Goal: Task Accomplishment & Management: Complete application form

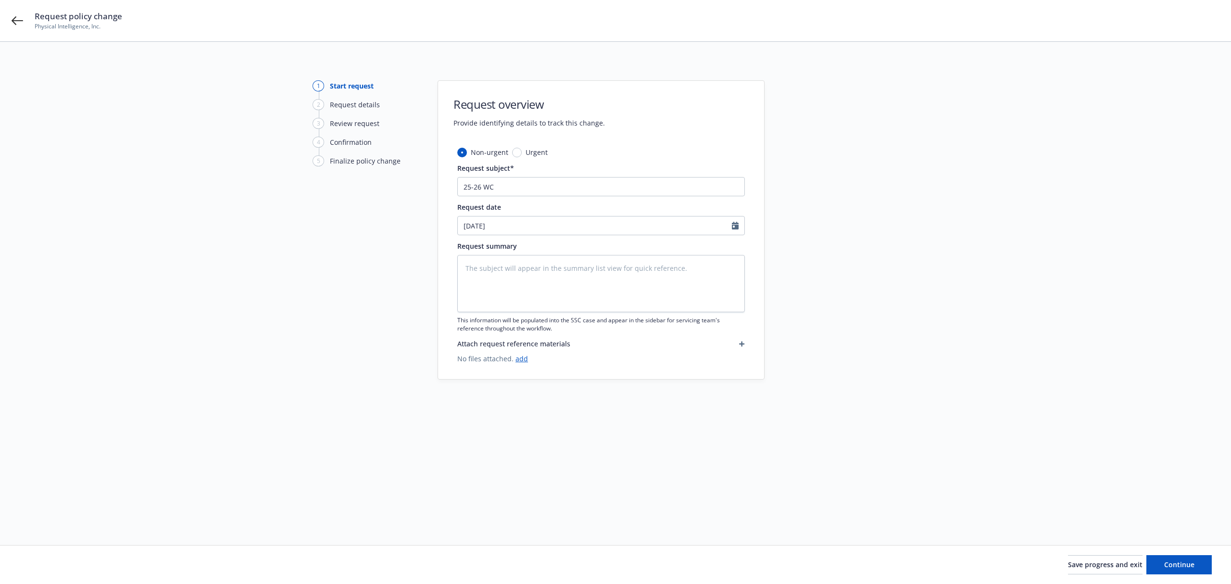
type textarea "x"
click at [566, 184] on input "25-26 WC" at bounding box center [601, 186] width 288 height 19
type input "25-26 WC C"
type textarea "x"
type input "25-26 WC CN"
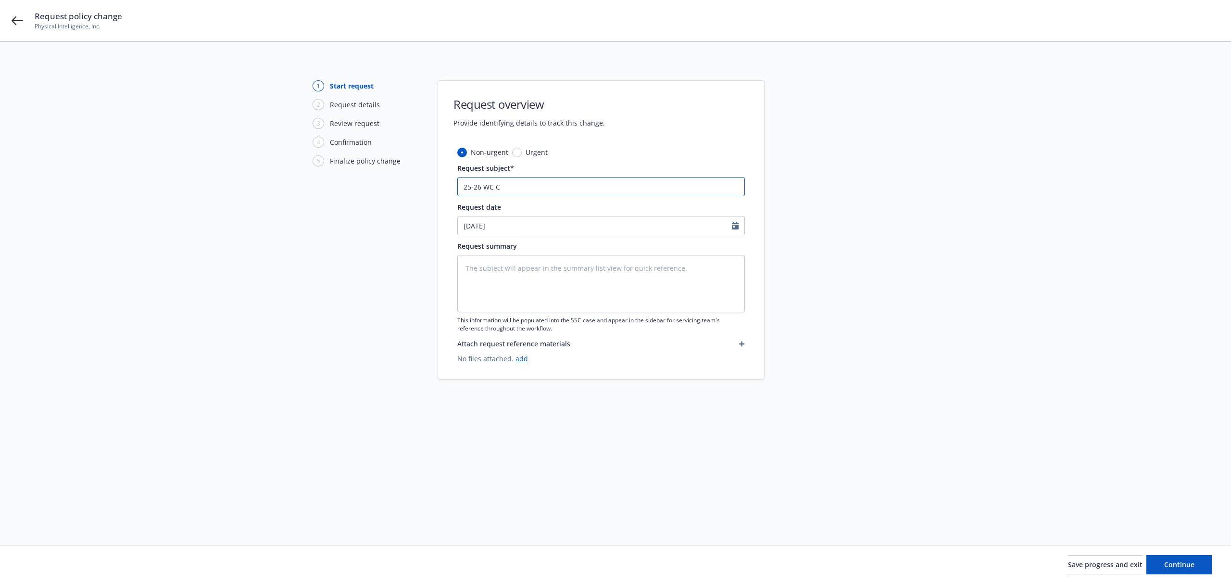
type textarea "x"
type input "25-26 WC CNA"
type textarea "x"
type input "25-26 WC CNA"
type textarea "x"
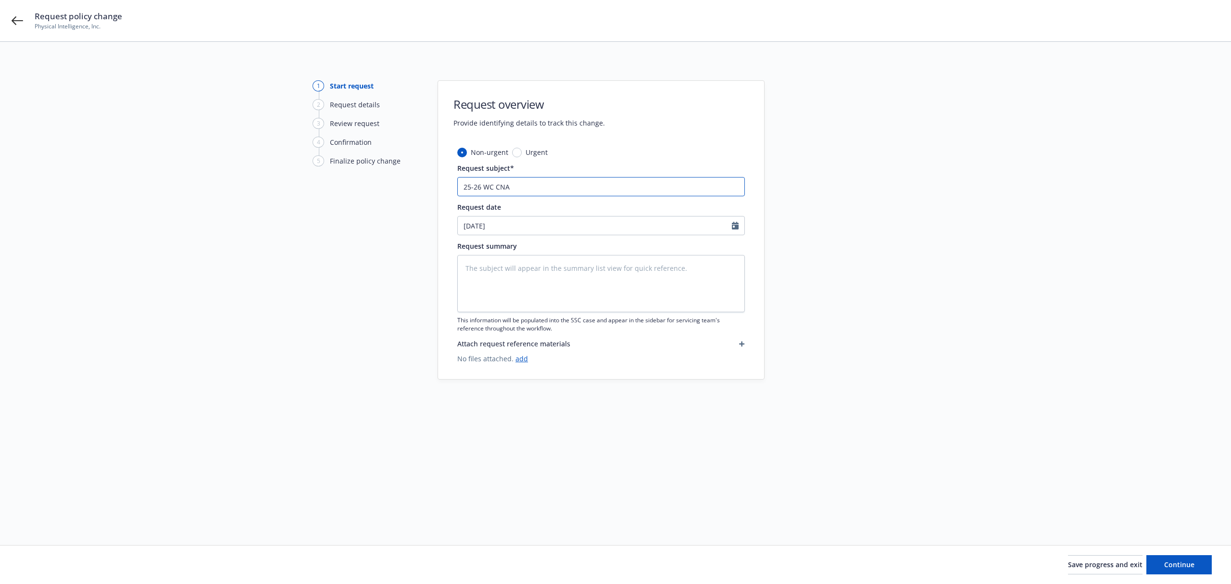
type input "25-26 WC CNA -"
type textarea "x"
type input "25-26 WC CNA -"
type textarea "x"
type input "25-26 WC CNA - E"
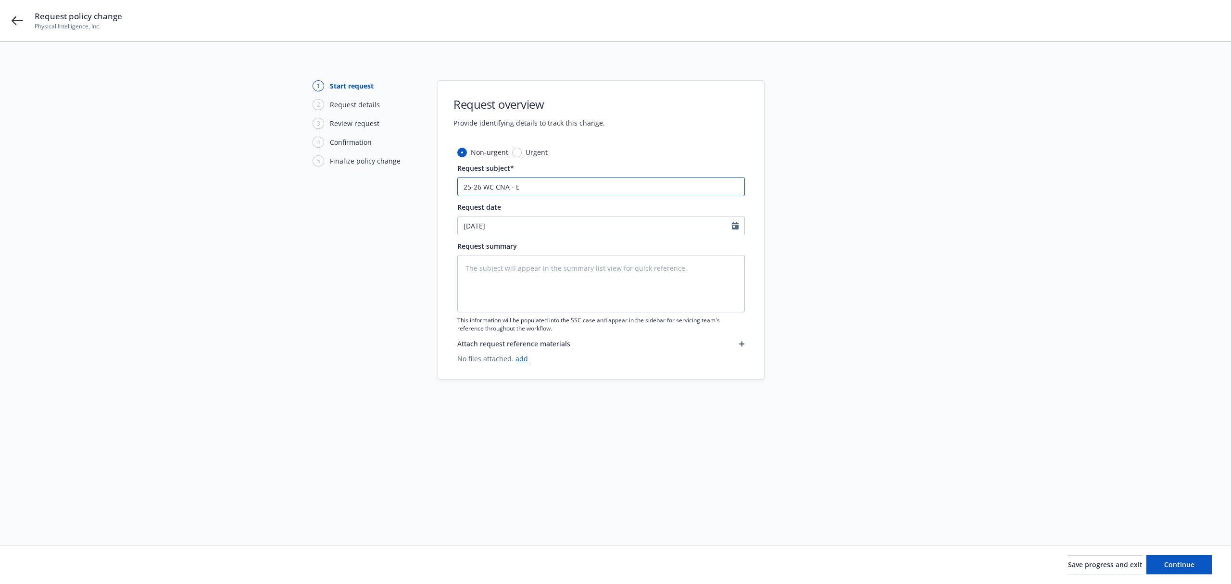
type textarea "x"
type input "25-26 WC CNA - EN"
type textarea "x"
type input "25-26 WC CNA - E"
type textarea "x"
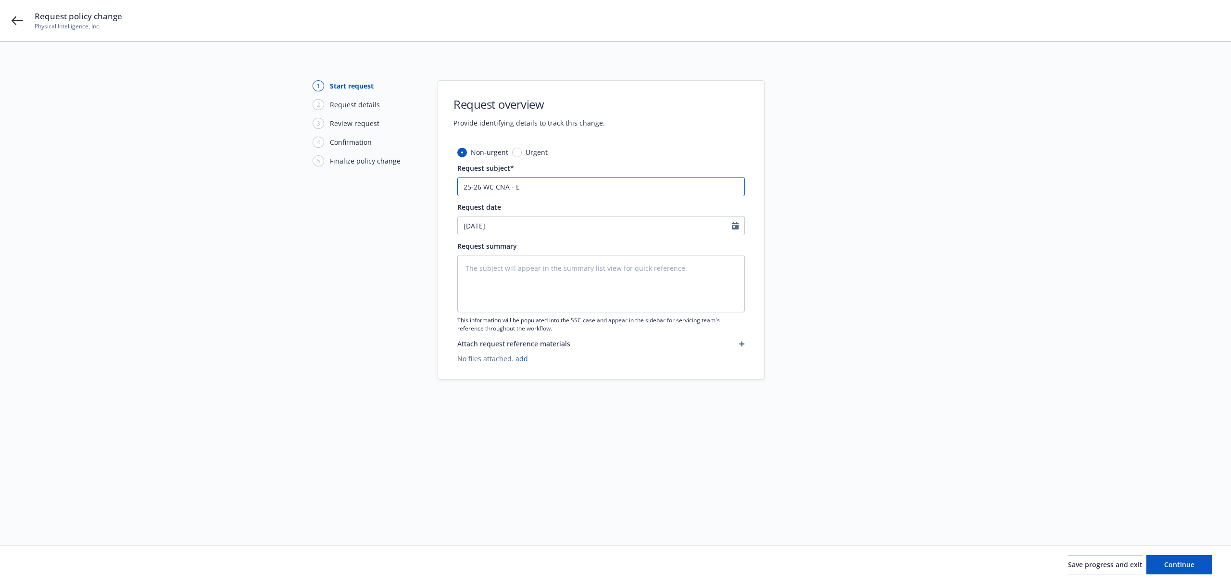
type input "25-26 WC CNA - En"
type textarea "x"
type input "25-26 WC CNA - End"
type textarea "x"
type input "25-26 WC CNA - Endt"
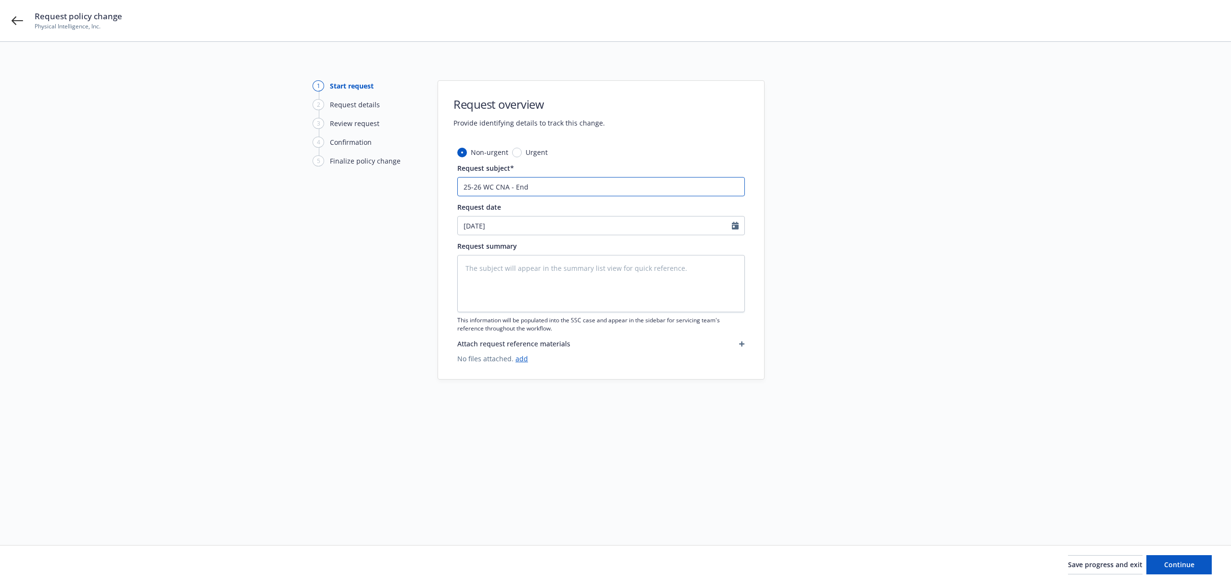
type textarea "x"
type input "25-26 WC CNA - Endt."
type textarea "x"
type input "25-26 WC CNA - Endt."
type textarea "x"
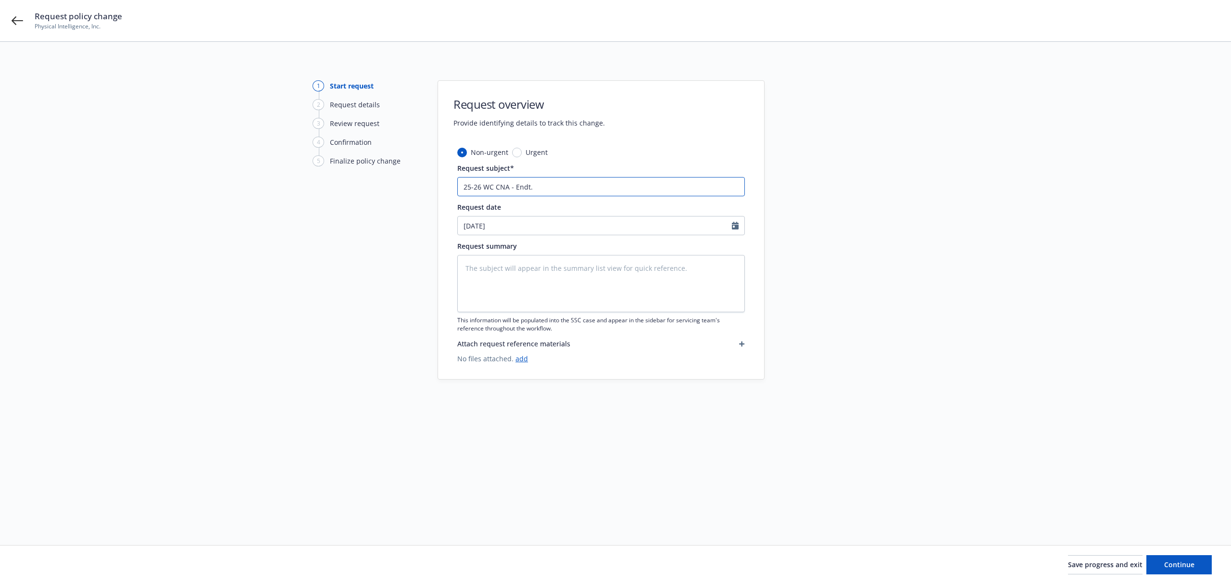
type input "25-26 WC CNA - Endt."
type textarea "x"
type input "25-26 WC CNA - Endt"
type textarea "x"
type input "25-26 WC CNA - Endt"
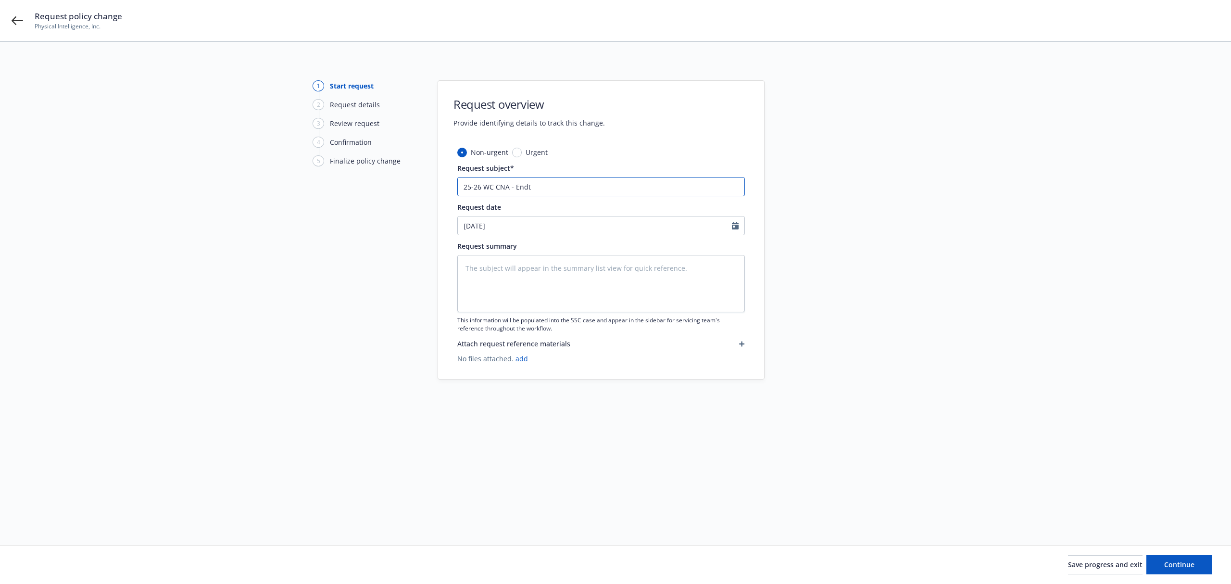
type textarea "x"
type input "25-26 WC CNA - Endt R"
type textarea "x"
type input "25-26 WC CNA - Endt"
type textarea "x"
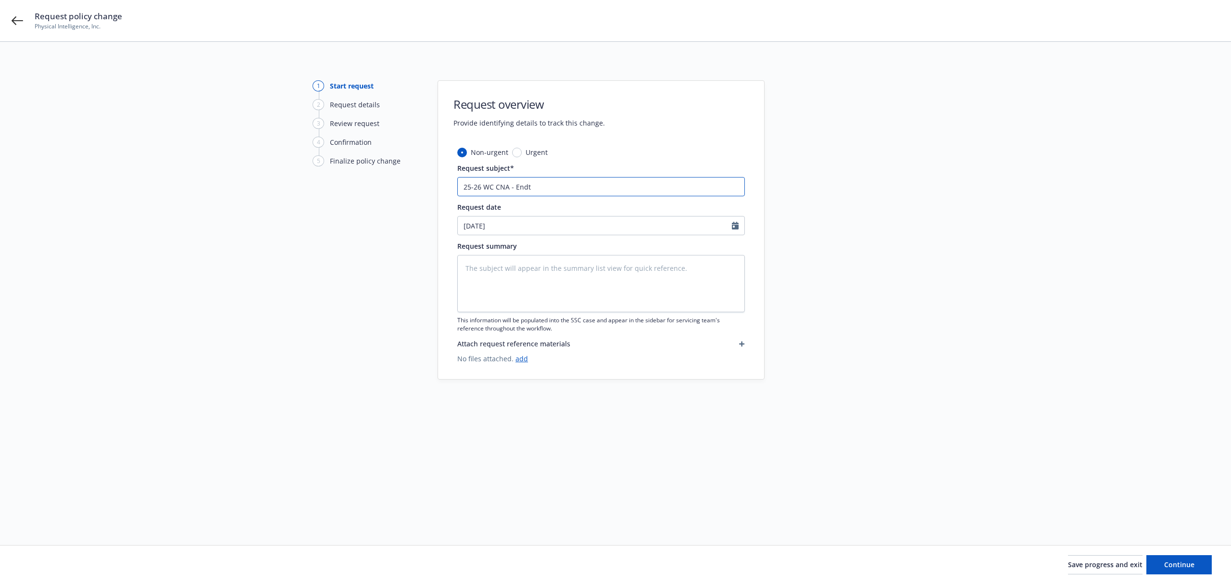
type input "25-26 WC CNA - Endt E"
type textarea "x"
type input "25-26 WC CNA - Endt Ef"
type textarea "x"
type input "25-26 WC CNA - Endt Eff"
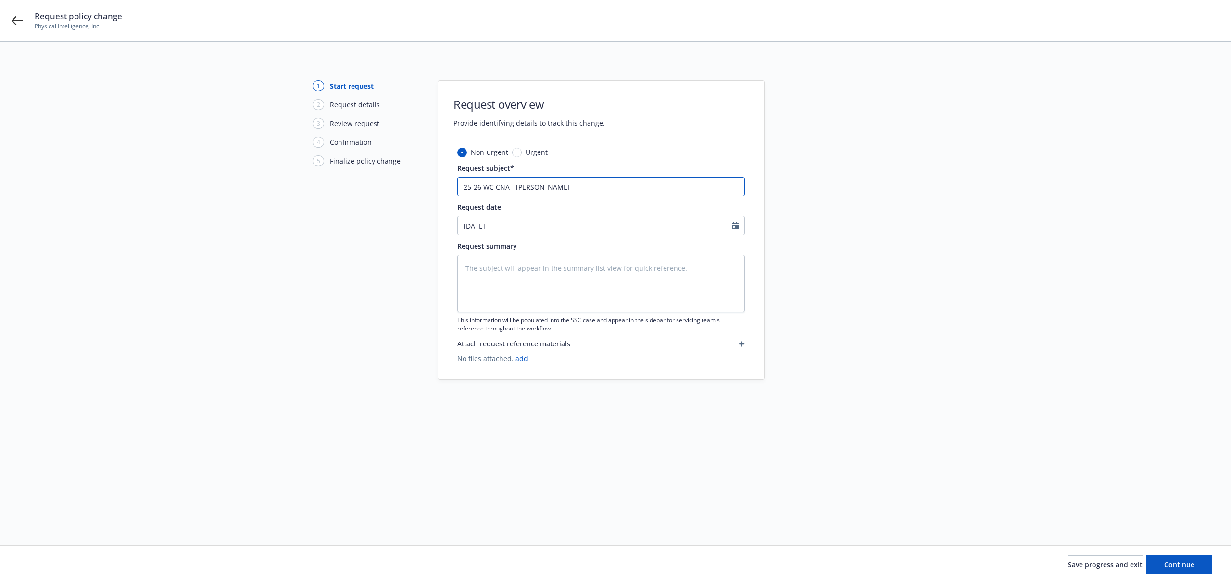
type textarea "x"
type input "25-26 WC CNA - Endt Eff,"
type textarea "x"
type input "25-26 WC CNA - Endt Eff"
type textarea "x"
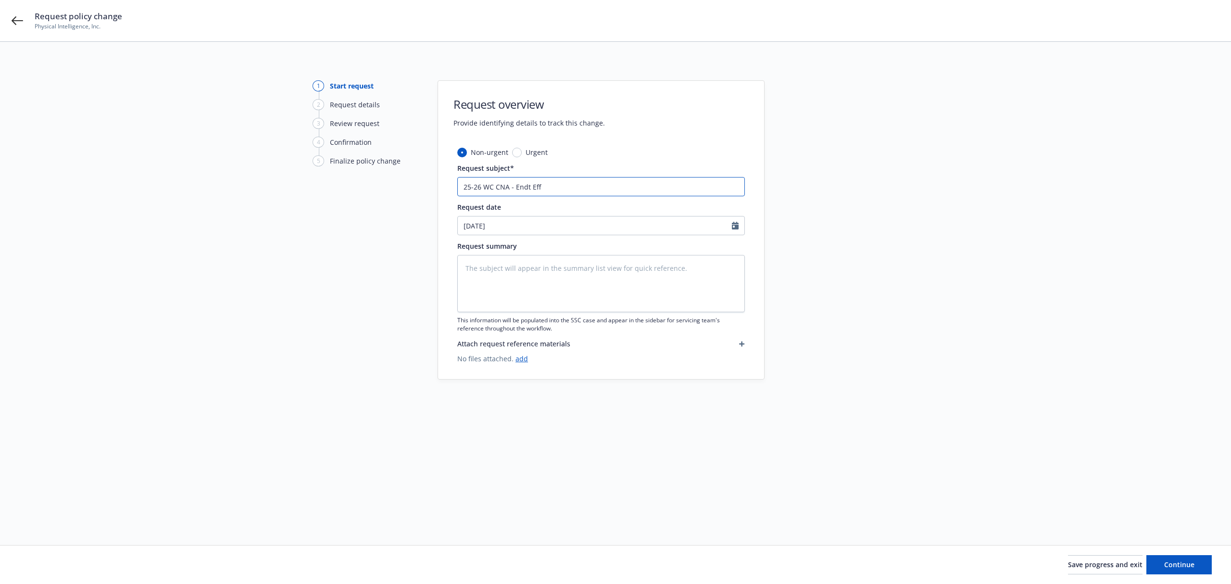
type input "25-26 WC CNA - Endt Eff."
type textarea "x"
type input "25-26 WC CNA - Endt Eff."
type textarea "x"
type input "25-26 WC CNA - Endt Eff."
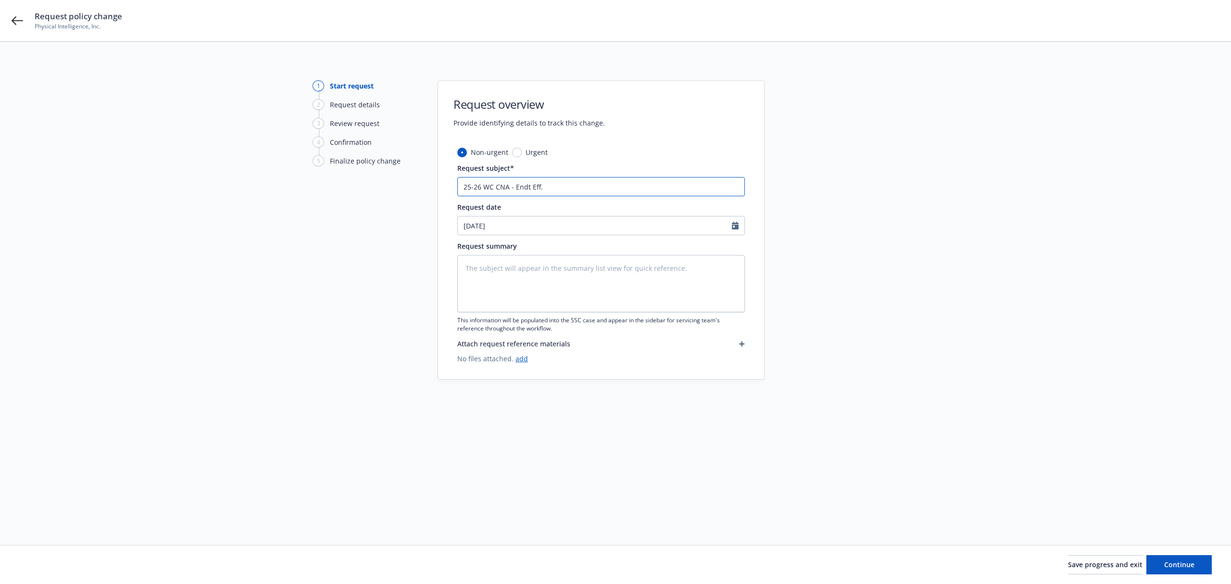
type textarea "x"
type input "25-26 WC CNA - Endt Eff. 8"
type textarea "x"
type input "25-26 WC CNA - Endt Eff. 8."
type textarea "x"
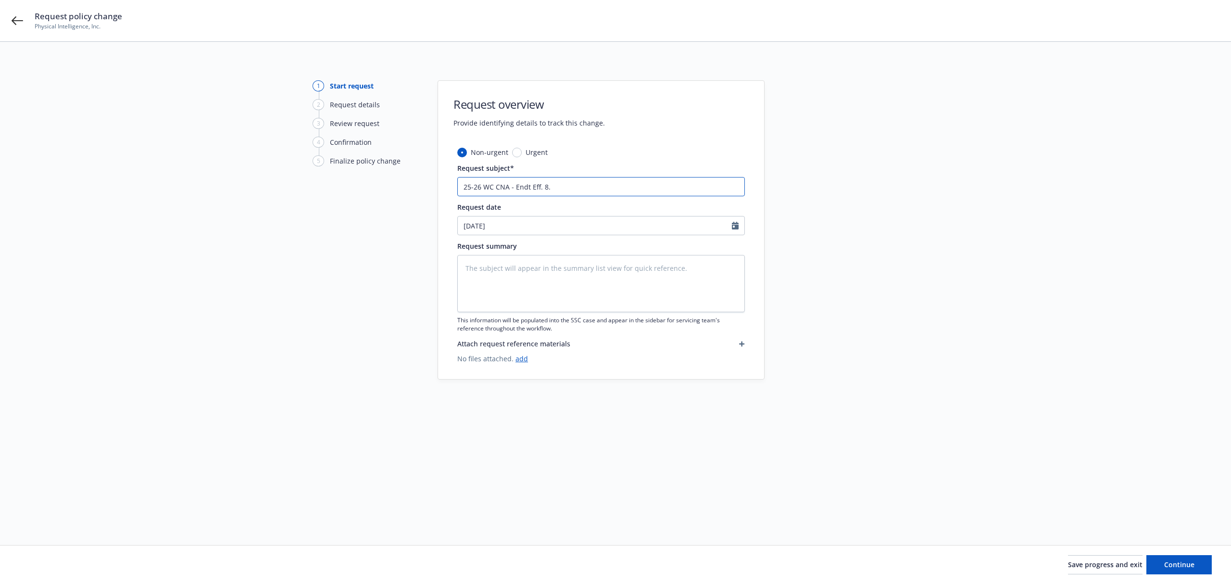
type input "25-26 WC CNA - Endt Eff. 8.1"
type textarea "x"
type input "25-26 WC CNA - Endt Eff. 8.14"
type textarea "x"
type input "25-26 WC CNA - Endt Eff. 8.14."
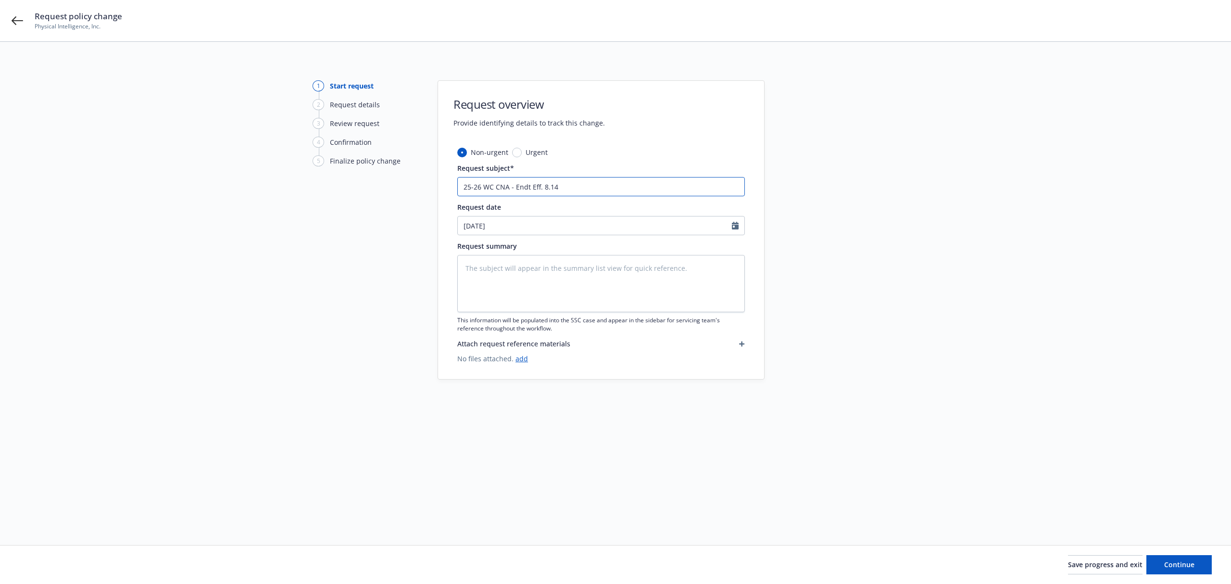
type textarea "x"
type input "25-26 WC CNA - Endt Eff. 8.14.2"
type textarea "x"
type input "25-26 WC CNA - Endt Eff. 8.14.25"
type textarea "x"
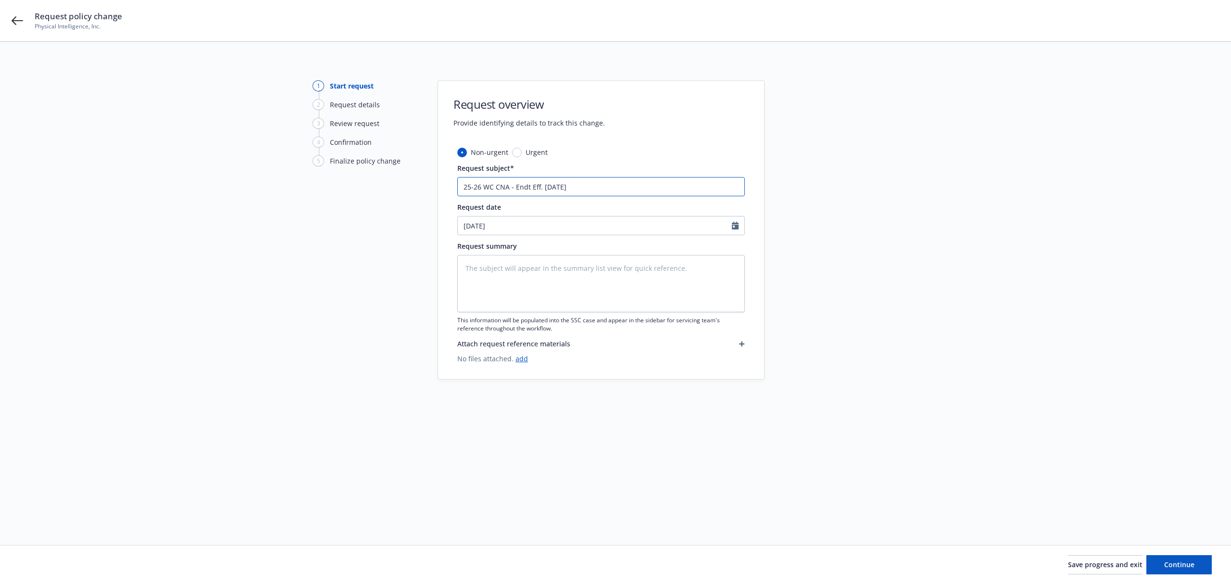
type input "25-26 WC CNA - Endt Eff. 8.14.25"
type textarea "x"
type input "25-26 WC CNA - Endt Eff. 8.14.25 R"
type textarea "x"
type input "25-26 WC CNA - Endt Eff. 8.14.25 Re"
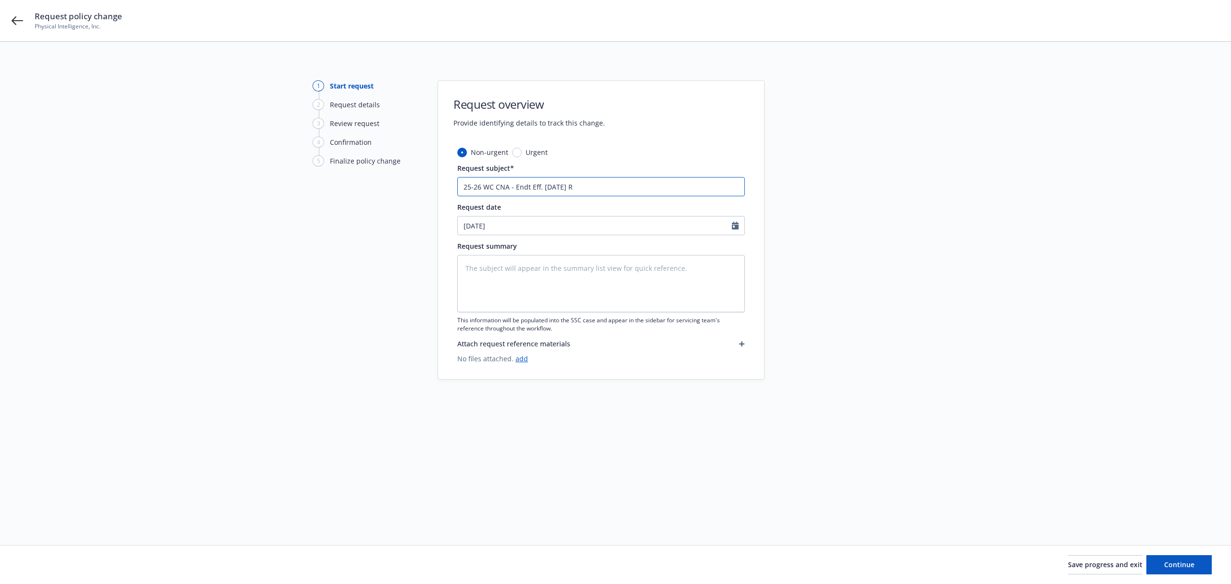
type textarea "x"
type input "25-26 WC CNA - Endt Eff. 8.14.25 Rem"
type textarea "x"
type input "25-26 WC CNA - Endt Eff. 8.14.25 Remo"
type textarea "x"
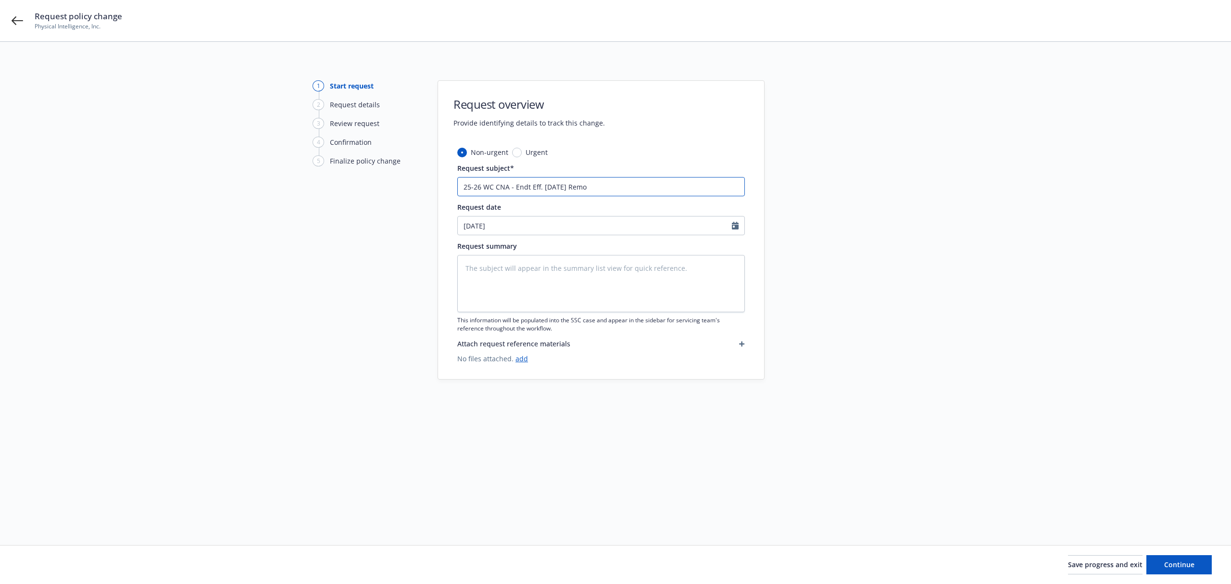
type input "25-26 WC CNA - Endt Eff. 8.14.25 Remov"
type textarea "x"
type input "25-26 WC CNA - Endt Eff. 8.14.25 Remove"
type textarea "x"
type input "25-26 WC CNA - Endt Eff. 8.14.25 Removed"
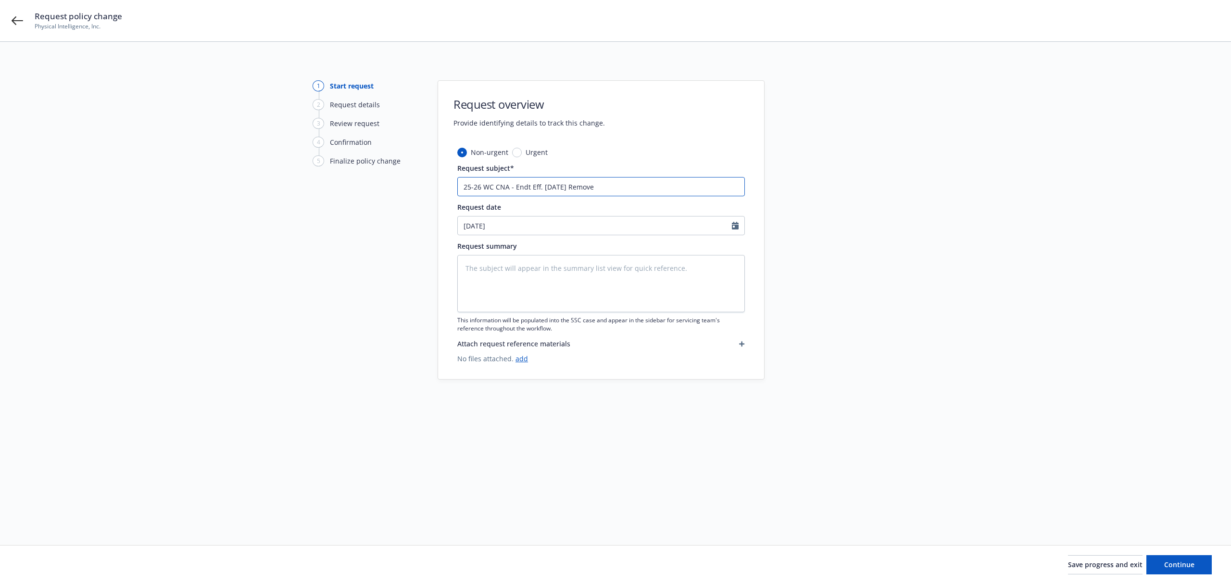
type textarea "x"
type input "25-26 WC CNA - Endt Eff. 8.14.25 Removed"
type textarea "x"
type input "25-26 WC CNA - Endt Eff. 8.14.25 Removed S"
type textarea "x"
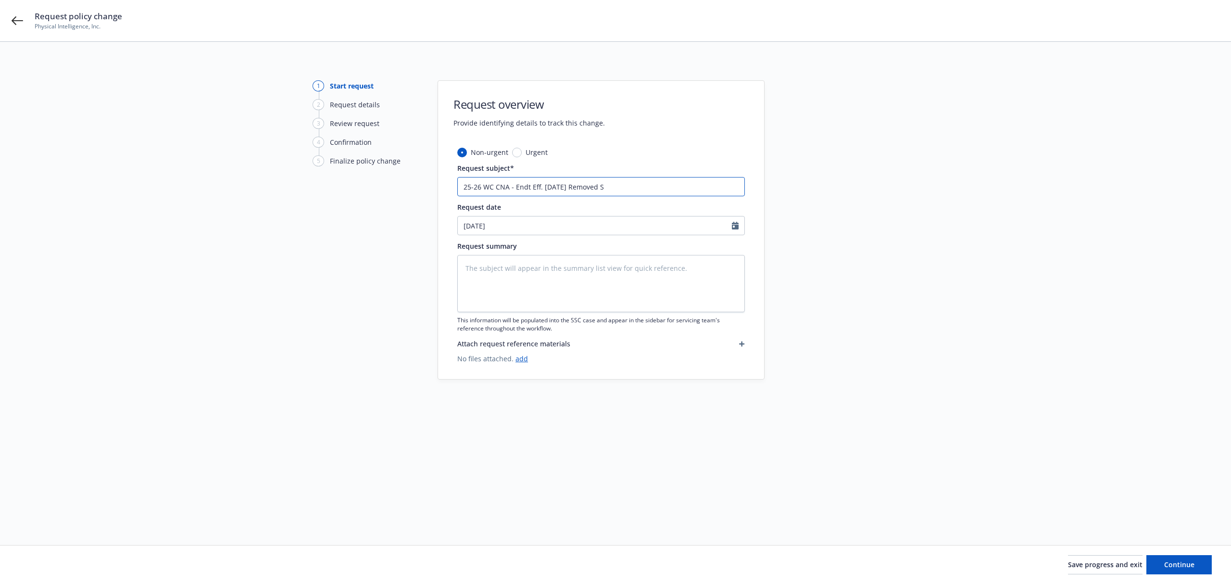
type input "25-26 WC CNA - Endt Eff. 8.14.25 Removed St"
type textarea "x"
type input "25-26 WC CNA - Endt Eff. 8.14.25 Removed Sta"
type textarea "x"
type input "25-26 WC CNA - Endt Eff. 8.14.25 Removed Stat"
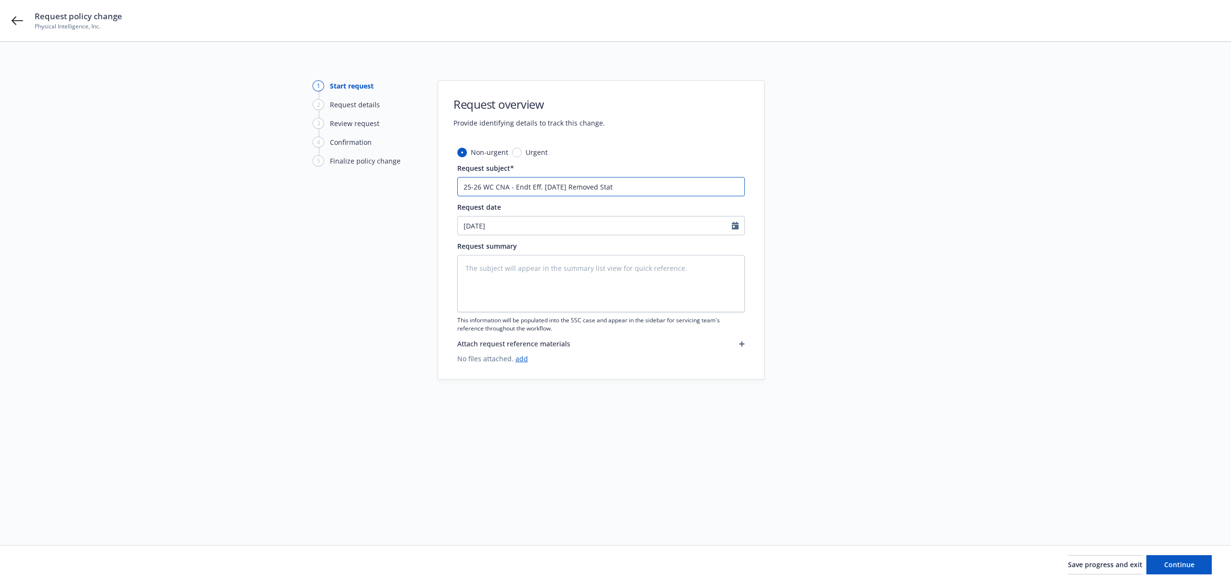
type textarea "x"
type input "25-26 WC CNA - Endt Eff. 8.14.25 Removed State"
type textarea "x"
type input "25-26 WC CNA - Endt Eff. 8.14.25 Removed States"
type textarea "x"
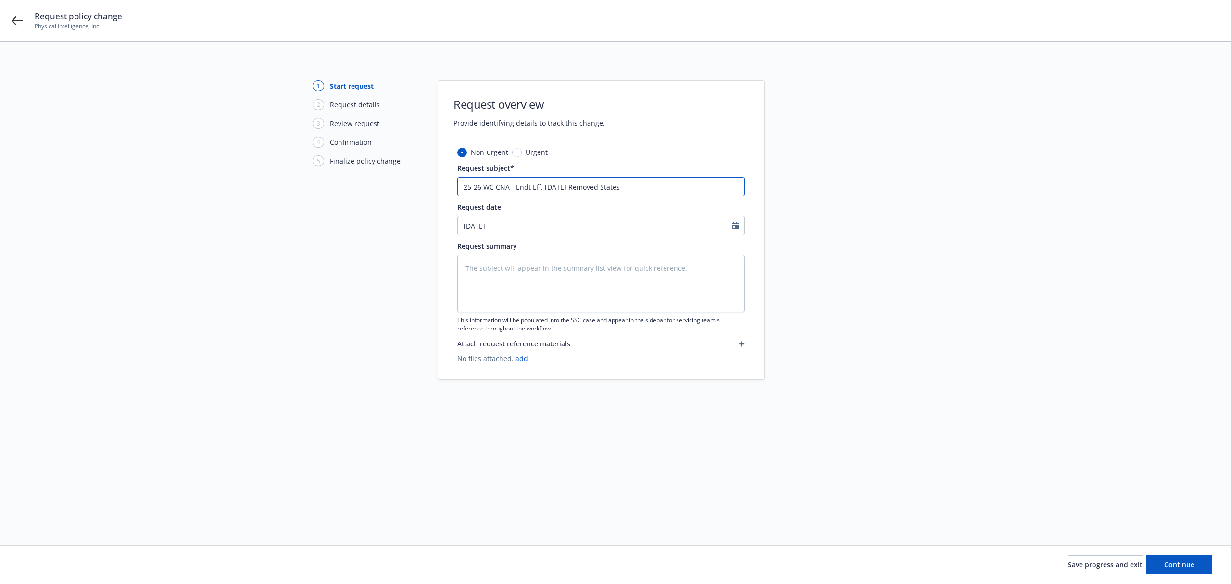
type input "25-26 WC CNA - Endt Eff. 8.14.25 Removed States"
type textarea "x"
type input "25-26 WC CNA - Endt Eff. 8.14.25 Removed States N"
type textarea "x"
type input "25-26 WC CNA - Endt Eff. 8.14.25 Removed States NY"
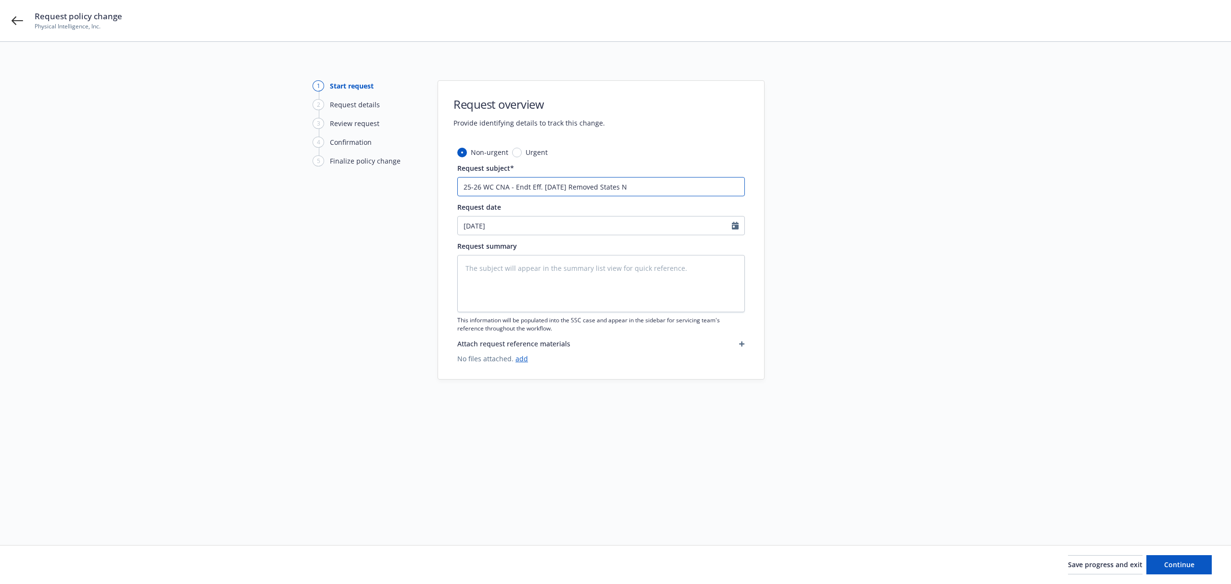
type textarea "x"
type input "25-26 WC CNA - Endt Eff. 8.14.25 Removed States NY"
type textarea "x"
type input "25-26 WC CNA - Endt Eff. 8.14.25 Removed States NY &"
type textarea "x"
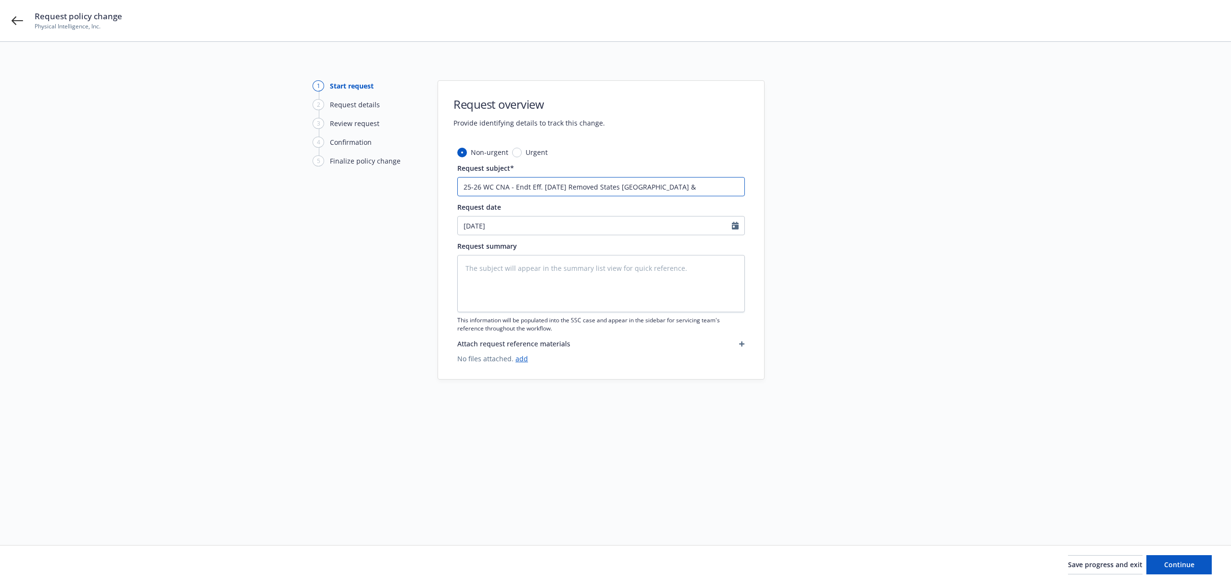
type input "25-26 WC CNA - Endt Eff. 8.14.25 Removed States NY &"
type textarea "x"
type input "25-26 WC CNA - Endt Eff. 8.14.25 Removed States NY &"
type textarea "x"
type input "25-26 WC CNA - Endt Eff. 8.14.25 Removed States NY & D"
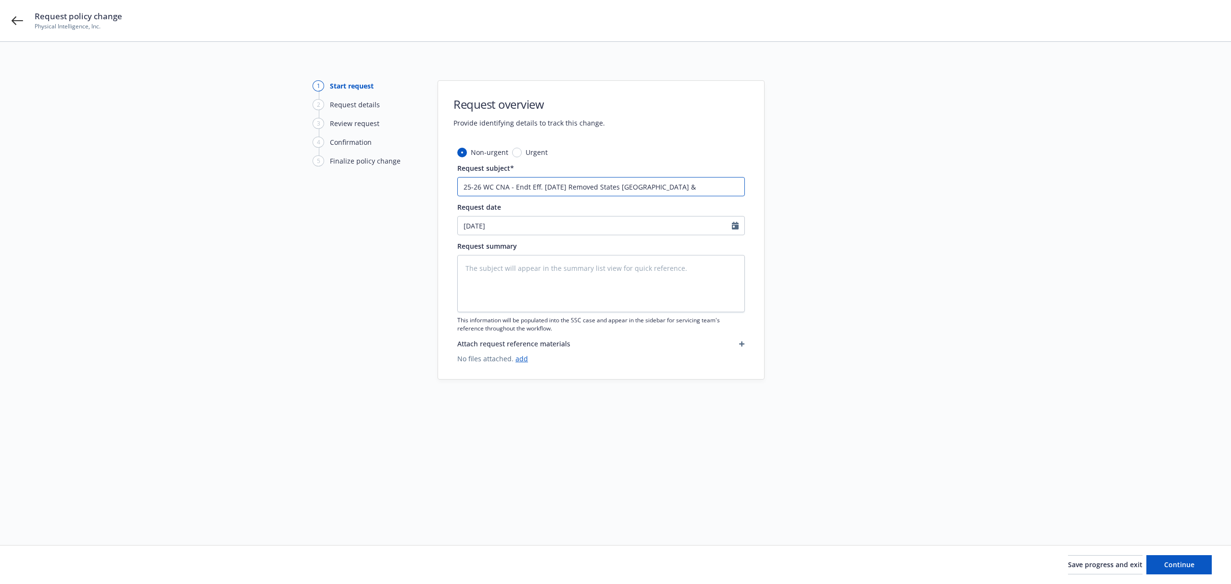
type textarea "x"
type input "25-26 WC CNA - Endt Eff. 8.14.25 Removed States NY & DE"
type textarea "x"
type input "25-26 WC CNA - Endt Eff. 8.14.25 Removed States NY & DE"
type textarea "x"
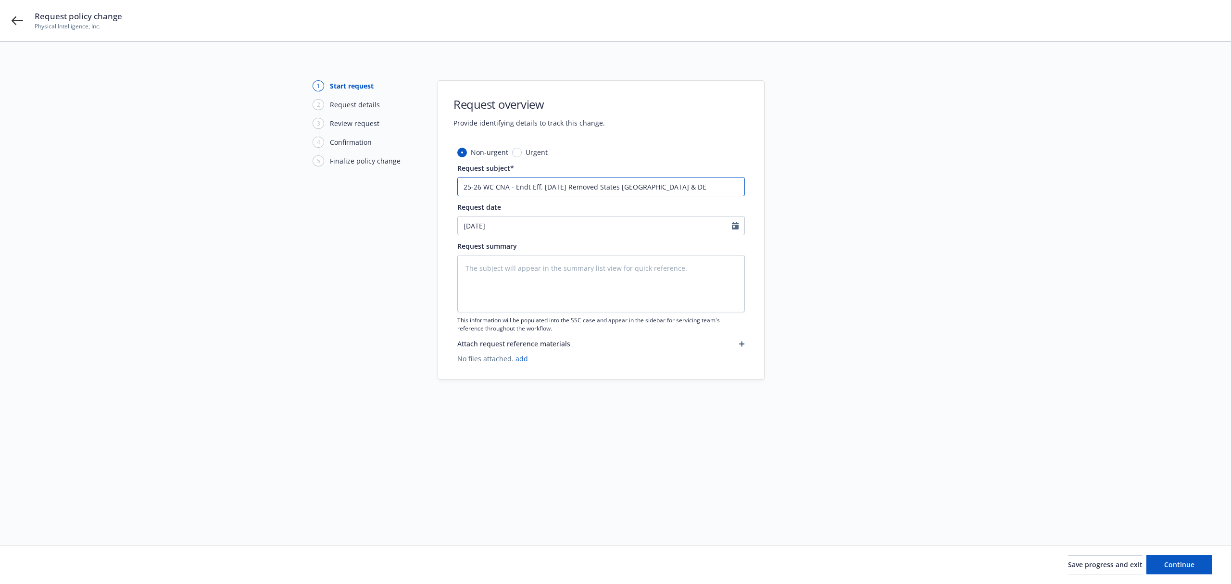
type input "25-26 WC CNA - Endt Eff. 8.14.25 Removed States NY & DE f"
type textarea "x"
type input "25-26 WC CNA - Endt Eff. 8.14.25 Removed States NY & DE fr"
type textarea "x"
type input "25-26 WC CNA - Endt Eff. 8.14.25 Removed States NY & DE fro"
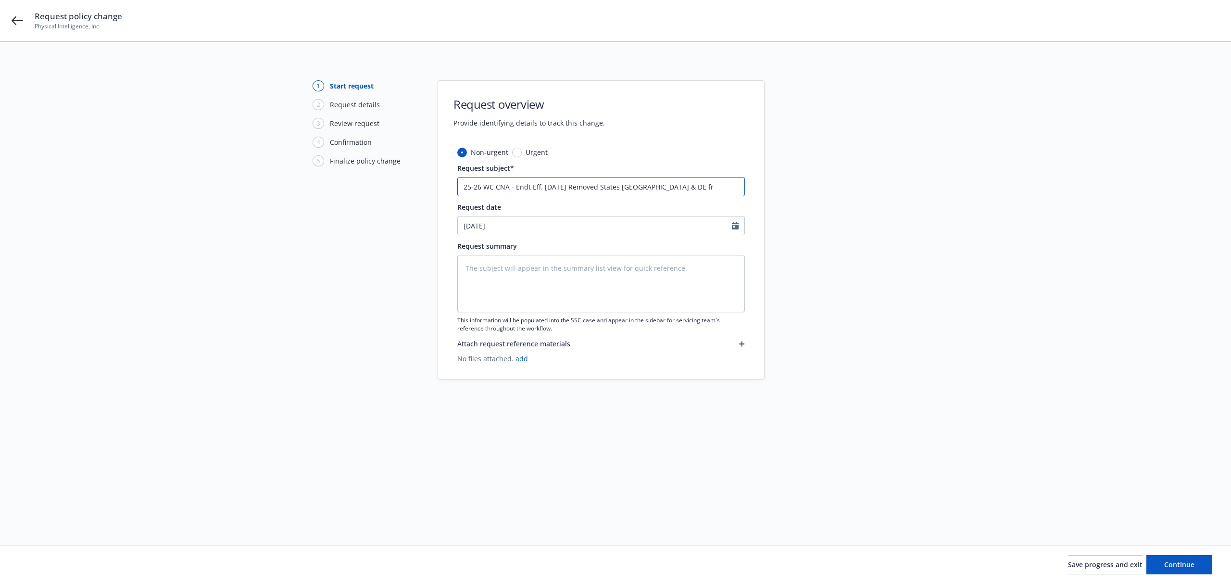
type textarea "x"
type input "25-26 WC CNA - Endt Eff. 8.14.25 Removed States NY & DE fr"
type textarea "x"
type input "25-26 WC CNA - Endt Eff. 8.14.25 Removed States NY & DE f"
type textarea "x"
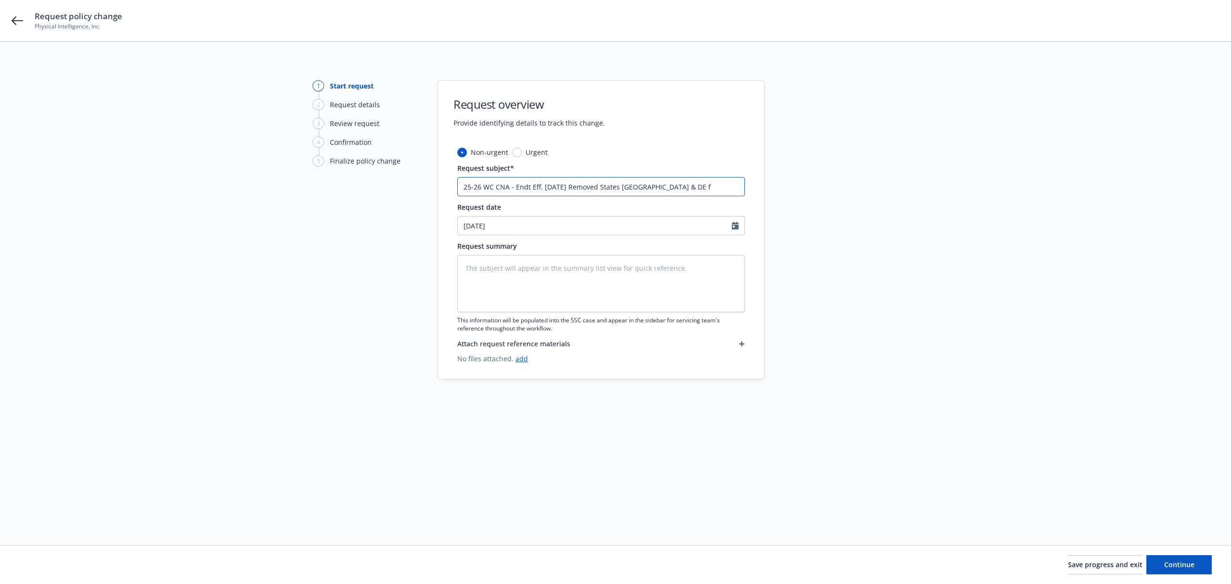
type input "25-26 WC CNA - Endt Eff. 8.14.25 Removed States NY & DE"
type textarea "x"
type input "25-26 WC CNA - Endt Eff. 8.14.25 Removed States NY & DE f"
type textarea "x"
type input "25-26 WC CNA - Endt Eff. 8.14.25 Removed States NY & DE fr"
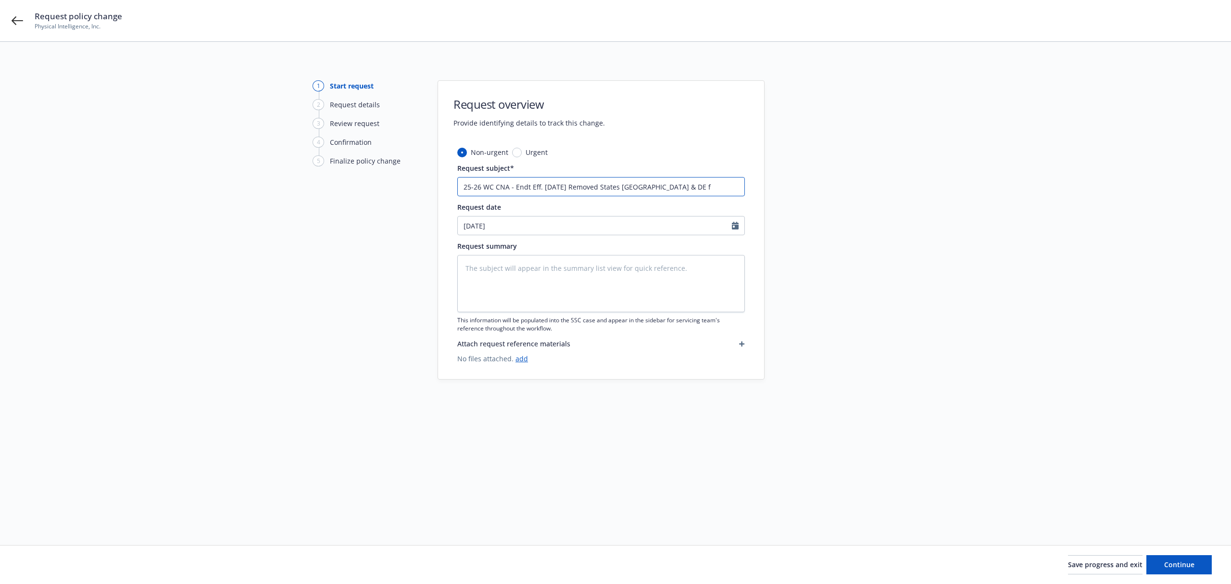
type textarea "x"
type input "25-26 WC CNA - Endt Eff. 8.14.25 Removed States NY & DE fro"
type textarea "x"
type input "25-26 WC CNA - Endt Eff. 8.14.25 Removed States NY & DE from"
type textarea "x"
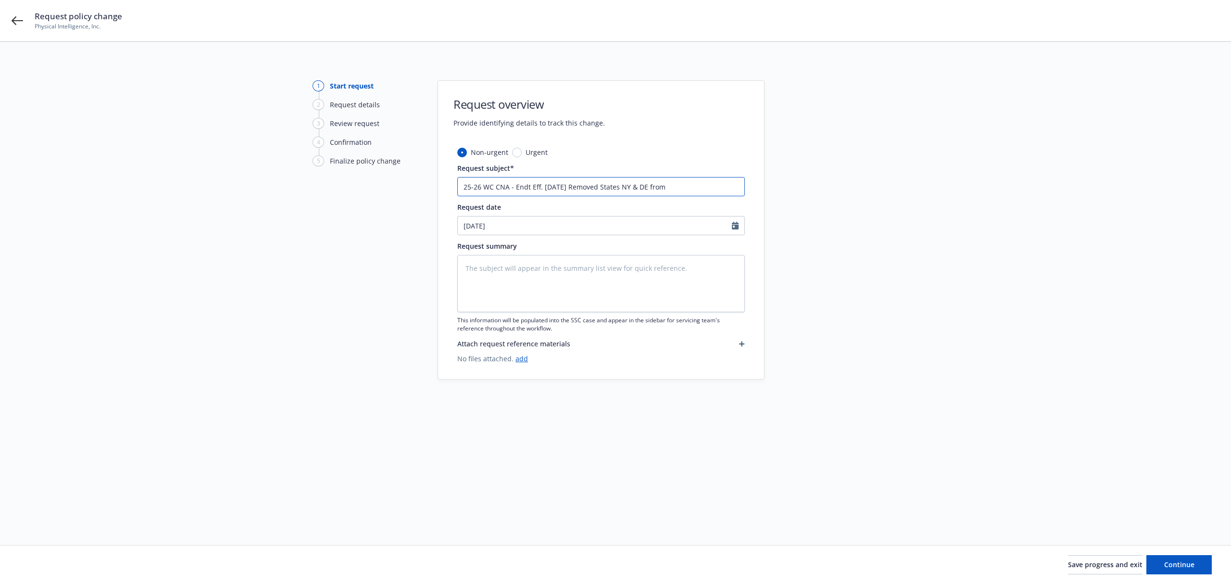
type input "25-26 WC CNA - Endt Eff. 8.14.25 Removed States NY & DE from"
type textarea "x"
type input "25-26 WC CNA - Endt Eff. 8.14.25 Removed States NY & DE from P"
type textarea "x"
type input "25-26 WC CNA - Endt Eff. 8.14.25 Removed States NY & DE from Po"
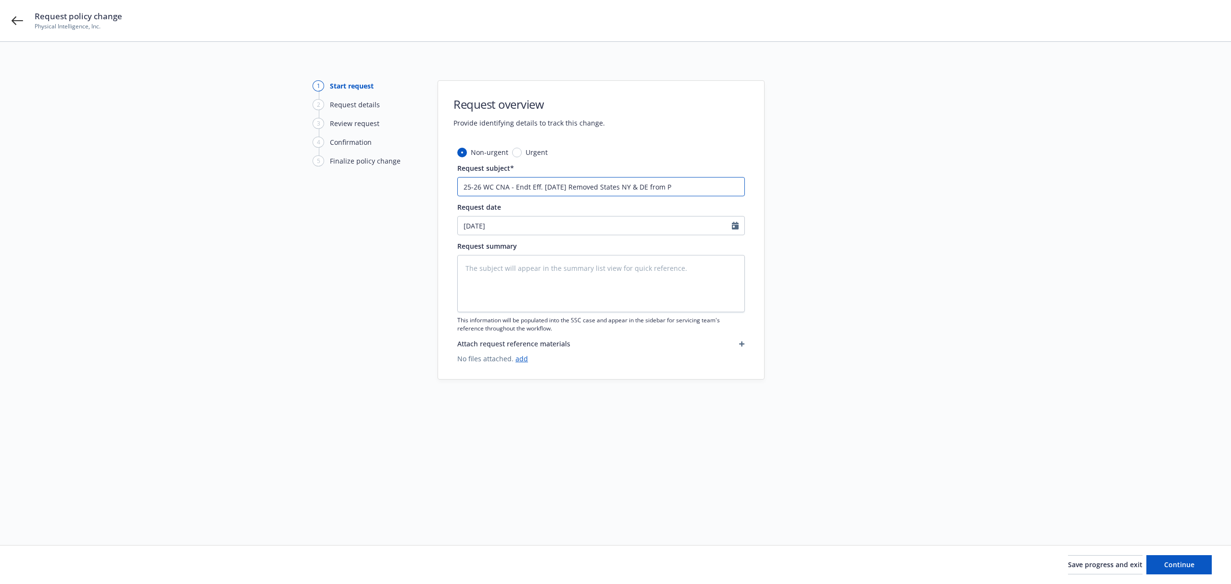
type textarea "x"
type input "25-26 WC CNA - Endt Eff. 8.14.25 Removed States NY & DE from Pol"
type textarea "x"
type input "25-26 WC CNA - Endt Eff. 8.14.25 Removed States NY & DE from Poli"
type textarea "x"
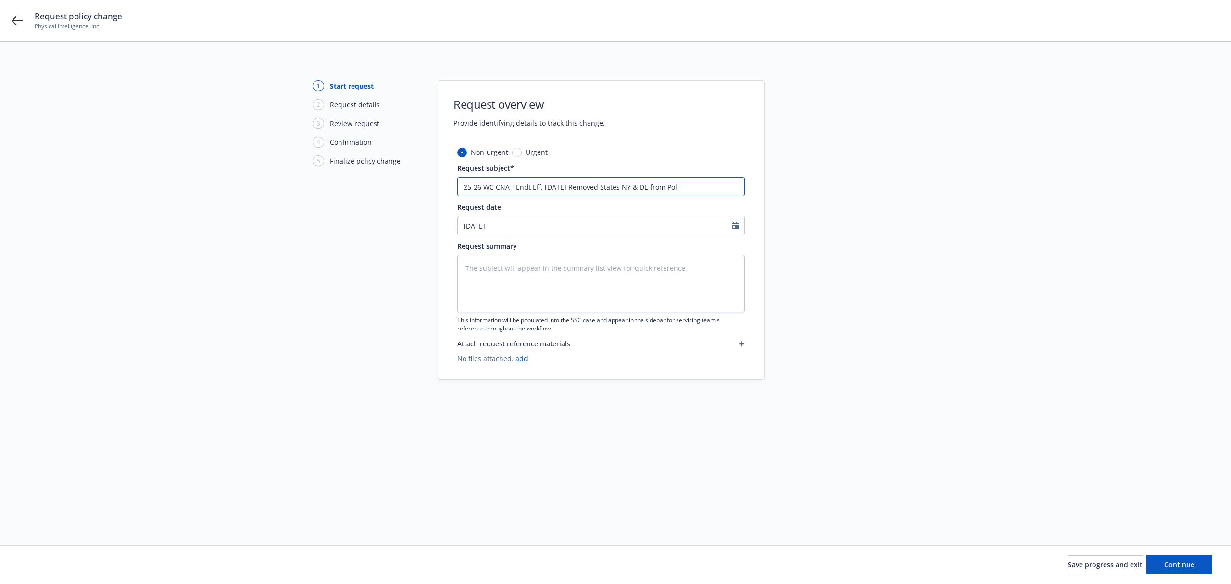
type input "25-26 WC CNA - Endt Eff. 8.14.25 Removed States NY & DE from Polic"
type textarea "x"
type input "25-26 WC CNA - Endt Eff. 8.14.25 Removed States NY & DE from Policy"
type textarea "x"
click at [649, 189] on input "25-26 WC CNA - Endt Eff. 8.14.25 Removed States NY & DE from Policy" at bounding box center [601, 186] width 288 height 19
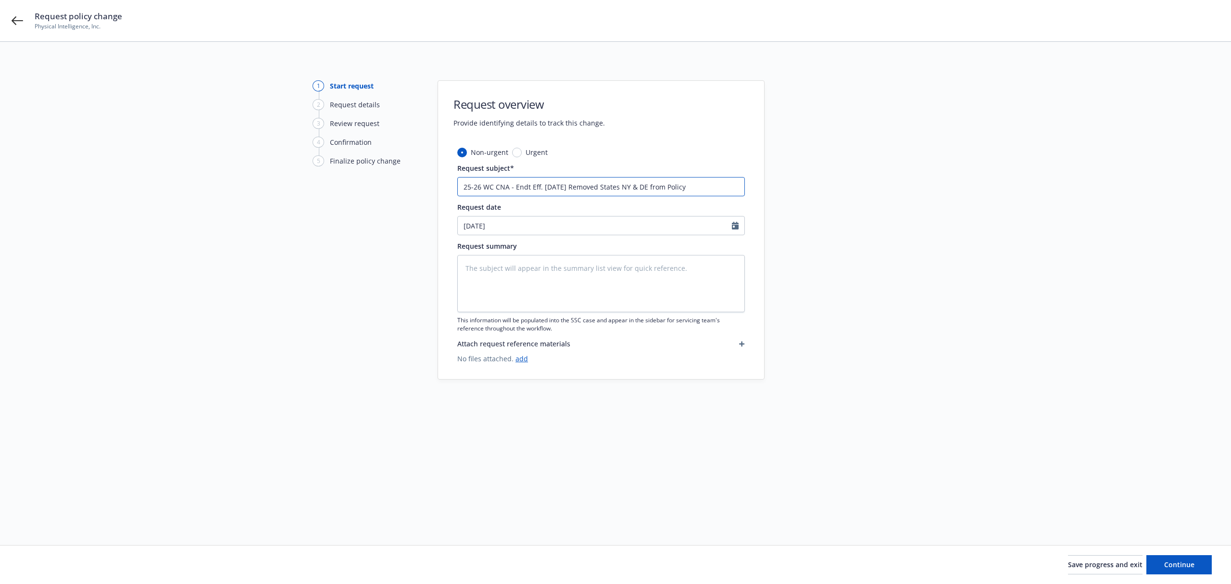
click at [666, 189] on input "25-26 WC CNA - Endt Eff. 8.14.25 Removed States NY & DE from Policy" at bounding box center [601, 186] width 288 height 19
type input "25-26 WC CNA - Endt Eff. 8.14.25 Removed States NY & DE from olicy"
type textarea "x"
type input "25-26 WC CNA - Endt Eff. 8.14.25 Removed States NY & DE from policy"
type textarea "x"
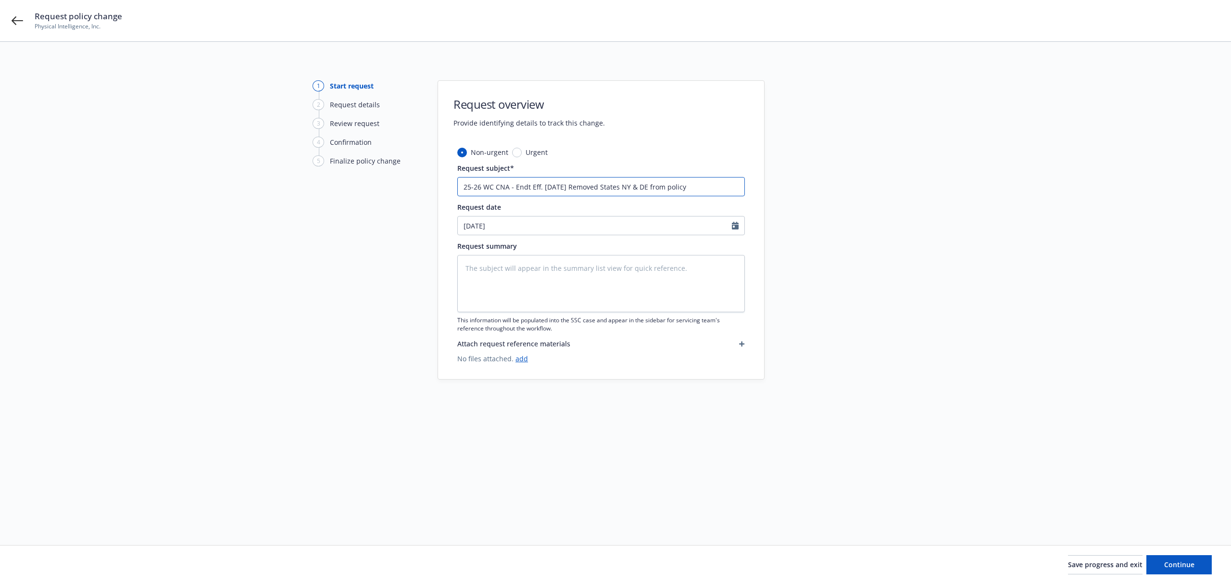
click at [719, 187] on input "25-26 WC CNA - Endt Eff. 8.14.25 Removed States NY & DE from policy" at bounding box center [601, 186] width 288 height 19
click at [602, 190] on input "25-26 WC CNA - Endt Eff. 8.14.25 Removed States NY & DE from policy" at bounding box center [601, 186] width 288 height 19
type input "25-26 WC CNA - Endt Eff. 8.14.25 Removed tates NY & DE from policy"
type textarea "x"
type input "25-26 WC CNA - Endt Eff. 8.14.25 Removed states NY & DE from policy"
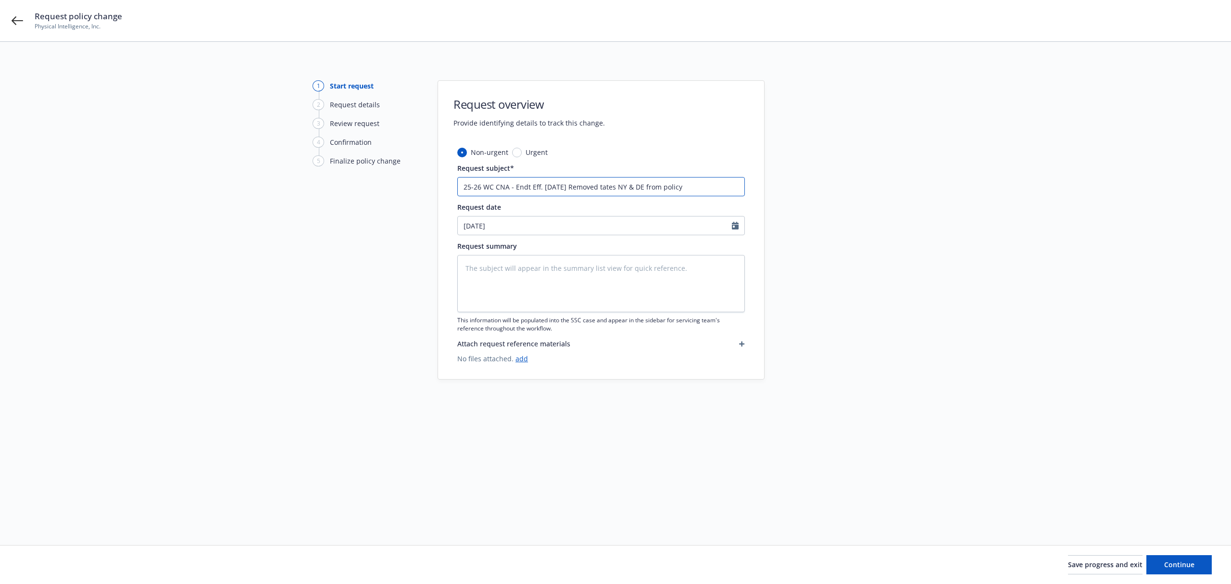
type textarea "x"
click at [744, 185] on input "25-26 WC CNA - Endt Eff. 8.14.25 Removed states NY & DE from policy" at bounding box center [601, 186] width 288 height 19
type input "25-26 WC CNA - Endt Eff. 8.14.25 Removed states NY & DE from policy"
type textarea "x"
click at [609, 222] on input "08/19/2025" at bounding box center [595, 225] width 274 height 18
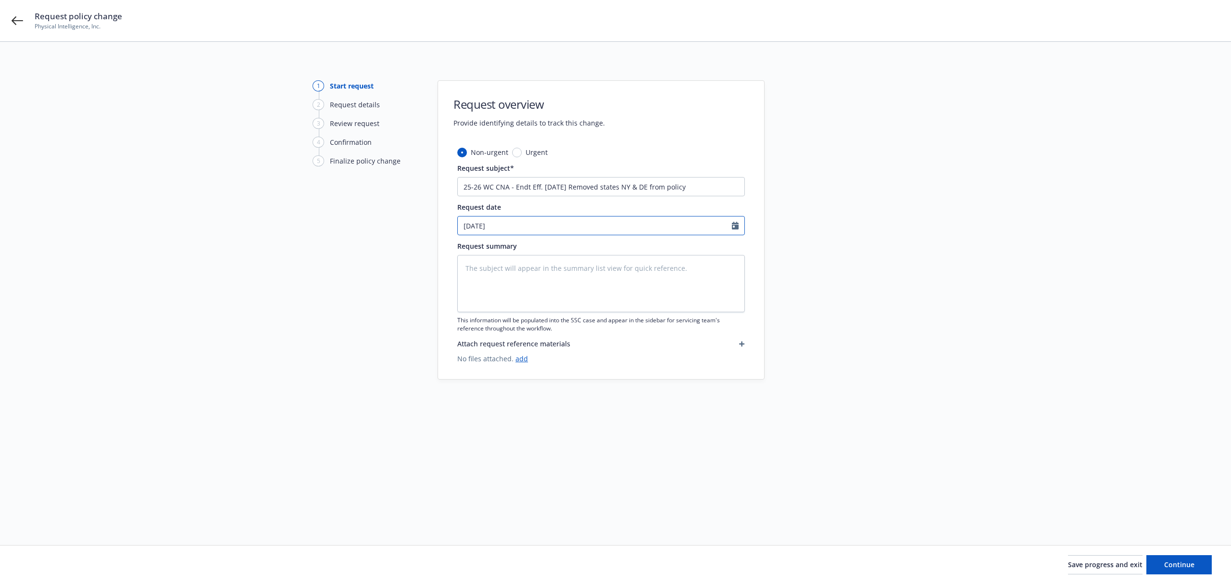
select select "8"
click at [532, 309] on span "14" at bounding box center [532, 310] width 13 height 12
type input "08/14/2025"
type textarea "x"
drag, startPoint x: 703, startPoint y: 189, endPoint x: 460, endPoint y: 204, distance: 243.8
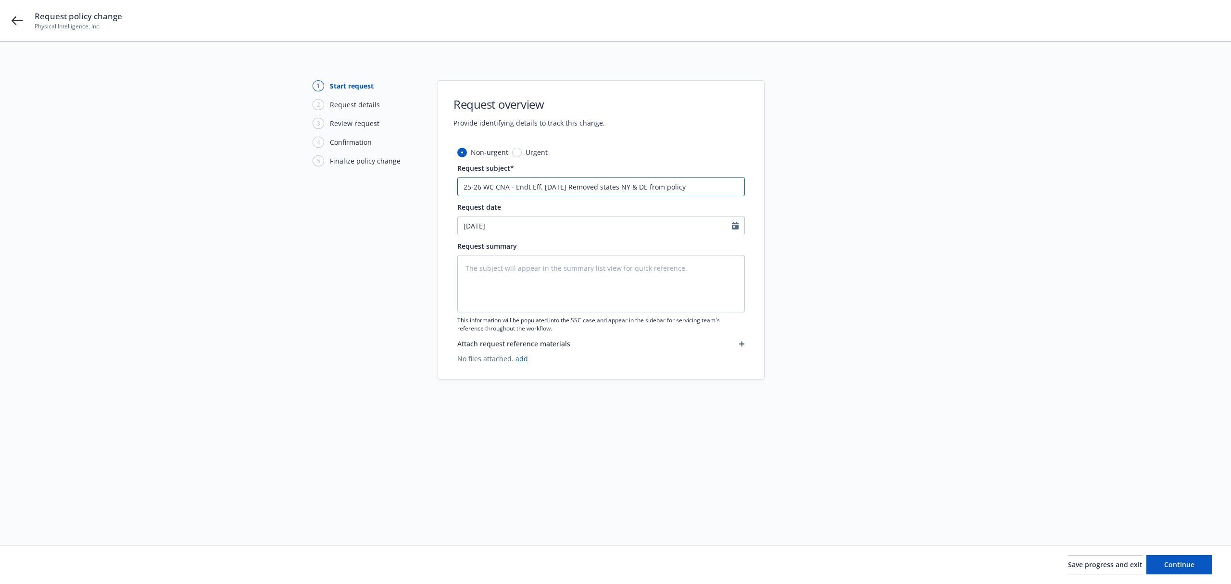
click at [460, 204] on div "Non-urgent Urgent Request subject* 25-26 WC CNA - Endt Eff. 8.14.25 Removed sta…" at bounding box center [601, 255] width 288 height 216
click at [538, 271] on textarea at bounding box center [601, 283] width 288 height 57
paste textarea "25-26 WC CNA - Endt Eff. 8.14.25 Removed states NY & DE from policy"
type textarea "25-26 WC CNA - Endt Eff. 8.14.25 Removed states NY & DE from policy"
type textarea "x"
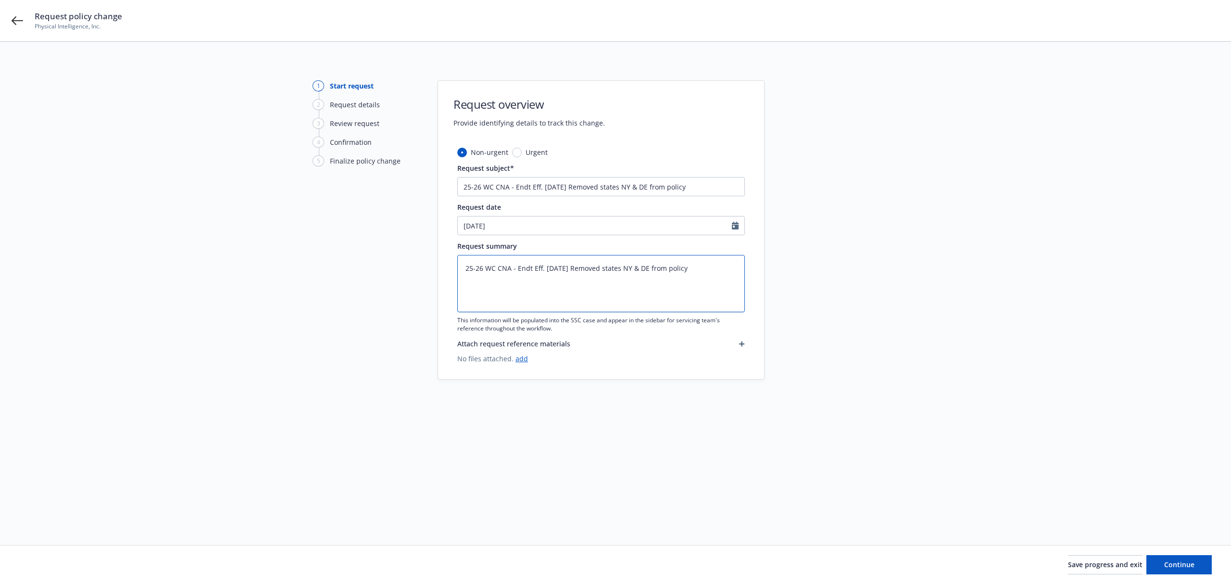
type textarea "25-26 WC CNA - Endt Eff. 8.14.25 Removed states NY & DE from policy"
type textarea "x"
type textarea "25-26 WC CNA - Endt Eff. 8.14.25 Removed states NY & DE from policy -"
type textarea "x"
type textarea "25-26 WC CNA - Endt Eff. 8.14.25 Removed states NY & DE from policy -"
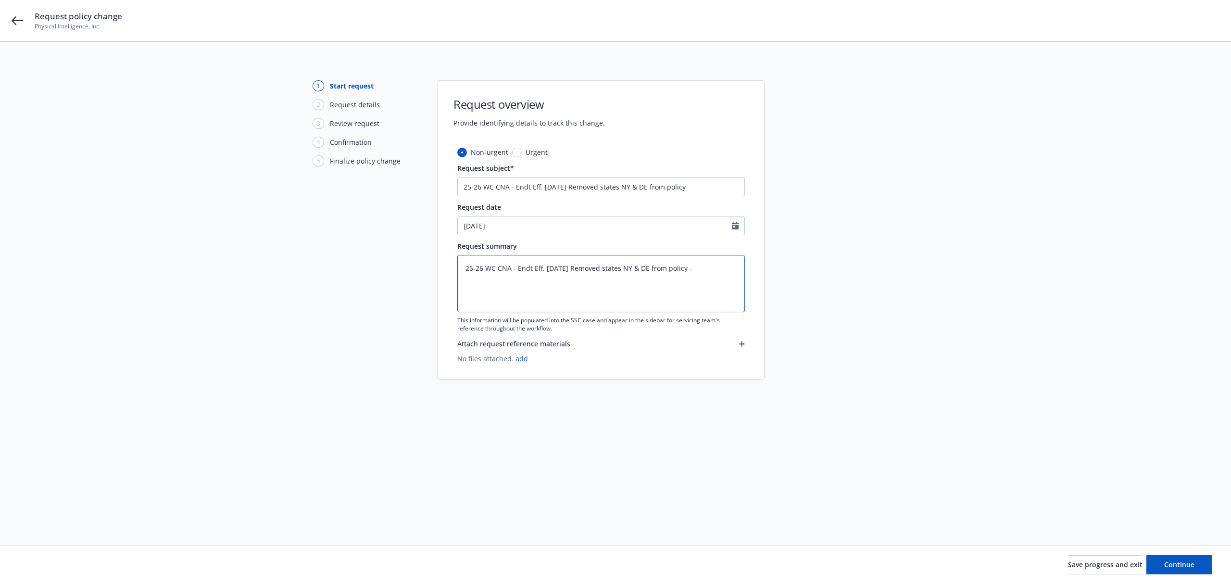
type textarea "x"
type textarea "25-26 WC CNA - Endt Eff. 8.14.25 Removed states NY & DE from policy -"
type textarea "x"
type textarea "25-26 WC CNA - Endt Eff. 8.14.25 Removed states NY & DE from policy --"
type textarea "x"
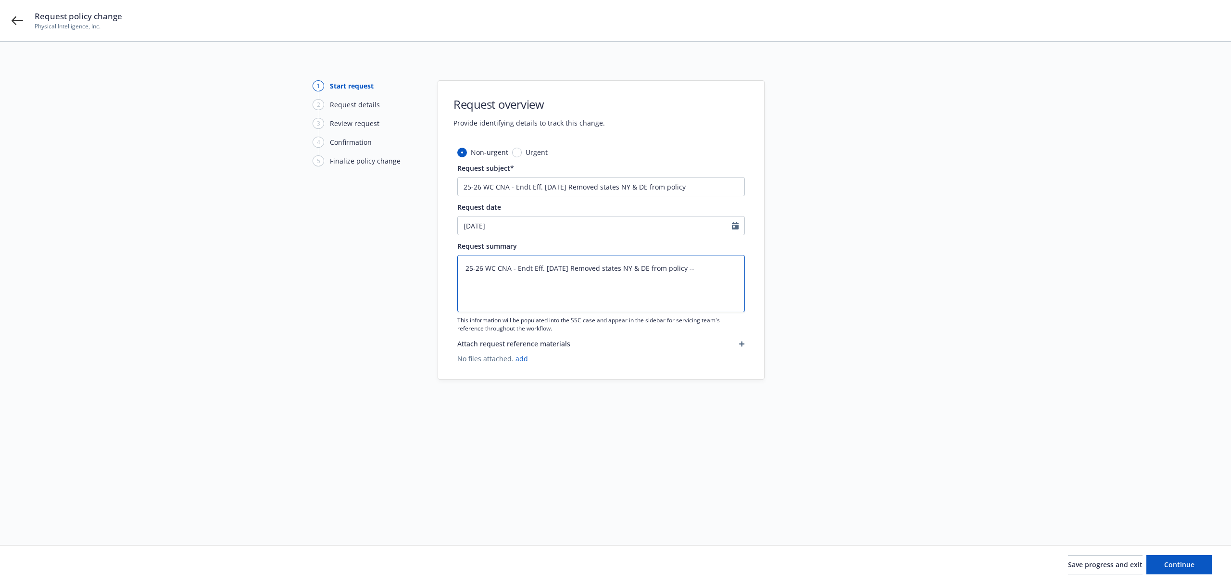
type textarea "25-26 WC CNA - Endt Eff. 8.14.25 Removed states NY & DE from policy --"
type textarea "x"
type textarea "25-26 WC CNA - Endt Eff. 8.14.25 Removed states NY & DE from policy -- R"
type textarea "x"
type textarea "25-26 WC CNA - Endt Eff. 8.14.25 Removed states NY & DE from policy -- RP"
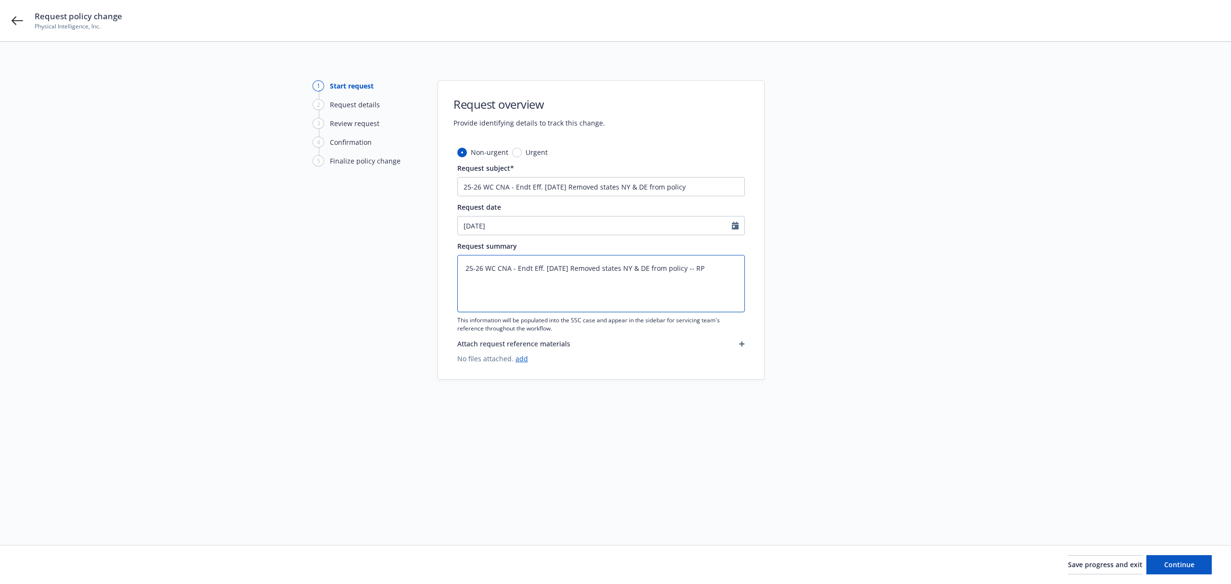
type textarea "x"
type textarea "25-26 WC CNA - Endt Eff. 8.14.25 Removed states NY & DE from policy -- RP"
type textarea "x"
type textarea "25-26 WC CNA - Endt Eff. 8.14.25 Removed states NY & DE from policy -- RP"
type textarea "x"
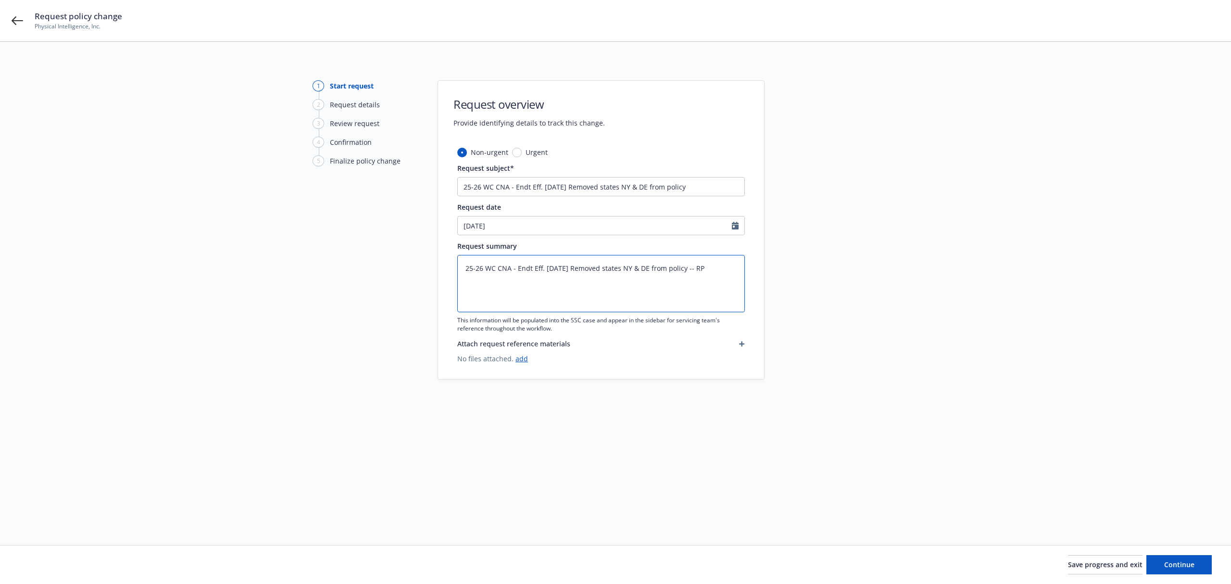
type textarea "25-26 WC CNA - Endt Eff. 8.14.25 Removed states NY & DE from policy -- RP $"
type textarea "x"
type textarea "25-26 WC CNA - Endt Eff. 8.14.25 Removed states NY & DE from policy -- RP $8"
type textarea "x"
type textarea "25-26 WC CNA - Endt Eff. 8.14.25 Removed states NY & DE from policy -- RP $84"
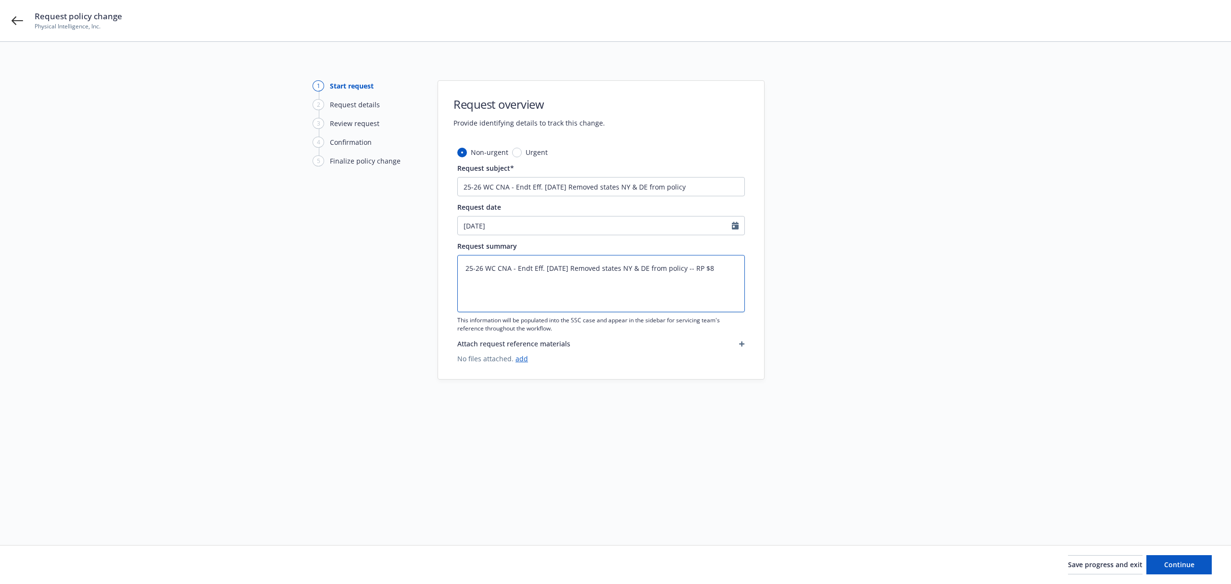
type textarea "x"
type textarea "25-26 WC CNA - Endt Eff. 8.14.25 Removed states NY & DE from policy -- RP $84"
drag, startPoint x: 692, startPoint y: 189, endPoint x: 645, endPoint y: 191, distance: 47.2
click at [645, 191] on input "25-26 WC CNA - Endt Eff. 8.14.25 Removed states NY & DE from policy" at bounding box center [601, 186] width 288 height 19
type input "25-26 WC CNA - Endt Eff. 8.14.25 Removed states NY & DE"
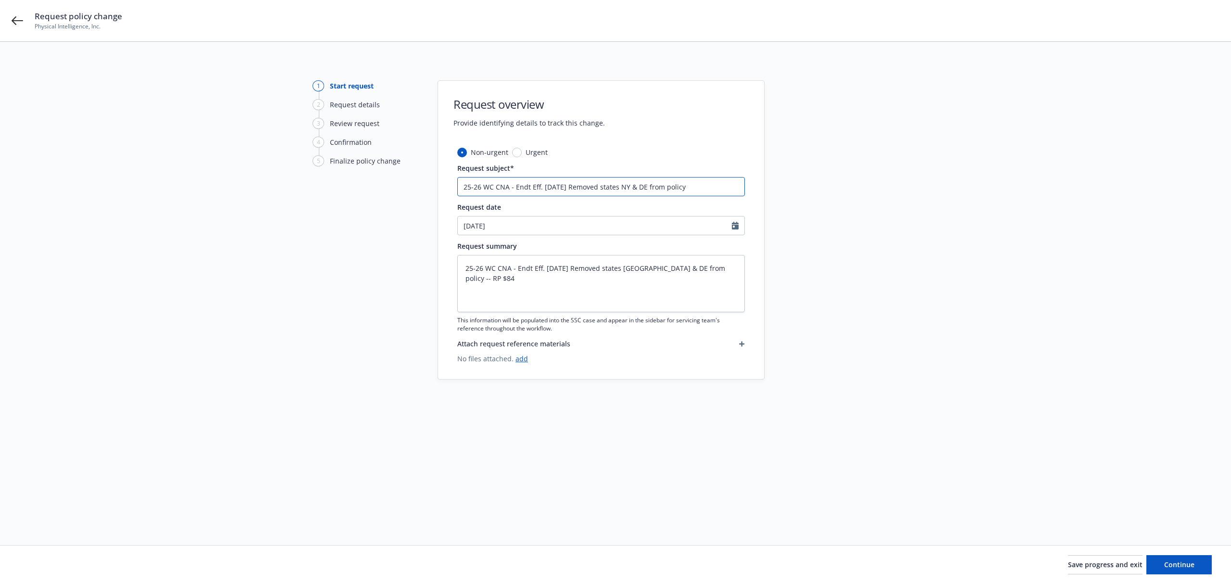
type textarea "x"
type input "25-26 WC CNA - Endt Eff. 8.14.25 Removed states NY & DE -"
type textarea "x"
type input "25-26 WC CNA - Endt Eff. 8.14.25 Removed states NY & DE --"
click at [832, 320] on div at bounding box center [851, 281] width 135 height 403
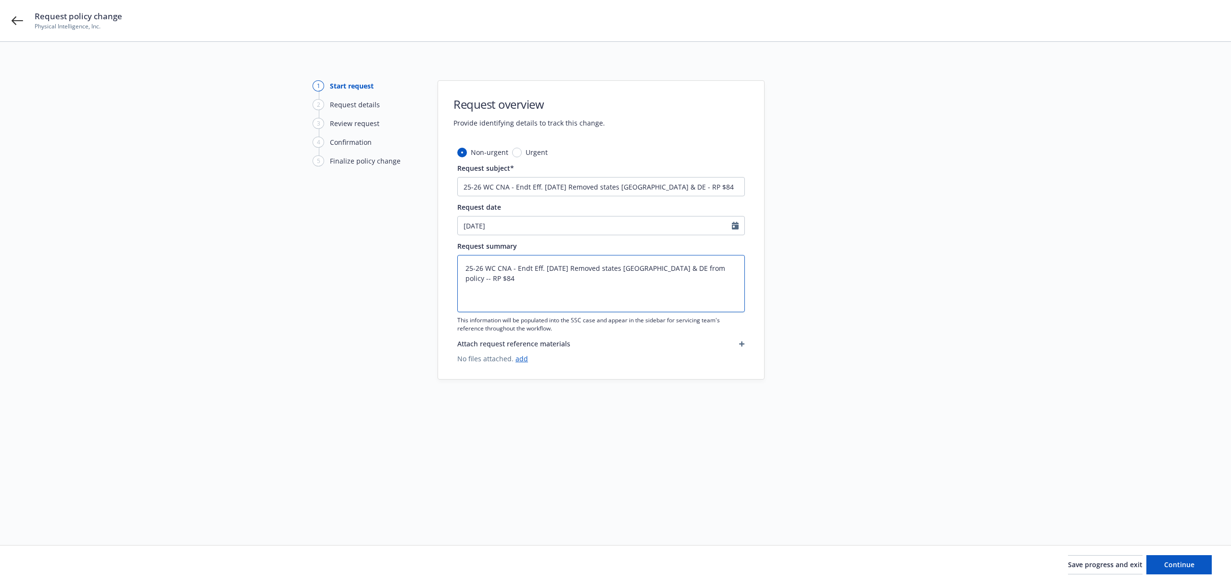
click at [687, 268] on textarea "25-26 WC CNA - Endt Eff. 8.14.25 Removed states NY & DE from policy -- RP $84" at bounding box center [601, 283] width 288 height 57
click at [872, 260] on div at bounding box center [851, 281] width 135 height 403
click at [1182, 568] on span "Continue" at bounding box center [1179, 564] width 30 height 9
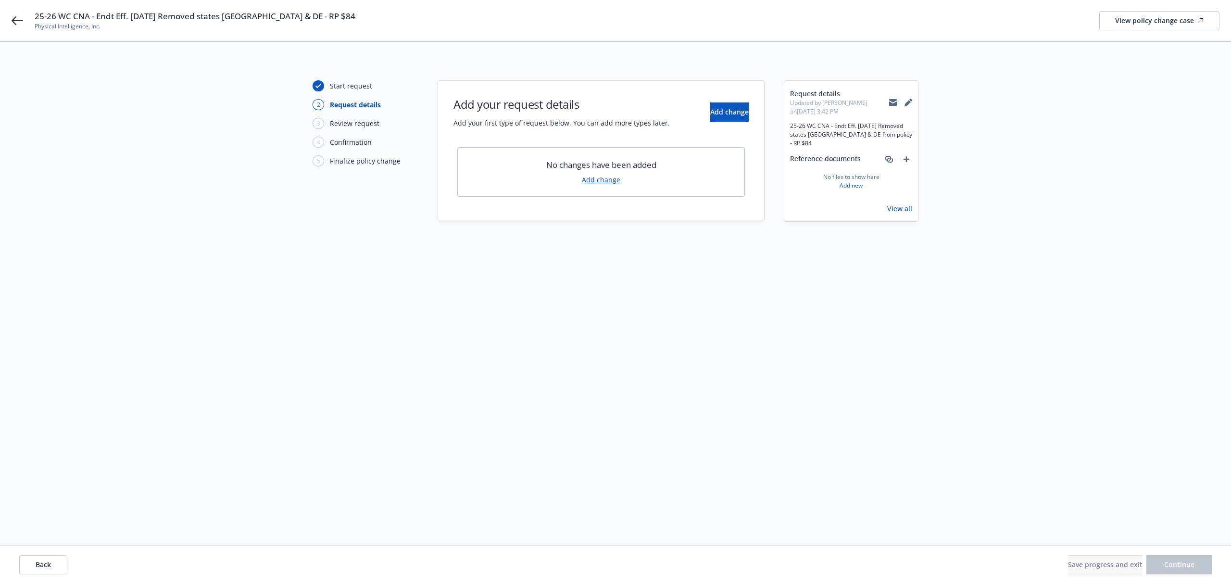
click at [710, 124] on div "Add your request details Add your first type of request below. You can add more…" at bounding box center [600, 112] width 295 height 32
click at [710, 117] on button "Add change" at bounding box center [729, 111] width 38 height 19
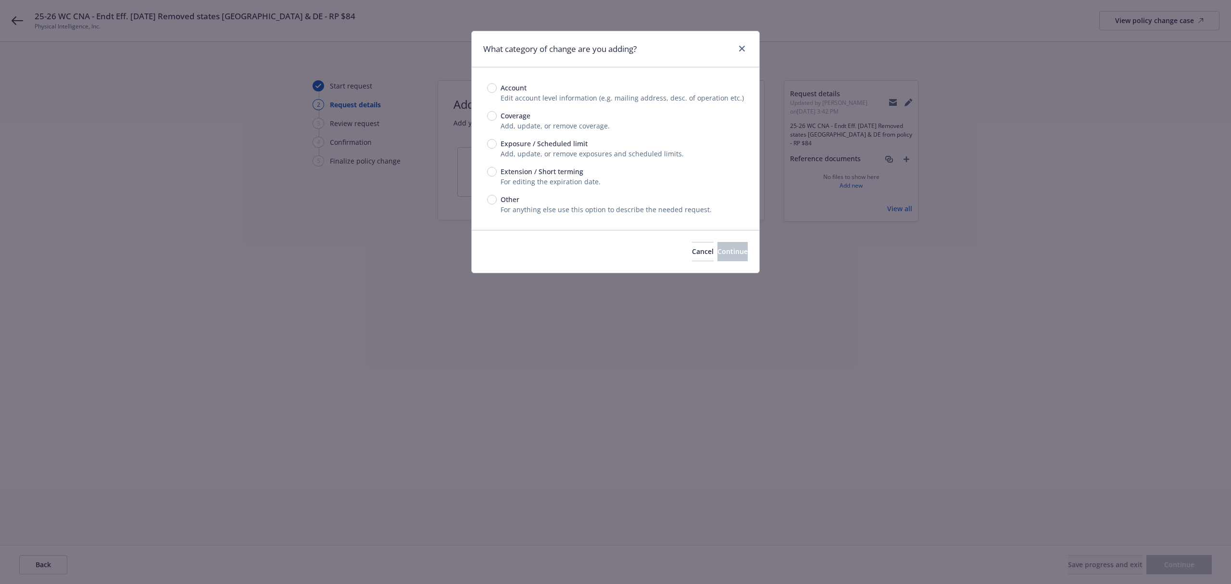
click at [516, 145] on span "Exposure / Scheduled limit" at bounding box center [544, 143] width 87 height 10
click at [493, 135] on div "Account Edit account level information (e.g. mailing address, desc. of operatio…" at bounding box center [615, 149] width 257 height 132
click at [491, 142] on input "Exposure / Scheduled limit" at bounding box center [492, 144] width 10 height 10
click at [717, 261] on button "Continue" at bounding box center [732, 251] width 30 height 19
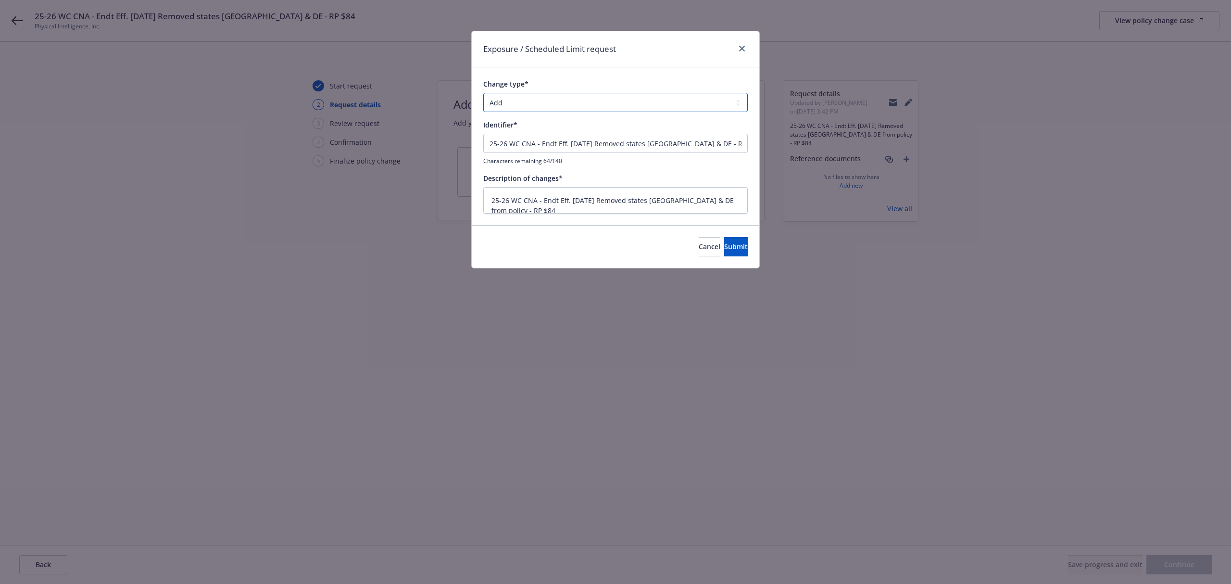
click at [545, 104] on select "Add Audit Change Remove" at bounding box center [615, 102] width 264 height 19
click at [483, 93] on select "Add Audit Change Remove" at bounding box center [615, 102] width 264 height 19
click at [741, 246] on button "Submit" at bounding box center [736, 246] width 24 height 19
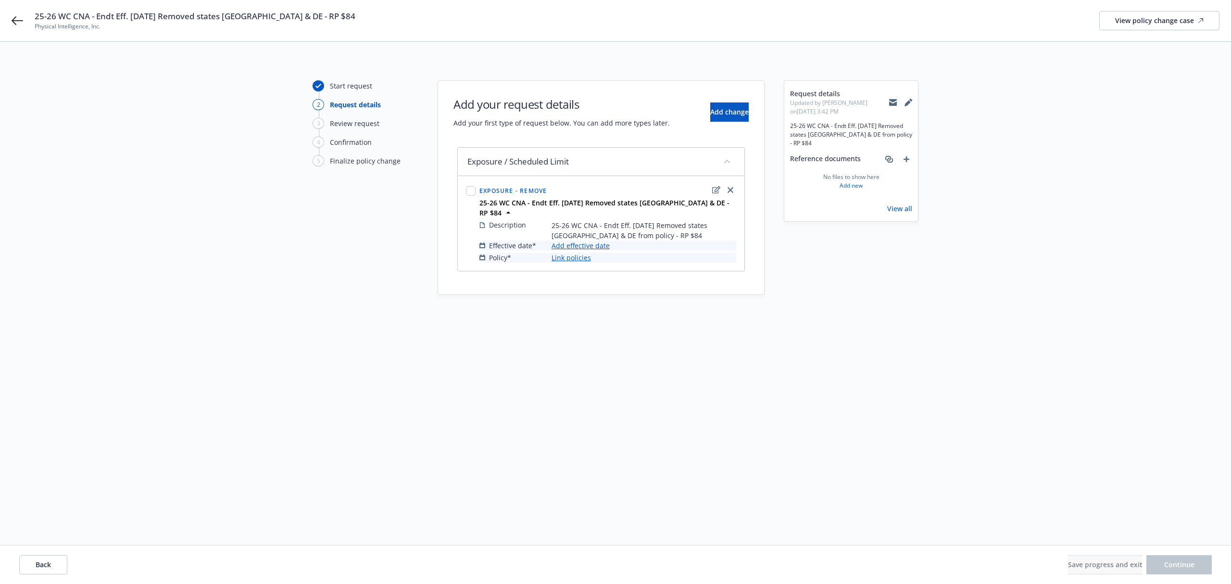
click at [581, 240] on link "Add effective date" at bounding box center [581, 245] width 58 height 10
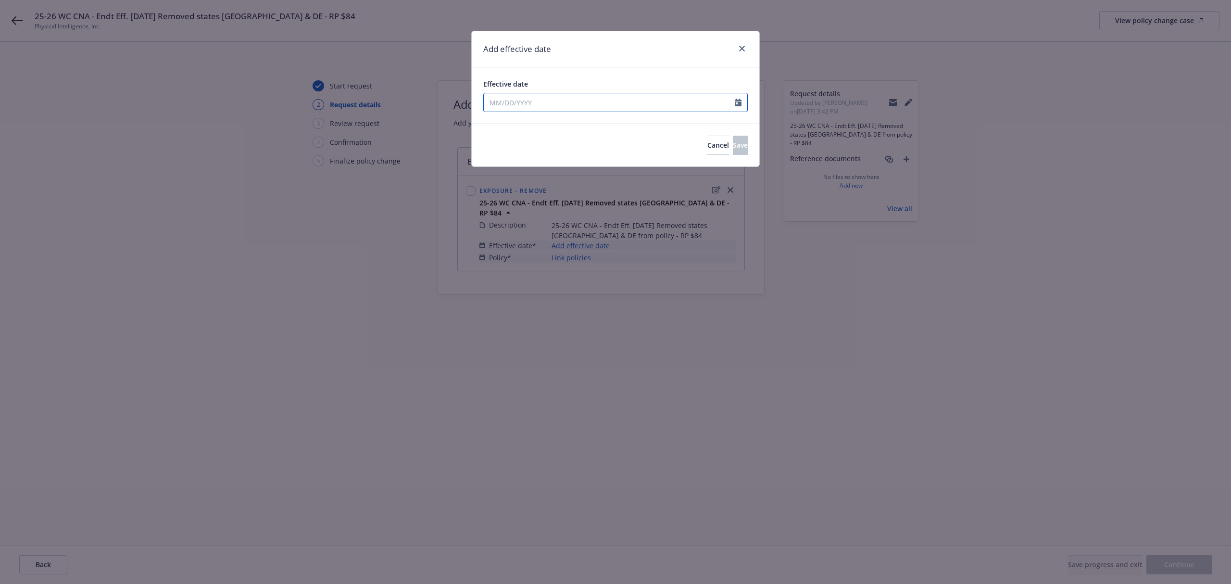
click at [526, 100] on input "Effective date" at bounding box center [609, 102] width 251 height 18
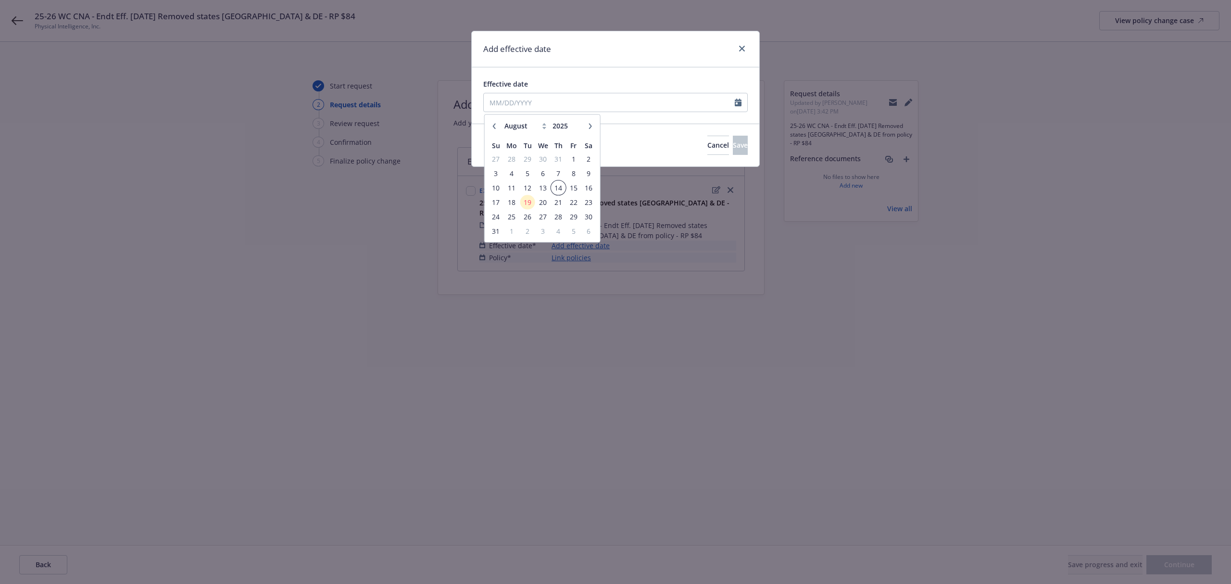
click at [556, 189] on span "14" at bounding box center [558, 188] width 13 height 12
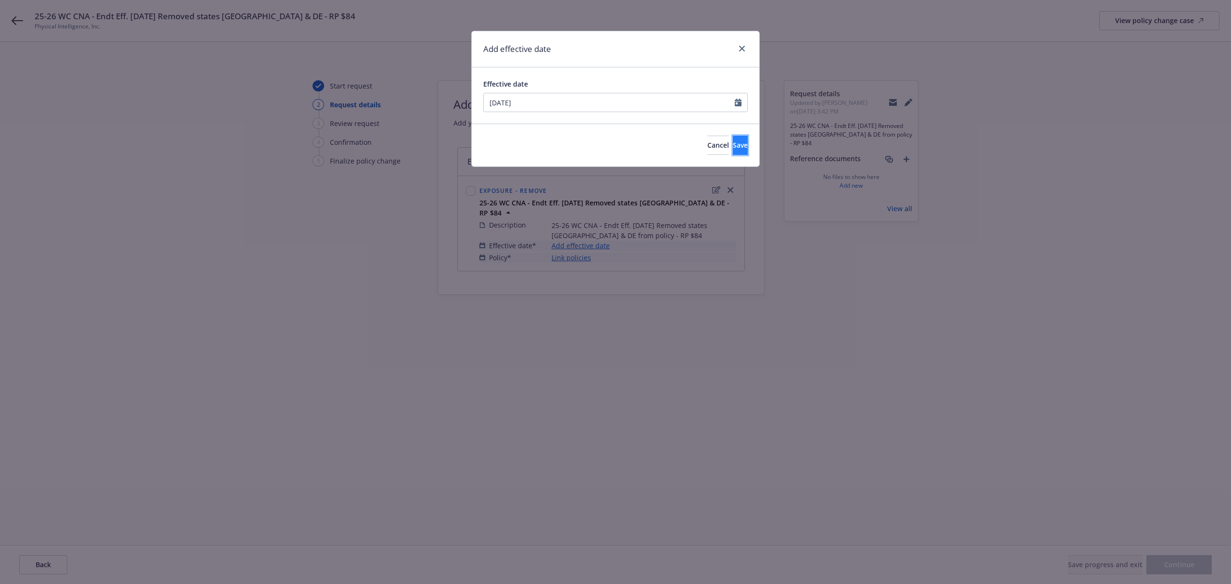
click at [733, 149] on span "Save" at bounding box center [740, 144] width 15 height 9
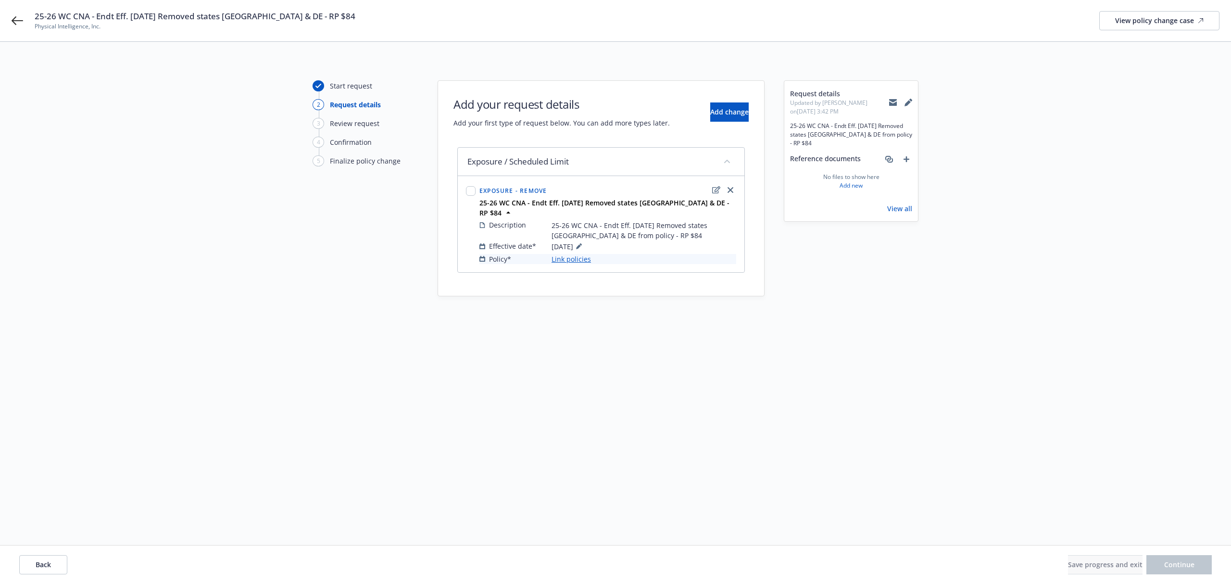
click at [572, 254] on link "Link policies" at bounding box center [571, 259] width 39 height 10
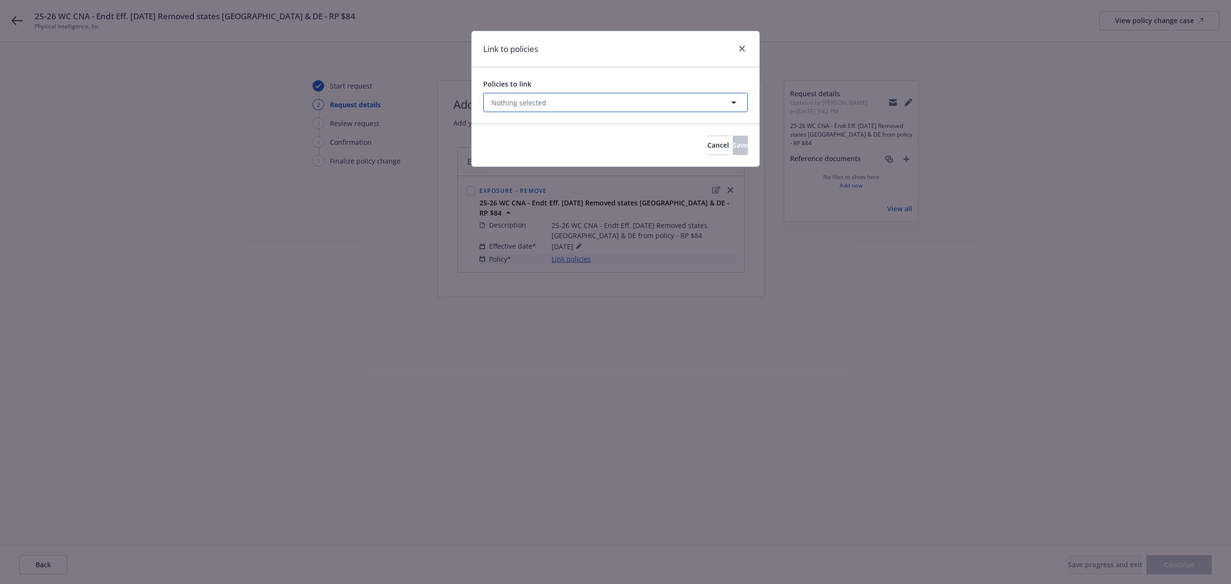
click at [543, 98] on span "Nothing selected" at bounding box center [518, 103] width 55 height 10
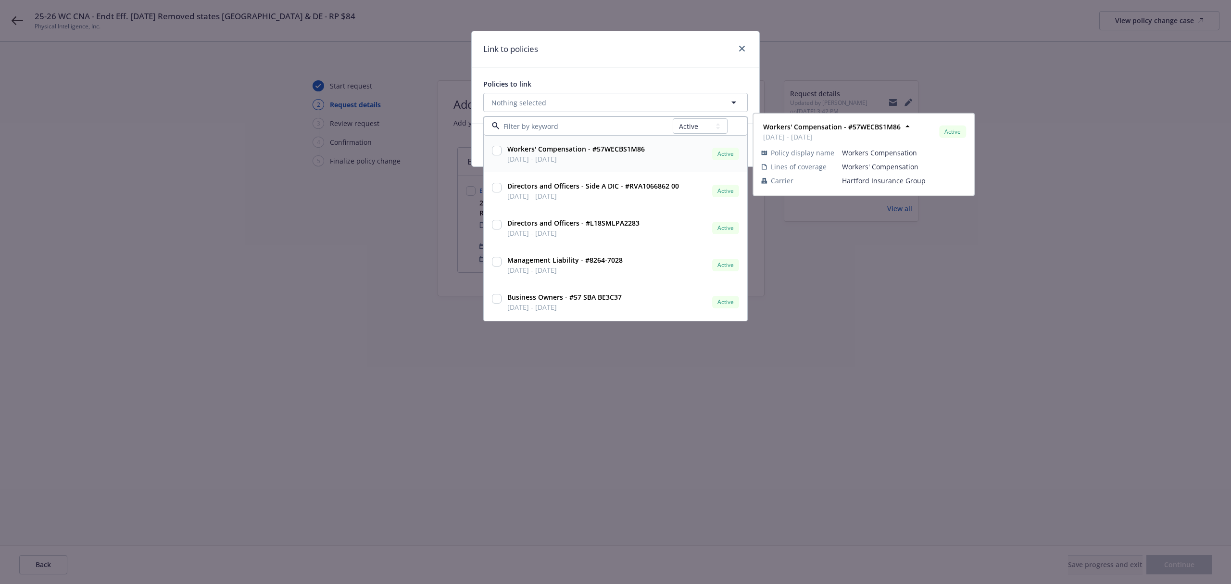
click at [495, 148] on input "checkbox" at bounding box center [497, 151] width 10 height 10
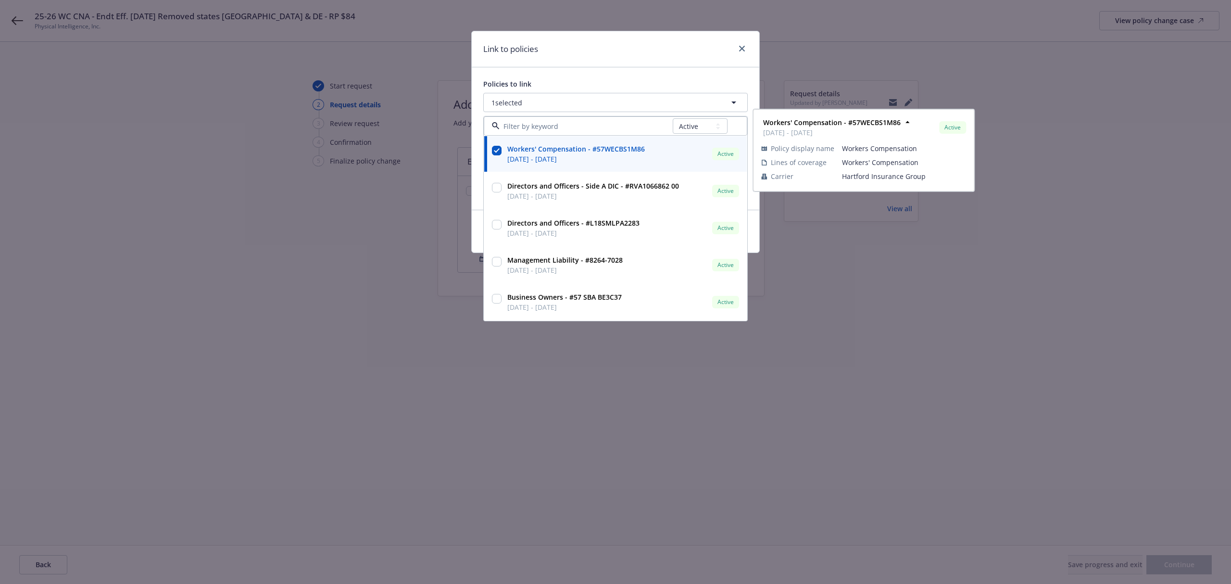
click at [864, 423] on div "Link to policies Policies to link 1 selected All Active Upcoming Expired Cancel…" at bounding box center [615, 292] width 1231 height 584
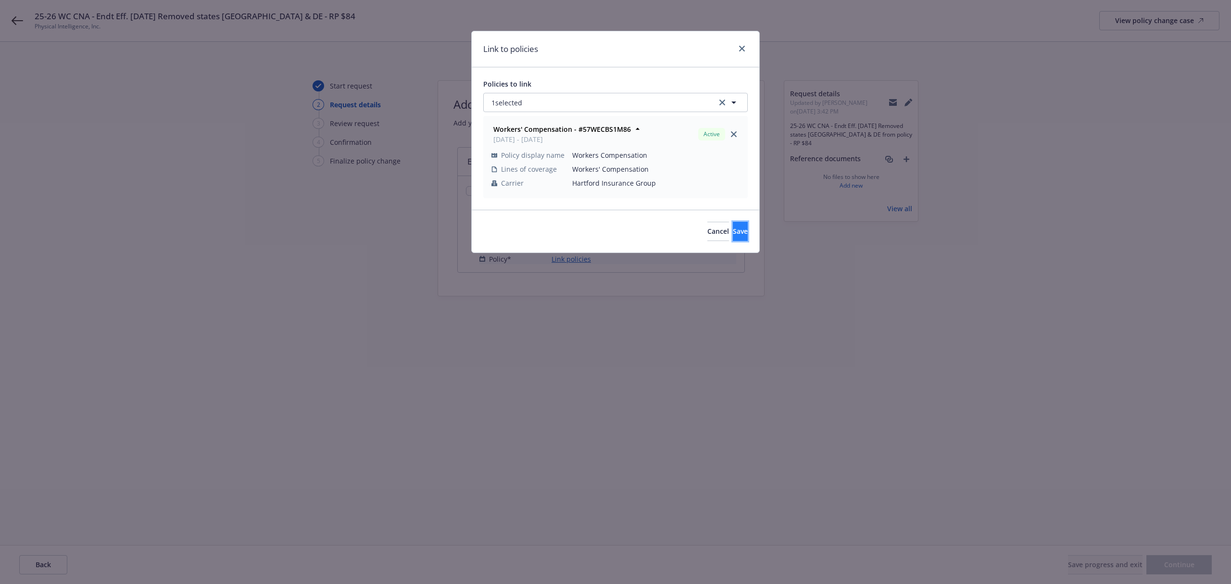
click at [733, 241] on button "Save" at bounding box center [740, 231] width 15 height 19
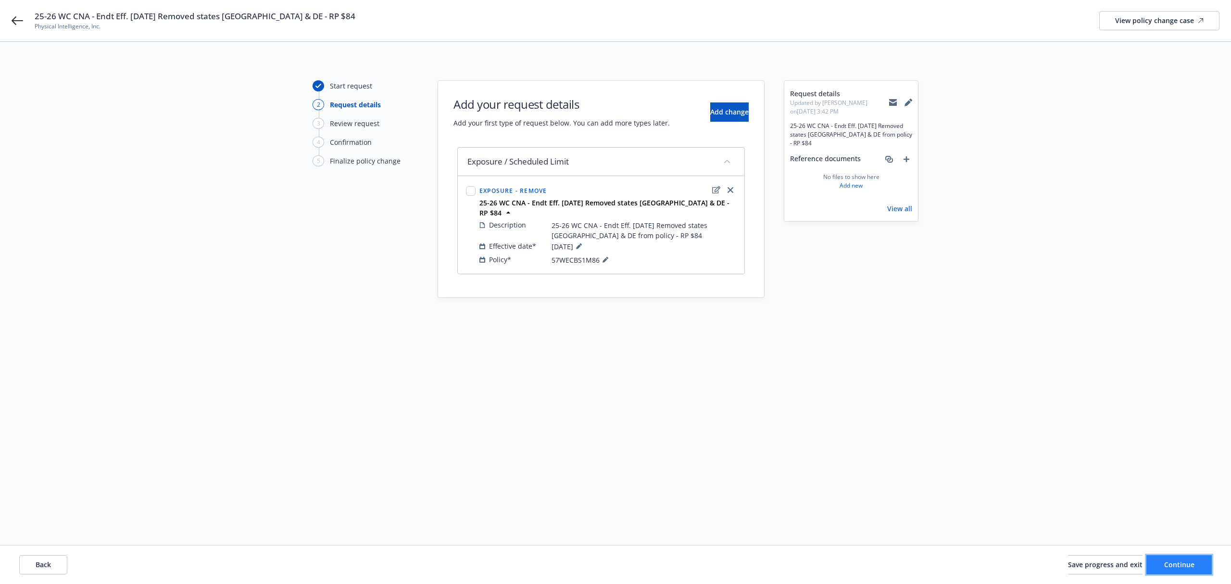
click at [1162, 562] on button "Continue" at bounding box center [1178, 564] width 65 height 19
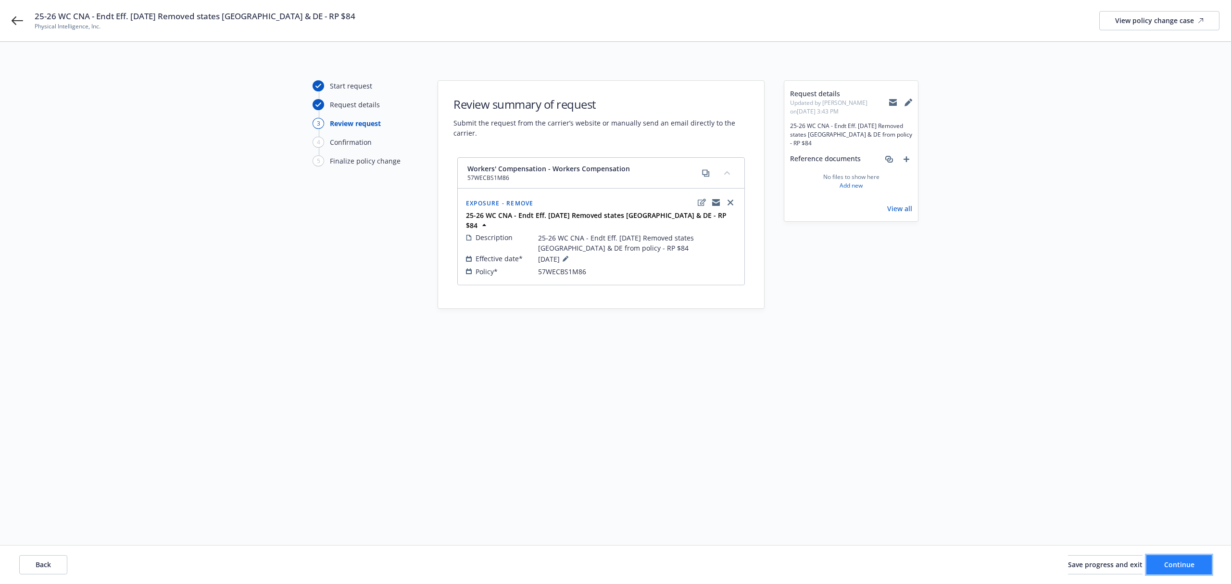
click at [1160, 557] on button "Continue" at bounding box center [1178, 564] width 65 height 19
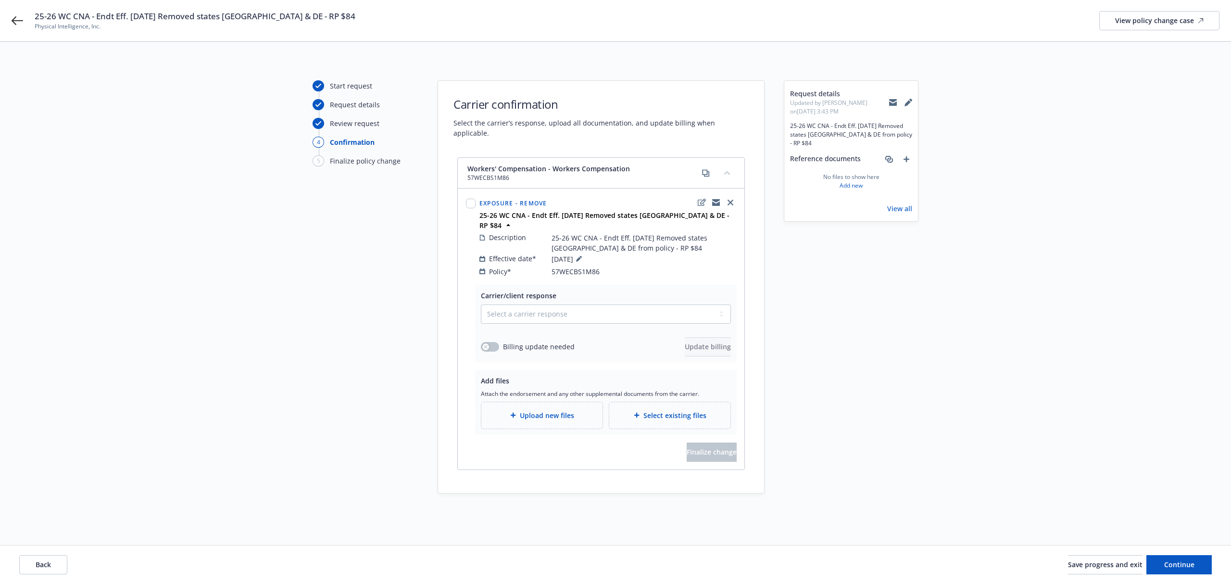
click at [625, 304] on div "Select a carrier response Accepted Accepted with revision No endorsement needed…" at bounding box center [606, 330] width 250 height 52
click at [610, 304] on select "Select a carrier response Accepted Accepted with revision No endorsement needed…" at bounding box center [606, 313] width 250 height 19
click at [481, 304] on select "Select a carrier response Accepted Accepted with revision No endorsement needed…" at bounding box center [606, 313] width 250 height 19
click at [484, 345] on icon "button" at bounding box center [486, 347] width 4 height 4
click at [685, 342] on span "Update billing" at bounding box center [708, 346] width 46 height 9
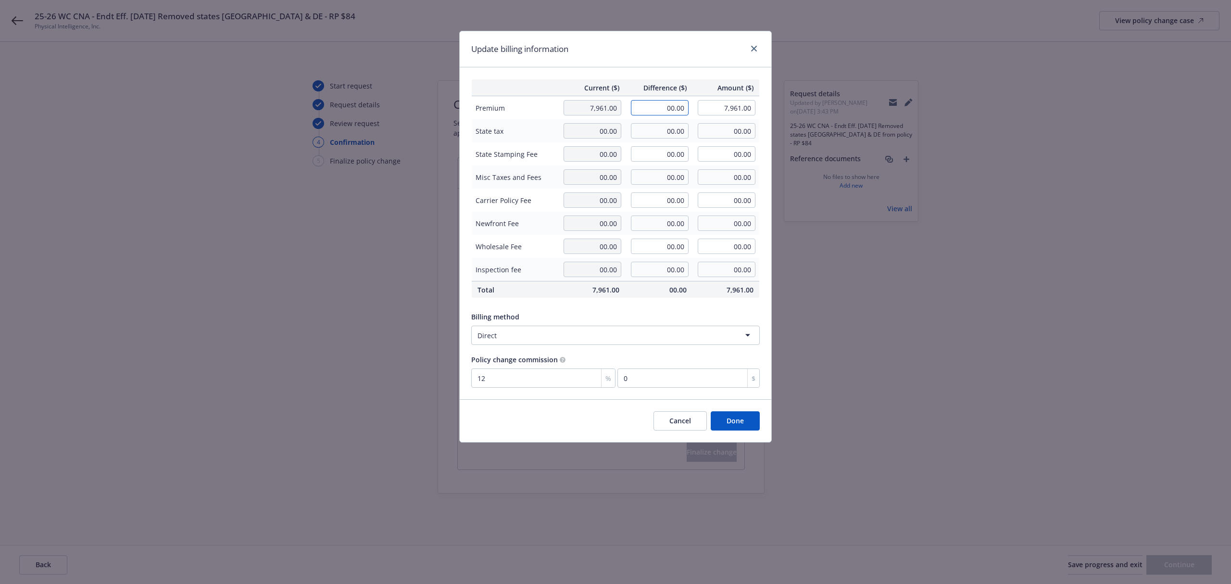
click at [670, 104] on input "00.00" at bounding box center [660, 107] width 58 height 15
click at [645, 64] on div "Update billing information" at bounding box center [616, 49] width 312 height 36
click at [735, 422] on button "Done" at bounding box center [735, 420] width 49 height 19
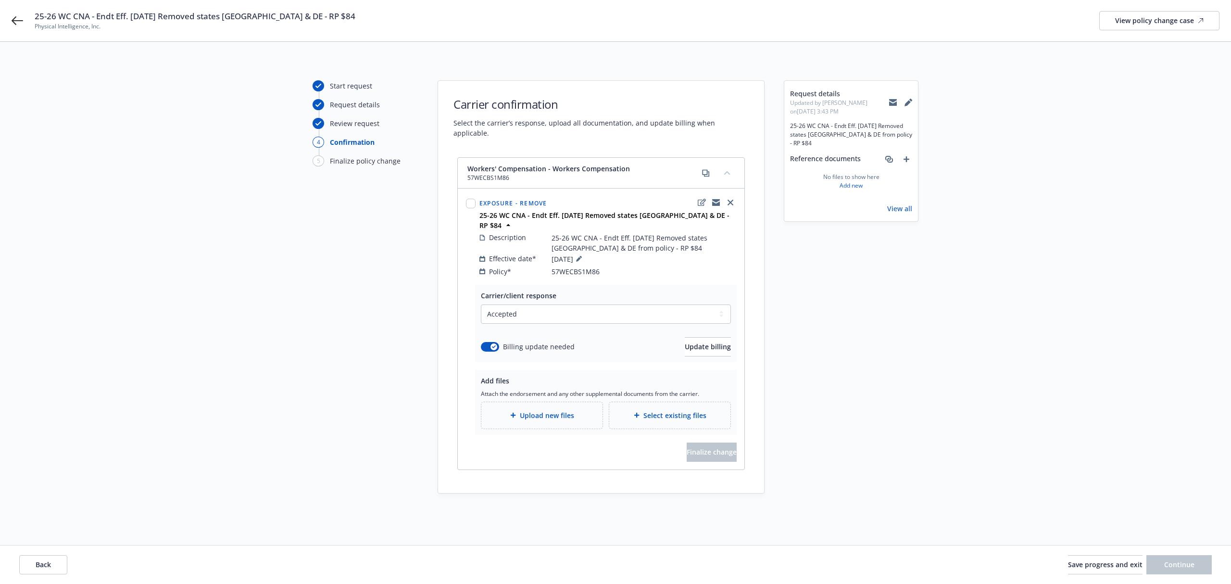
click at [548, 410] on span "Upload new files" at bounding box center [547, 415] width 54 height 10
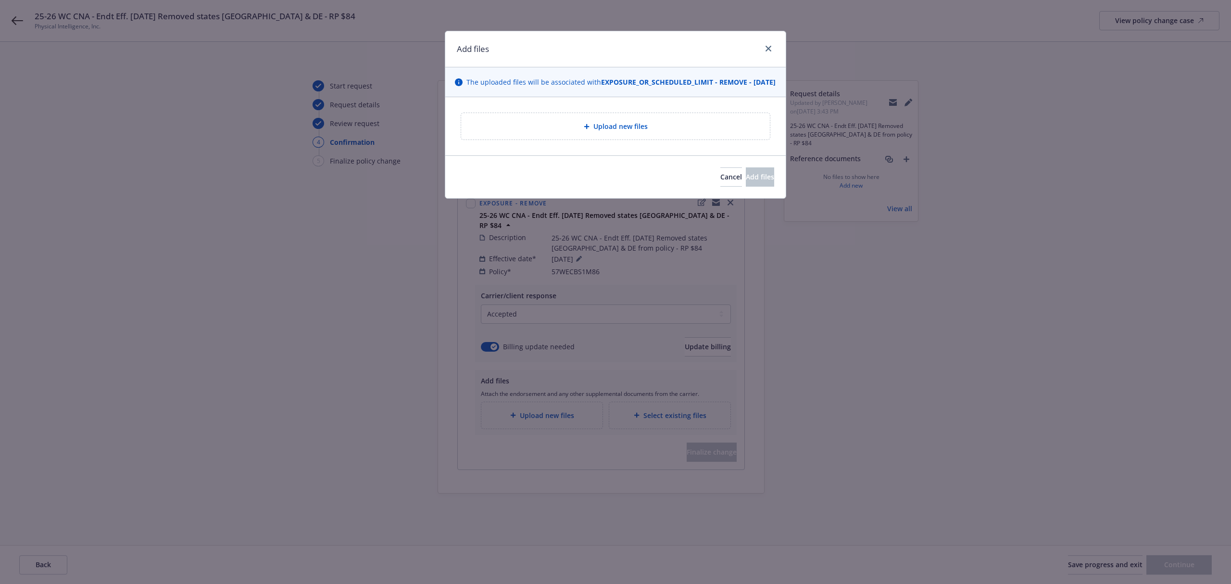
click at [569, 132] on div "Upload new files" at bounding box center [615, 126] width 293 height 11
click at [570, 132] on div "Upload new files" at bounding box center [615, 126] width 293 height 11
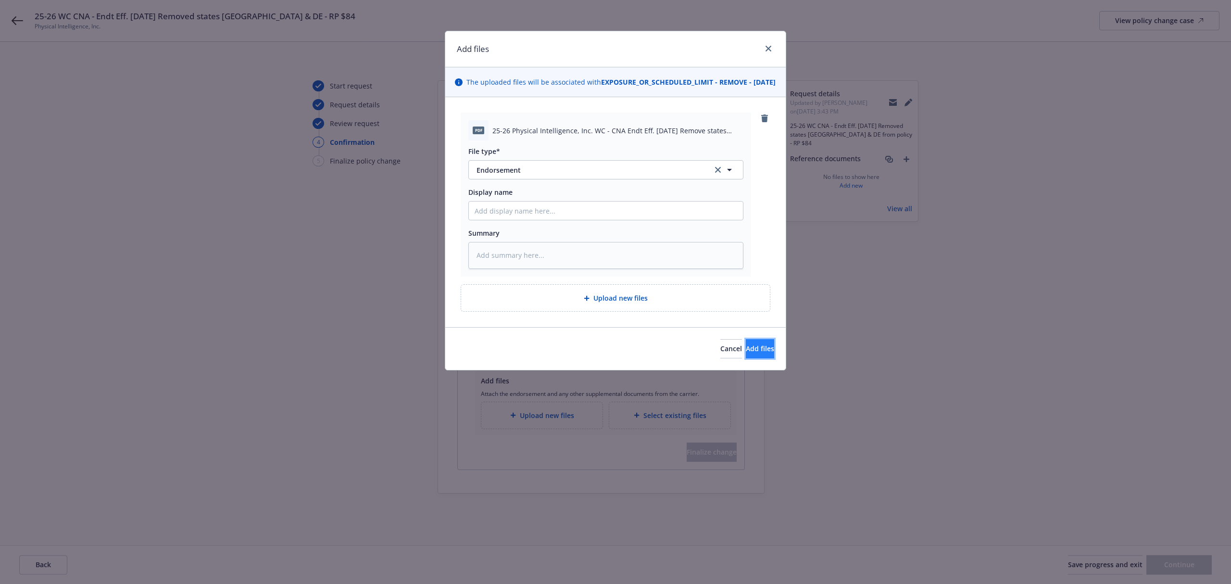
click at [749, 353] on button "Add files" at bounding box center [760, 348] width 28 height 19
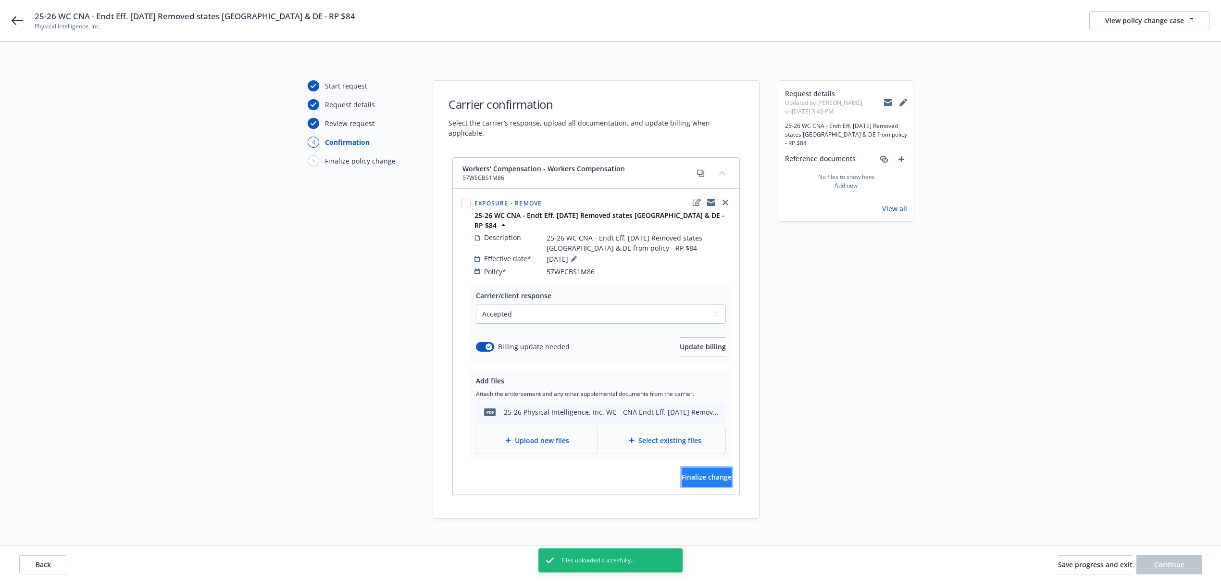
click at [692, 472] on span "Finalize change" at bounding box center [707, 476] width 50 height 9
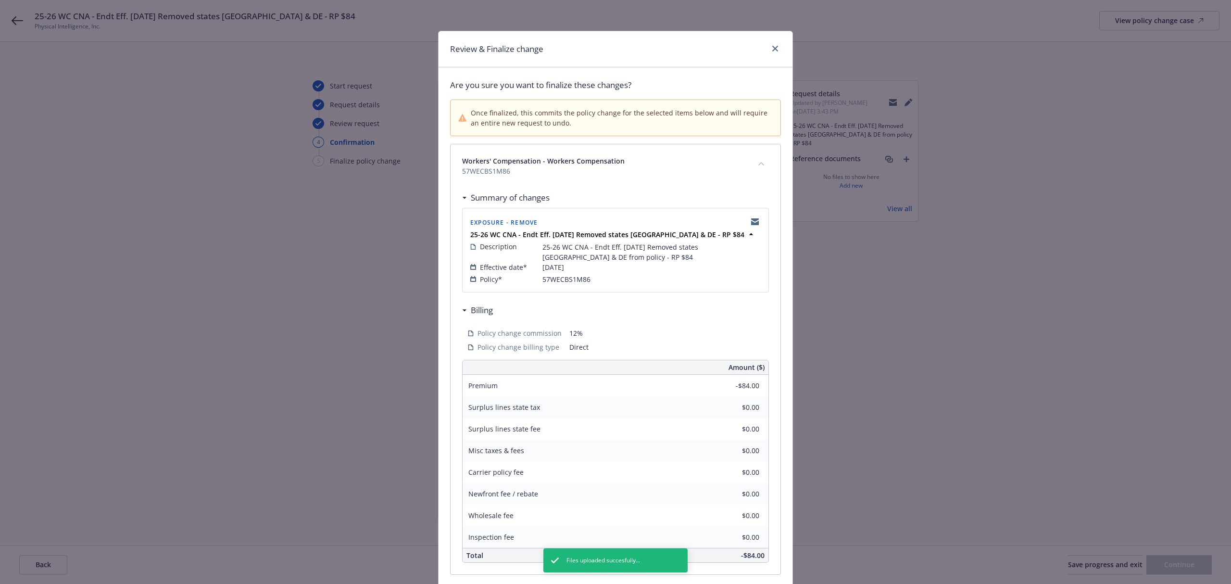
scroll to position [79, 0]
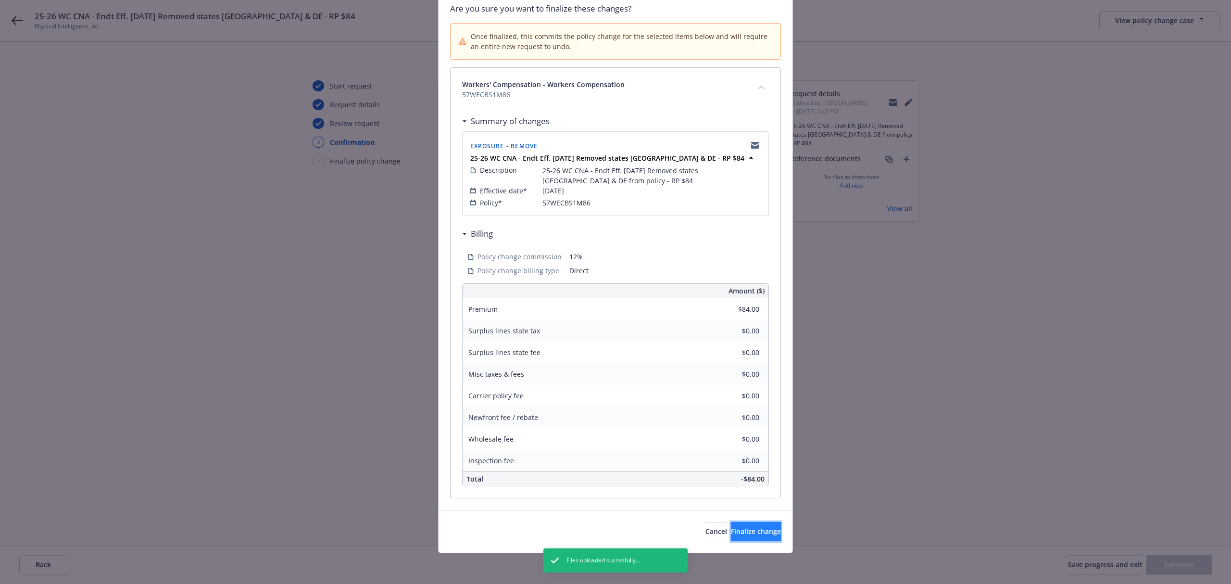
click at [758, 533] on span "Finalize change" at bounding box center [756, 531] width 50 height 9
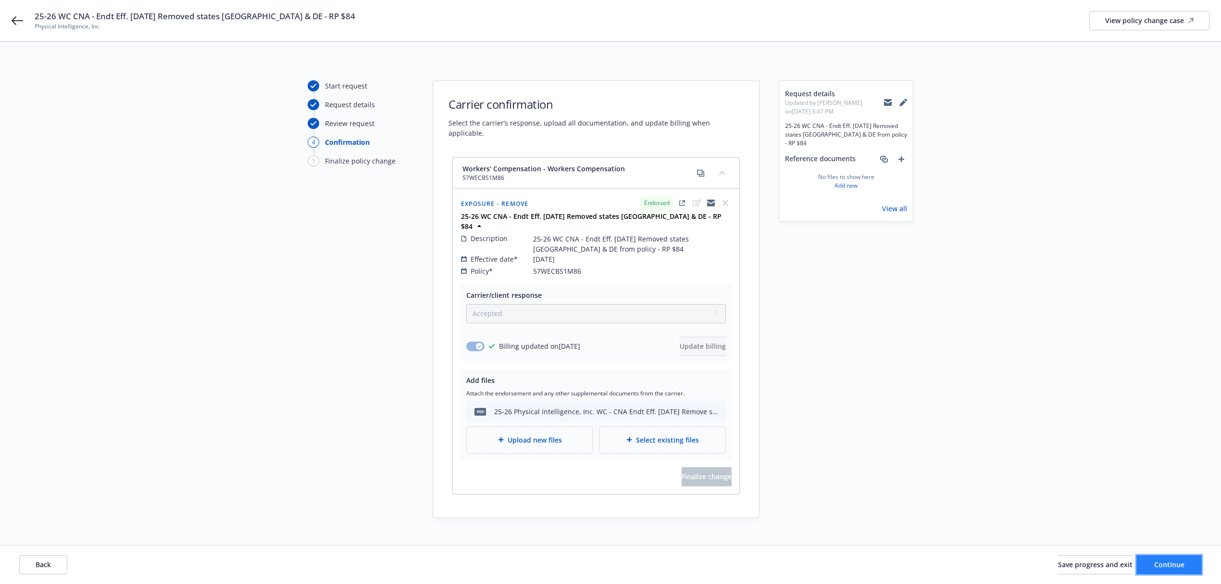
click at [1183, 566] on span "Continue" at bounding box center [1170, 564] width 30 height 9
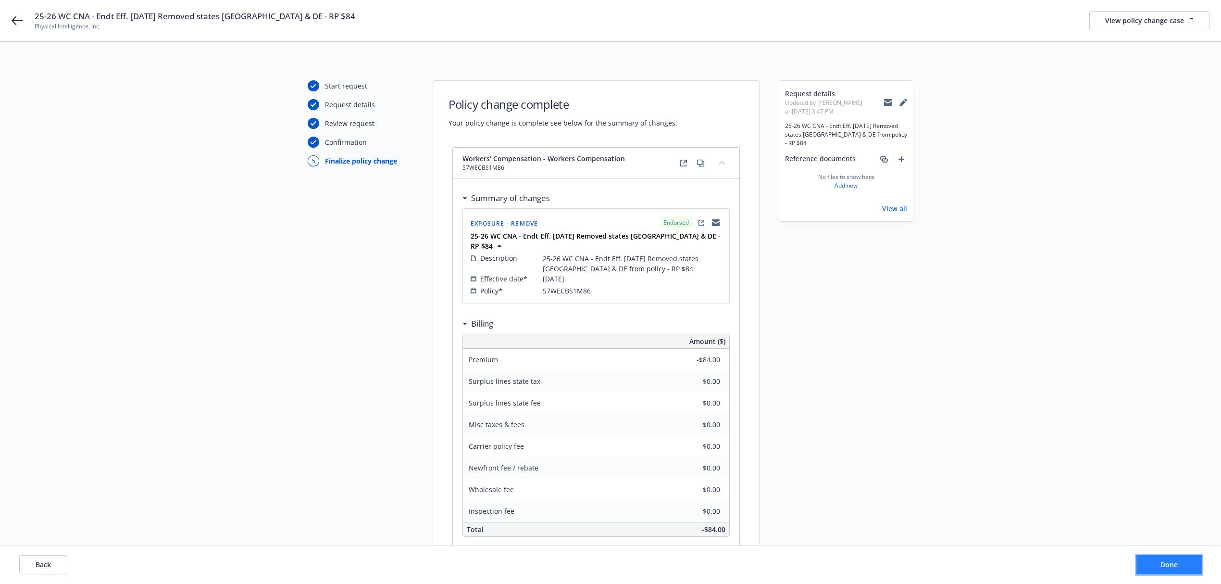
click at [1184, 558] on button "Done" at bounding box center [1169, 564] width 65 height 19
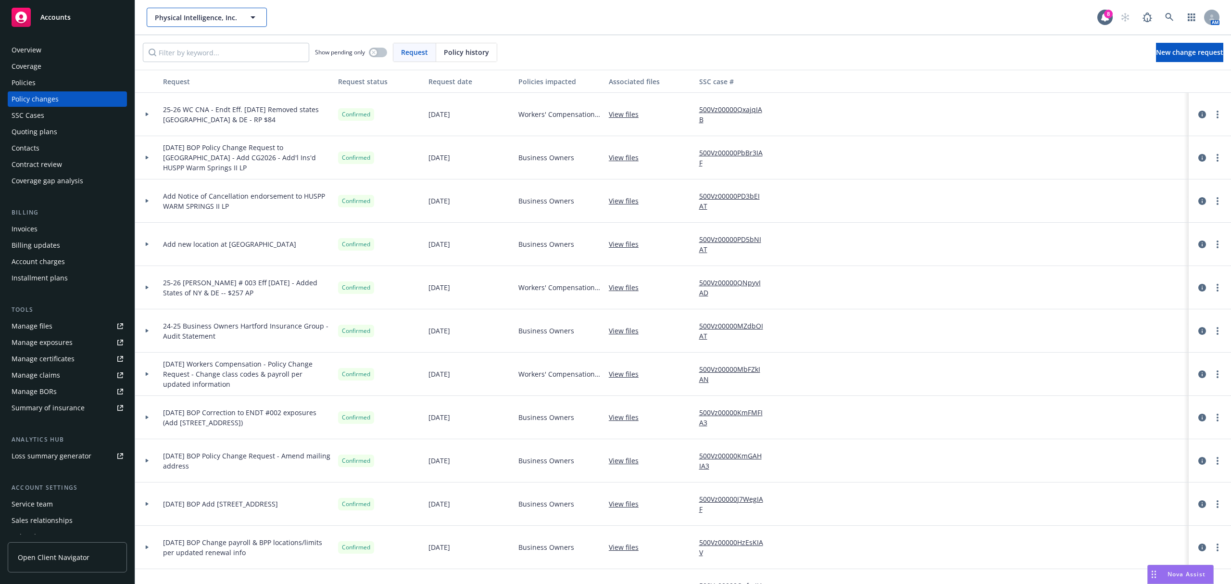
click at [223, 20] on span "Physical Intelligence, Inc." at bounding box center [196, 18] width 83 height 10
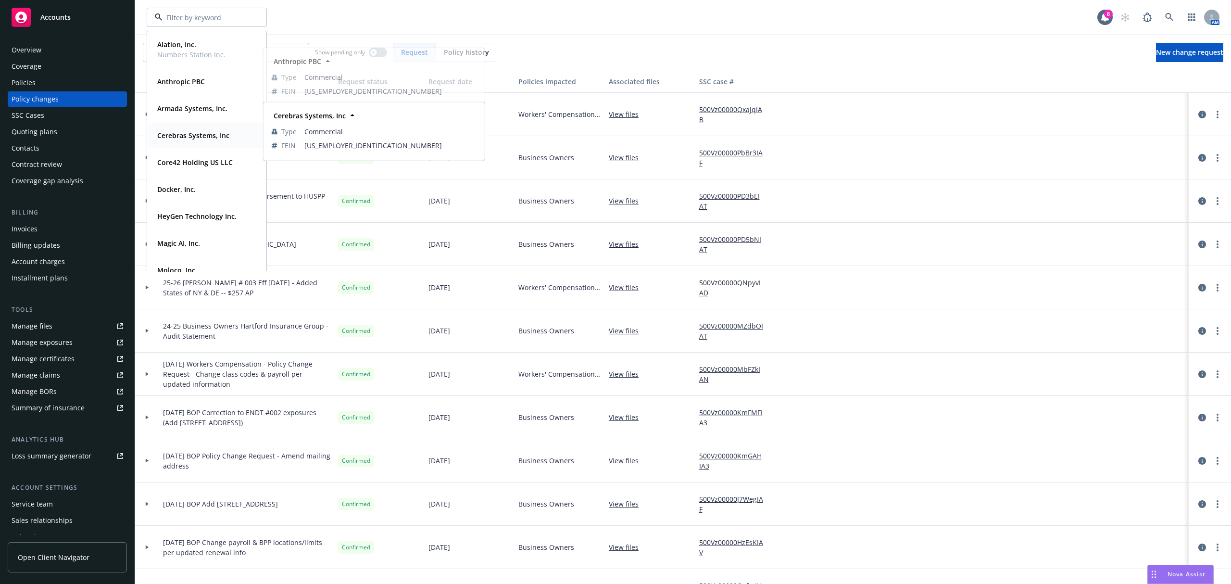
click at [198, 146] on div "Cerebras Systems, Inc Type Commercial FEIN 81-2256092" at bounding box center [207, 135] width 118 height 25
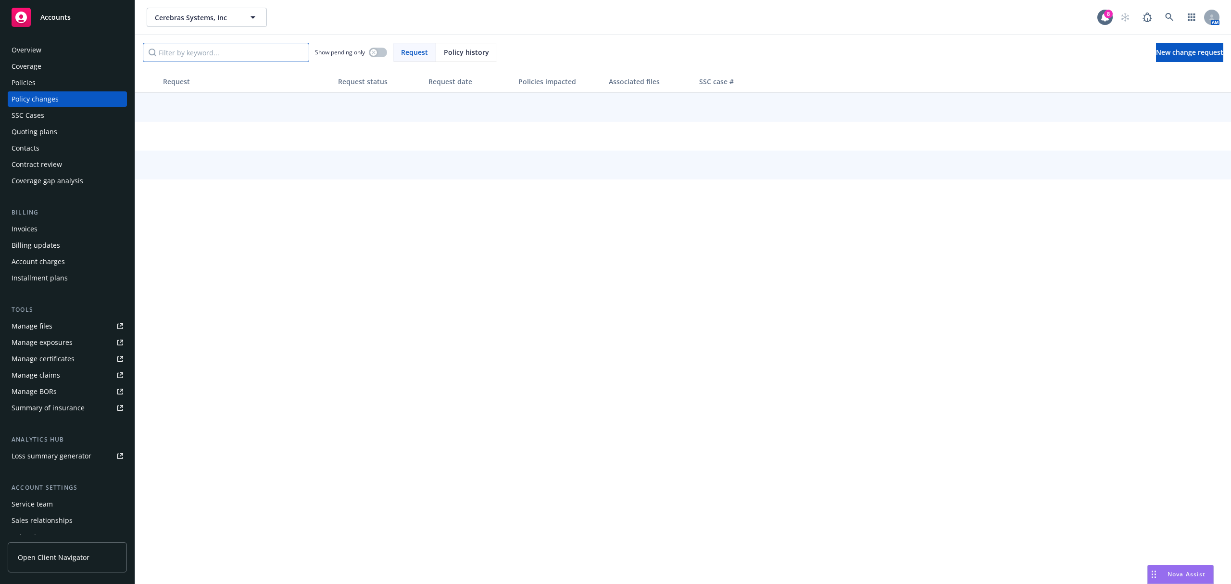
click at [234, 47] on input "Filter by keyword..." at bounding box center [226, 52] width 166 height 19
paste input ": 57 UUN BD4600"
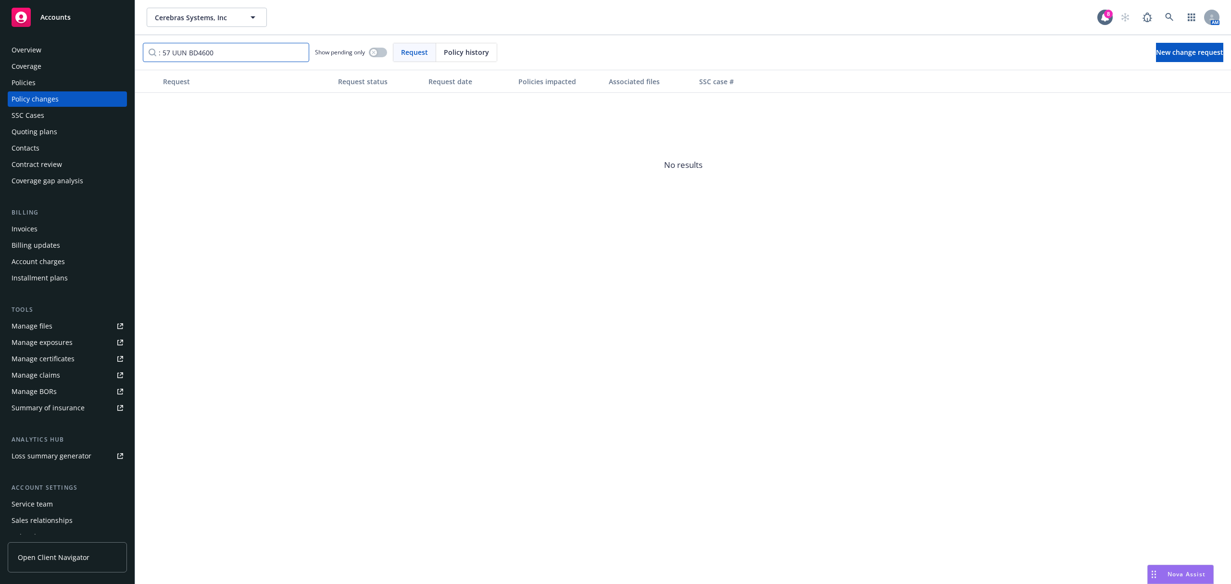
click at [162, 54] on input ": 57 UUN BD4600" at bounding box center [226, 52] width 166 height 19
click at [377, 54] on div "button" at bounding box center [373, 52] width 7 height 7
click at [170, 54] on input "57 UUN BD4600" at bounding box center [226, 52] width 166 height 19
click at [187, 53] on input "57UUN BD4600" at bounding box center [226, 52] width 166 height 19
click at [231, 50] on input "57UUNBD4600" at bounding box center [226, 52] width 166 height 19
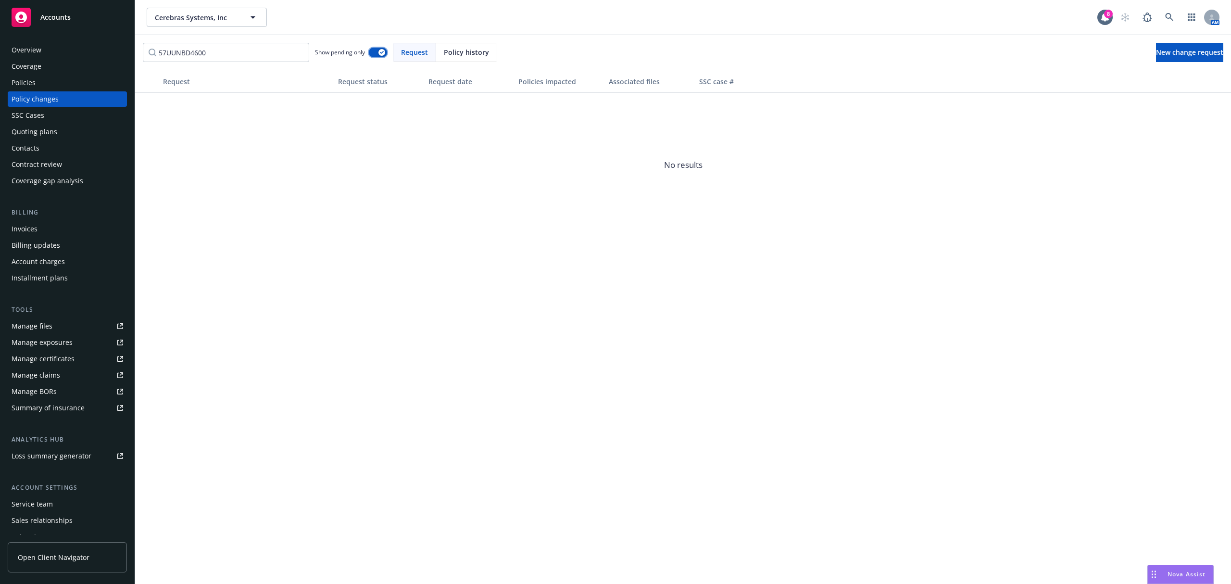
click at [374, 55] on button "button" at bounding box center [378, 53] width 18 height 10
click at [242, 49] on input "57UUNBD4600" at bounding box center [226, 52] width 166 height 19
drag, startPoint x: 187, startPoint y: 53, endPoint x: 126, endPoint y: 43, distance: 61.8
click at [126, 43] on div "Accounts Overview Coverage Policies Policy changes SSC Cases Quoting plans Cont…" at bounding box center [615, 292] width 1231 height 584
click at [55, 83] on div "Policies" at bounding box center [68, 82] width 112 height 15
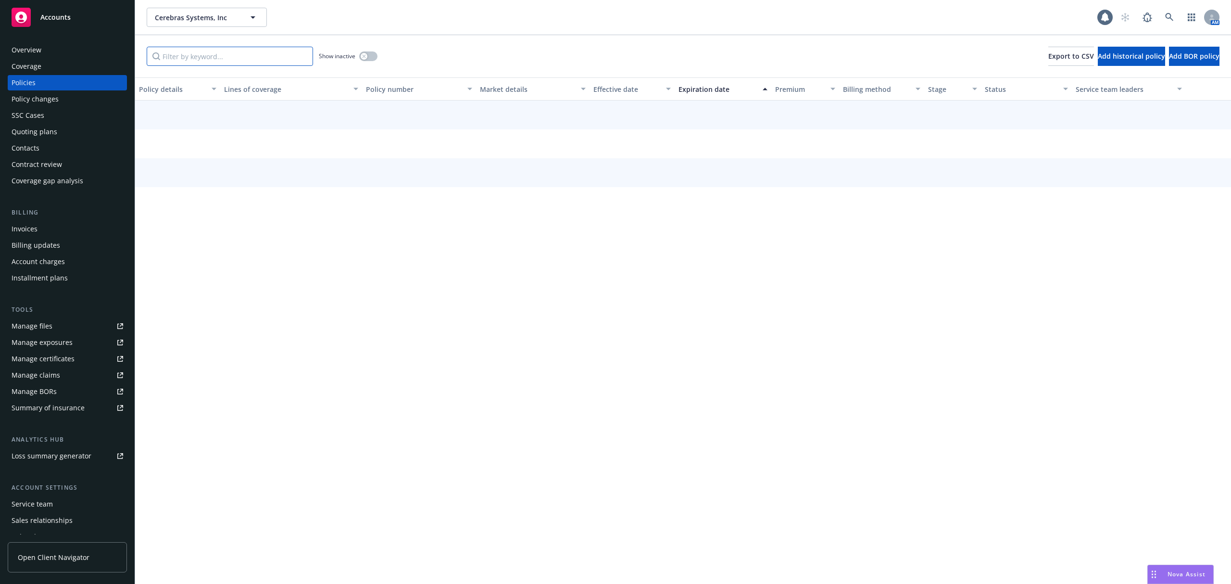
click at [205, 50] on input "Filter by keyword..." at bounding box center [230, 56] width 166 height 19
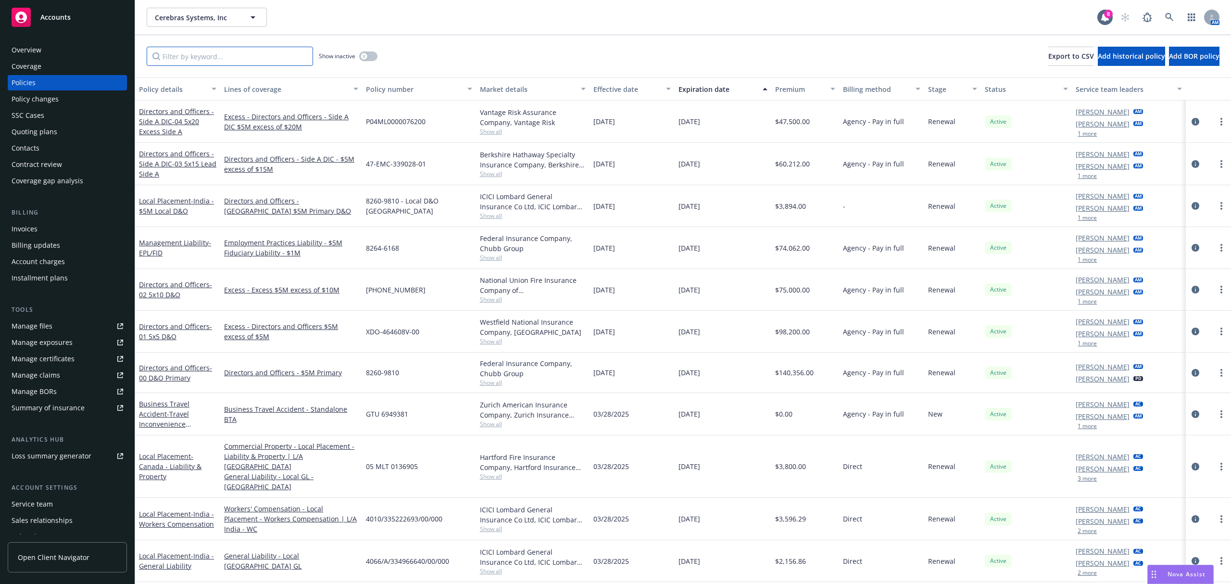
paste input ": 57 UUN BD4600"
click at [206, 50] on input ": 57 UUN BD4600" at bounding box center [230, 56] width 166 height 19
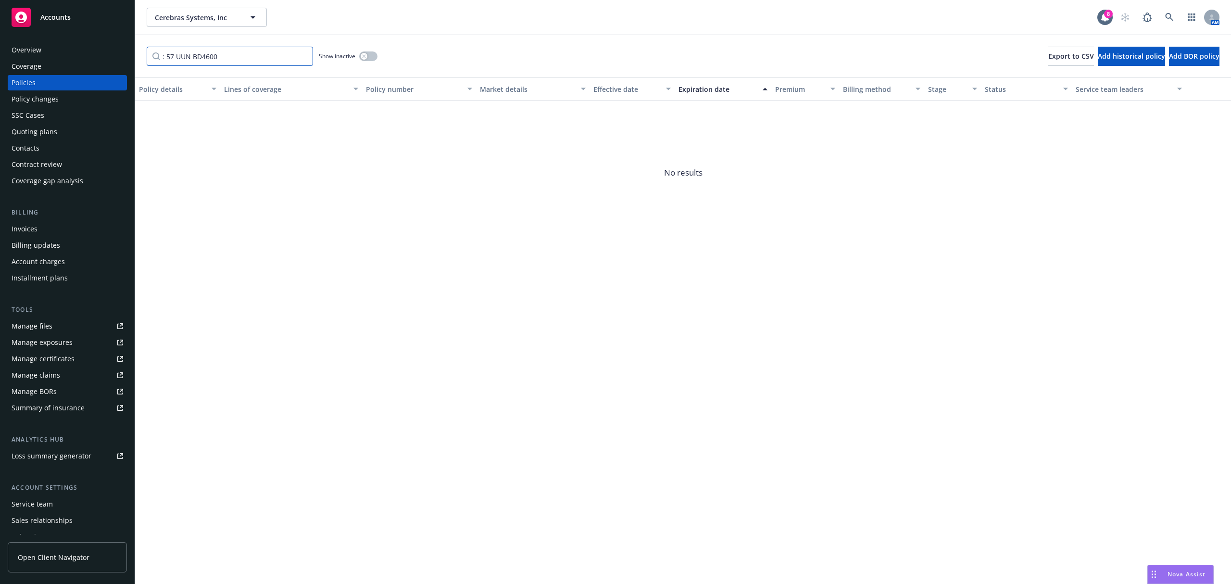
drag, startPoint x: 168, startPoint y: 57, endPoint x: 142, endPoint y: 57, distance: 26.0
click at [142, 57] on div ": 57 UUN BD4600 Show inactive Export to CSV Add historical policy Add BOR policy" at bounding box center [683, 56] width 1096 height 42
click at [369, 61] on button "button" at bounding box center [368, 56] width 18 height 10
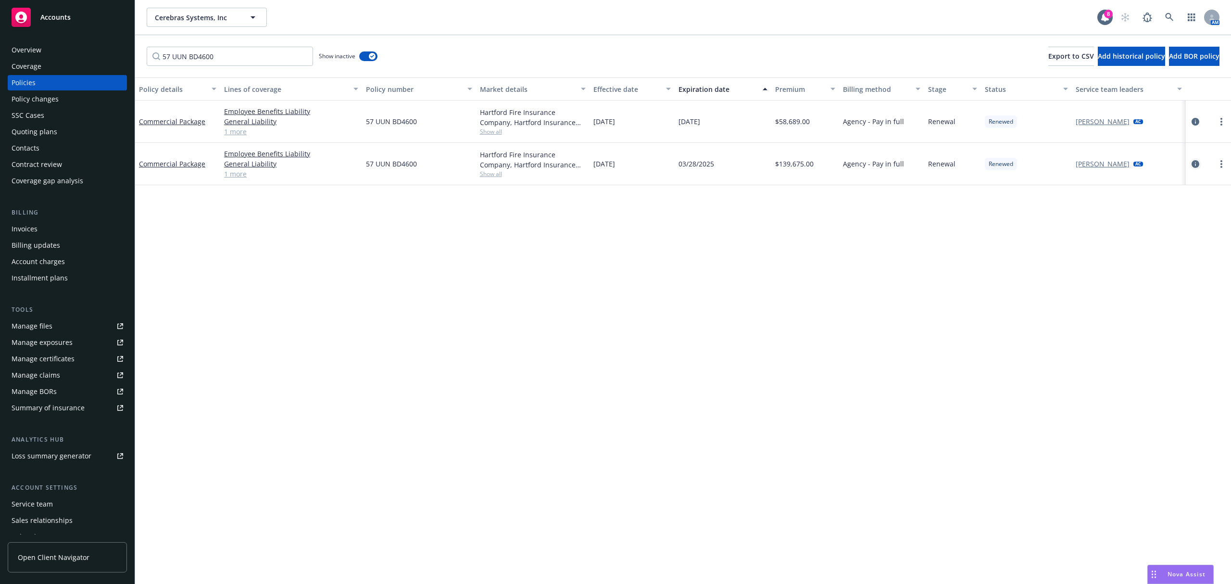
click at [1196, 169] on link "circleInformation" at bounding box center [1196, 164] width 12 height 12
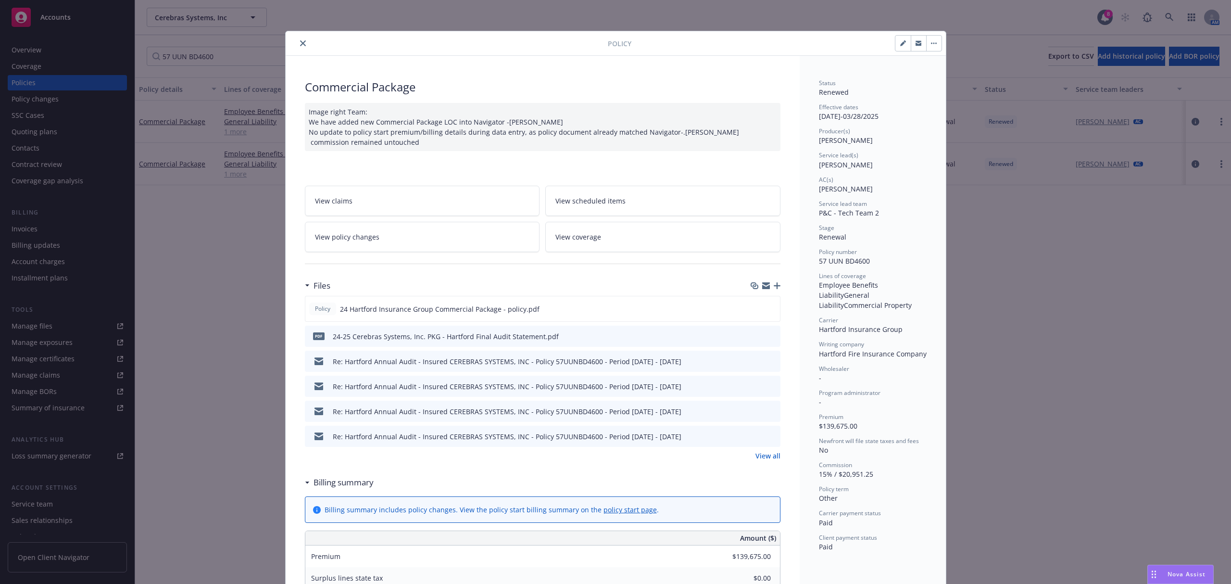
click at [478, 240] on link "View policy changes" at bounding box center [422, 237] width 235 height 30
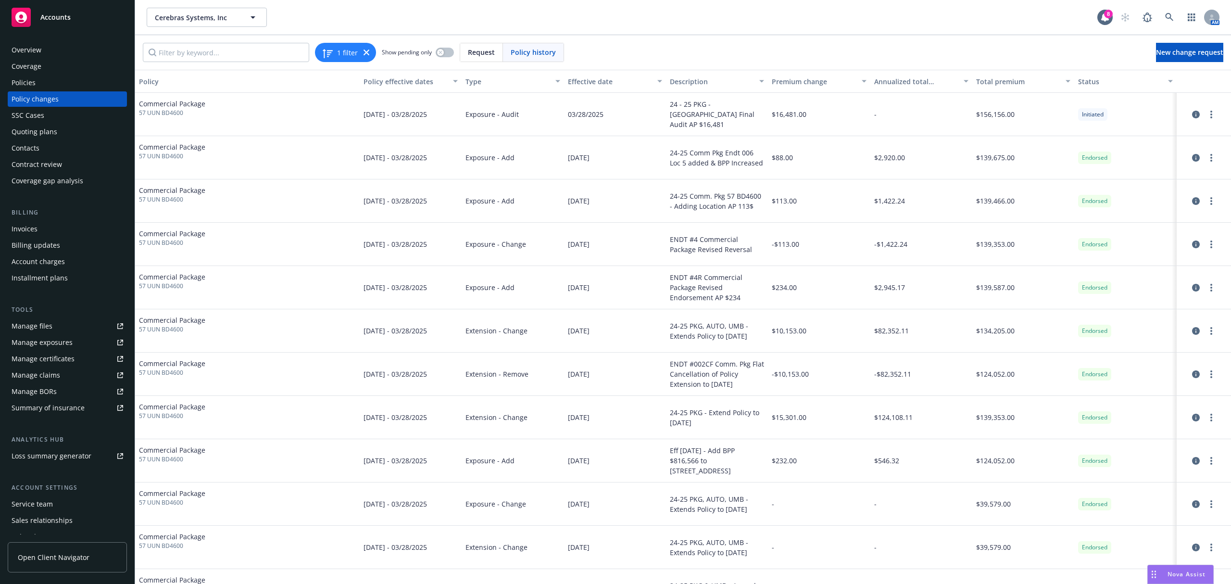
click at [52, 230] on div "Invoices" at bounding box center [68, 228] width 112 height 15
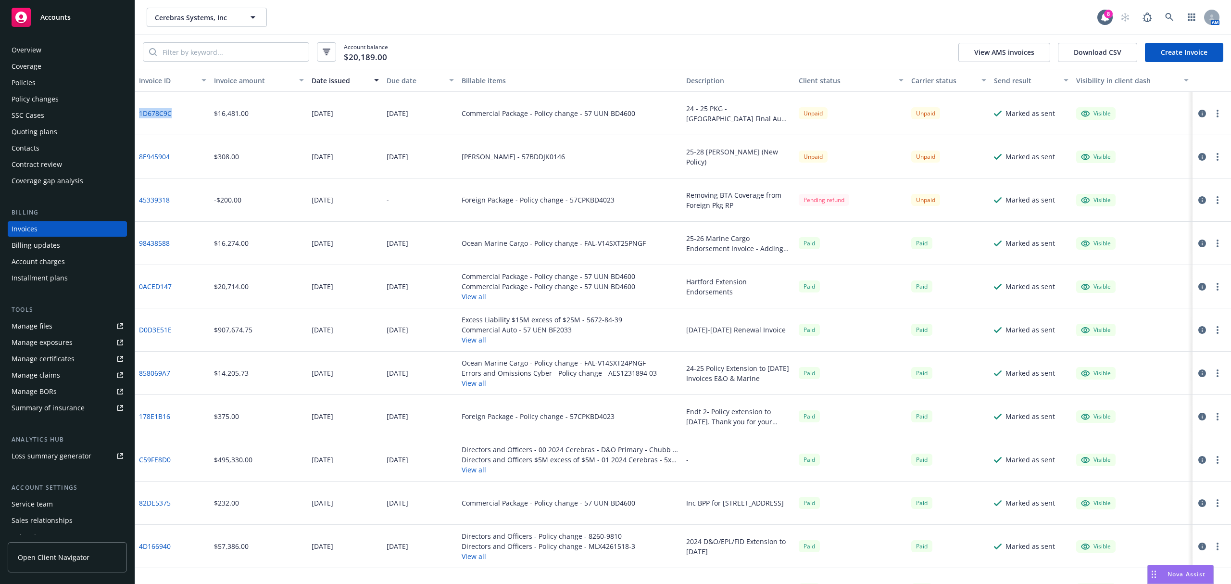
drag, startPoint x: 189, startPoint y: 113, endPoint x: 135, endPoint y: 115, distance: 53.9
click at [135, 115] on div "1D678C9C" at bounding box center [172, 113] width 75 height 43
copy link "1D678C9C"
click at [1198, 114] on icon "button" at bounding box center [1202, 114] width 8 height 8
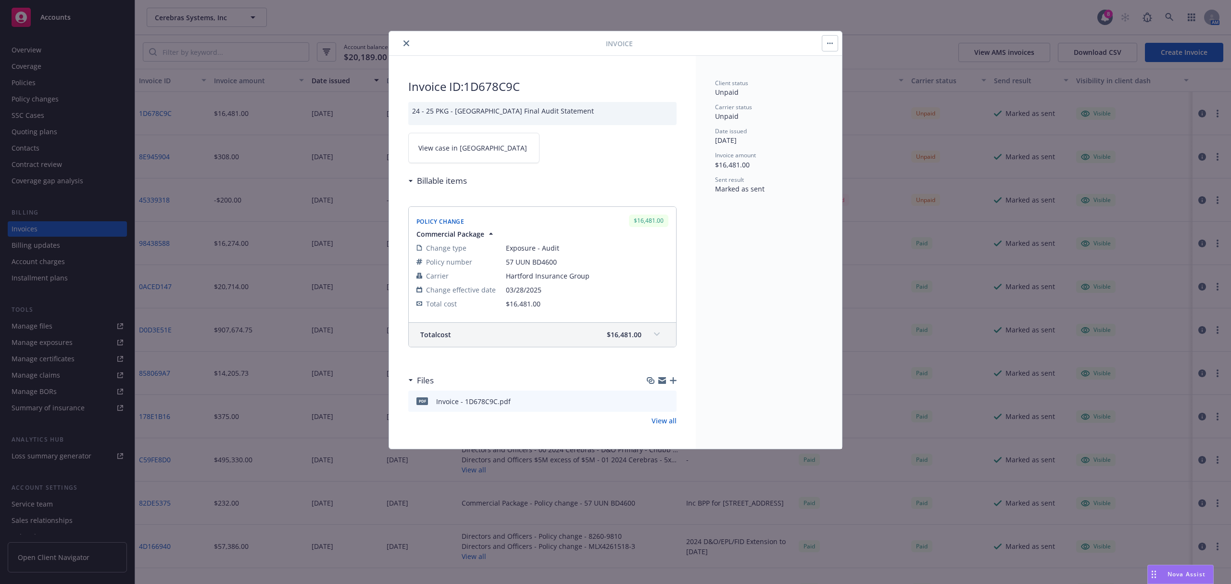
click at [443, 147] on span "View case in SSC" at bounding box center [472, 148] width 109 height 10
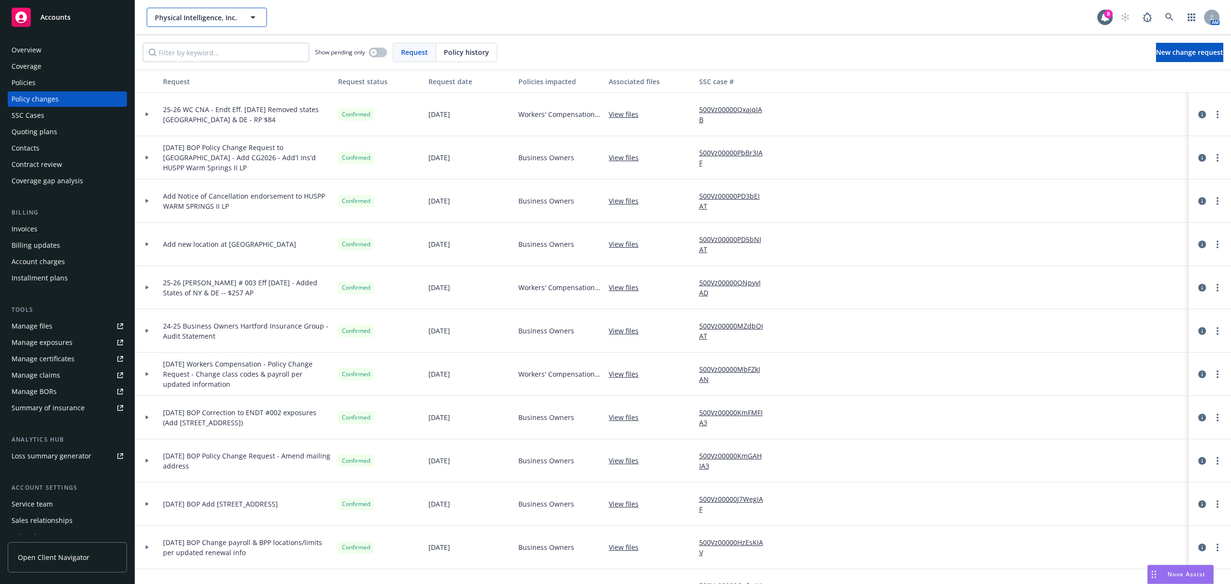
click at [243, 17] on button "Physical Intelligence, Inc." at bounding box center [207, 17] width 120 height 19
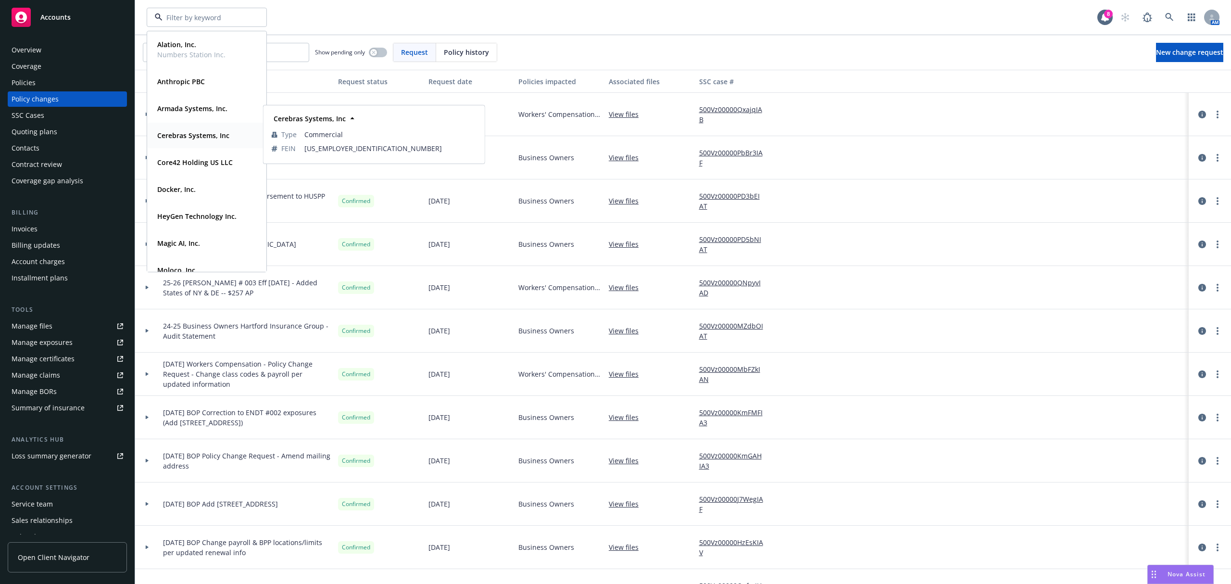
click at [174, 135] on strong "Cerebras Systems, Inc" at bounding box center [193, 135] width 72 height 9
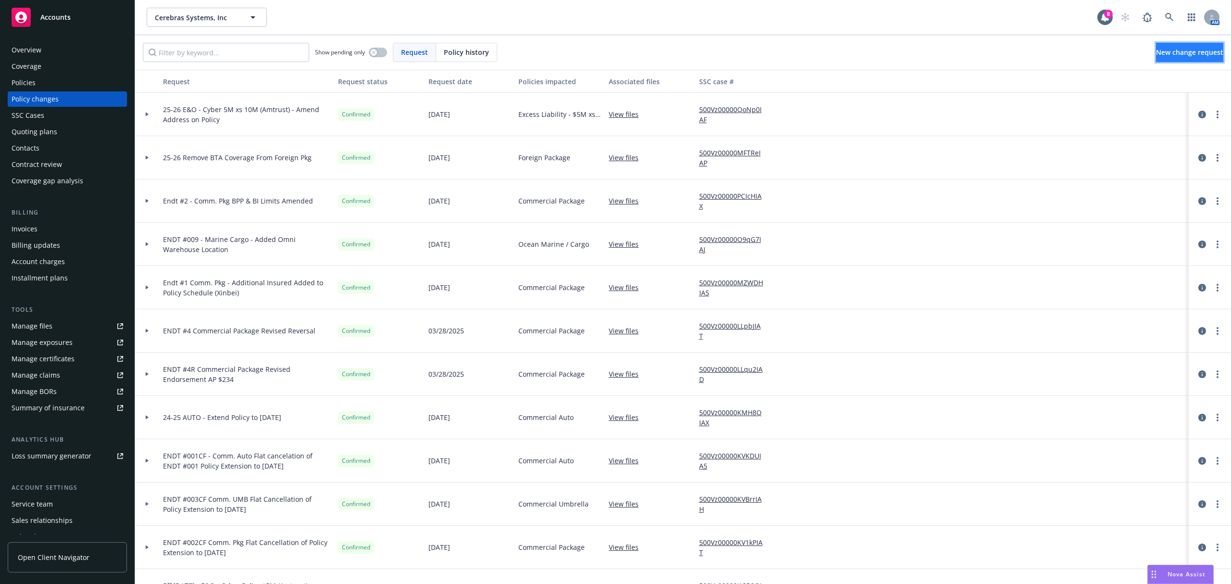
click at [1156, 54] on span "New change request" at bounding box center [1189, 52] width 67 height 9
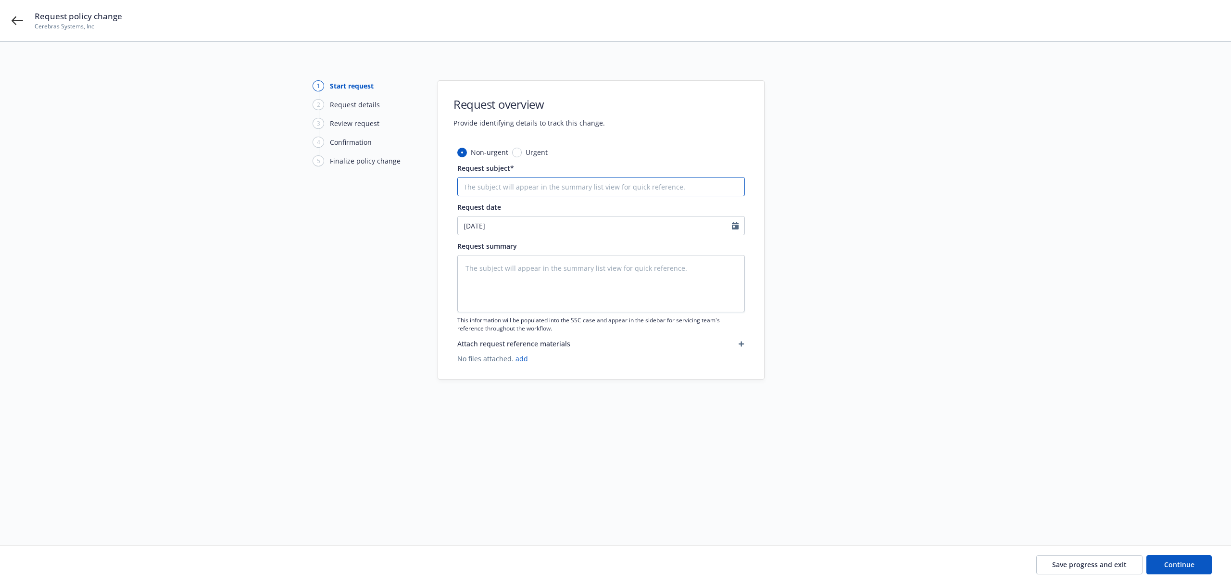
click at [498, 189] on input "Request subject*" at bounding box center [601, 186] width 288 height 19
type textarea "x"
type input "2"
type textarea "x"
type input "2."
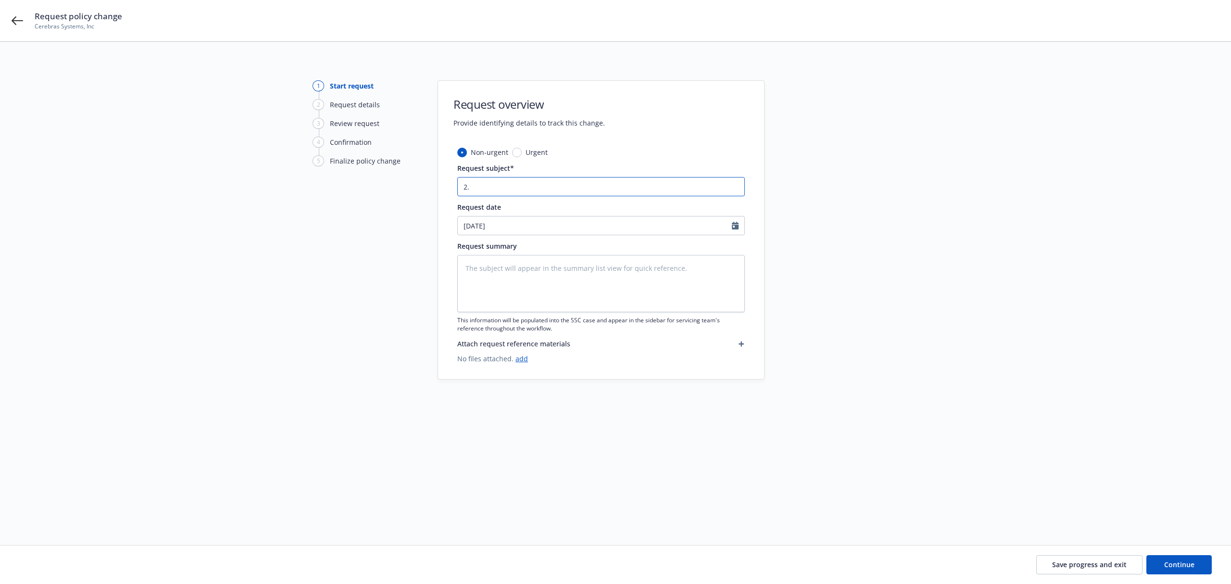
type textarea "x"
type input "2.1"
type textarea "x"
type input "2.11"
type textarea "x"
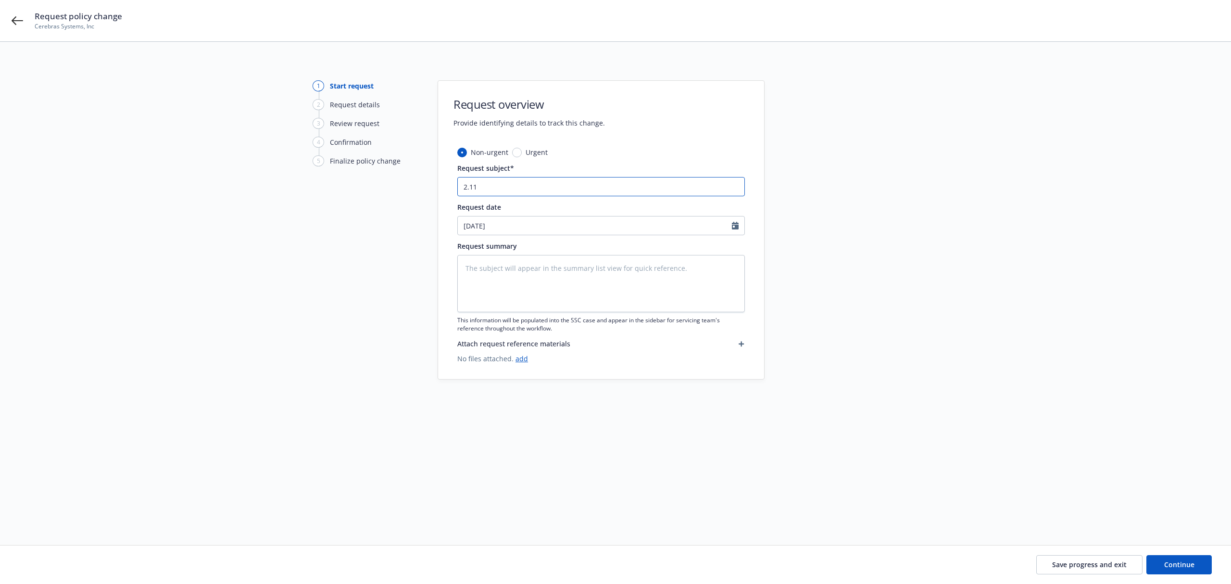
type input "2.11."
type textarea "x"
type input "2.11.24"
type textarea "x"
type input "2.11.24"
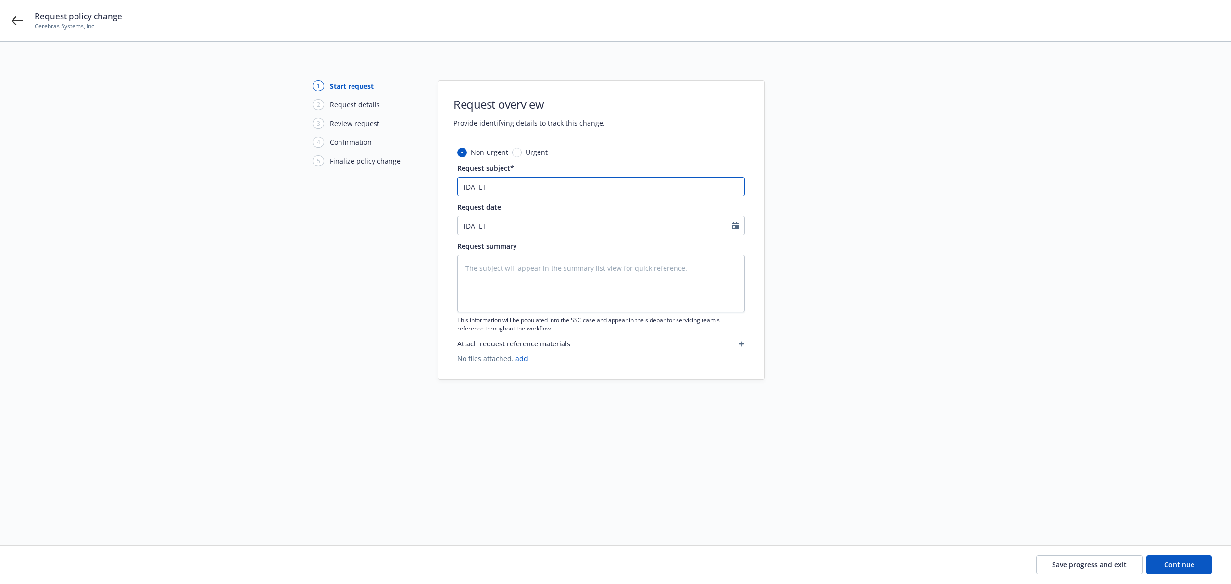
type textarea "x"
type input "2.11.24 -"
type textarea "x"
type input "2.11.24 -"
type textarea "x"
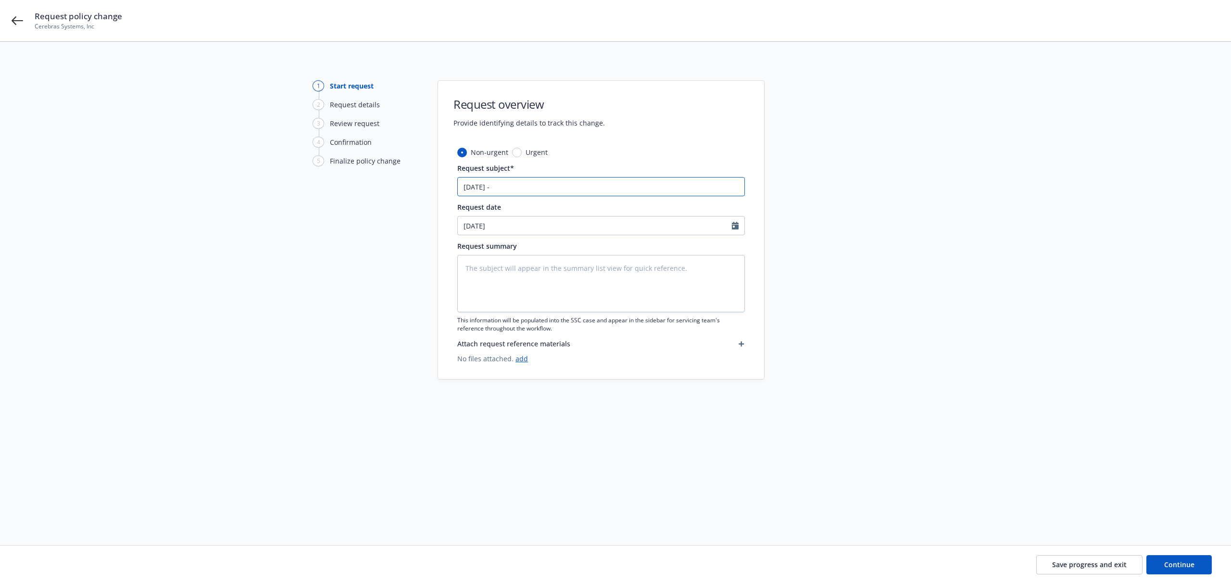
type input "2.11.24 - 3"
type textarea "x"
type input "2.11.24 - 3."
type textarea "x"
type input "2.11.24 - 3.2"
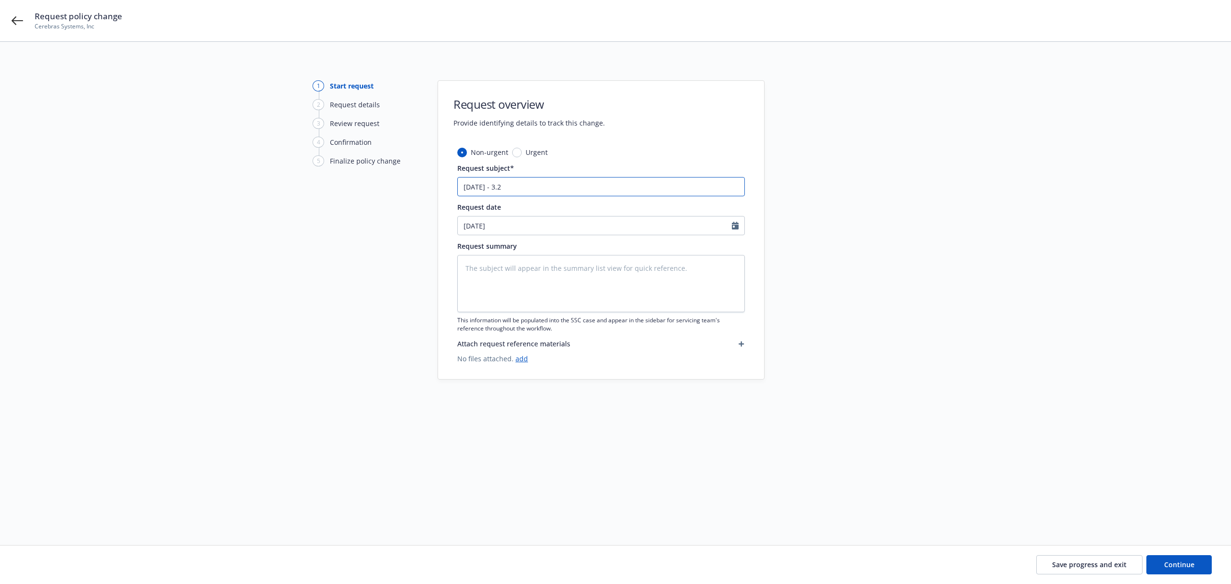
type textarea "x"
type input "2.11.24 - 3.28"
type textarea "x"
type input "2.11.24 - 3.28."
type textarea "x"
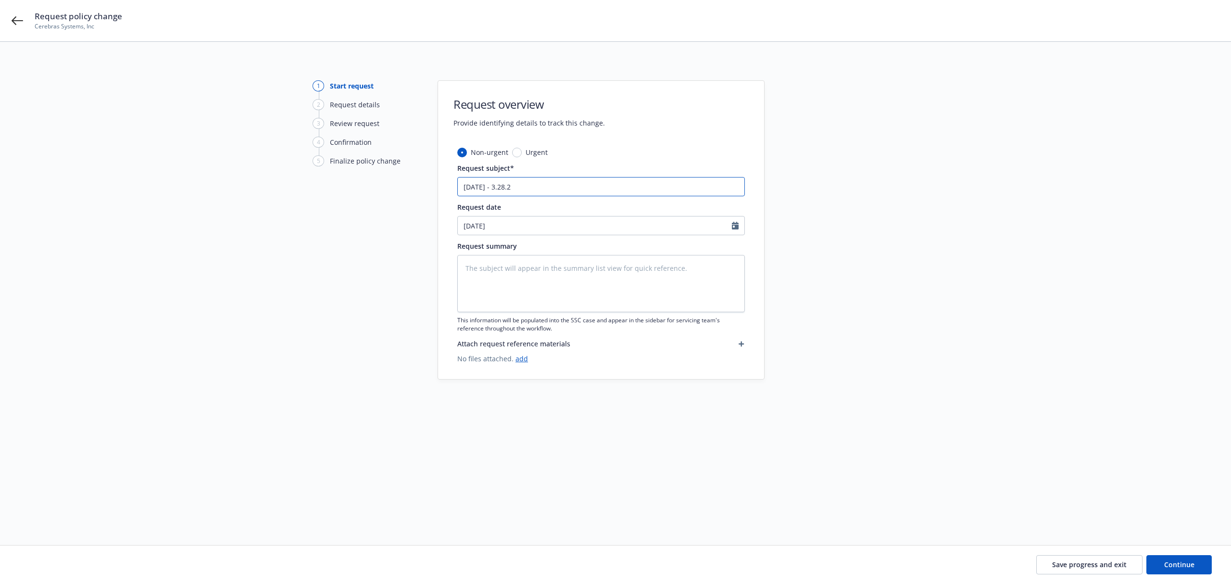
type input "2.11.24 - 3.28.25"
type textarea "x"
type input "2.11.24 - 3.28.25"
drag, startPoint x: 508, startPoint y: 188, endPoint x: 415, endPoint y: 176, distance: 94.5
click at [415, 176] on div "1 Start request 2 Request details 3 Review request 4 Confirmation 5 Finalize po…" at bounding box center [616, 281] width 1208 height 403
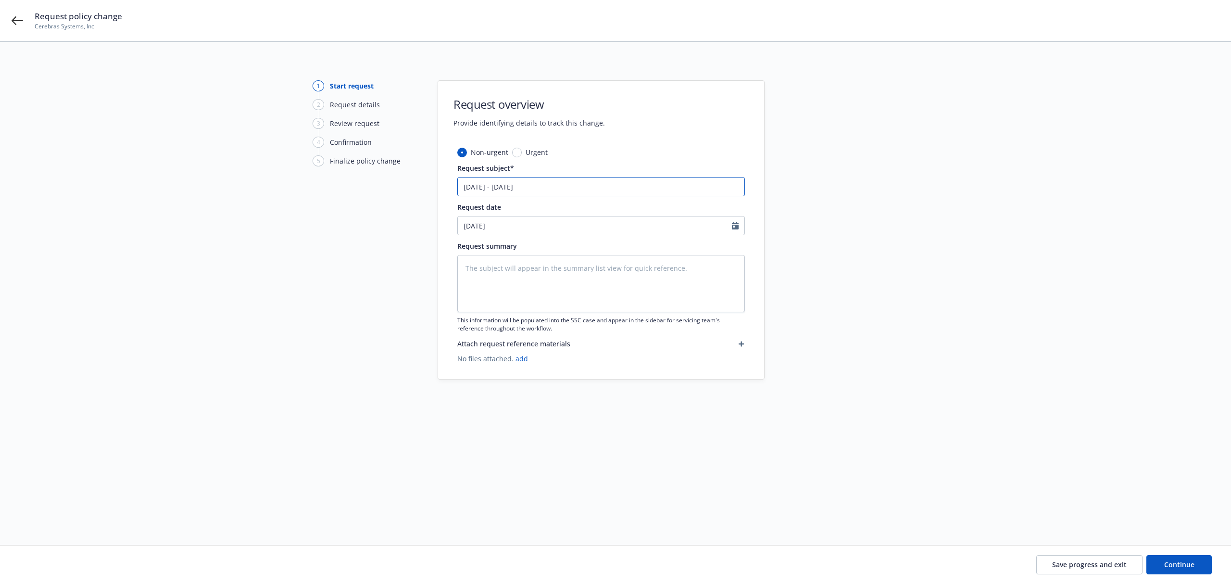
type textarea "x"
type input "2425"
type textarea "x"
type input "24-25"
click at [505, 179] on input "24-25" at bounding box center [601, 186] width 288 height 19
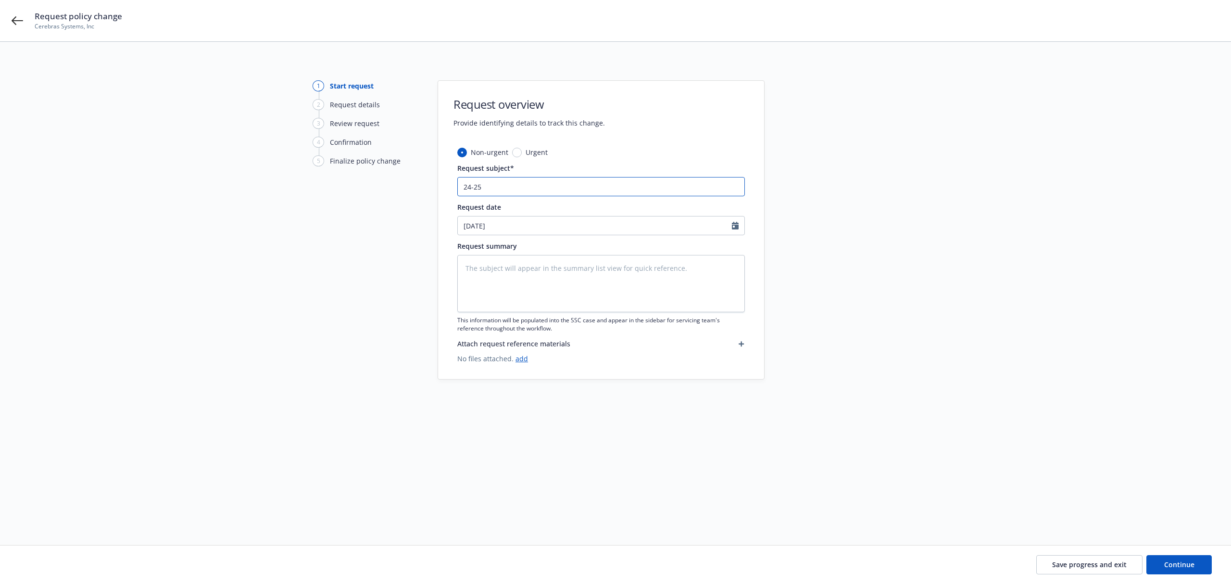
click at [471, 189] on input "24-25" at bounding box center [601, 186] width 288 height 19
type textarea "x"
type input "24 -25"
click at [474, 189] on input "24 -25" at bounding box center [601, 186] width 288 height 19
type textarea "x"
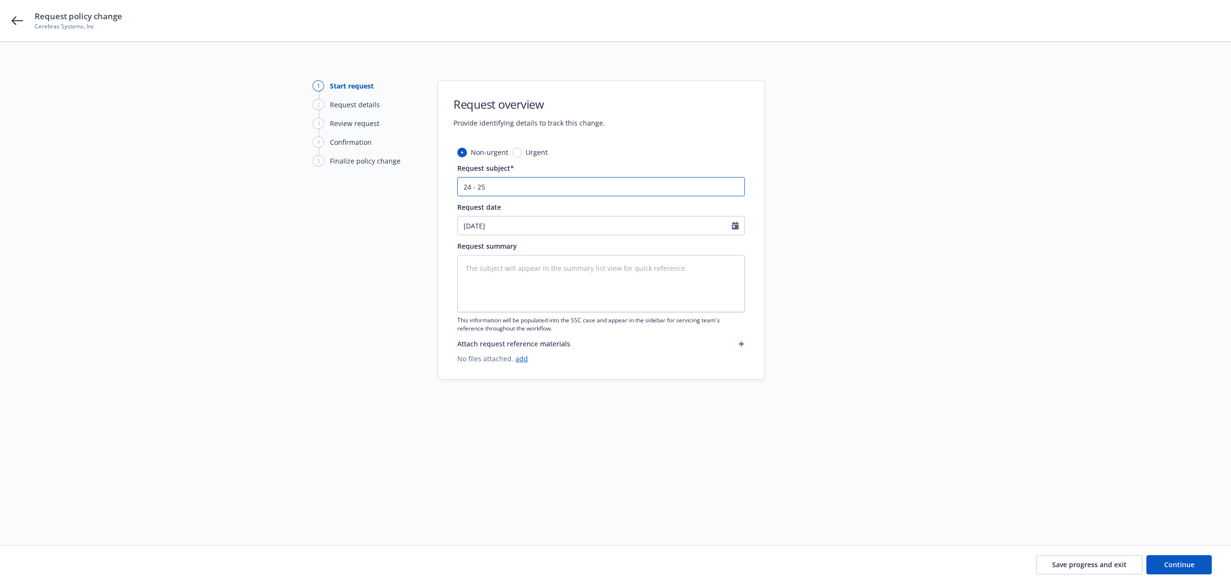
click at [503, 180] on input "24 - 25" at bounding box center [601, 186] width 288 height 19
type input "24 - 25"
type textarea "x"
type input "24 - 25 P"
type textarea "x"
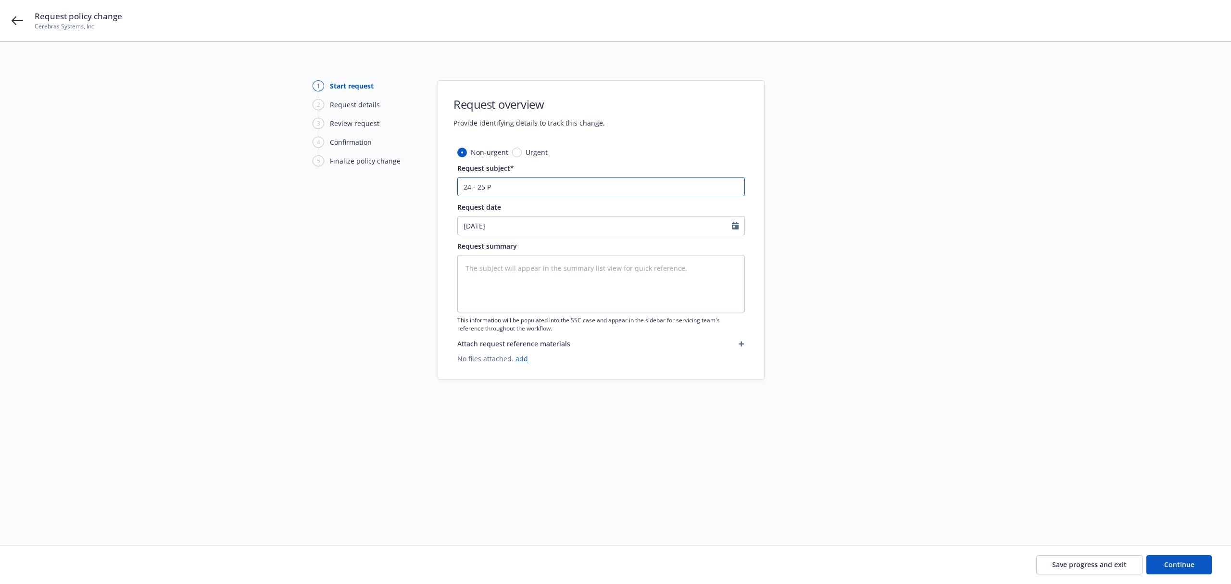
type input "24 - 25 PK"
type textarea "x"
type input "24 - 25 PKG"
type textarea "x"
type input "24 - 25 PKG"
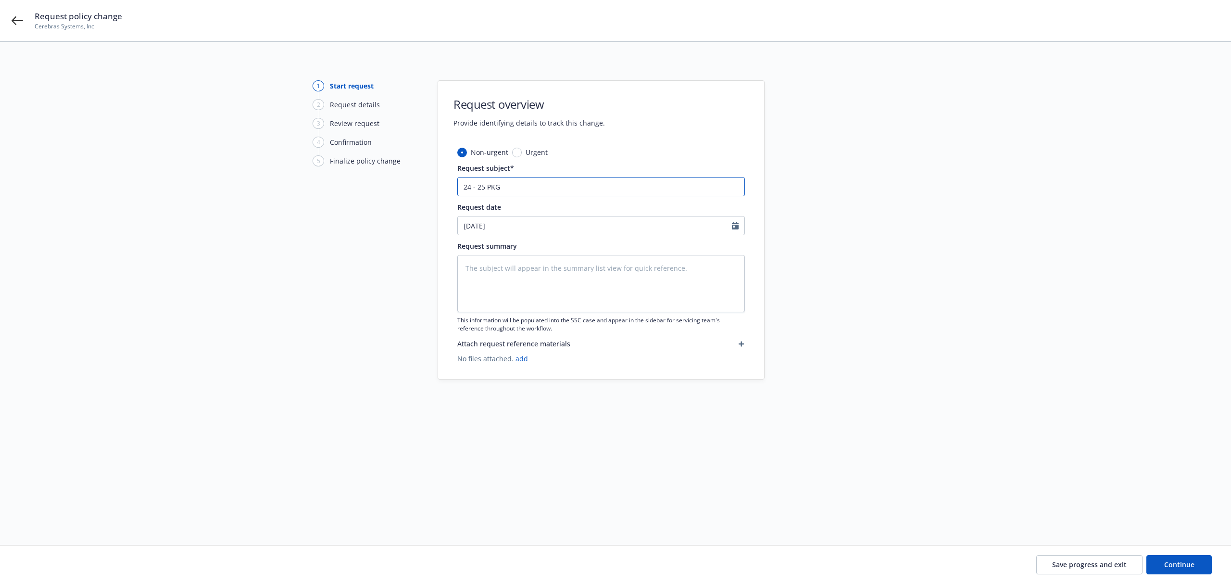
type textarea "x"
type input "24 - 25 PKG -"
type textarea "x"
type input "24 - 25 PKG -"
type textarea "x"
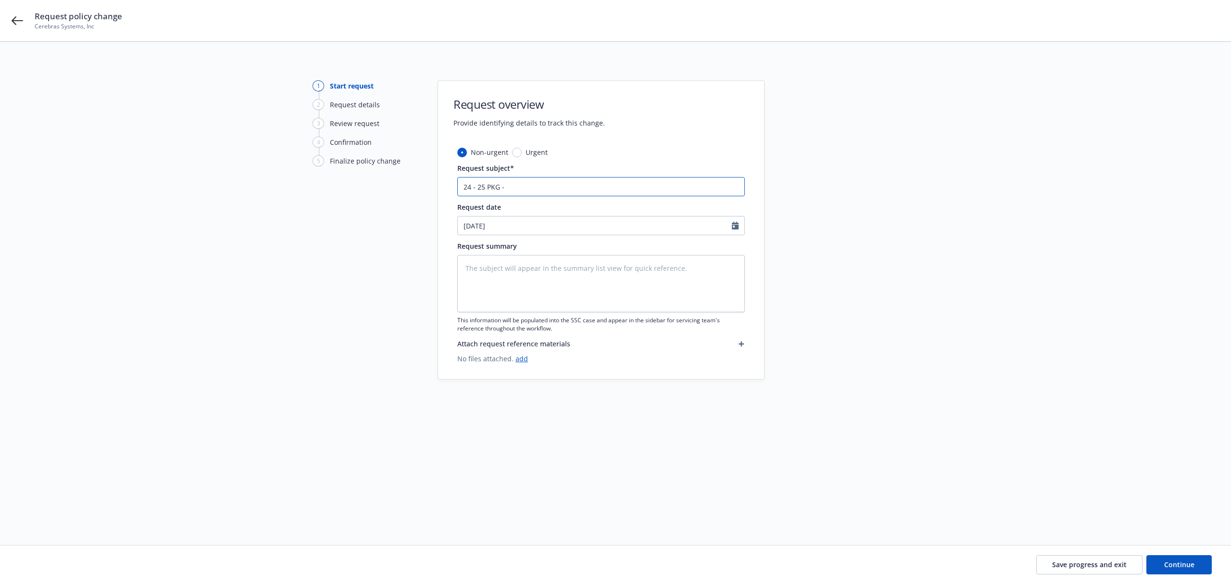
type input "24 - 25 PKG - H"
type textarea "x"
type input "24 - 25 PKG - Ha"
type textarea "x"
type input "24 - 25 PKG - Har"
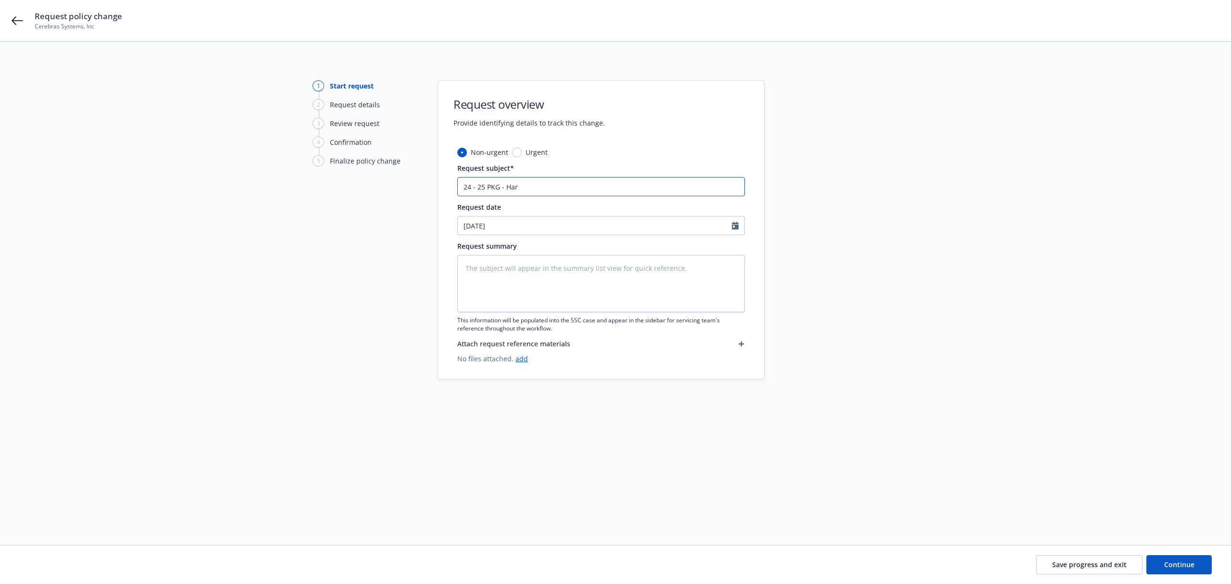
type textarea "x"
type input "24 - 25 PKG - [PERSON_NAME]"
type textarea "x"
type input "24 - 25 PKG - Hartf"
type textarea "x"
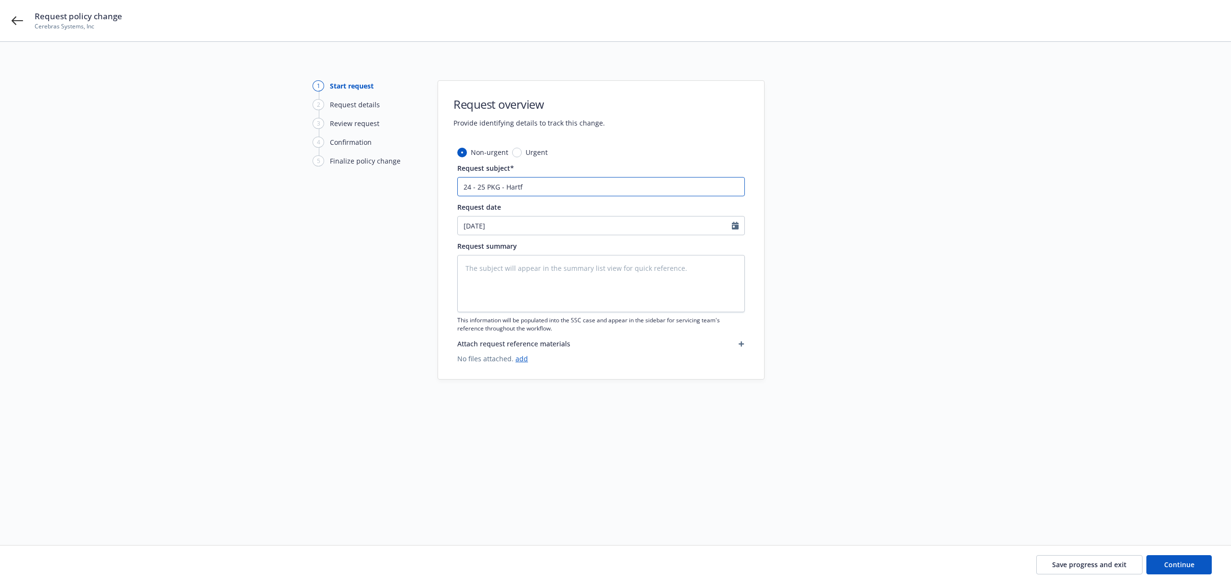
type input "24 - 25 PKG - Hartfo"
type textarea "x"
type input "24 - 25 PKG - Hartfor"
type textarea "x"
type input "24 - 25 PKG - [GEOGRAPHIC_DATA]"
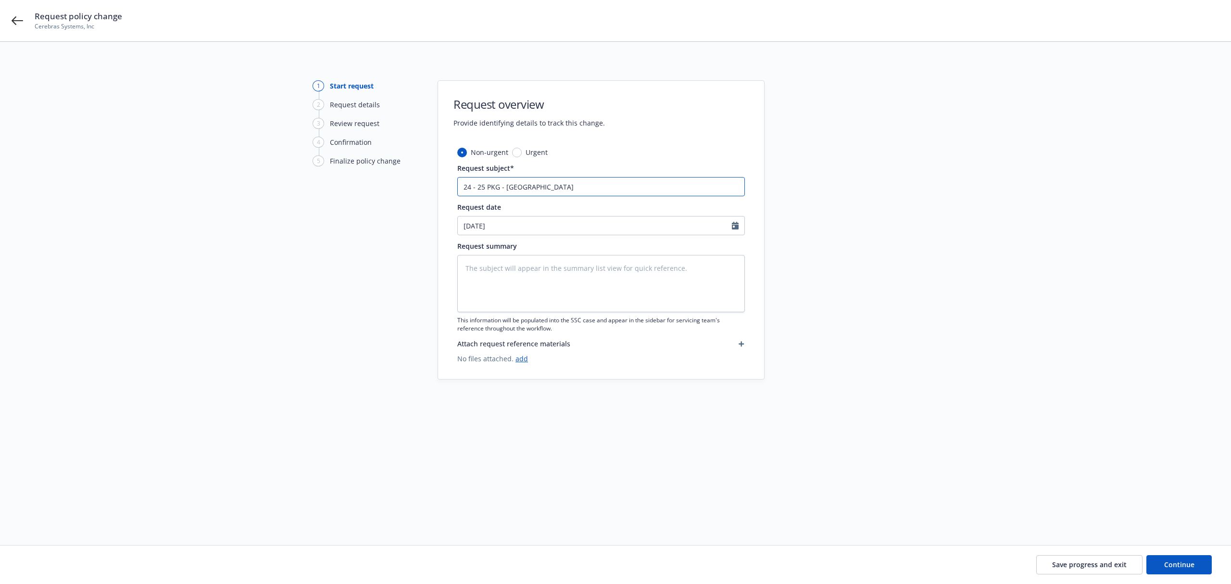
type textarea "x"
type input "24 - 25 PKG - [GEOGRAPHIC_DATA]"
type textarea "x"
type input "24 - 25 PKG - Hartford A"
type textarea "x"
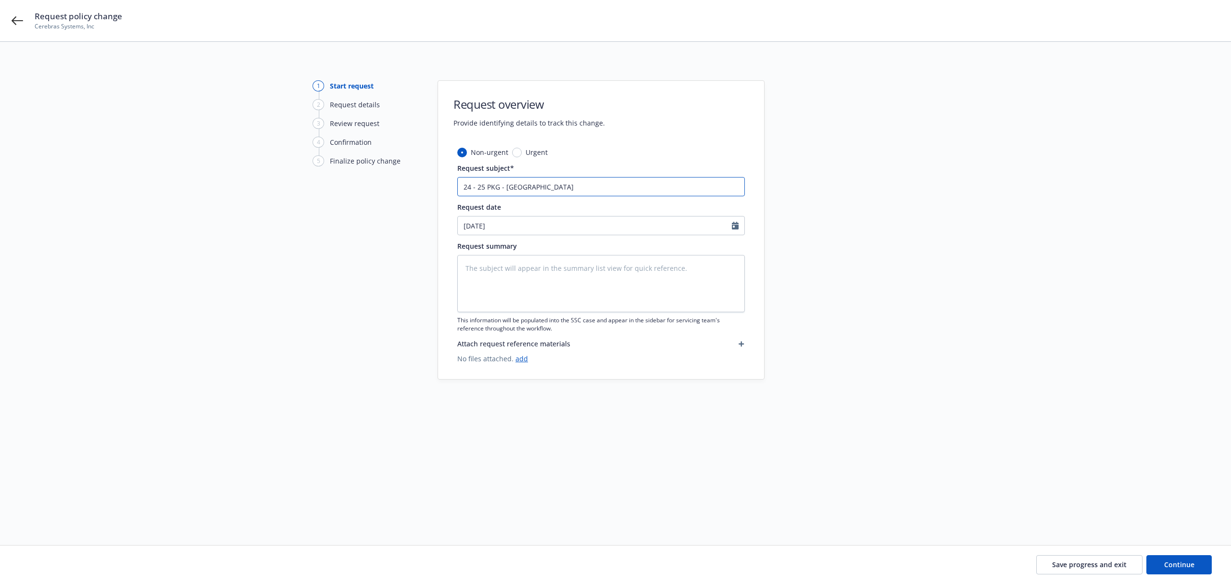
type input "24 - 25 PKG - Hartford F"
type textarea "x"
type input "24 - 25 PKG - Hartford Fu"
type textarea "x"
type input "24 - 25 PKG - Hartford Fua"
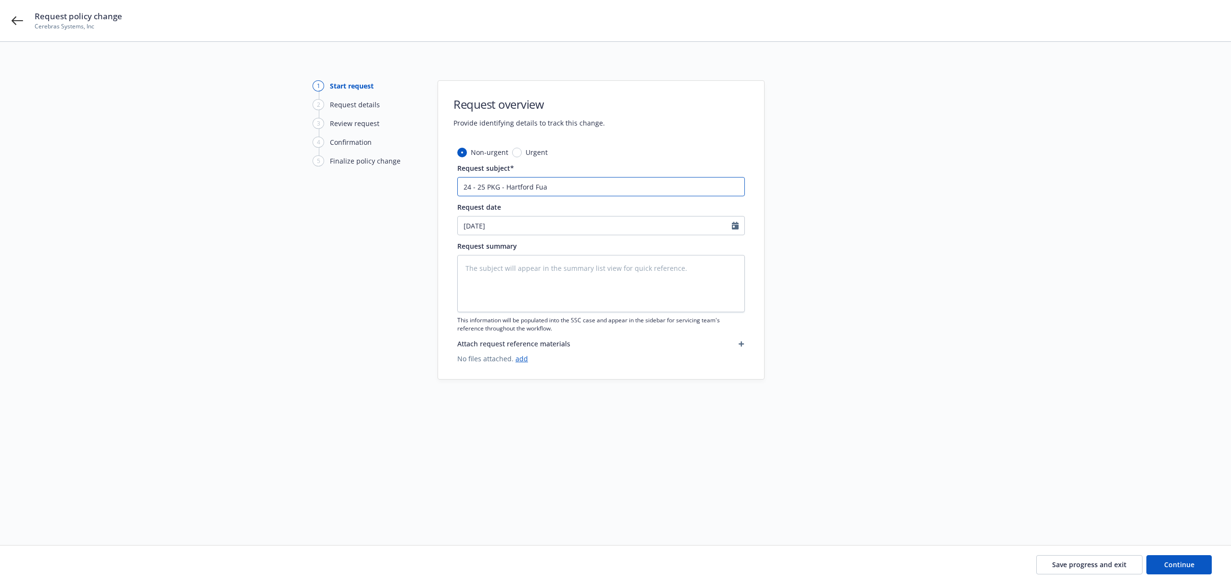
type textarea "x"
type input "24 - 25 PKG - Hartford Fu"
type textarea "x"
type input "24 - 25 PKG - Hartford F"
type textarea "x"
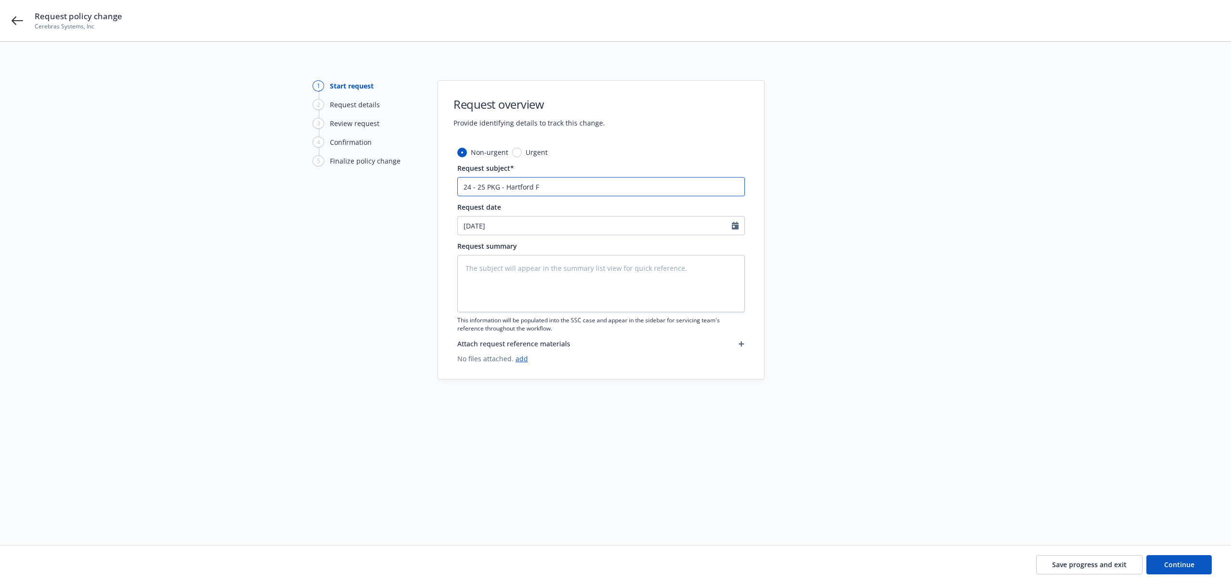
type input "24 - 25 PKG - [GEOGRAPHIC_DATA] Fi"
type textarea "x"
type input "24 - 25 PKG - [GEOGRAPHIC_DATA] Fin"
type textarea "x"
type input "24 - 25 PKG - Hartford Fina"
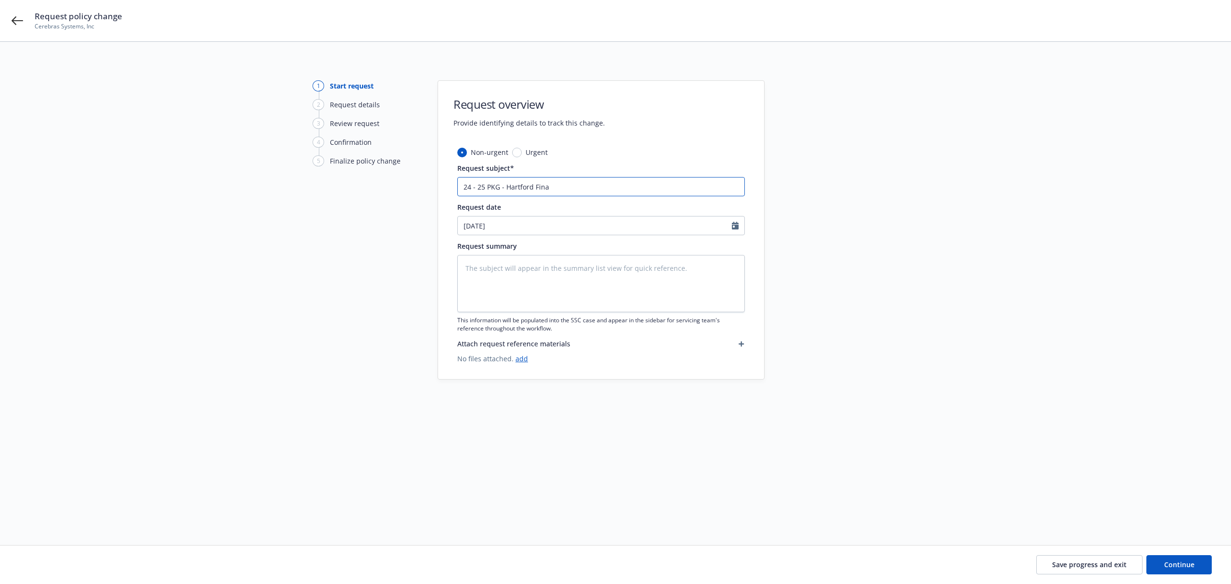
type textarea "x"
type input "24 - 25 PKG - [GEOGRAPHIC_DATA] Final"
type textarea "x"
type input "24 - 25 PKG - [GEOGRAPHIC_DATA] Final"
type textarea "x"
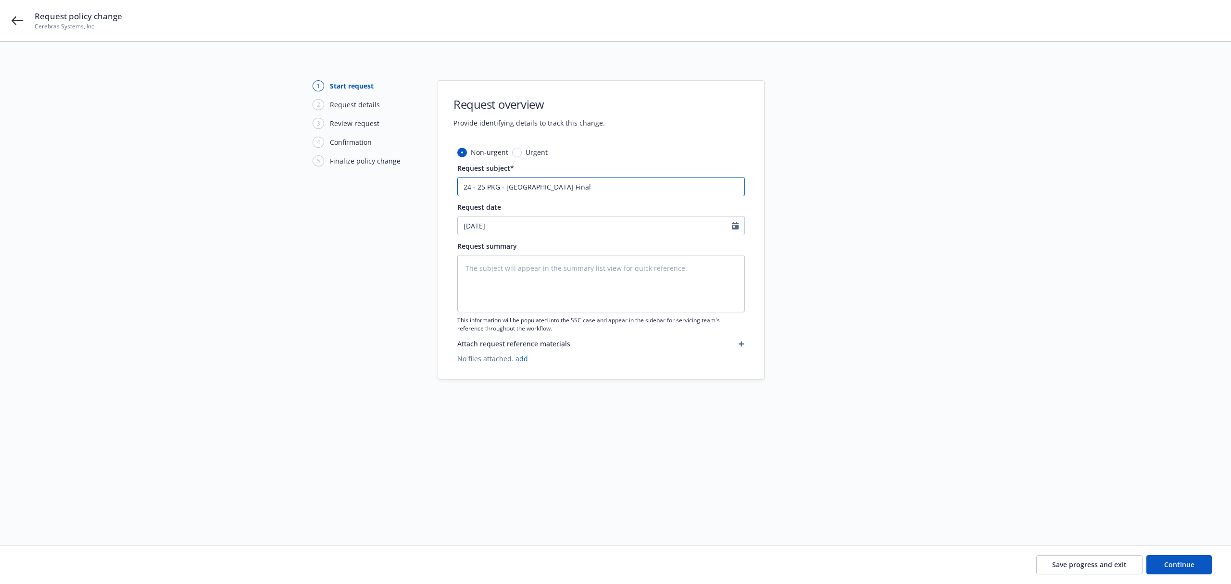
type input "24 - 25 PKG - [GEOGRAPHIC_DATA] Final A"
type textarea "x"
type input "24 - 25 PKG - [GEOGRAPHIC_DATA] Final Au"
type textarea "x"
type input "24 - 25 PKG - [GEOGRAPHIC_DATA] Final Aud"
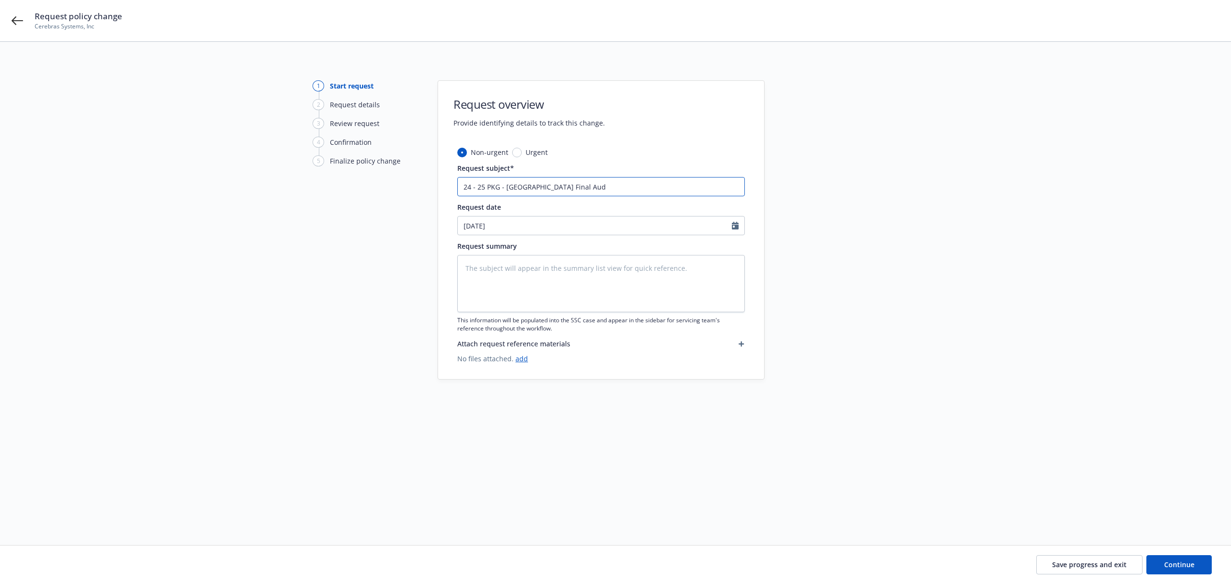
type textarea "x"
type input "24 - 25 PKG - Hartford Final Audi"
type textarea "x"
type input "24 - 25 PKG - Hartford Final Audit"
type textarea "x"
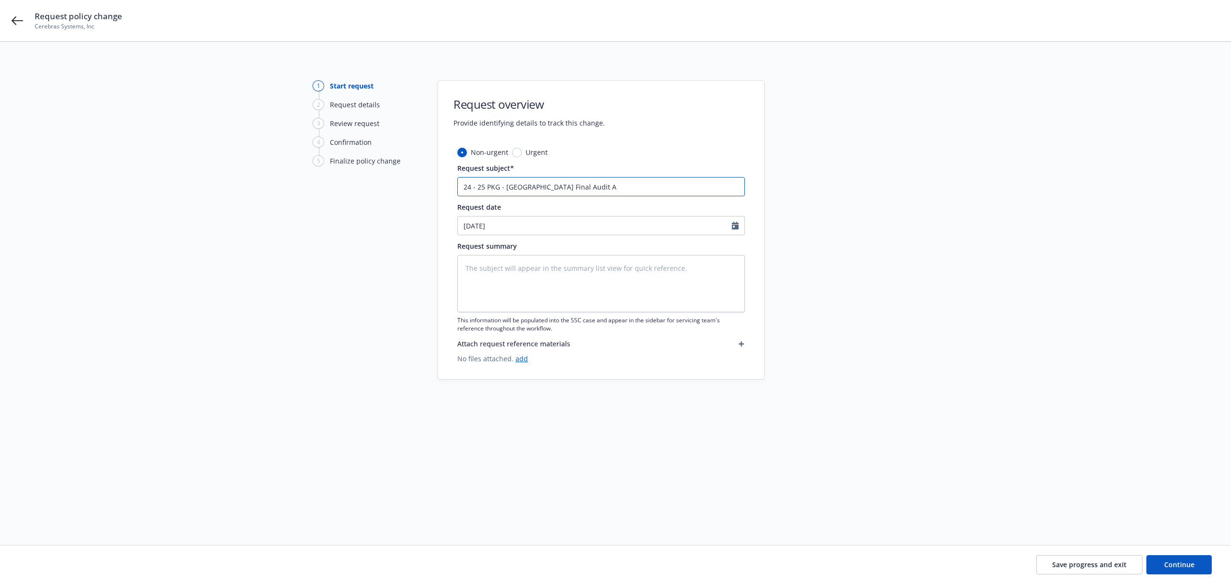
type input "24 - 25 PKG - Hartford Final Audit AP"
type textarea "x"
type input "24 - 25 PKG - Hartford Final Audit AP"
type textarea "x"
type input "24 - 25 PKG - Hartford Final Audit AP $"
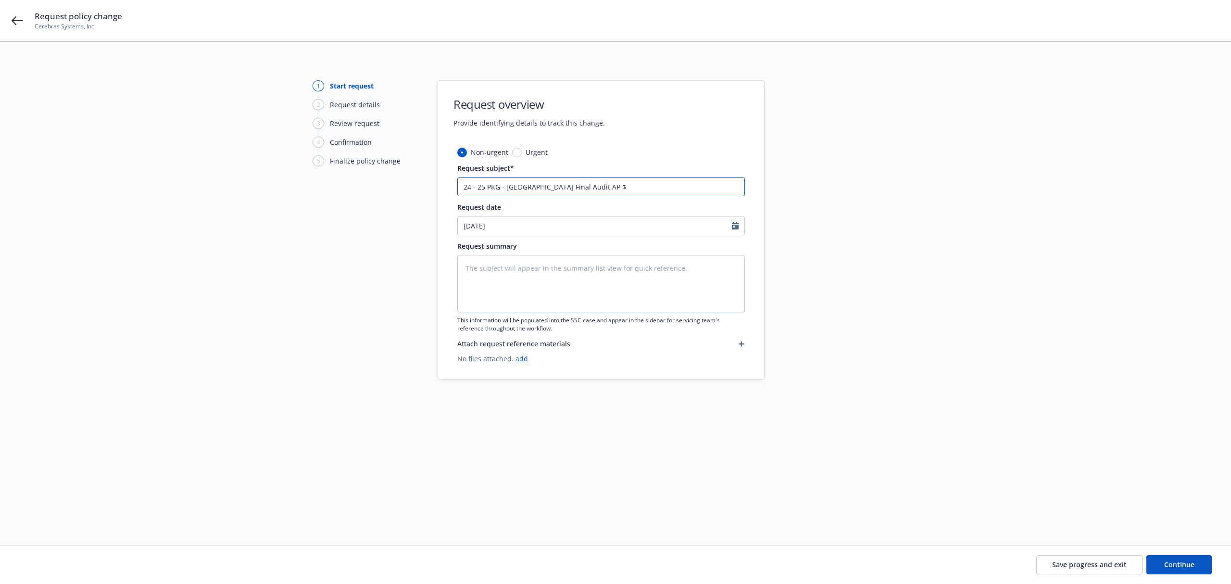
click at [627, 185] on input "24 - 25 PKG - Hartford Final Audit AP $" at bounding box center [601, 186] width 288 height 19
paste input "16,481"
type textarea "x"
type input "24 - 25 PKG - Hartford Final Audit AP $16,481"
type textarea "x"
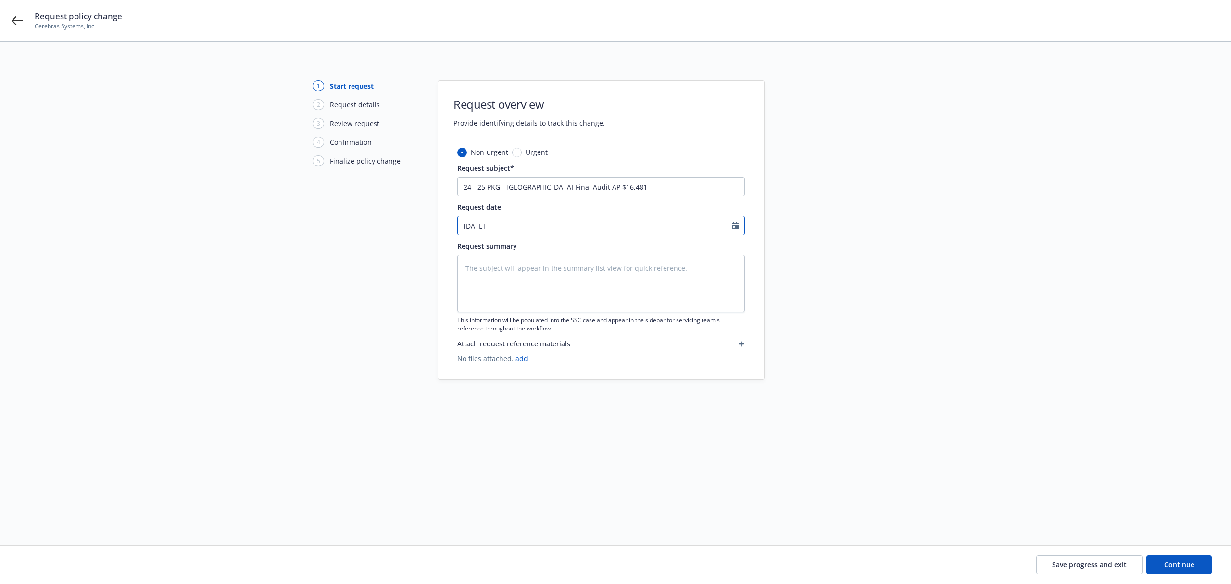
click at [508, 223] on input "08/19/2025" at bounding box center [595, 225] width 274 height 18
select select "8"
type textarea "x"
click at [472, 247] on button "button" at bounding box center [469, 249] width 12 height 12
select select "7"
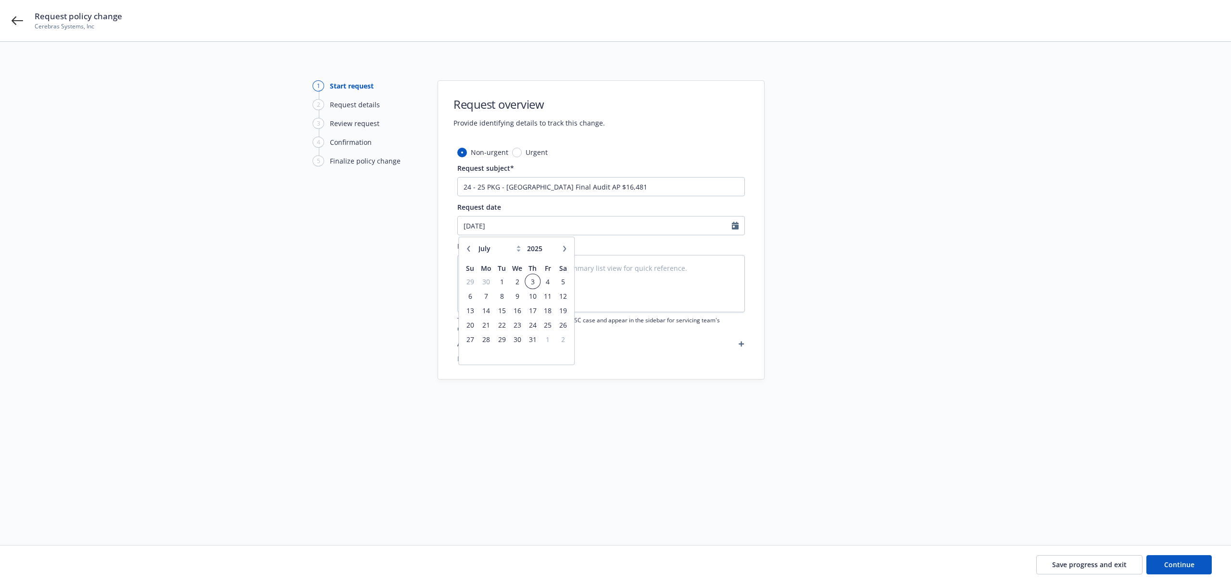
click at [538, 283] on span "3" at bounding box center [532, 282] width 13 height 12
type textarea "x"
type input "07/03/2025"
drag, startPoint x: 619, startPoint y: 184, endPoint x: 433, endPoint y: 181, distance: 186.6
click at [433, 181] on div "1 Start request 2 Request details 3 Review request 4 Confirmation 5 Finalize po…" at bounding box center [616, 281] width 1208 height 403
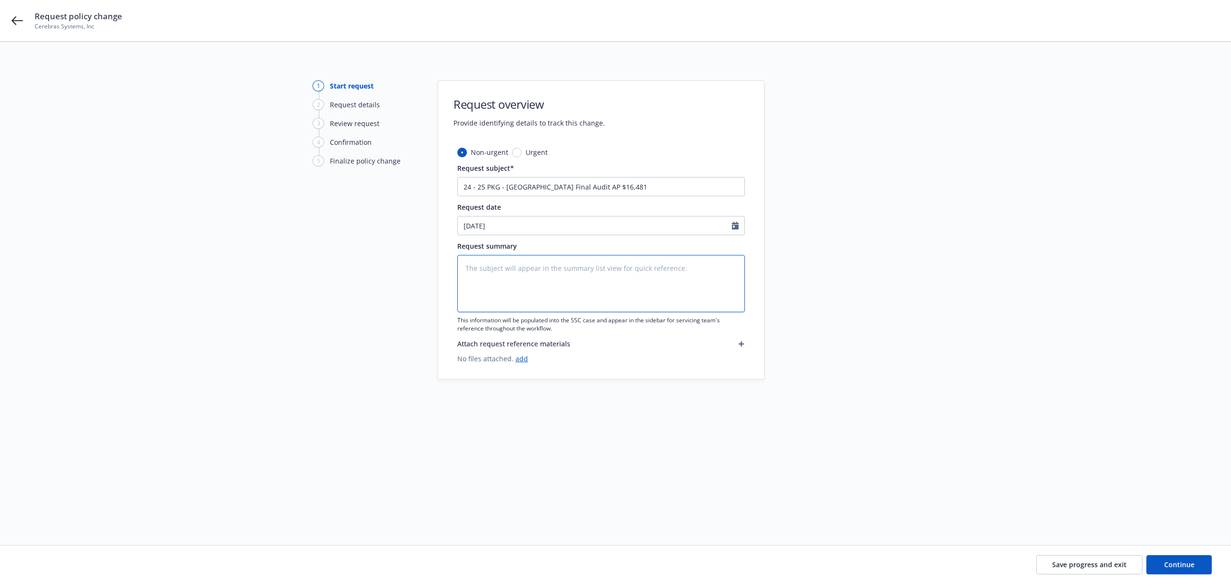
click at [547, 283] on textarea at bounding box center [601, 283] width 288 height 57
paste textarea "24 - 25 PKG - Hartford Final Audit AP $16,481"
type textarea "x"
type textarea "24 - 25 PKG - Hartford Final Audit AP $16,481"
click at [465, 268] on textarea "24 - 25 PKG - Hartford Final Audit AP $16,481" at bounding box center [601, 283] width 288 height 57
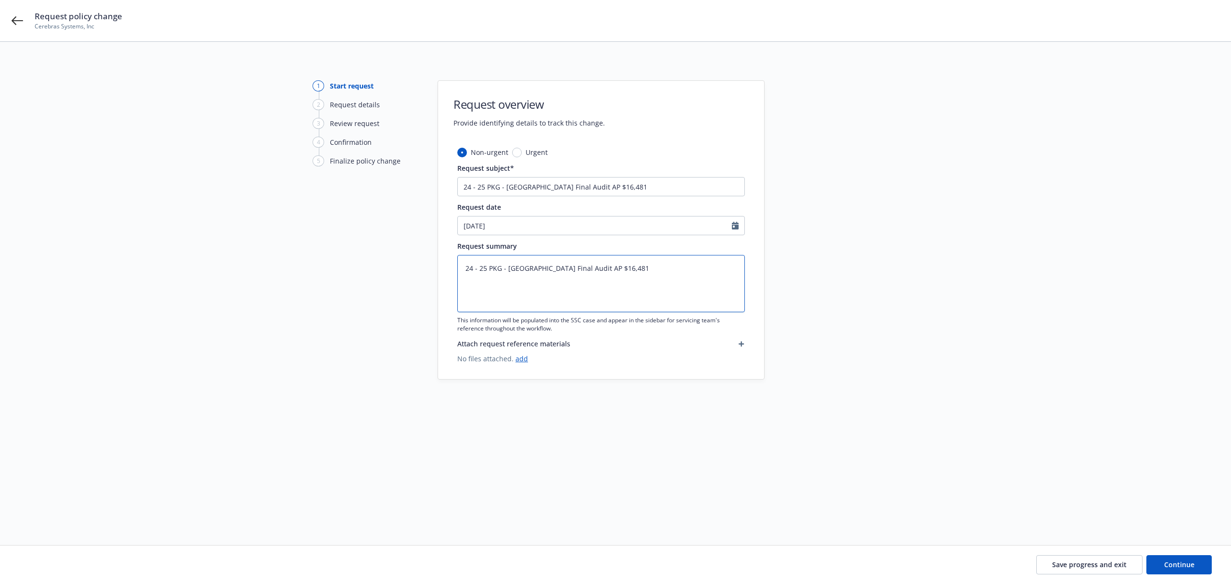
type textarea "x"
type textarea "224 - 25 PKG - Hartford Final Audit AP $16,481"
type textarea "x"
type textarea "2.24 - 25 PKG - Hartford Final Audit AP $16,481"
type textarea "x"
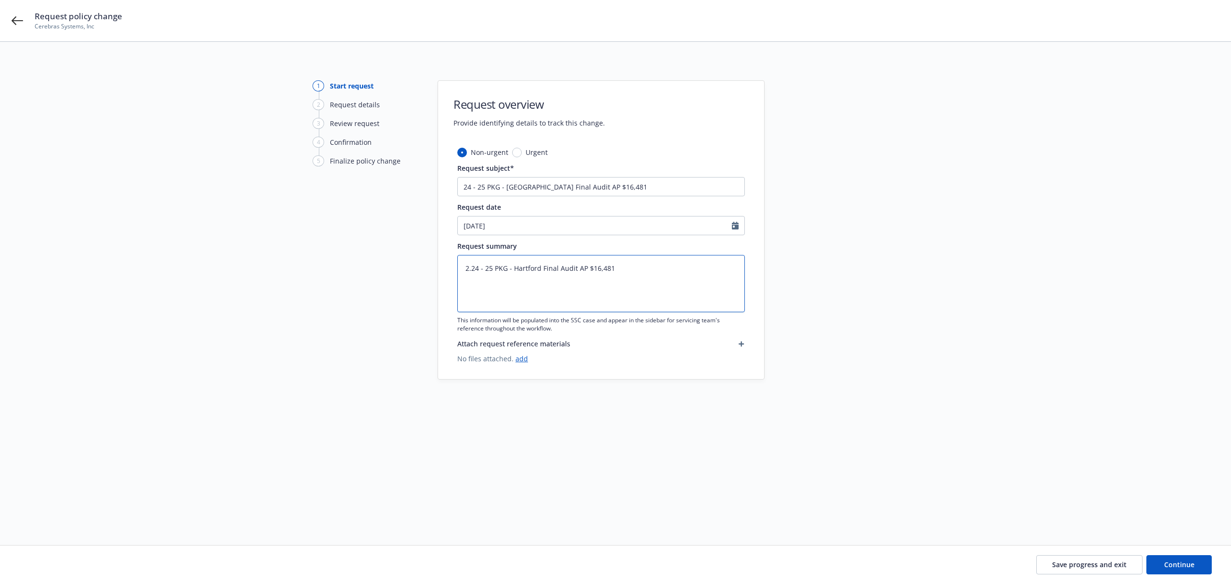
type textarea "2.124 - 25 PKG - Hartford Final Audit AP $16,481"
type textarea "x"
type textarea "2.1124 - 25 PKG - Hartford Final Audit AP $16,481"
type textarea "x"
type textarea "2.11.24 - 25 PKG - Hartford Final Audit AP $16,481"
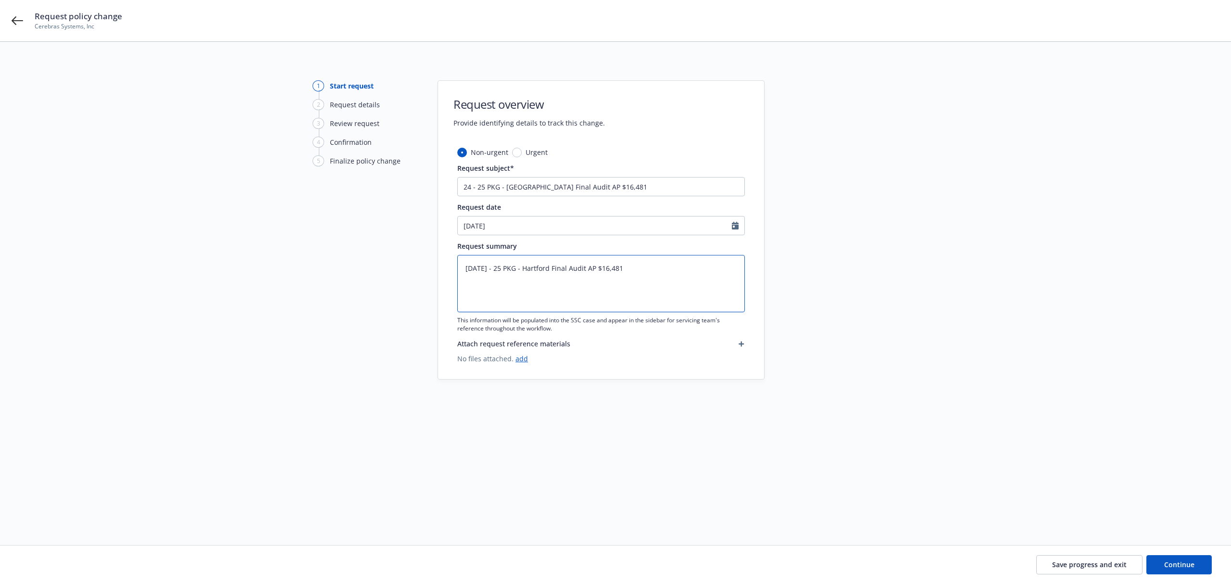
click at [493, 269] on textarea "2.11.24 - 25 PKG - Hartford Final Audit AP $16,481" at bounding box center [601, 283] width 288 height 57
type textarea "x"
type textarea "2.11.24 - 325 PKG - Hartford Final Audit AP $16,481"
type textarea "x"
type textarea "2.11.24 - 3.25 PKG - Hartford Final Audit AP $16,481"
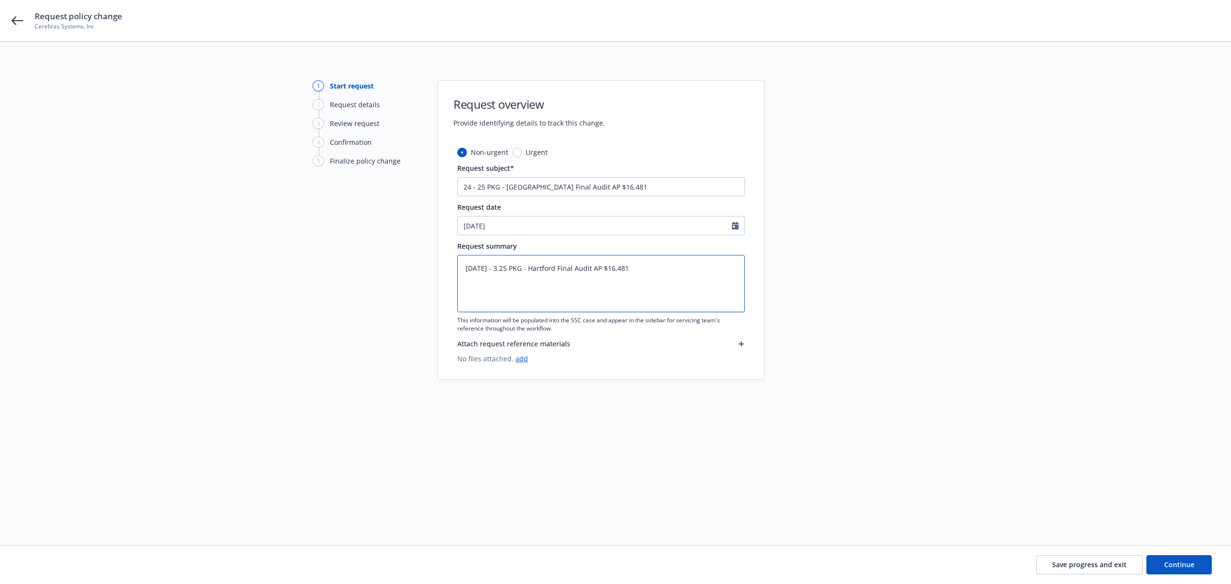
type textarea "x"
type textarea "2.11.24 - 3.225 PKG - Hartford Final Audit AP $16,481"
type textarea "x"
type textarea "2.11.24 - 3.2825 PKG - Hartford Final Audit AP $16,481"
type textarea "x"
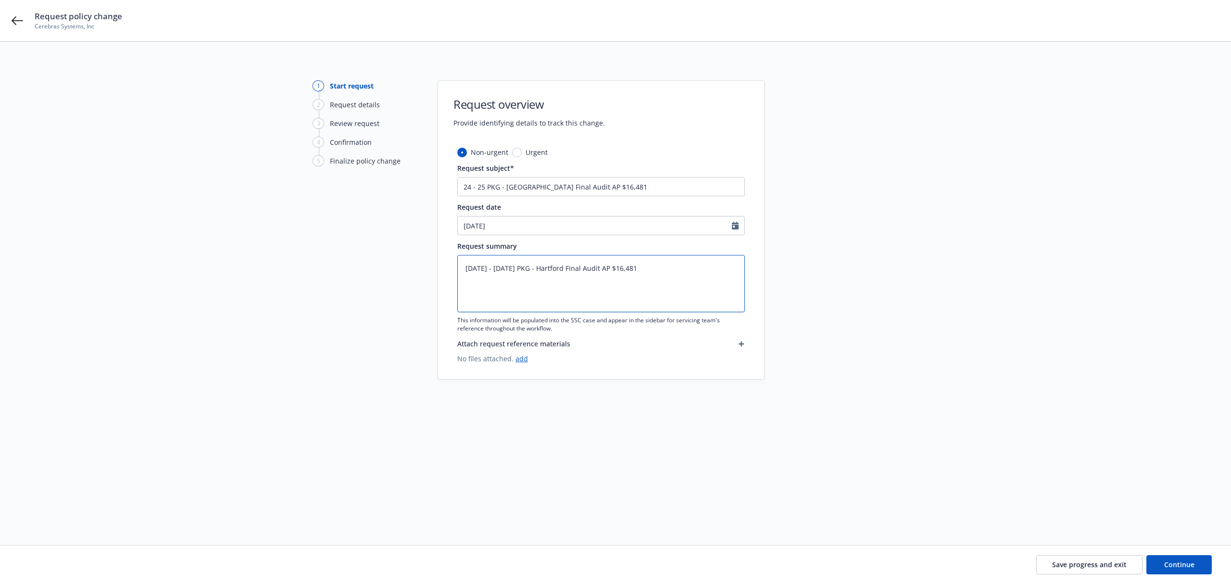
click at [519, 270] on textarea "2.11.24 - 3.28.25 PKG - Hartford Final Audit AP $16,481" at bounding box center [601, 283] width 288 height 57
click at [643, 271] on textarea "2.11.24 - 3.28.25 PKG - Hartford Final Audit AP $16,481" at bounding box center [601, 283] width 288 height 57
type textarea "2.11.24 - 3.28.25 PKG - Hartford Final Audit AP $16,481"
click at [1194, 562] on span "Continue" at bounding box center [1179, 564] width 30 height 9
type textarea "x"
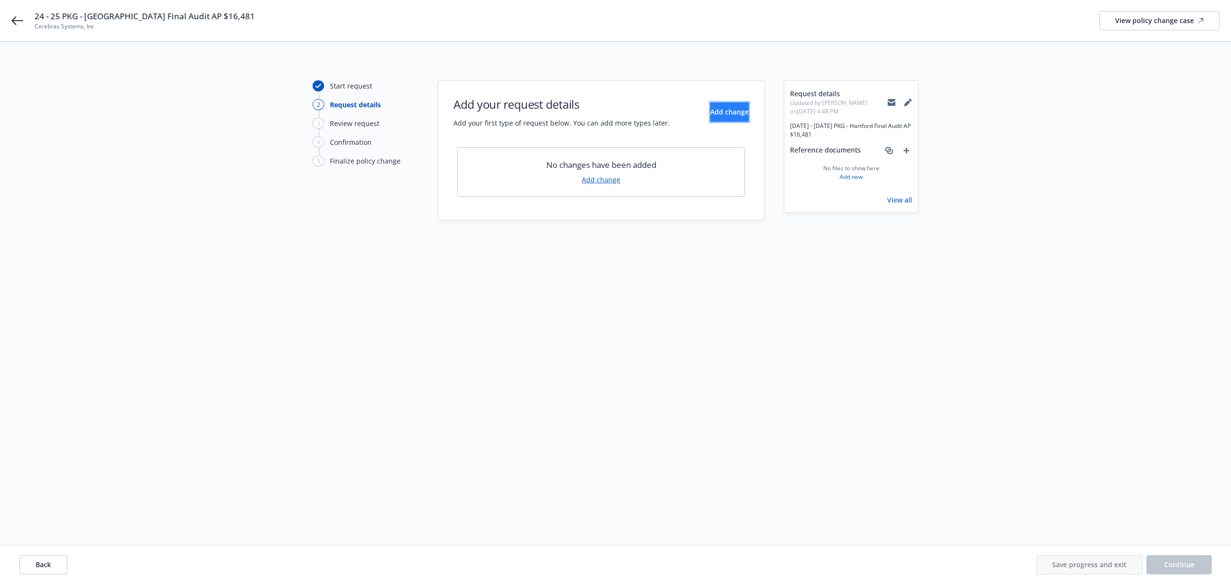
click at [710, 115] on span "Add change" at bounding box center [729, 111] width 38 height 9
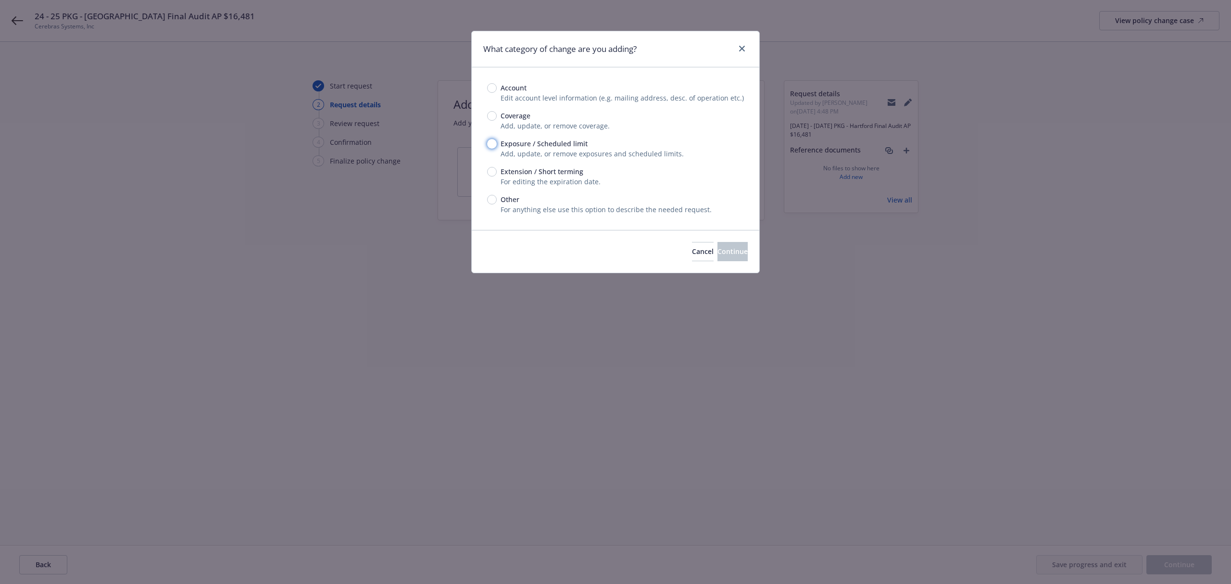
click at [495, 144] on input "Exposure / Scheduled limit" at bounding box center [492, 144] width 10 height 10
radio input "true"
click at [717, 254] on span "Continue" at bounding box center [732, 251] width 30 height 9
type textarea "x"
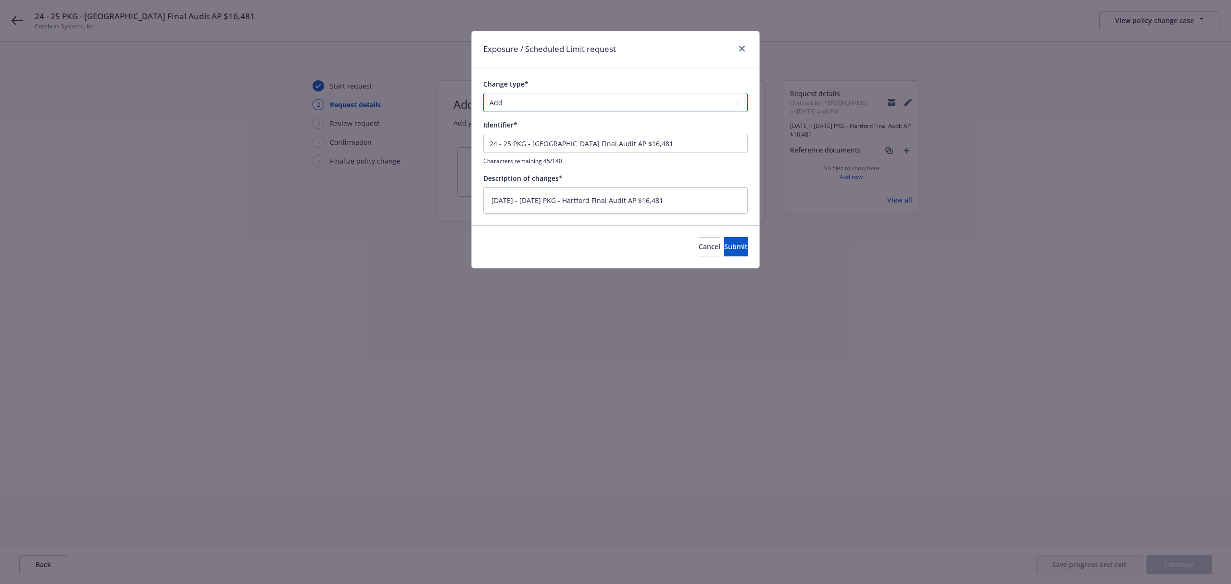
click at [522, 108] on select "Add Audit Change Remove" at bounding box center [615, 102] width 264 height 19
select select "AUDIT"
click at [483, 93] on select "Add Audit Change Remove" at bounding box center [615, 102] width 264 height 19
click at [724, 249] on button "Submit" at bounding box center [736, 246] width 24 height 19
type textarea "x"
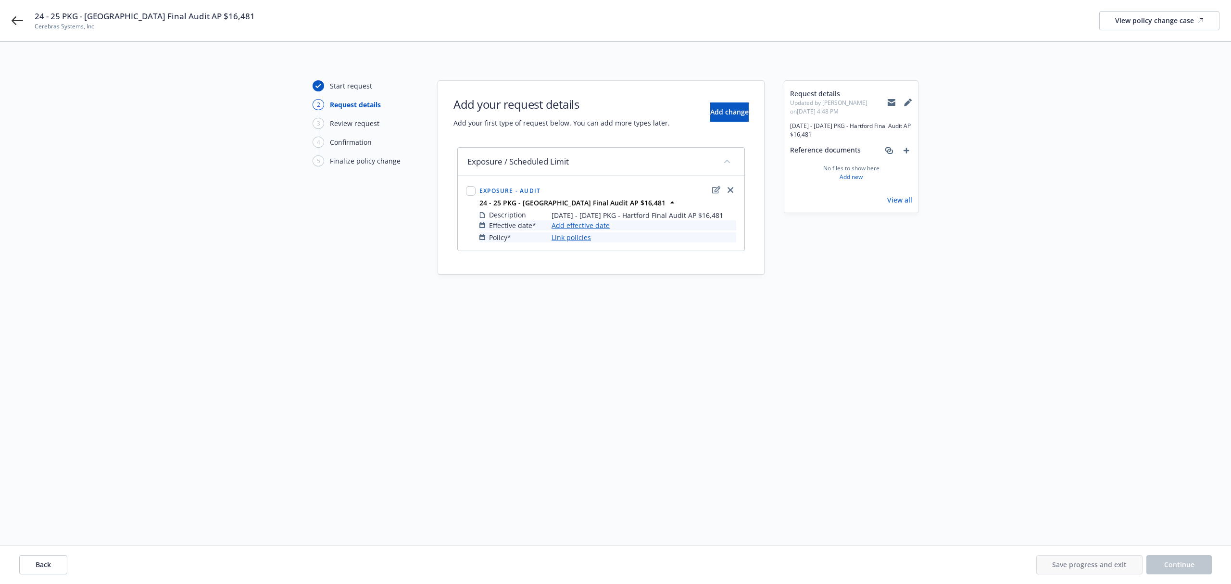
click at [608, 229] on link "Add effective date" at bounding box center [581, 225] width 58 height 10
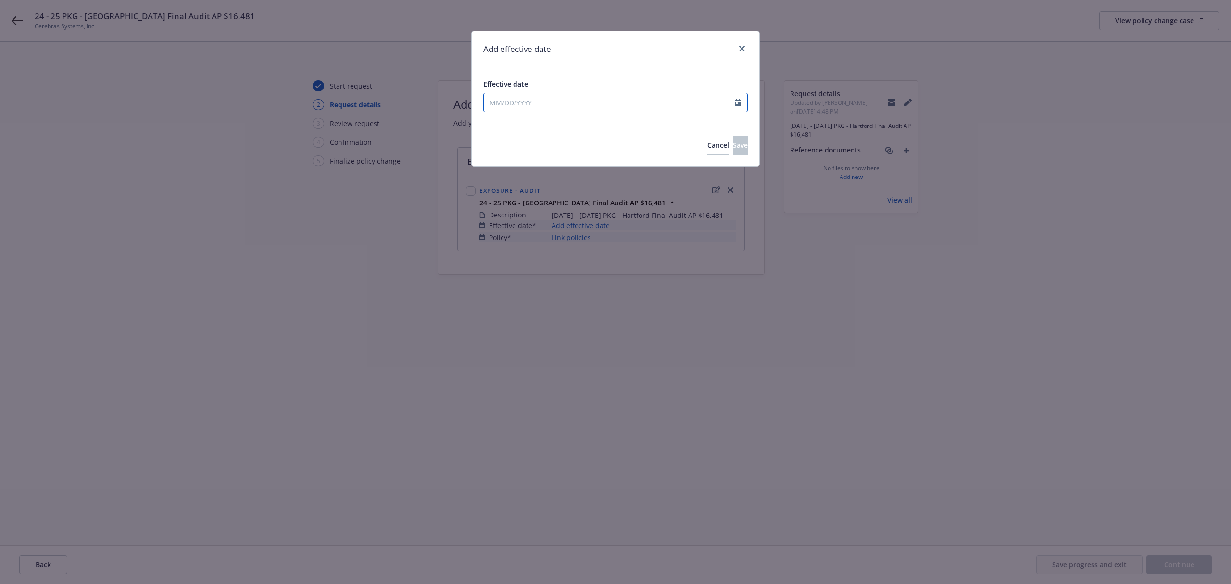
click at [576, 106] on input "Effective date" at bounding box center [609, 102] width 251 height 18
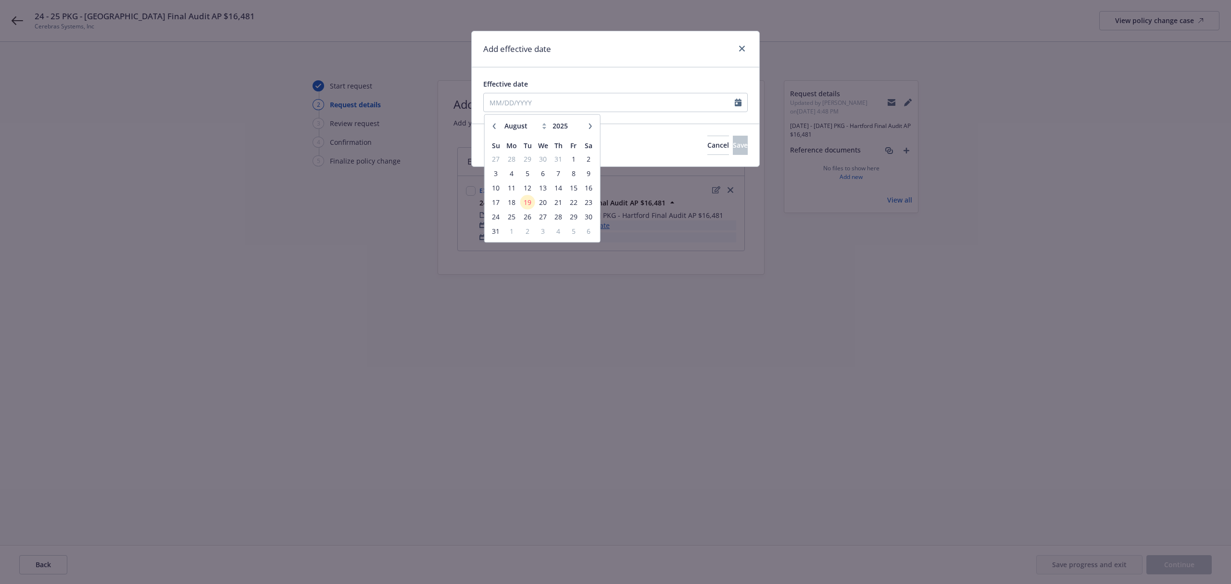
click at [497, 123] on button "button" at bounding box center [495, 126] width 12 height 12
click at [497, 123] on icon "button" at bounding box center [494, 126] width 6 height 6
click at [497, 123] on button "button" at bounding box center [495, 126] width 12 height 12
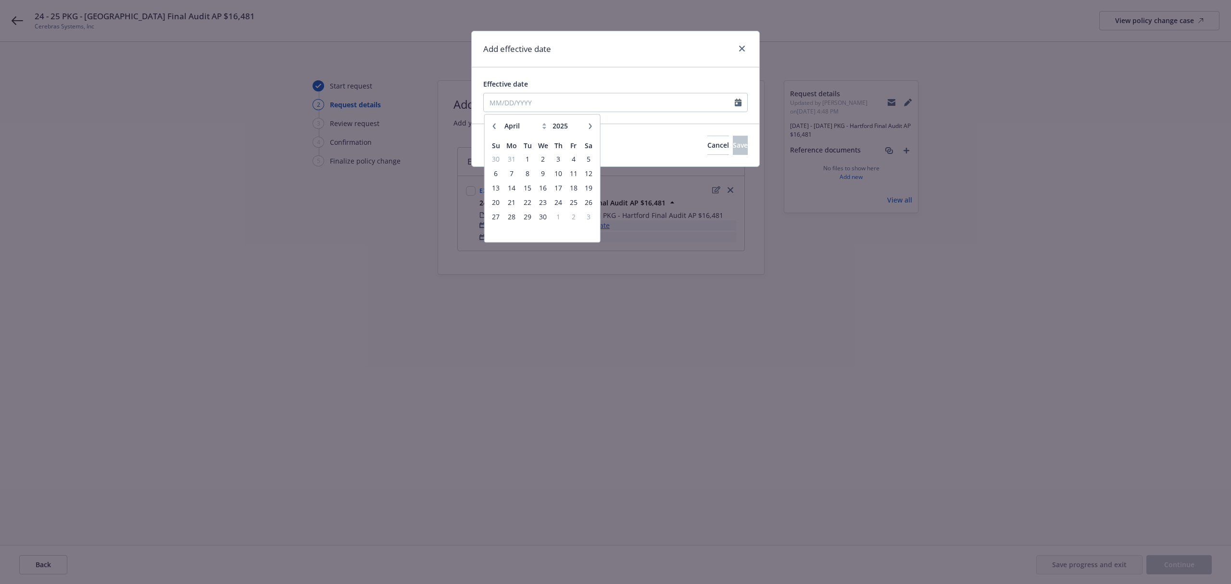
select select "3"
click at [572, 218] on span "28" at bounding box center [573, 217] width 13 height 12
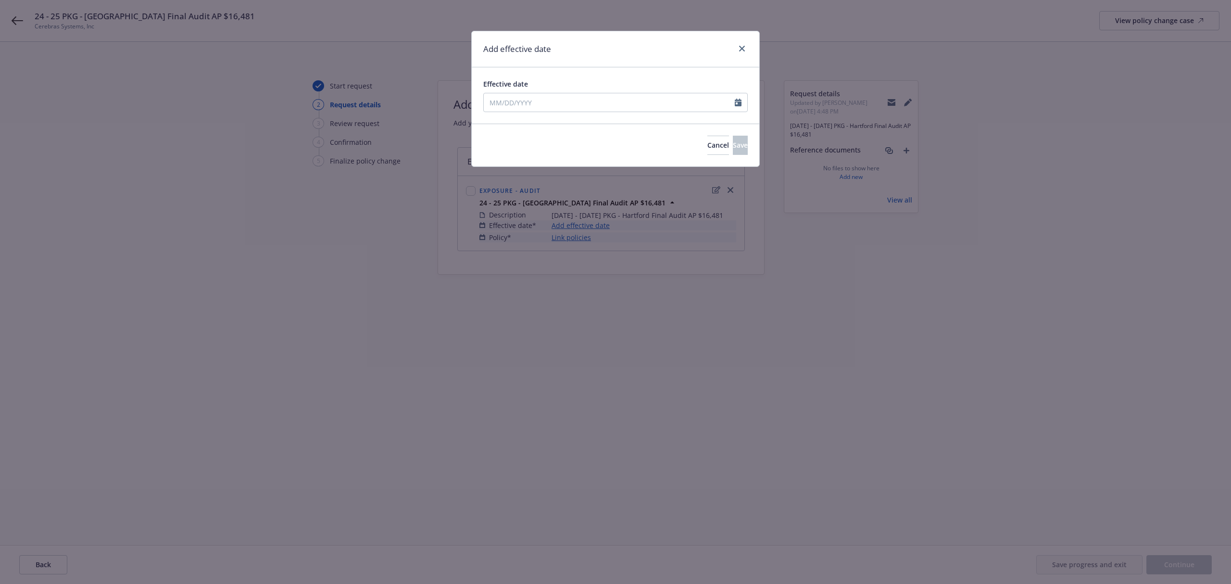
type input "03/28/2025"
click at [733, 147] on button "Save" at bounding box center [740, 145] width 15 height 19
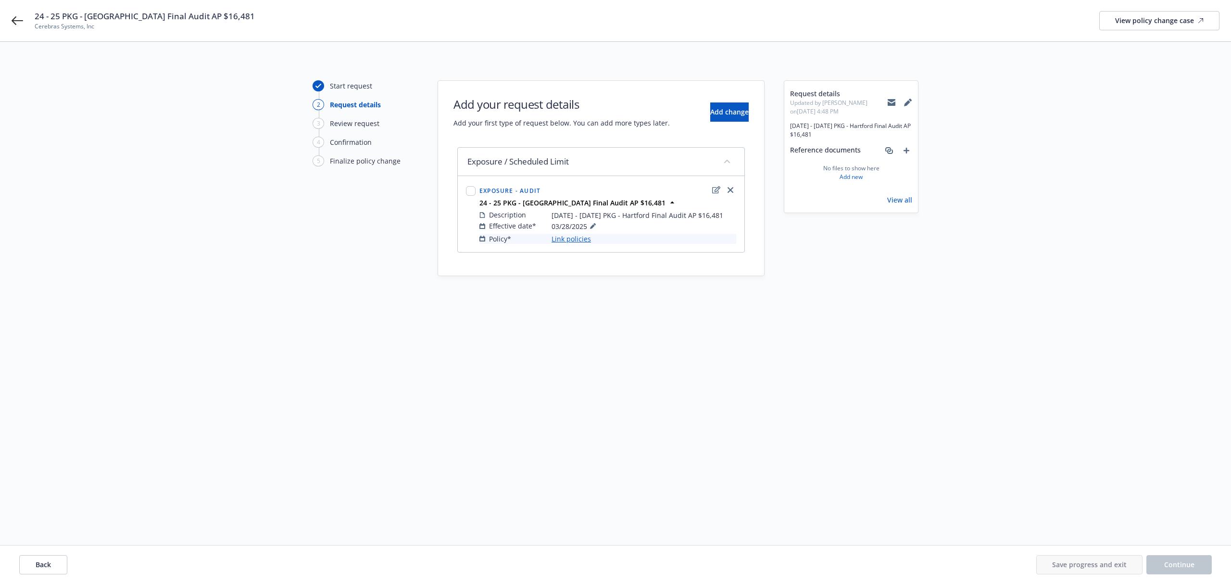
click at [559, 239] on link "Link policies" at bounding box center [571, 239] width 39 height 10
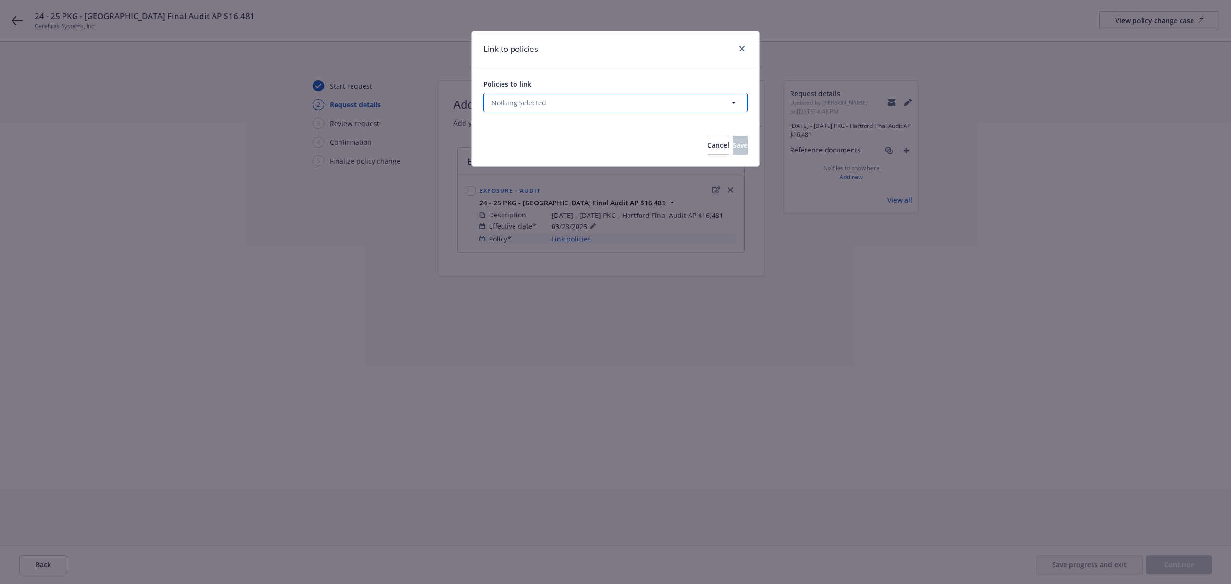
click at [596, 98] on button "Nothing selected" at bounding box center [615, 102] width 264 height 19
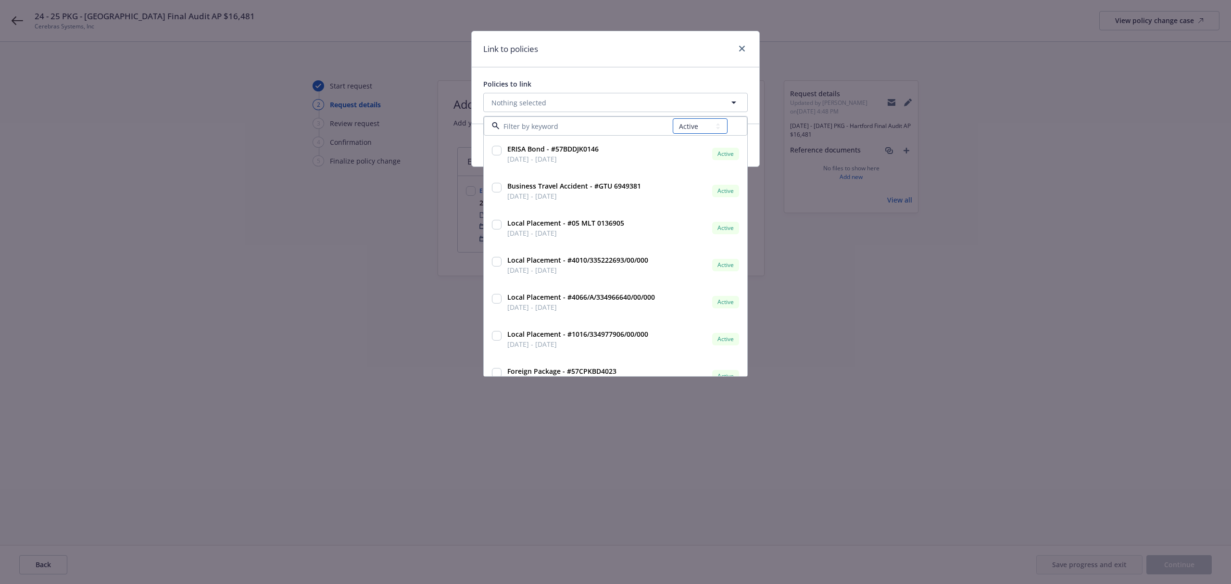
click at [679, 133] on select "All Active Upcoming Expired Cancelled" at bounding box center [700, 125] width 55 height 15
select select "EXPIRED"
click at [673, 119] on select "All Active Upcoming Expired Cancelled" at bounding box center [700, 125] width 55 height 15
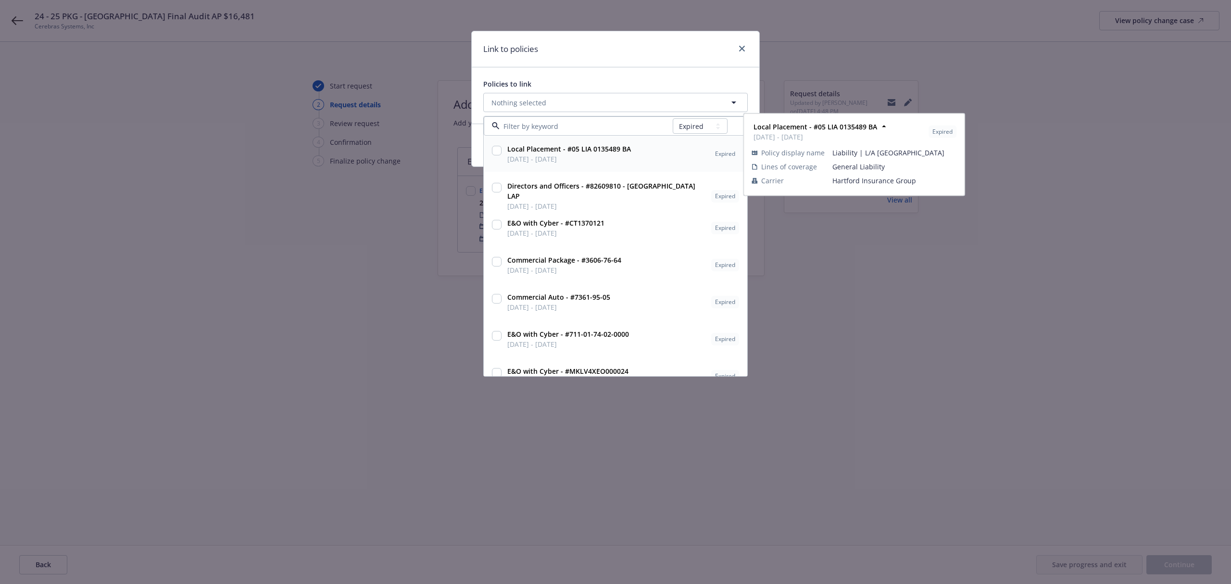
click at [594, 127] on input at bounding box center [586, 126] width 173 height 10
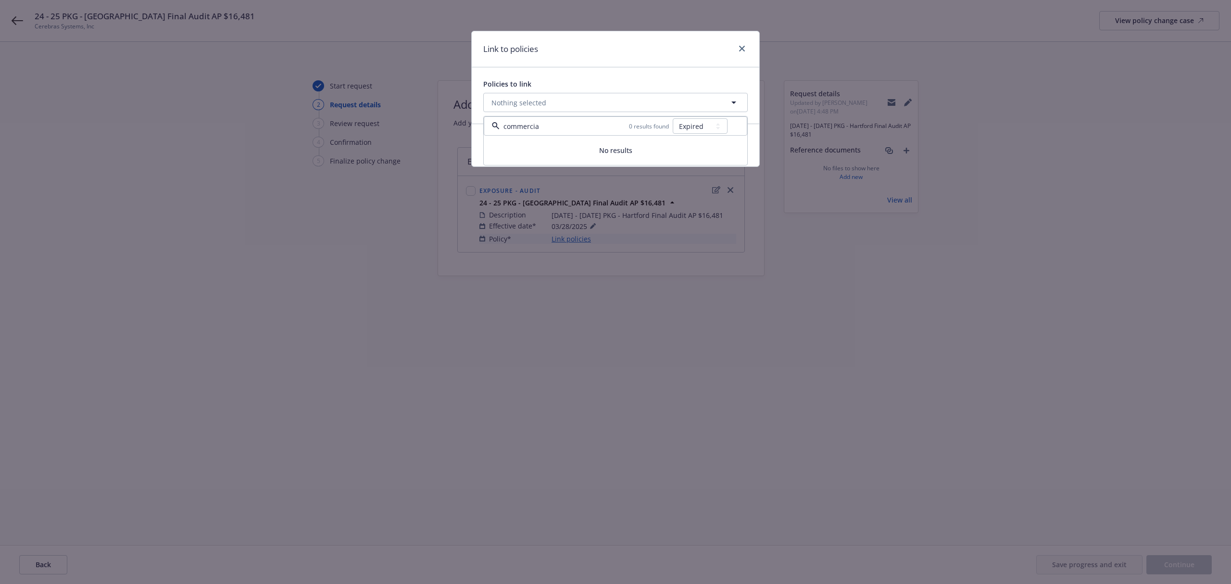
type input "commercial"
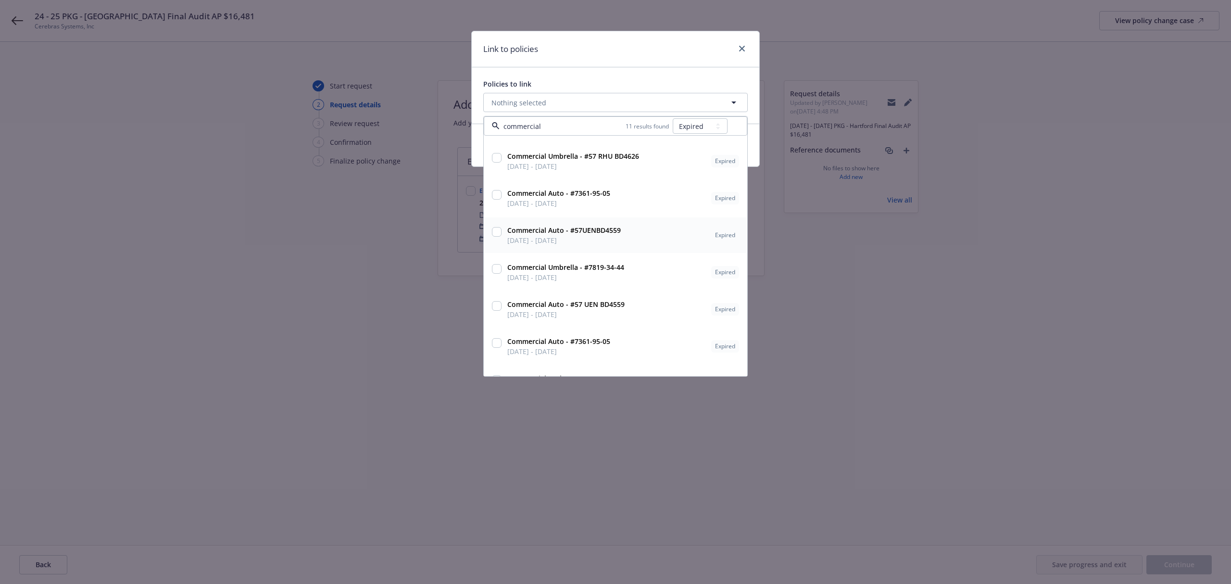
scroll to position [166, 0]
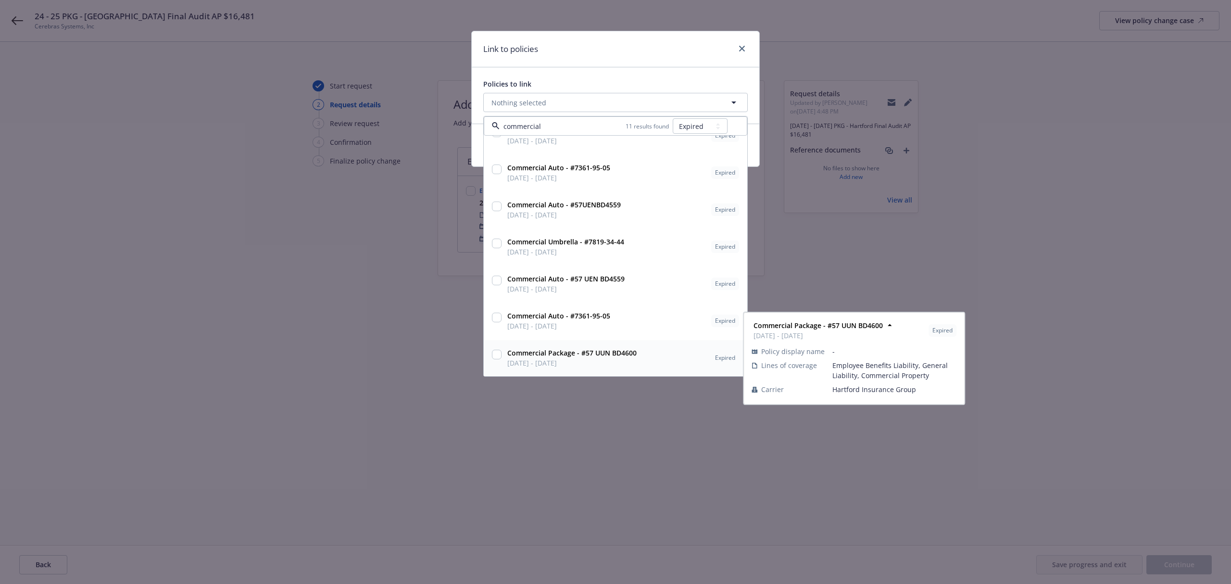
click at [493, 357] on input "checkbox" at bounding box center [497, 355] width 10 height 10
checkbox input "true"
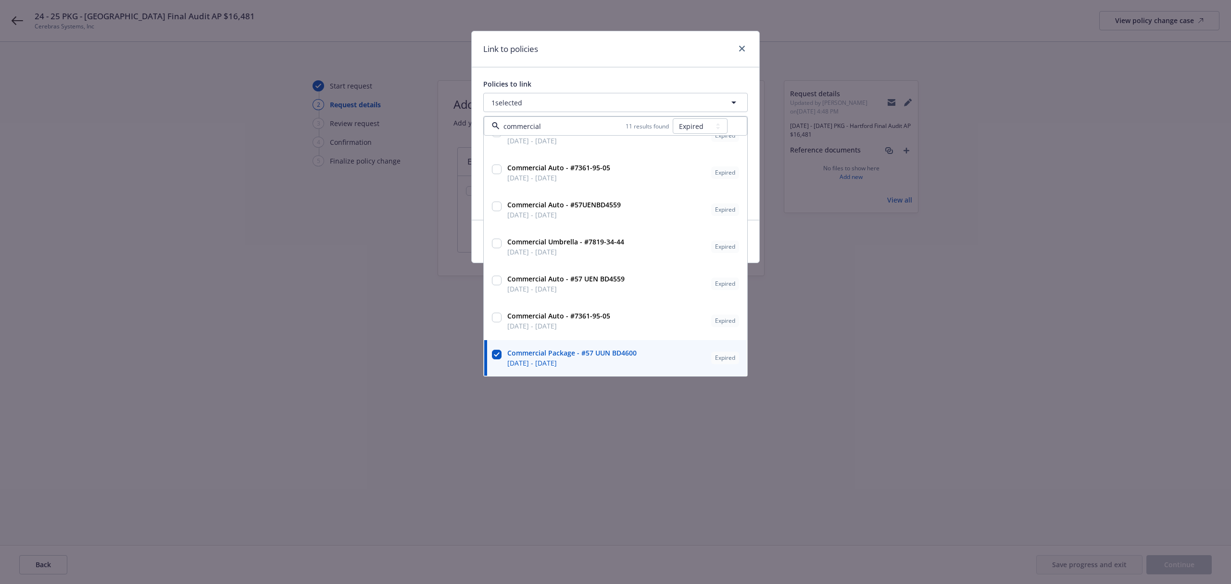
type input "commercial"
click at [439, 356] on div "Link to policies Policies to link 1 selected commercial 11 results found All Ac…" at bounding box center [615, 292] width 1231 height 584
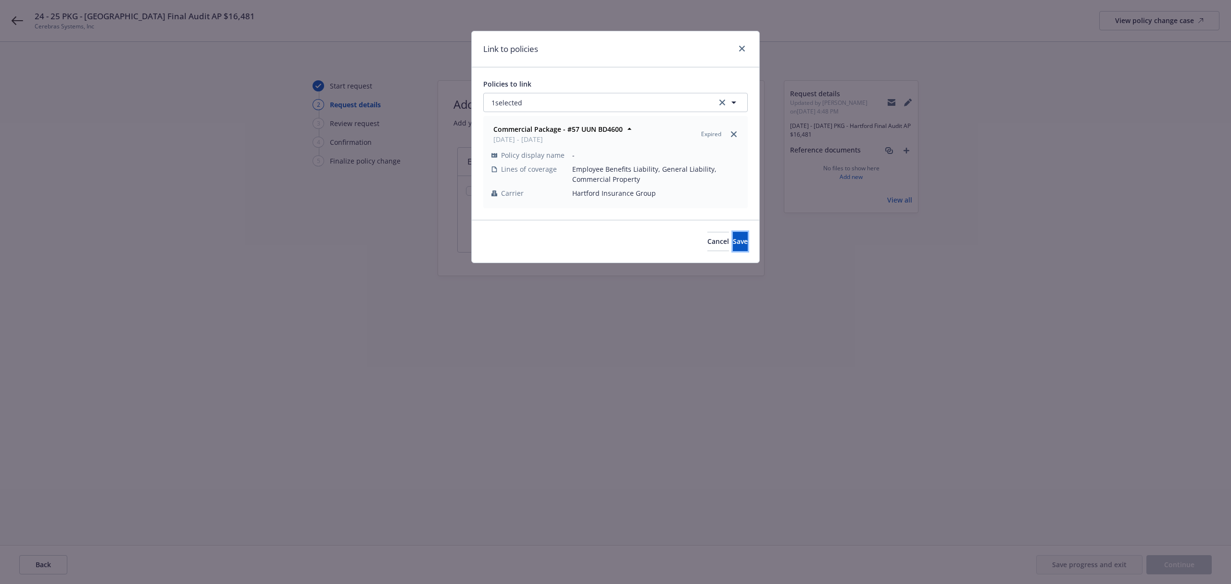
click at [735, 239] on button "Save" at bounding box center [740, 241] width 15 height 19
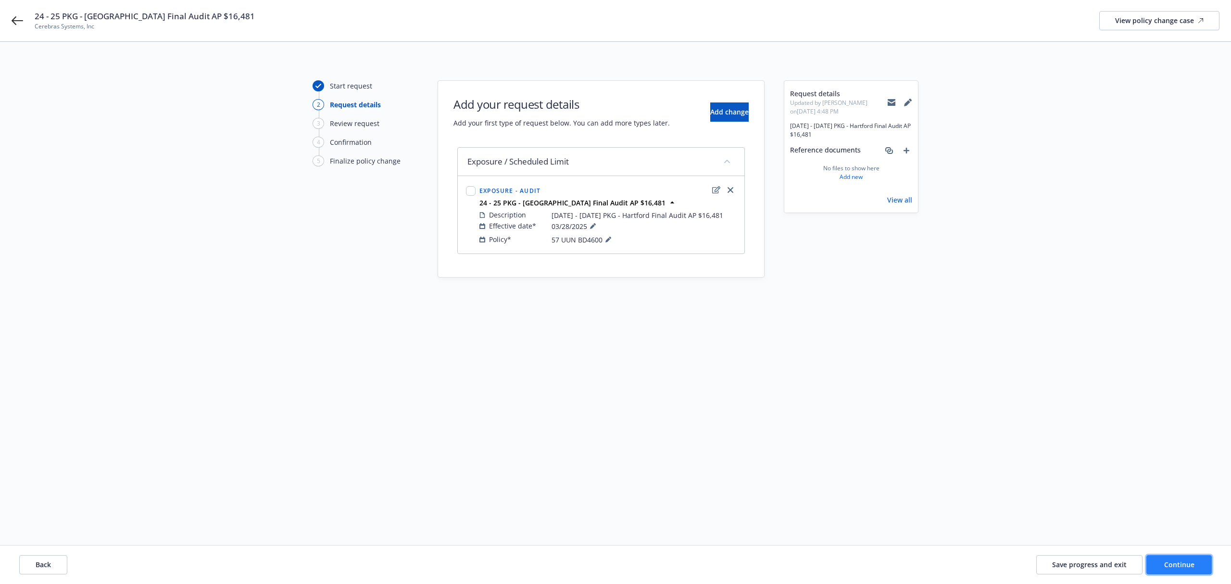
click at [1186, 558] on button "Continue" at bounding box center [1178, 564] width 65 height 19
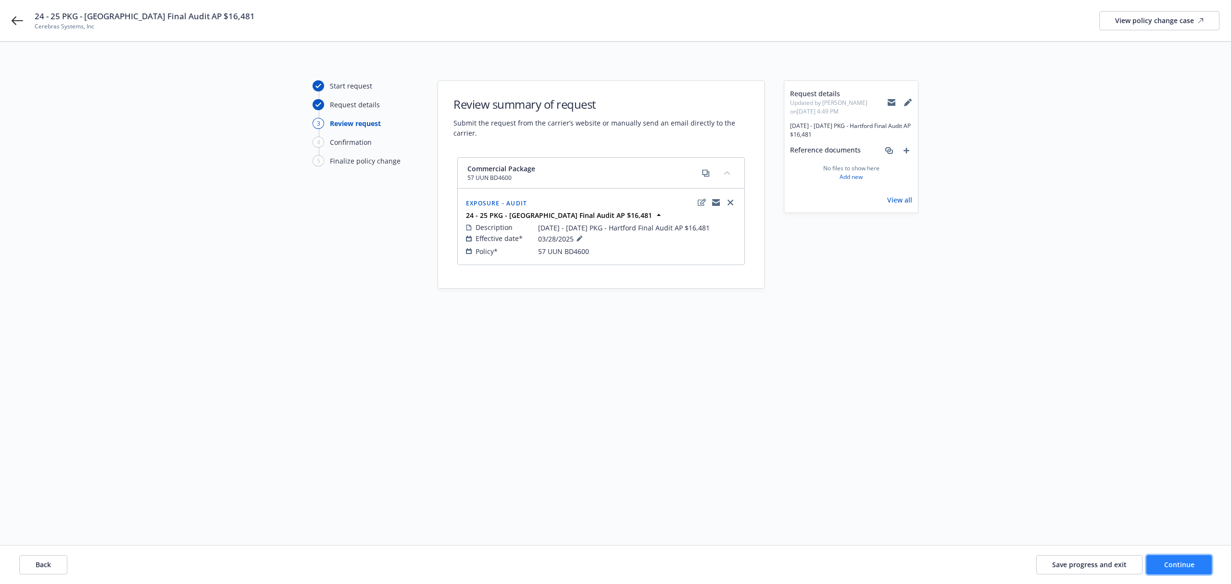
click at [1175, 560] on button "Continue" at bounding box center [1178, 564] width 65 height 19
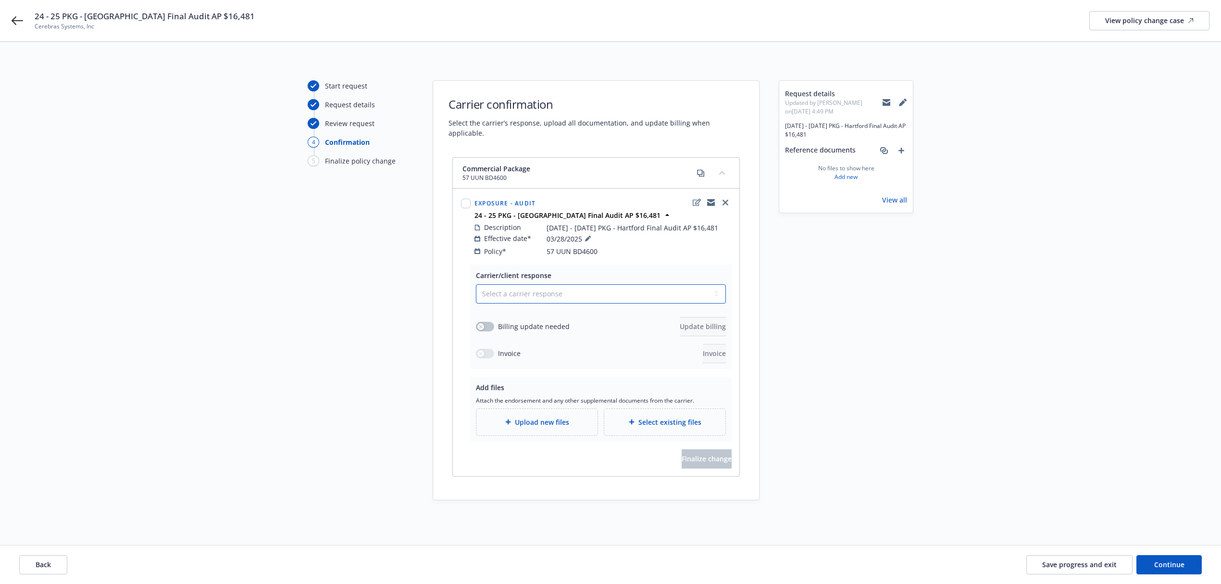
click at [516, 285] on select "Select a carrier response Accepted Accepted with revision No endorsement needed…" at bounding box center [601, 293] width 250 height 19
select select "ACCEPTED"
click at [476, 284] on select "Select a carrier response Accepted Accepted with revision No endorsement needed…" at bounding box center [601, 293] width 250 height 19
click at [486, 322] on button "button" at bounding box center [485, 327] width 18 height 10
click at [680, 322] on span "Update billing" at bounding box center [703, 326] width 46 height 9
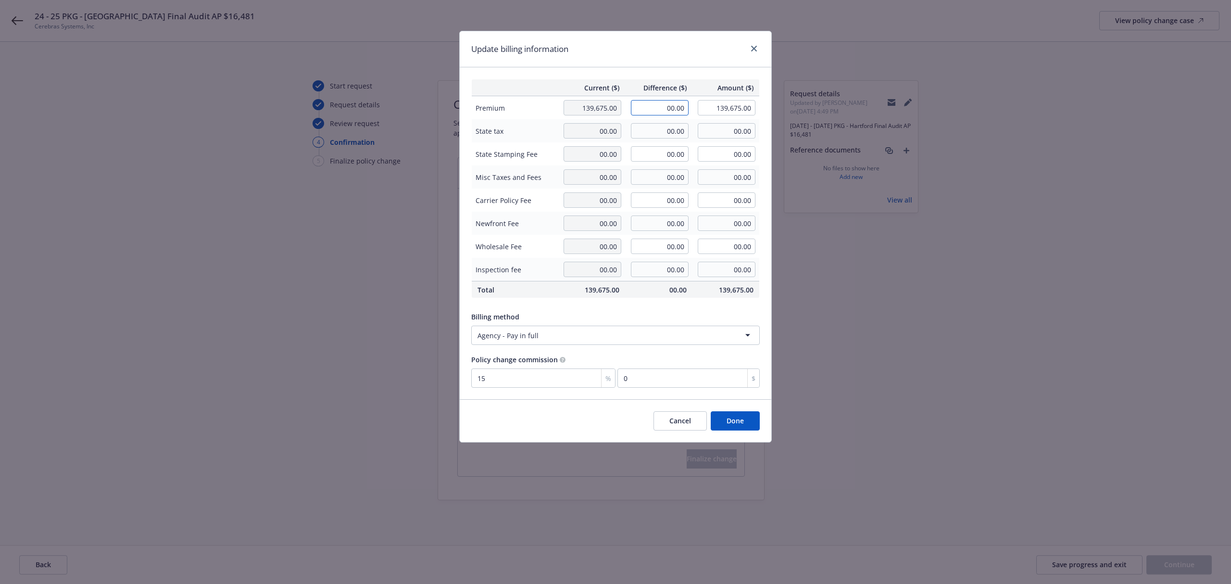
click at [670, 111] on input "00.00" at bounding box center [660, 107] width 58 height 15
type input "16,481.00"
type input "156,156.00"
type input "2472.15"
click at [603, 55] on div "Update billing information" at bounding box center [616, 49] width 312 height 36
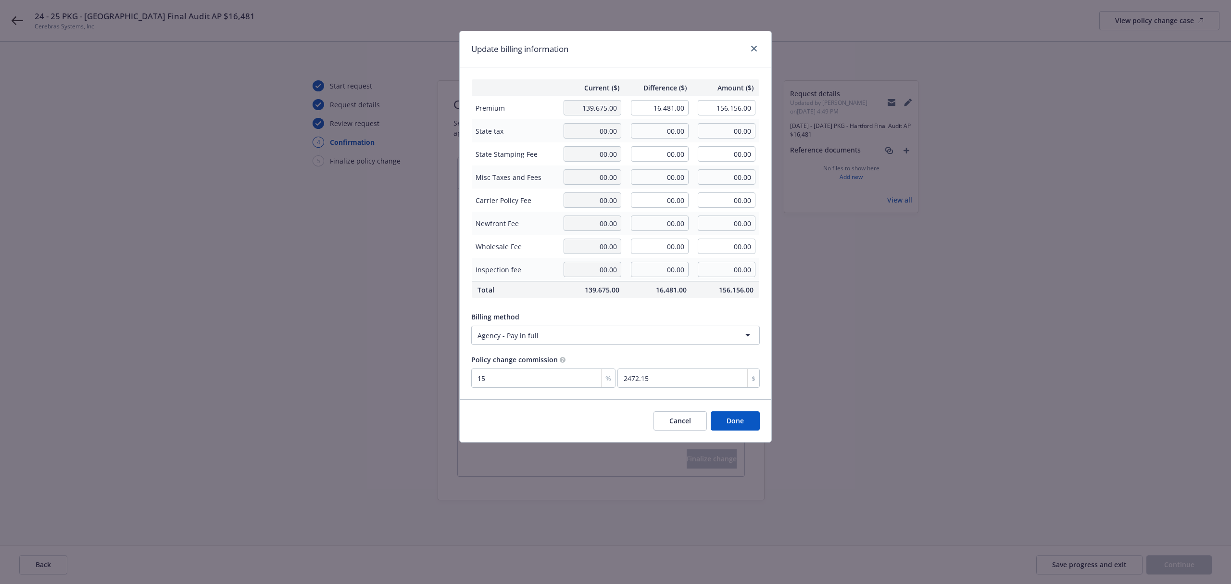
click at [743, 423] on button "Done" at bounding box center [735, 420] width 49 height 19
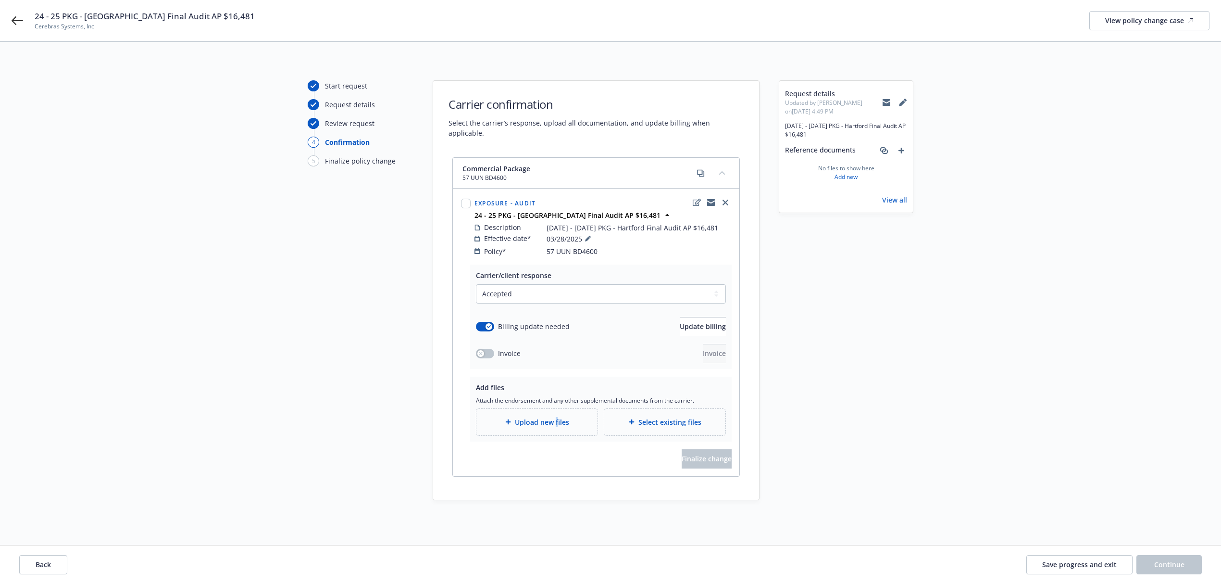
click at [556, 420] on div "Upload new files" at bounding box center [537, 422] width 121 height 26
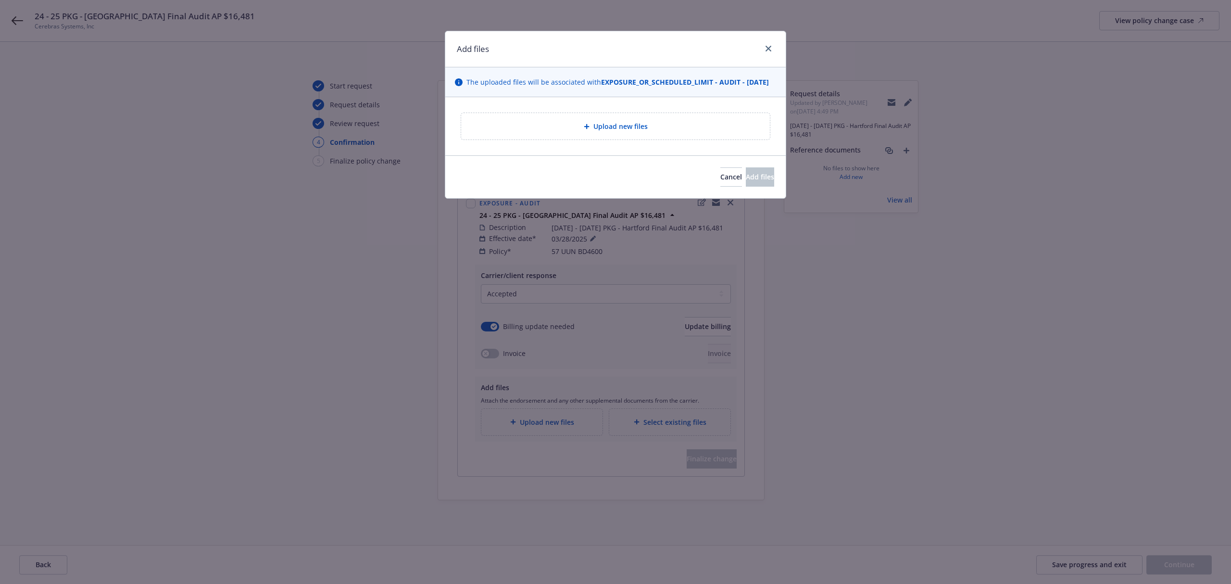
click at [574, 139] on div "Upload new files" at bounding box center [615, 126] width 309 height 26
click at [643, 131] on span "Upload new files" at bounding box center [620, 126] width 54 height 10
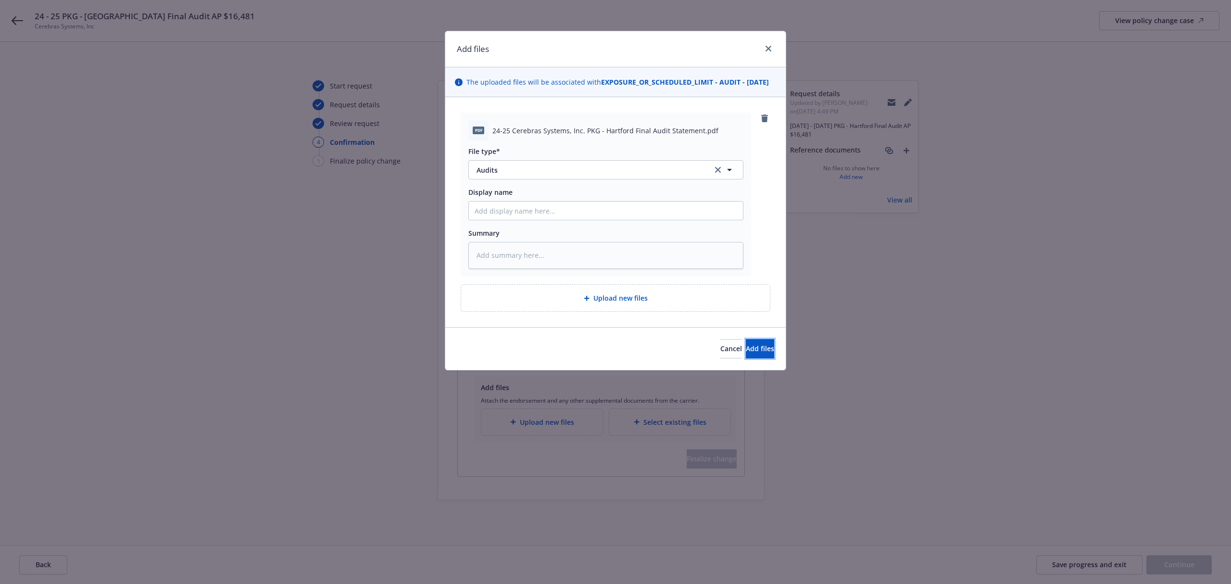
click at [746, 353] on span "Add files" at bounding box center [760, 348] width 28 height 9
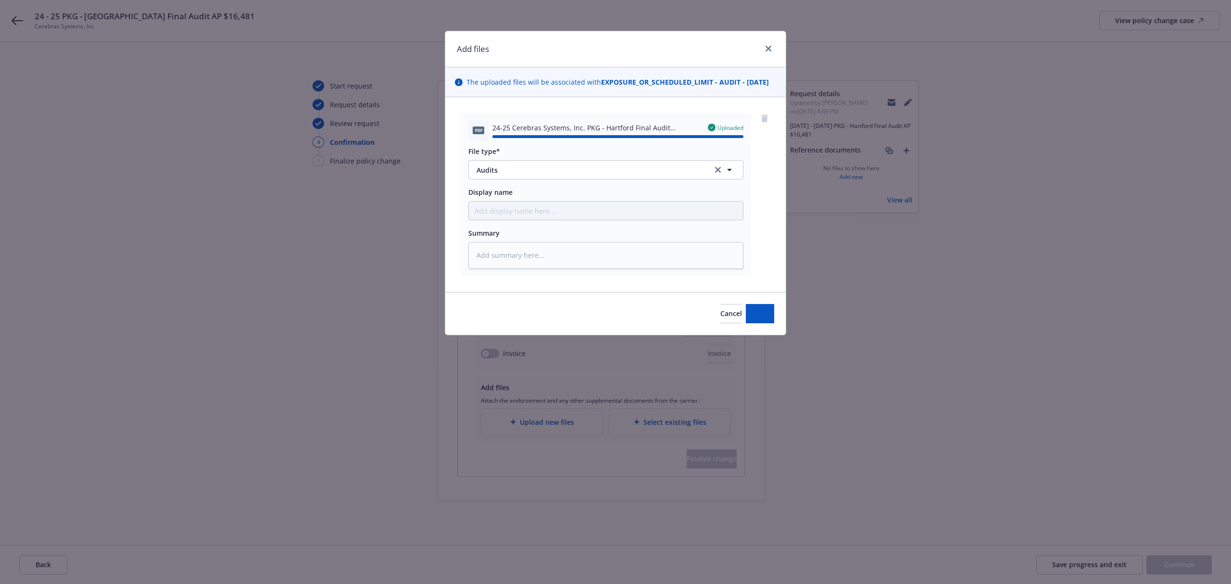
type textarea "x"
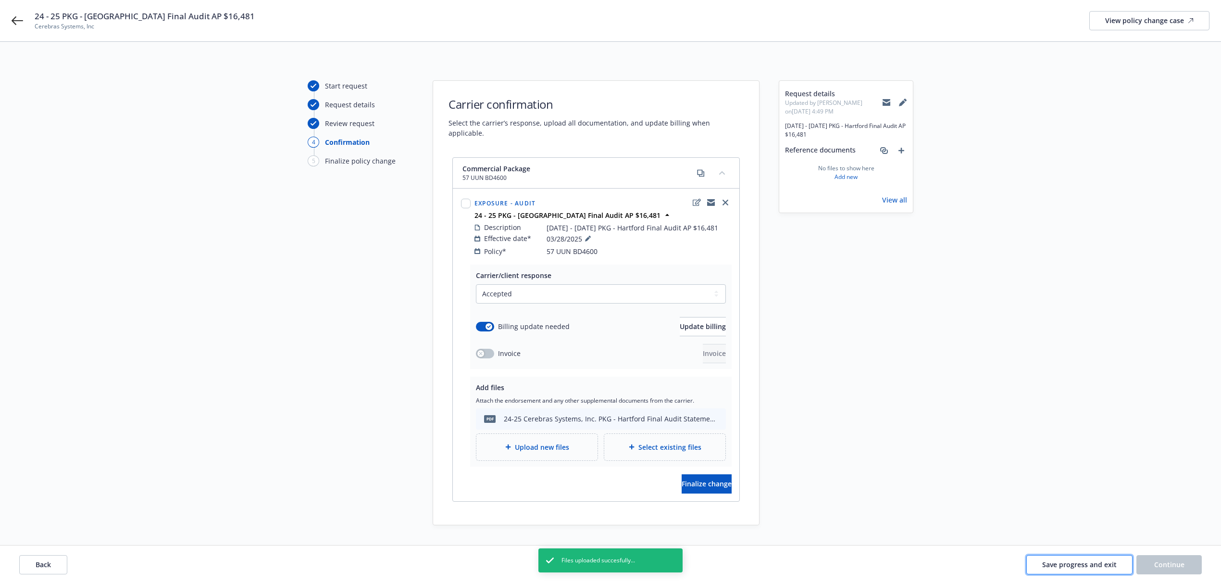
click at [1067, 566] on span "Save progress and exit" at bounding box center [1080, 564] width 75 height 9
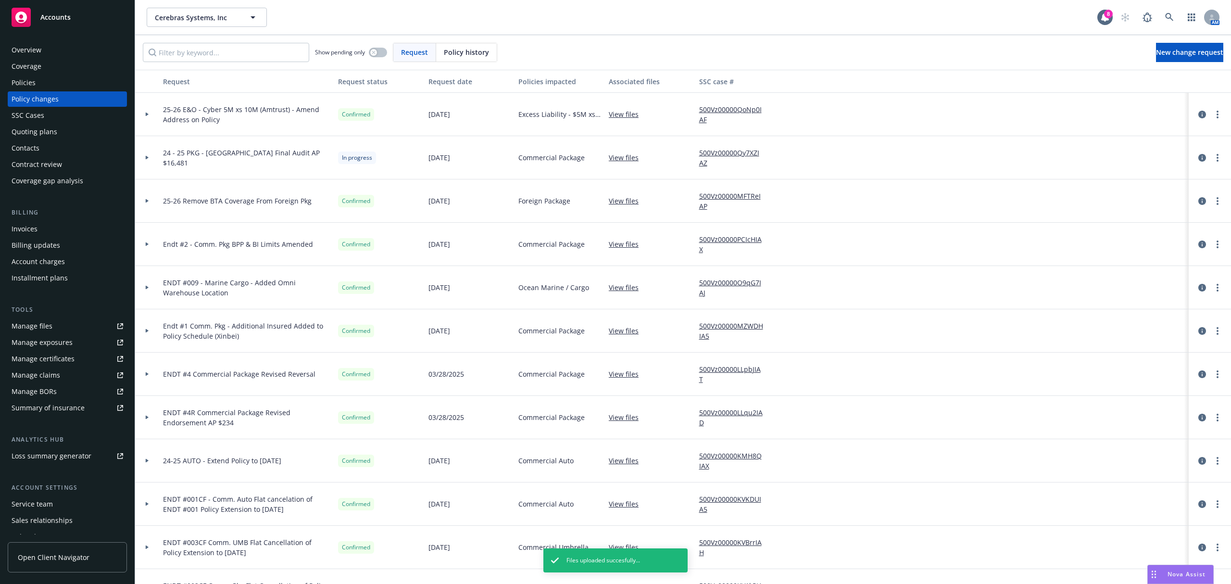
click at [50, 50] on div "Overview" at bounding box center [68, 49] width 112 height 15
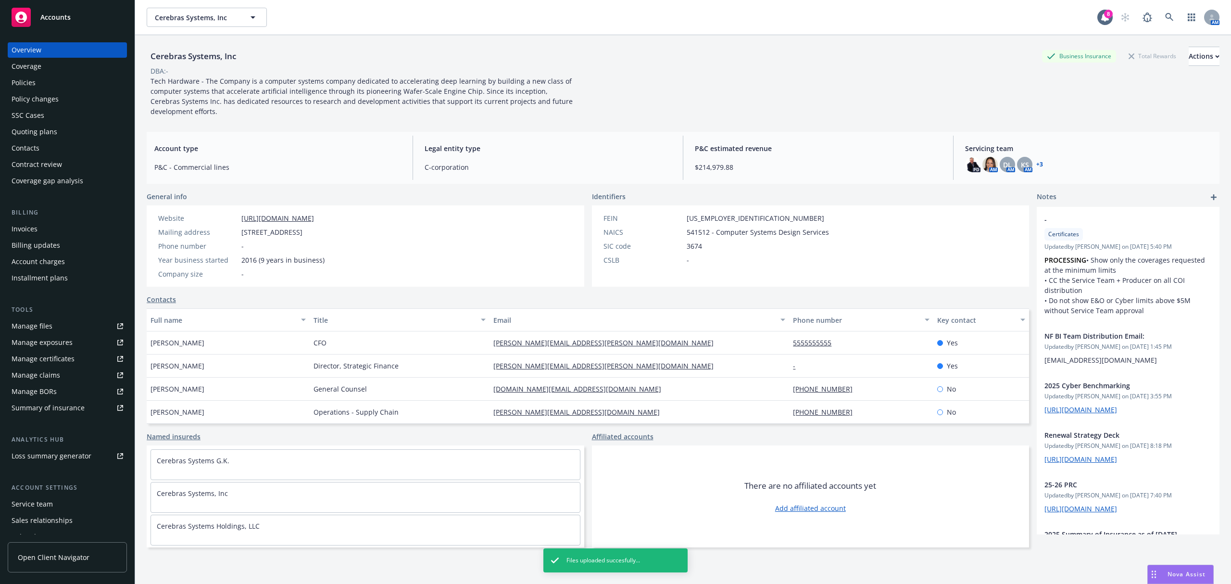
click at [41, 223] on div "Invoices" at bounding box center [68, 228] width 112 height 15
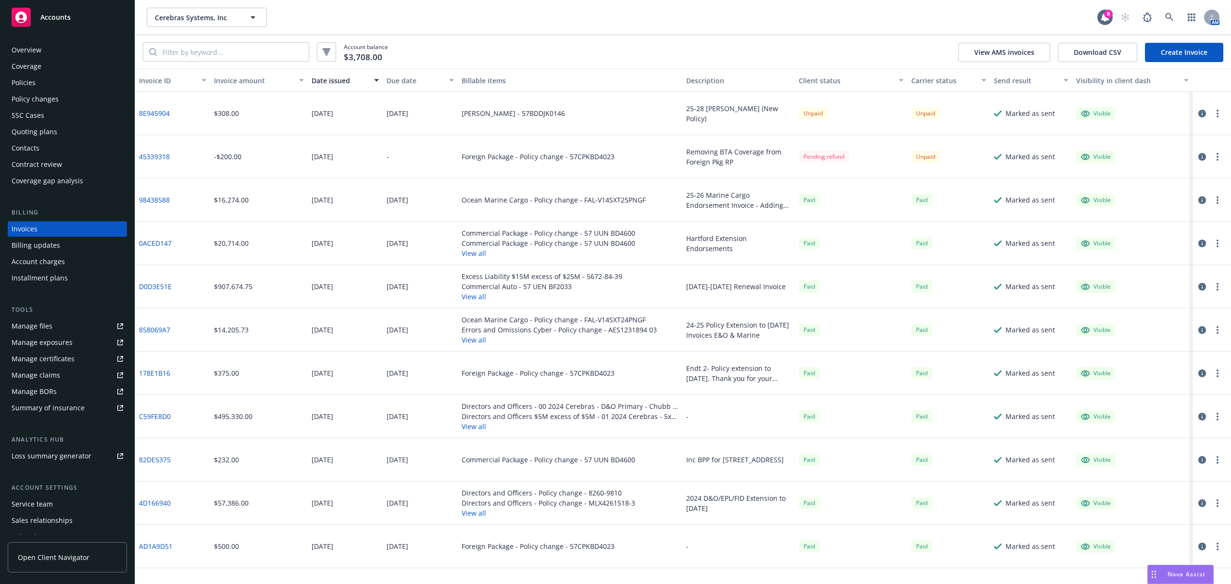
click at [1177, 54] on link "Create Invoice" at bounding box center [1184, 52] width 78 height 19
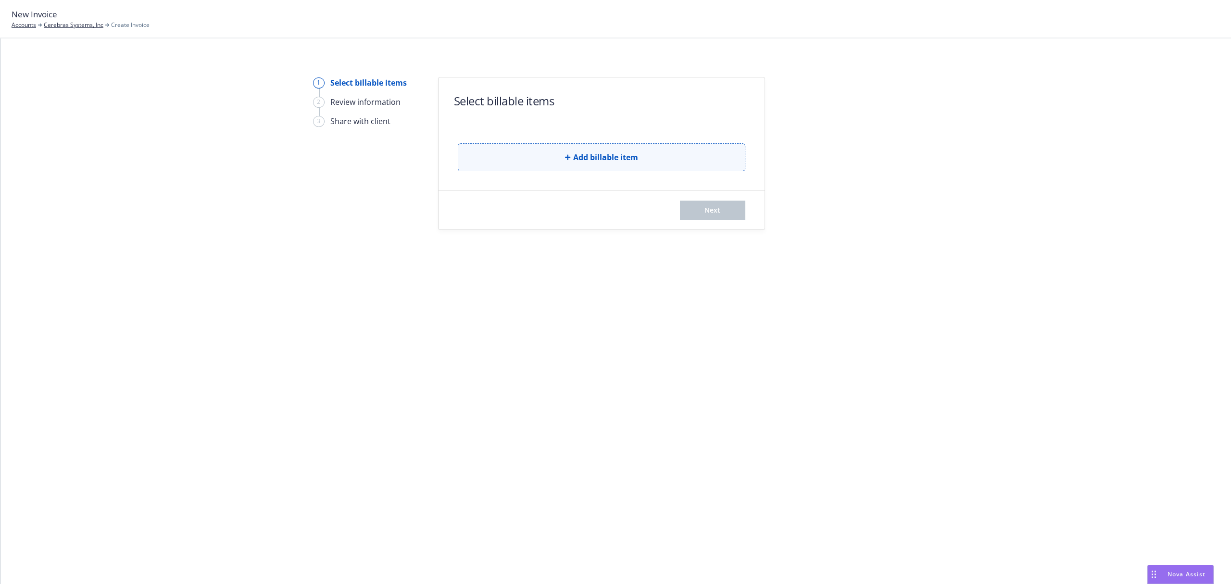
click at [564, 166] on button "Add billable item" at bounding box center [602, 157] width 288 height 28
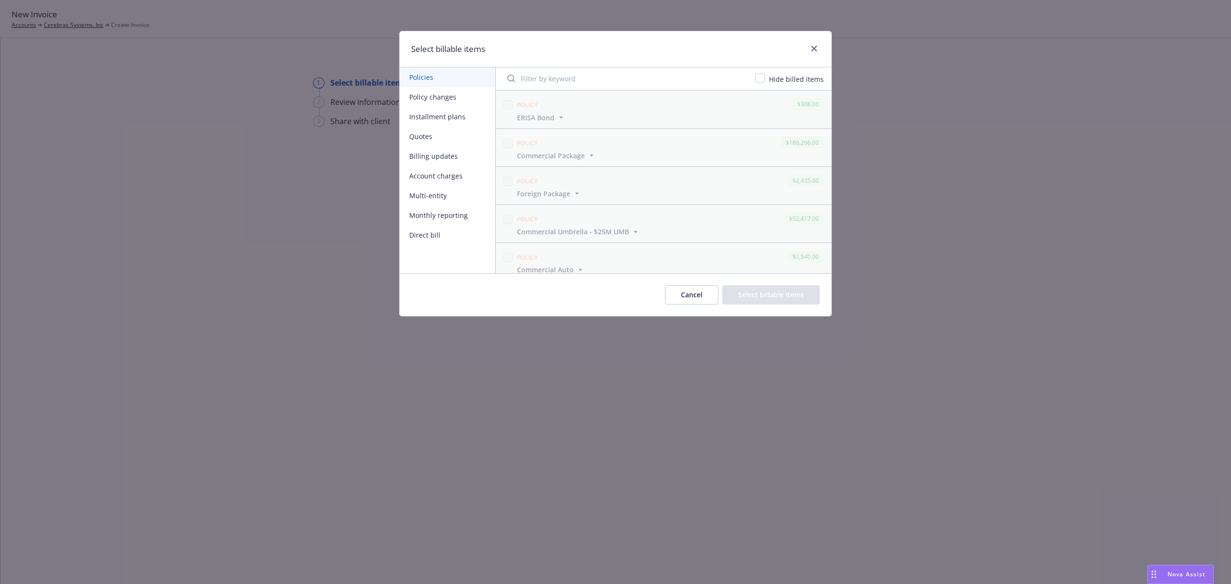
click at [457, 97] on button "Policy changes" at bounding box center [448, 97] width 96 height 20
click at [508, 239] on input "checkbox" at bounding box center [508, 240] width 10 height 10
checkbox input "true"
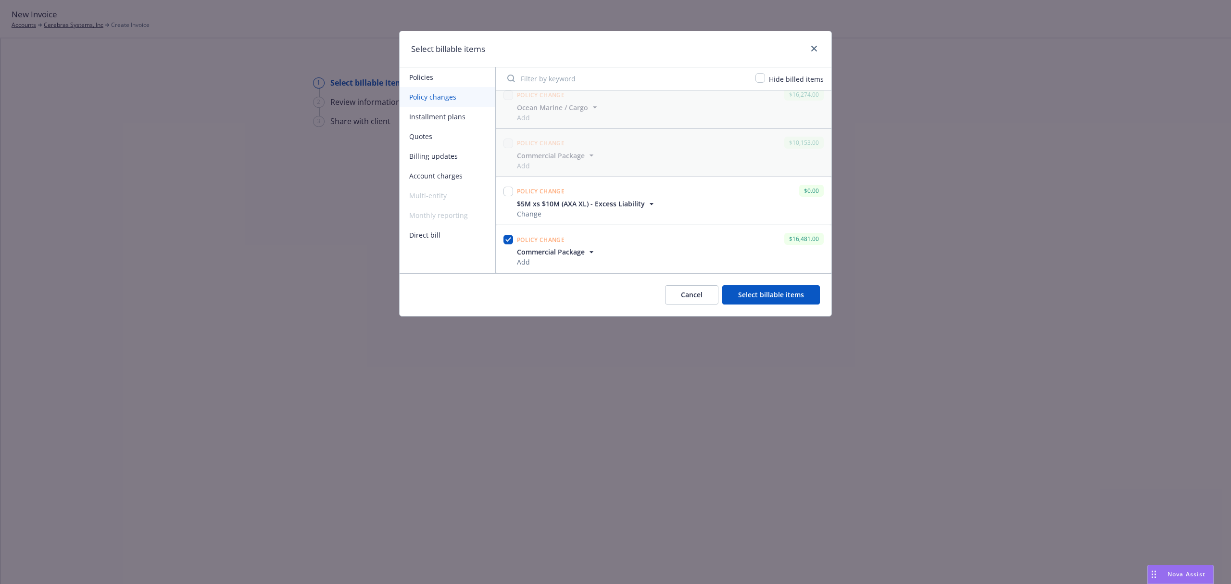
click at [557, 251] on span "Commercial Package" at bounding box center [551, 252] width 68 height 10
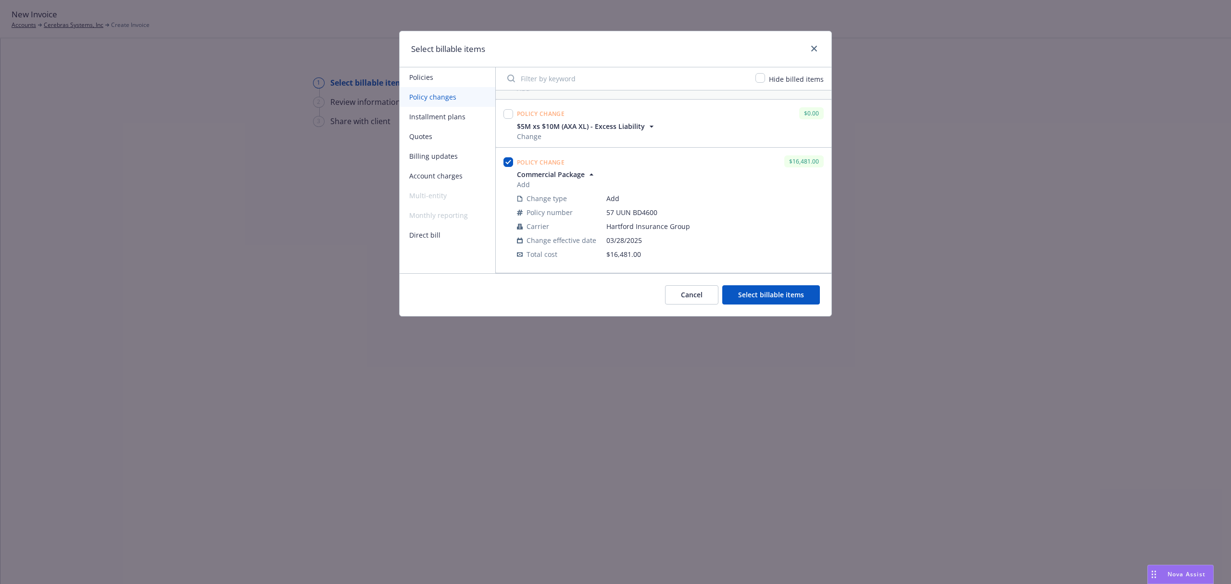
click at [784, 300] on button "Select billable items" at bounding box center [771, 294] width 98 height 19
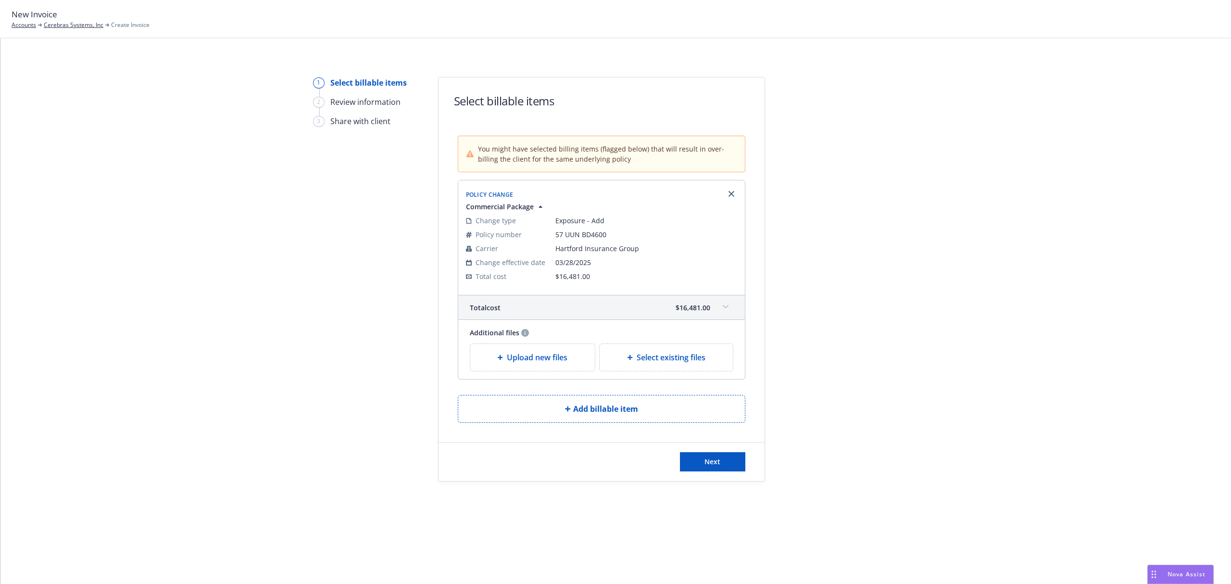
click at [720, 306] on span at bounding box center [725, 306] width 15 height 15
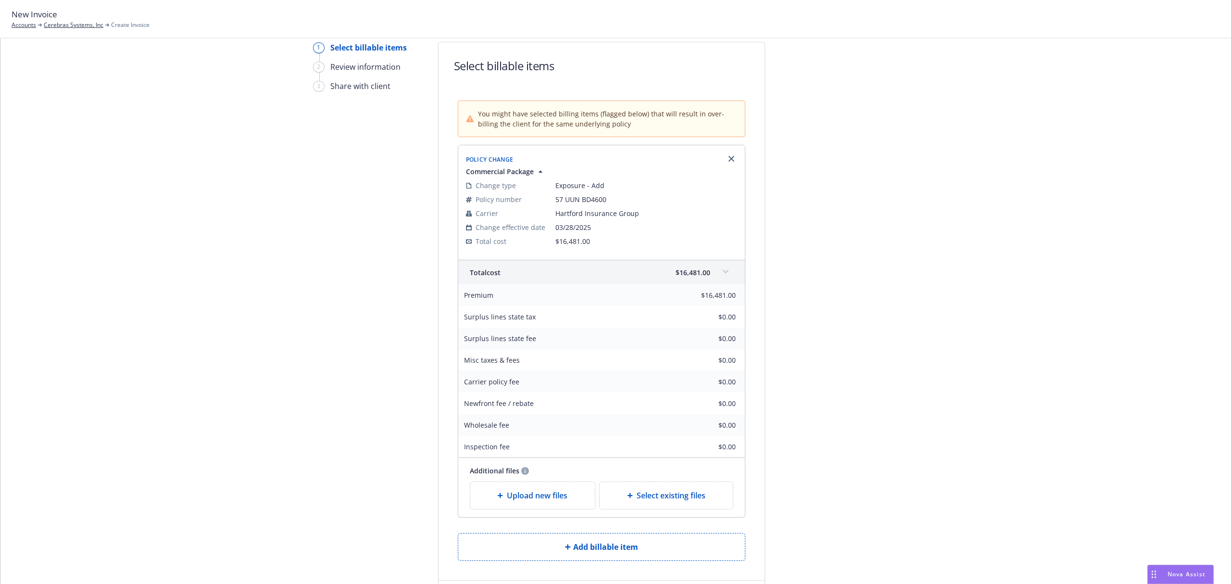
scroll to position [134, 0]
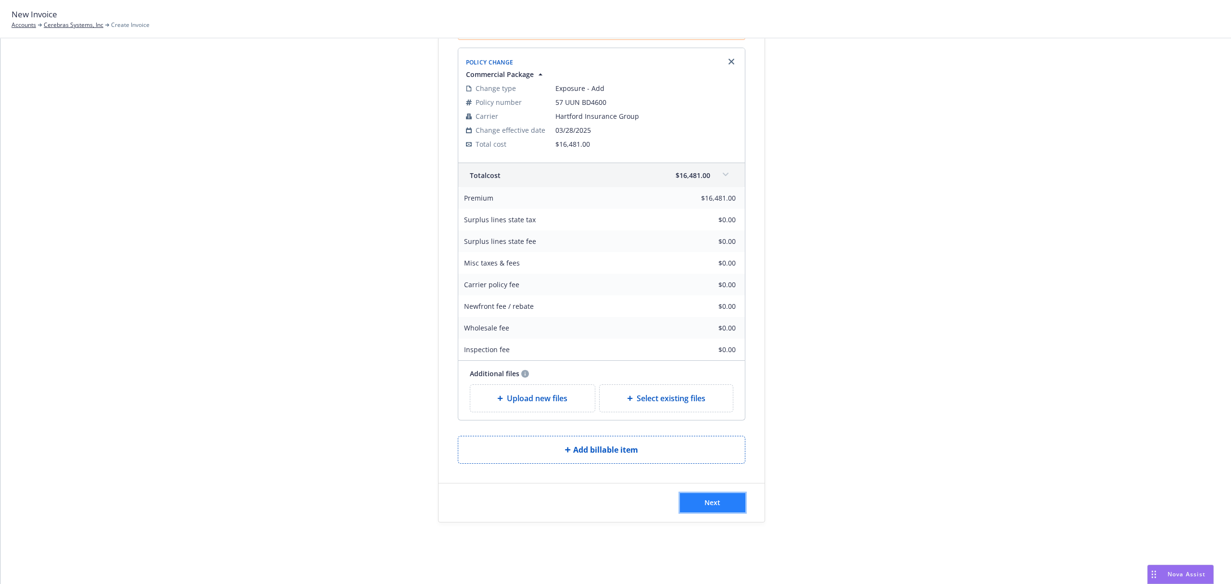
click at [700, 497] on button "Next" at bounding box center [712, 502] width 65 height 19
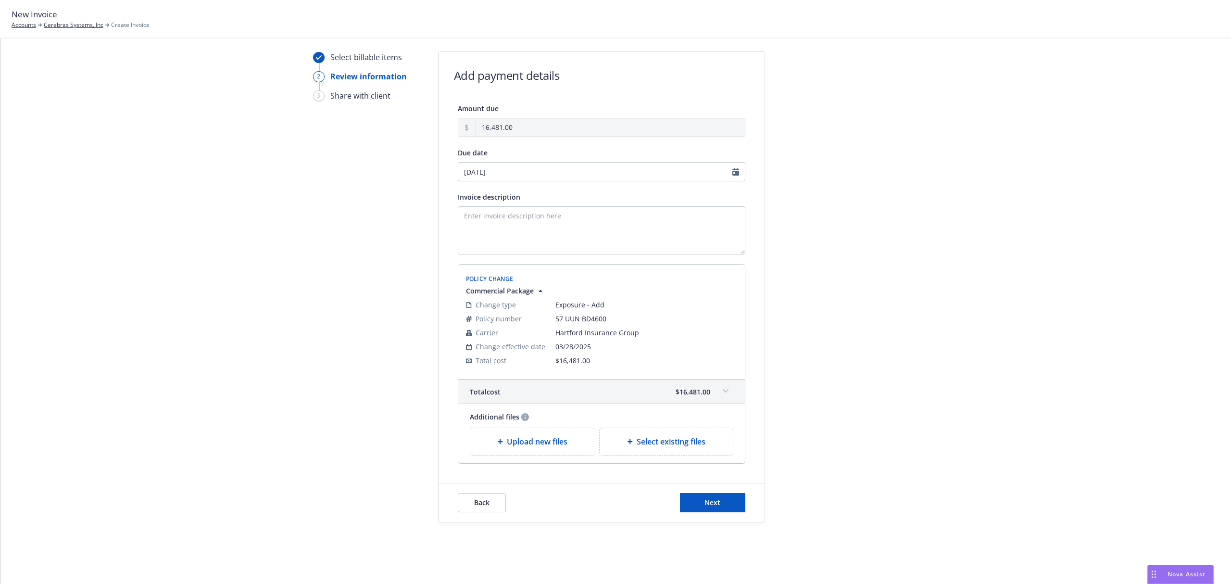
scroll to position [0, 0]
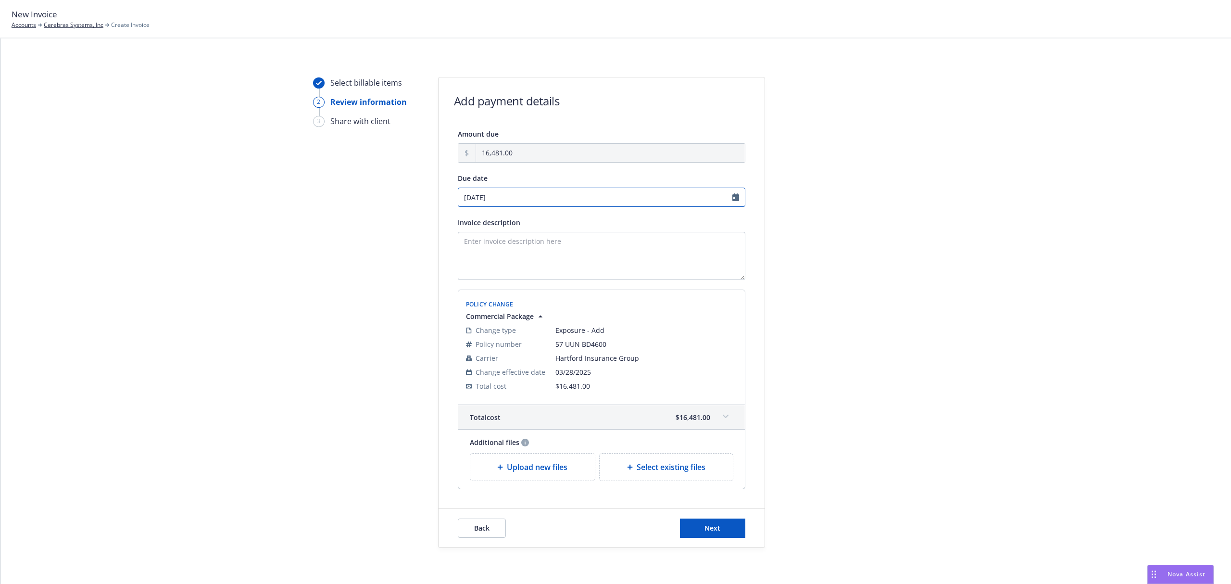
click at [551, 205] on div "09/02/2025" at bounding box center [602, 197] width 288 height 19
select select "September"
select select "2025"
click at [462, 217] on icon "chevronLeft" at bounding box center [461, 217] width 6 height 6
select select "August"
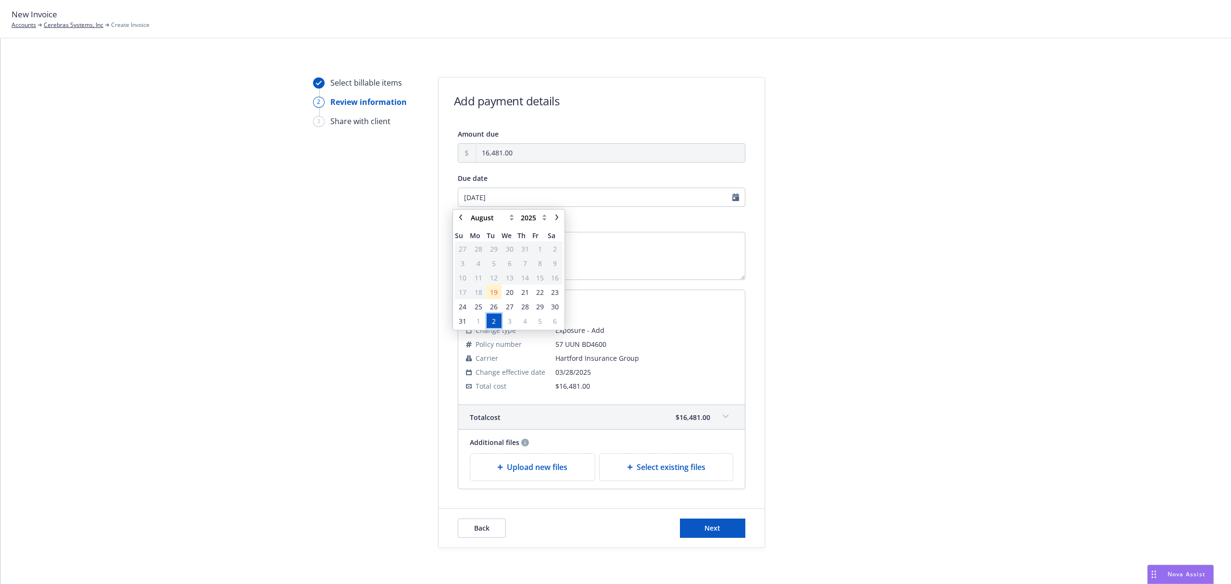
click at [493, 318] on span "2" at bounding box center [494, 320] width 4 height 10
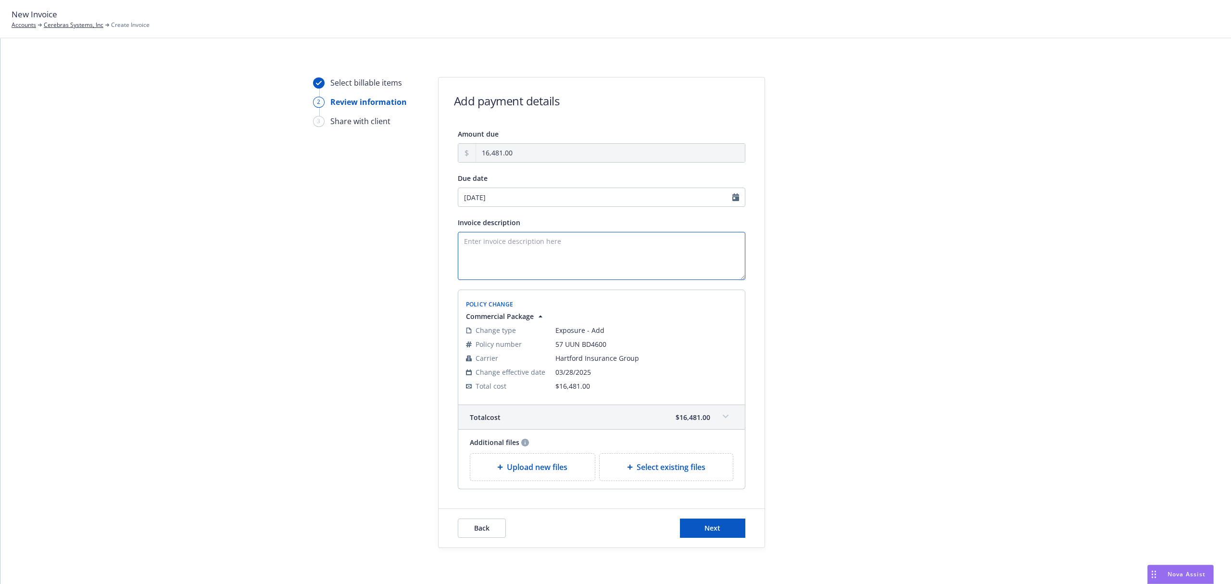
click at [549, 250] on textarea "Invoice description" at bounding box center [602, 256] width 288 height 48
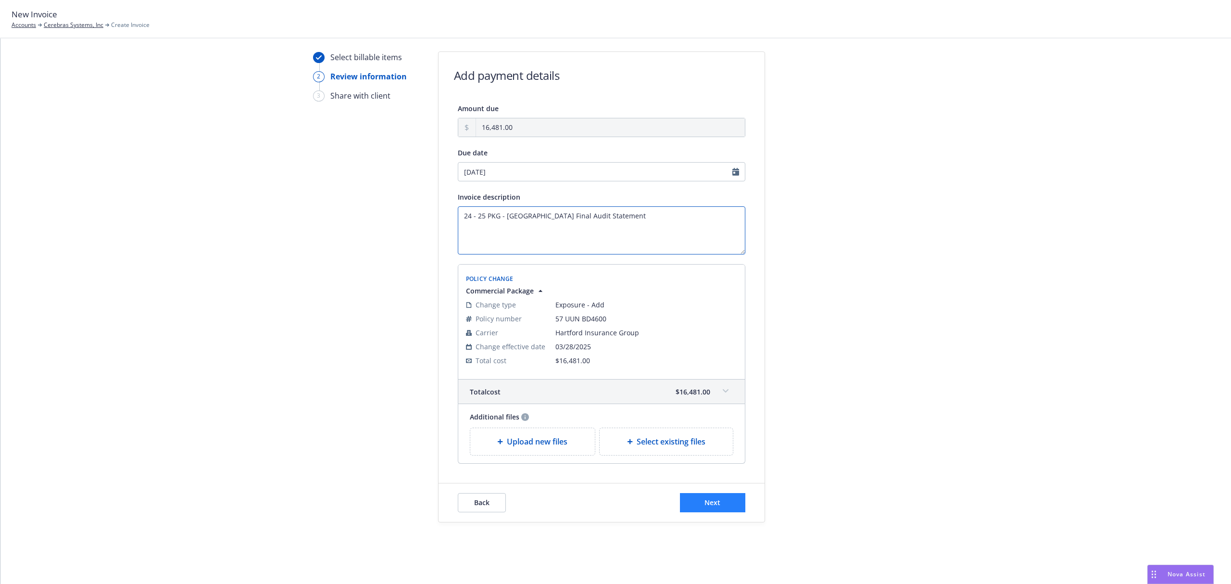
type textarea "24 - 25 PKG - Hartford Final Audit Statement"
click at [705, 501] on span "Next" at bounding box center [713, 502] width 16 height 9
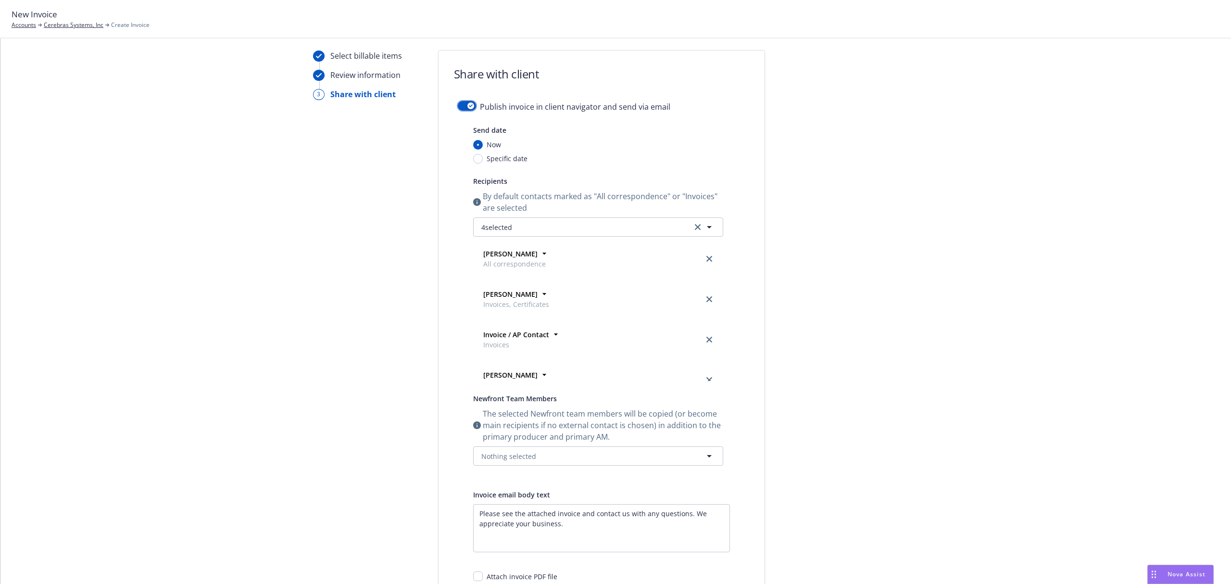
click at [462, 106] on button "button" at bounding box center [467, 106] width 18 height 10
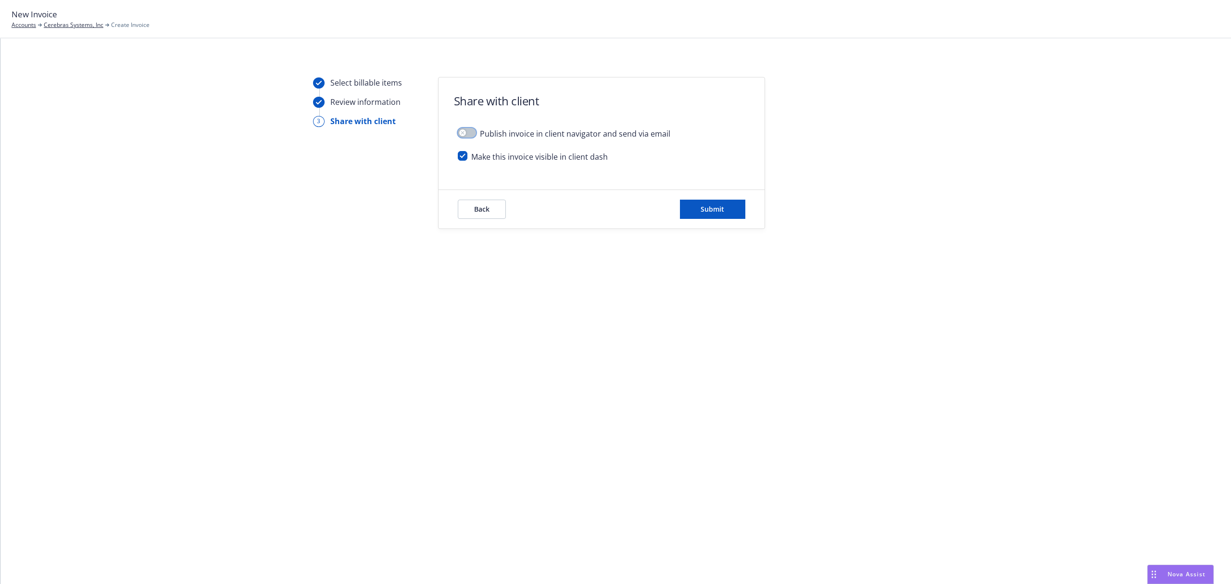
scroll to position [0, 0]
click at [725, 212] on button "Submit" at bounding box center [712, 209] width 65 height 19
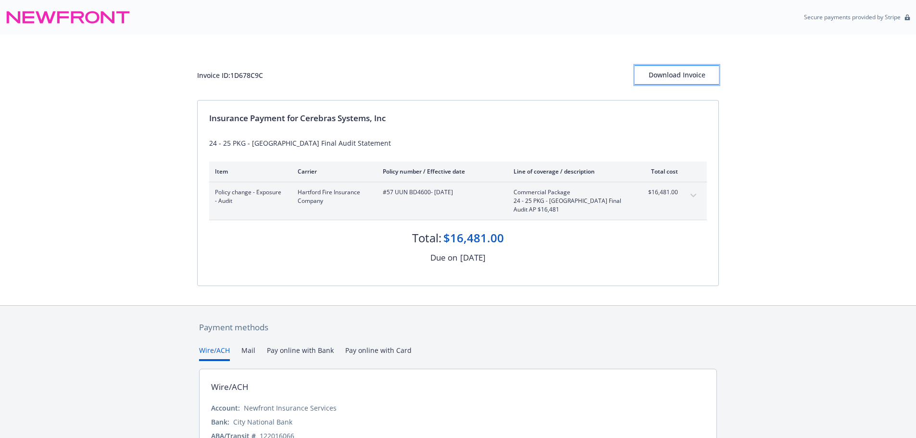
click at [677, 72] on div "Download Invoice" at bounding box center [677, 75] width 84 height 18
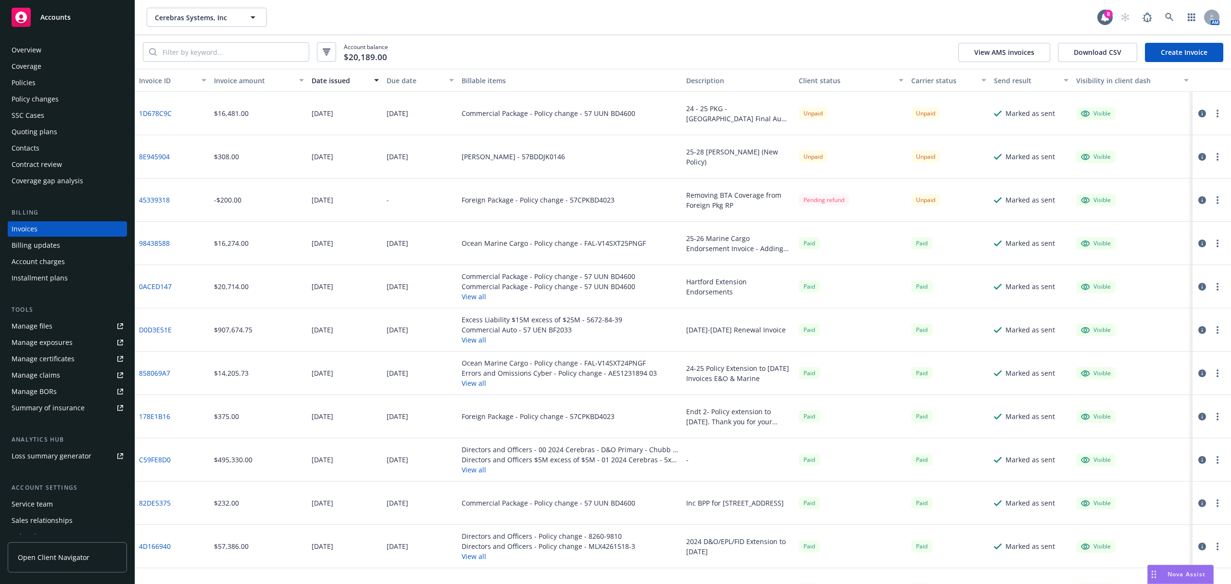
click at [82, 50] on div "Overview" at bounding box center [68, 49] width 112 height 15
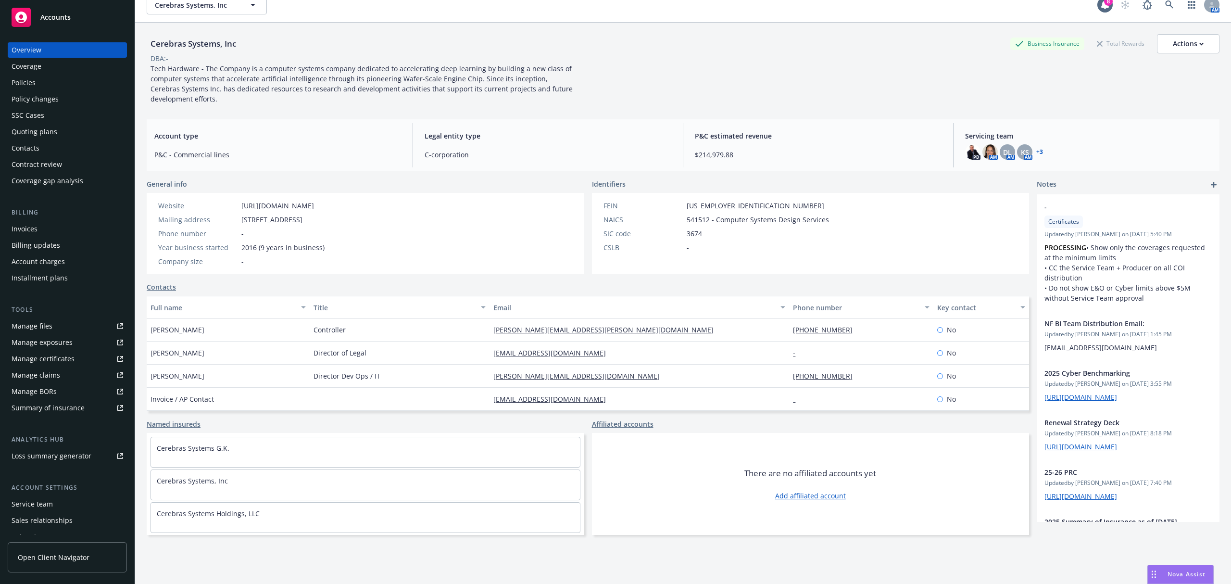
scroll to position [115, 0]
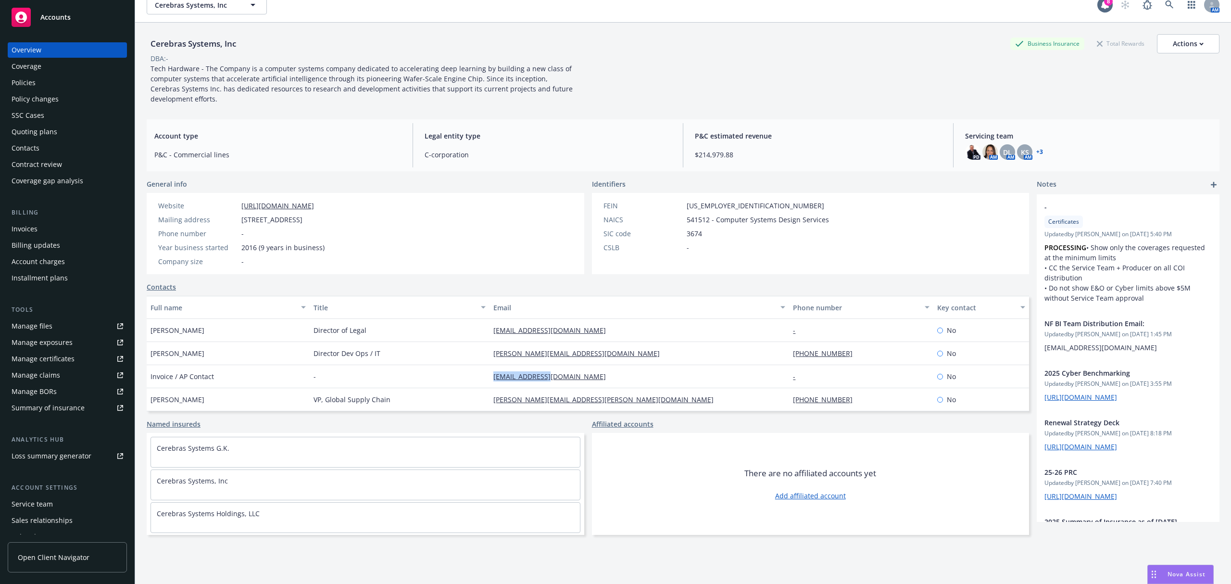
drag, startPoint x: 551, startPoint y: 376, endPoint x: 464, endPoint y: 375, distance: 87.5
click at [464, 375] on div "Invoice / AP Contact - ap@cerebras.net - No" at bounding box center [588, 376] width 882 height 23
copy div "[EMAIL_ADDRESS][DOMAIN_NAME]"
click at [547, 370] on div "[EMAIL_ADDRESS][DOMAIN_NAME]" at bounding box center [640, 376] width 300 height 23
drag, startPoint x: 556, startPoint y: 363, endPoint x: 499, endPoint y: 368, distance: 57.5
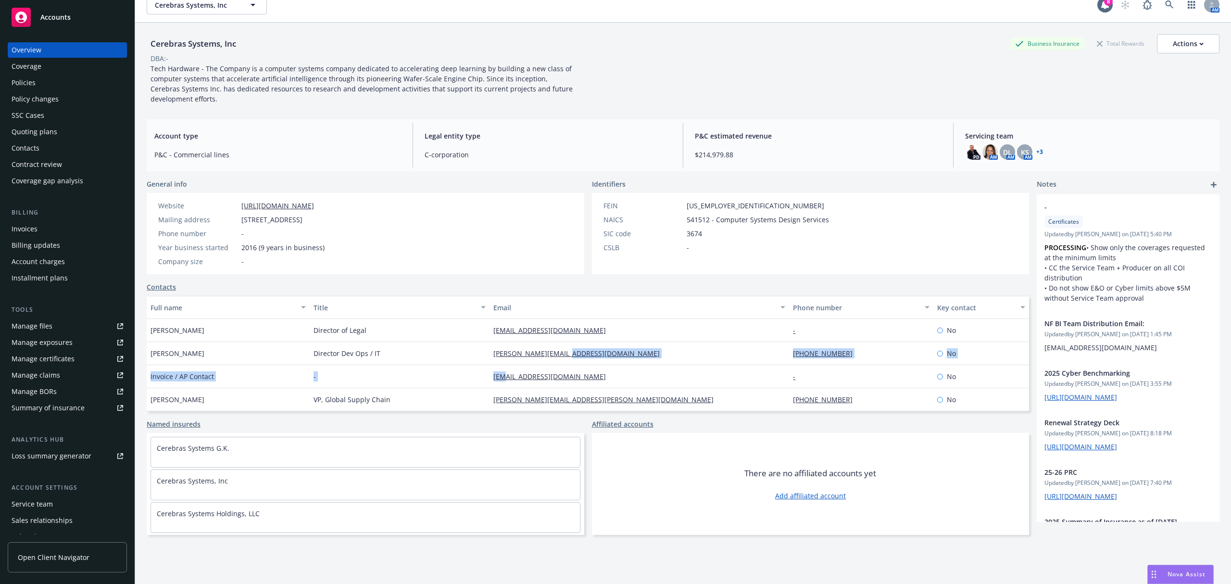
click at [499, 368] on div "Andrew Fetter Controller andrew.fetter@cerebras.net (650) 933-4980 No Hai-Ching…" at bounding box center [588, 353] width 882 height 115
click at [549, 377] on div "[EMAIL_ADDRESS][DOMAIN_NAME]" at bounding box center [640, 376] width 300 height 23
drag, startPoint x: 549, startPoint y: 377, endPoint x: 473, endPoint y: 377, distance: 76.0
click at [473, 377] on div "Invoice / AP Contact - ap@cerebras.net - No" at bounding box center [588, 376] width 882 height 23
copy div "[EMAIL_ADDRESS][DOMAIN_NAME]"
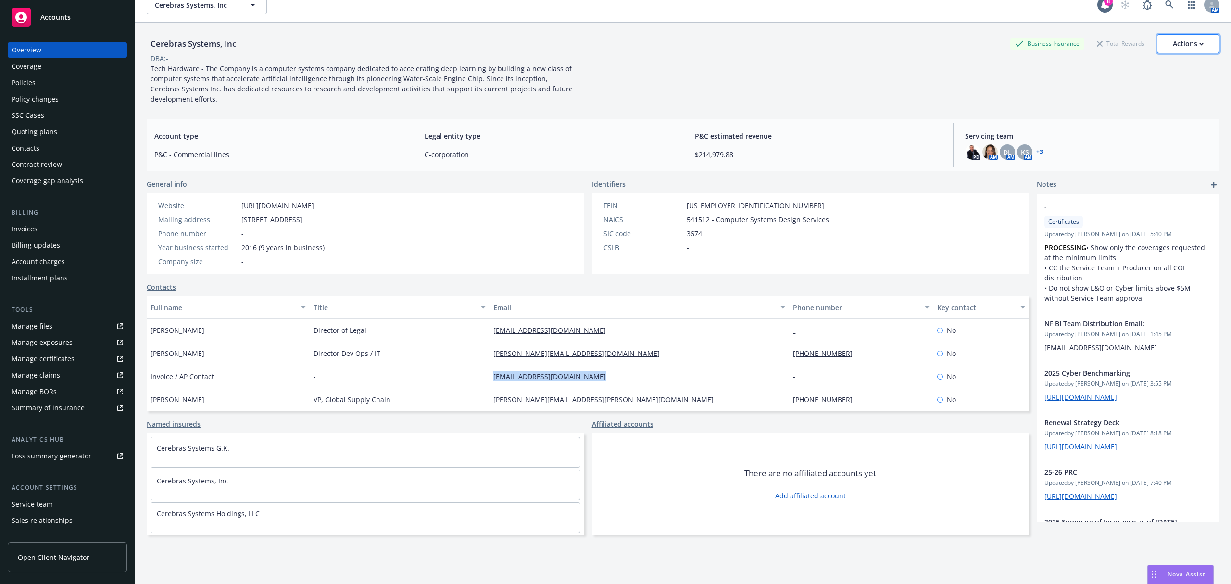
click at [1189, 46] on div "Actions" at bounding box center [1188, 44] width 31 height 18
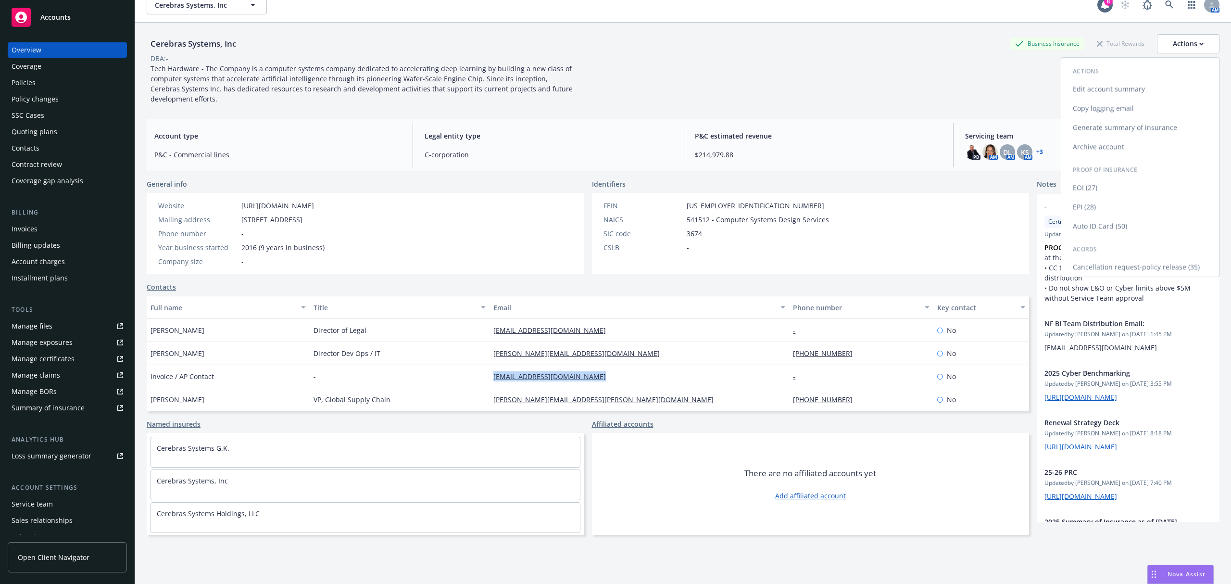
click at [1128, 108] on link "Copy logging email" at bounding box center [1140, 108] width 158 height 19
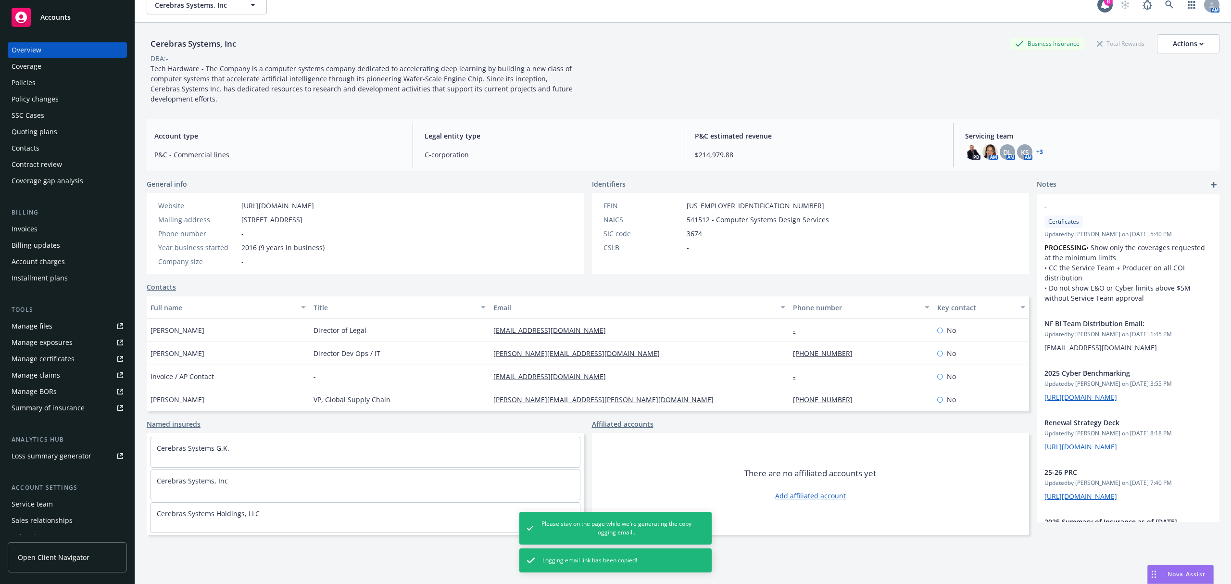
click at [45, 90] on div "Overview Coverage Policies Policy changes SSC Cases Quoting plans Contacts Cont…" at bounding box center [67, 115] width 119 height 146
click at [43, 88] on div "Policies" at bounding box center [68, 82] width 112 height 15
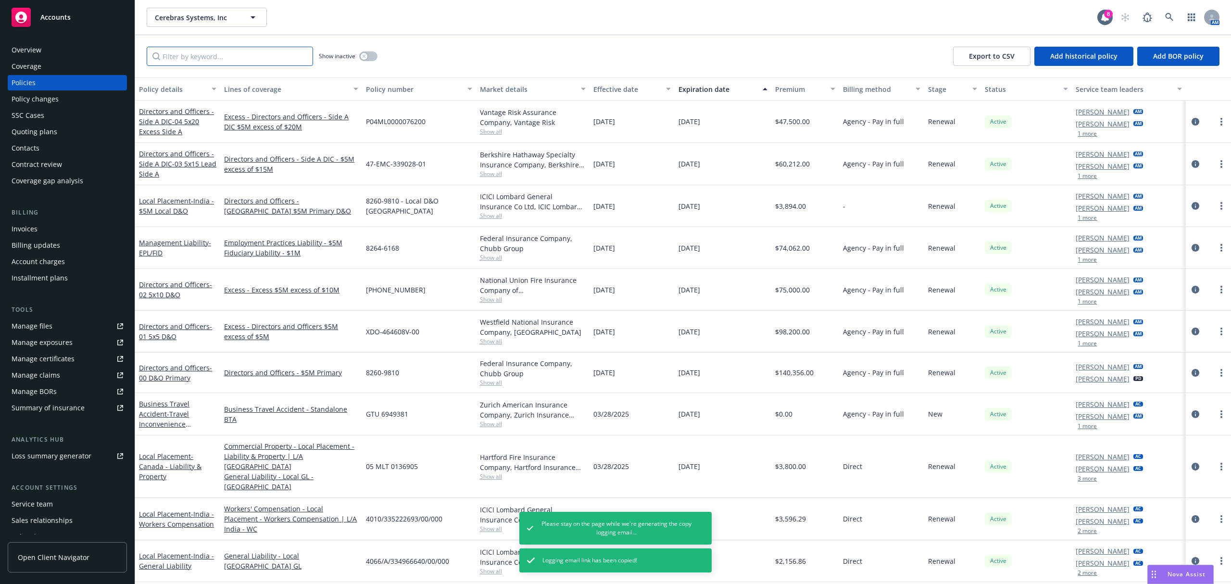
click at [193, 57] on input "Filter by keyword..." at bounding box center [230, 56] width 166 height 19
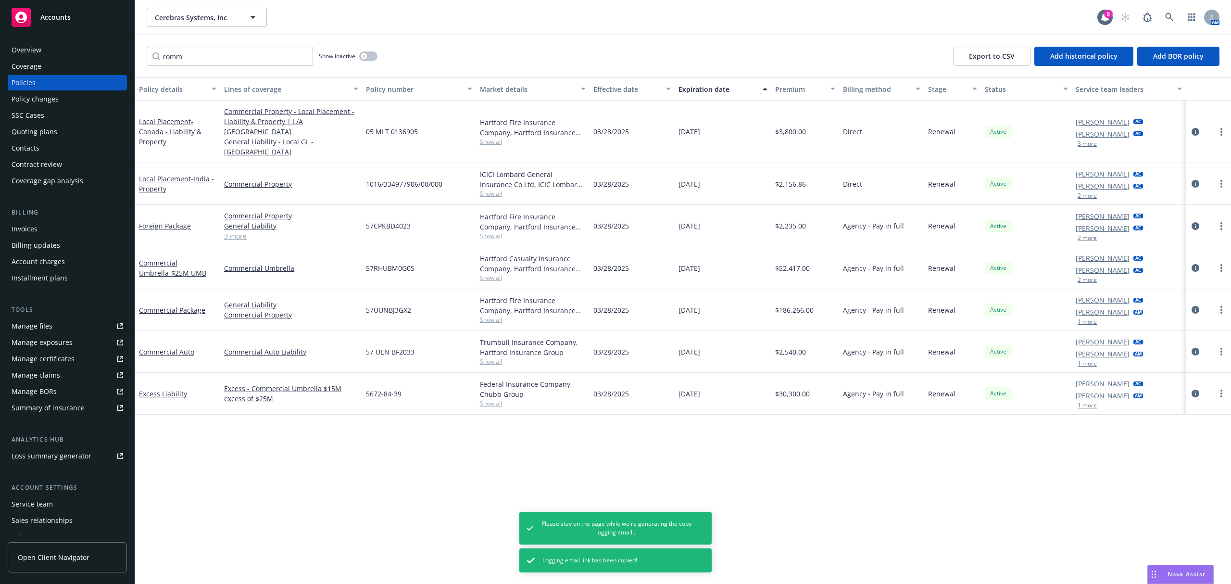
click at [370, 62] on div "Show inactive" at bounding box center [348, 56] width 59 height 19
click at [369, 52] on button "button" at bounding box center [368, 56] width 18 height 10
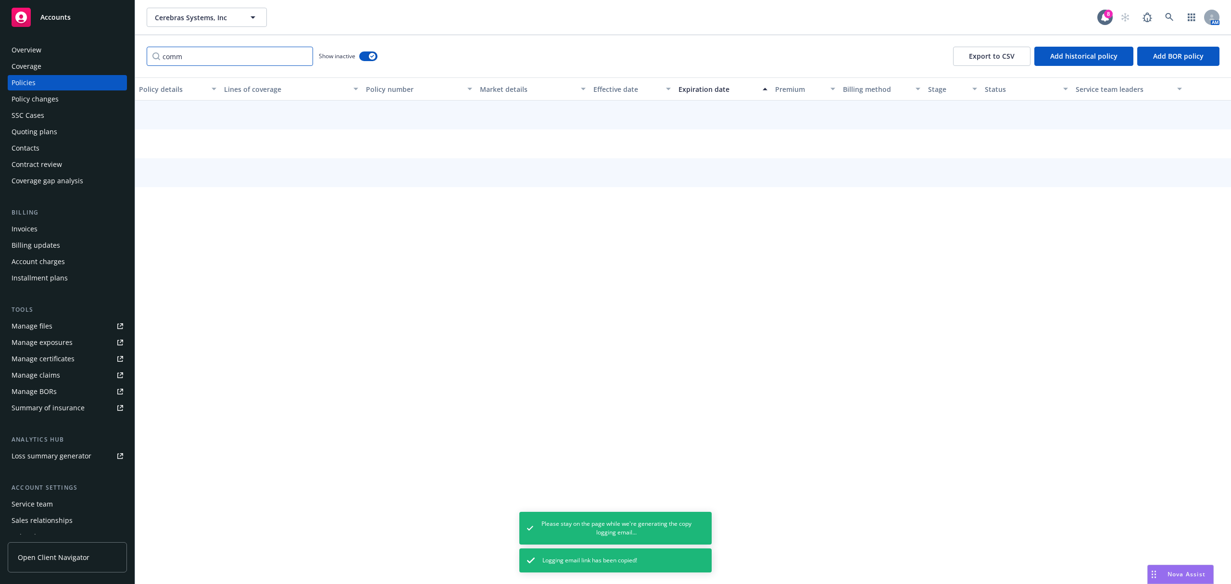
click at [239, 55] on input "comm" at bounding box center [230, 56] width 166 height 19
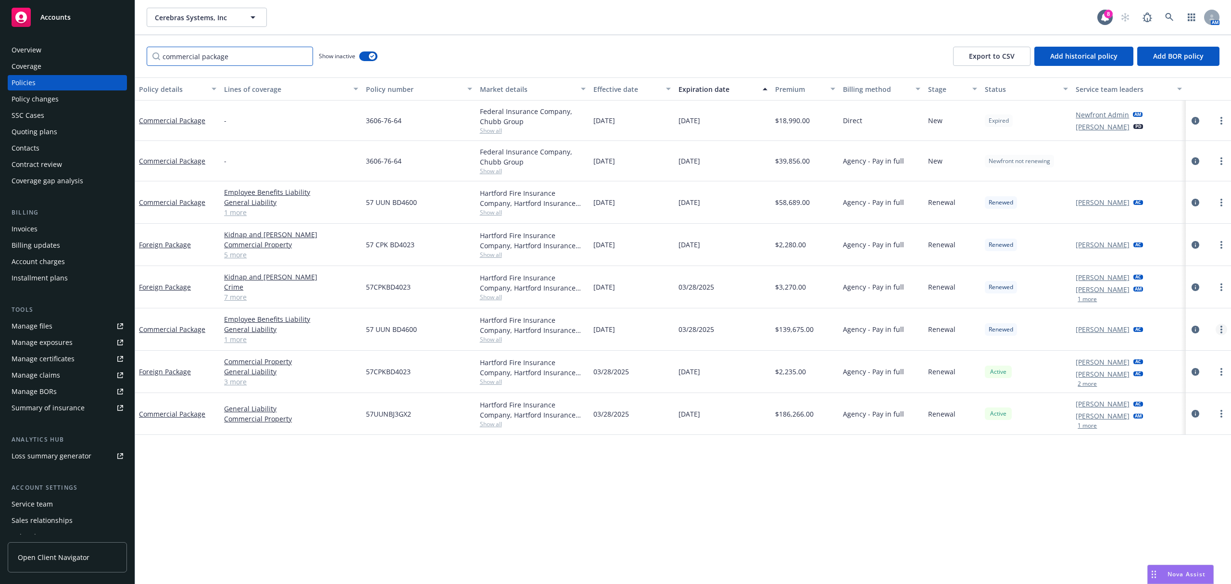
type input "commercial package"
click at [1221, 331] on icon "more" at bounding box center [1222, 330] width 2 height 8
click at [1152, 462] on link "Copy logging email" at bounding box center [1170, 465] width 113 height 19
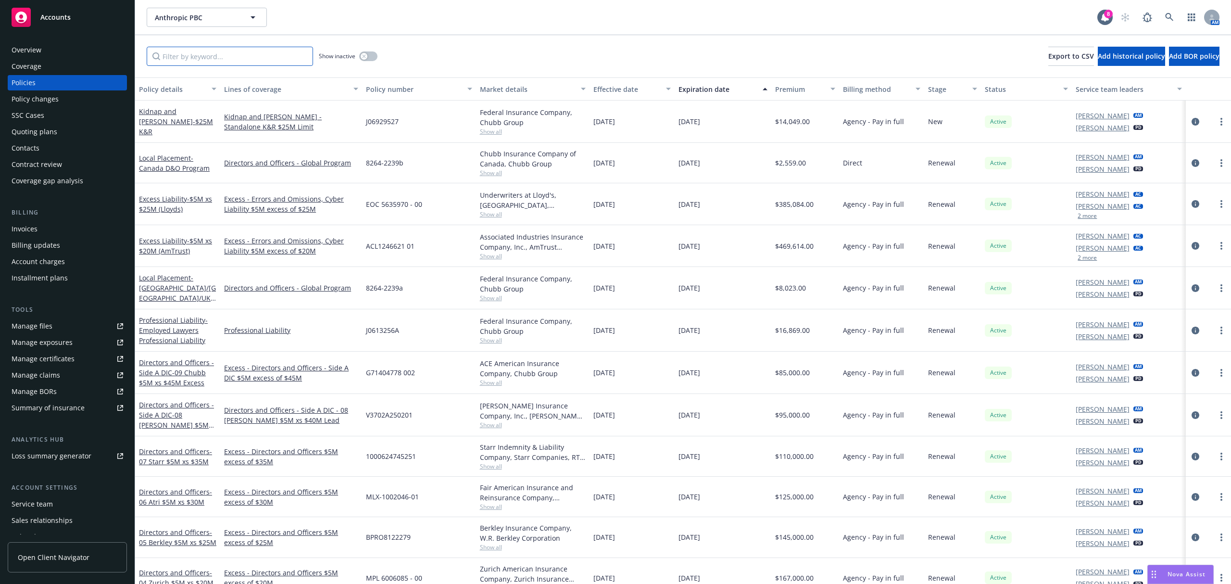
click at [199, 58] on input "Filter by keyword..." at bounding box center [230, 56] width 166 height 19
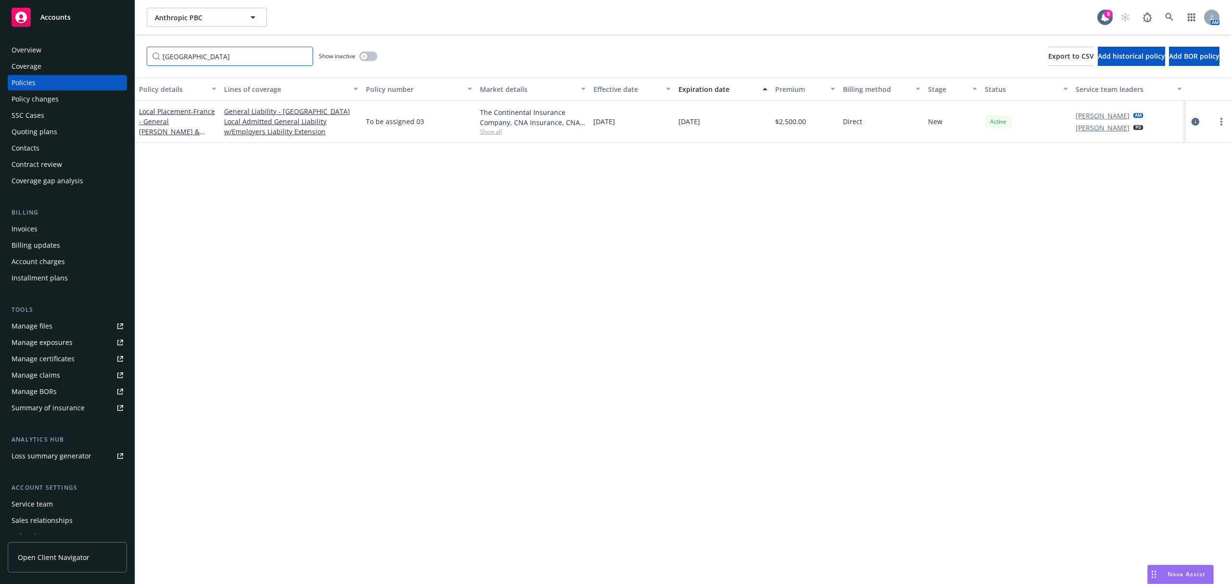
type input "[GEOGRAPHIC_DATA]"
click at [1195, 122] on icon "circleInformation" at bounding box center [1196, 122] width 8 height 8
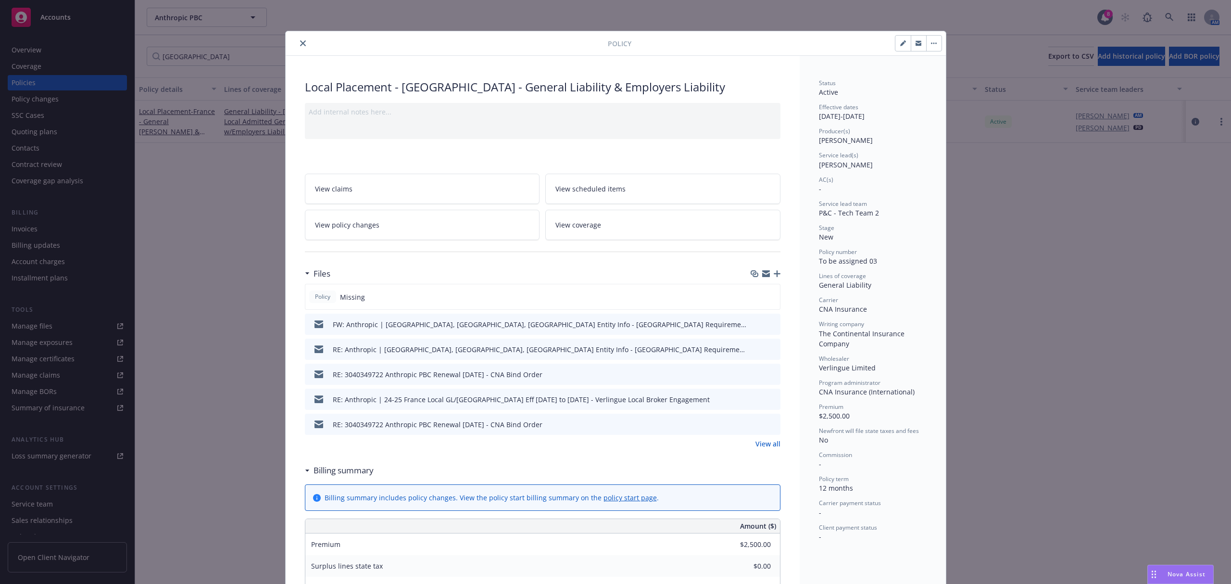
scroll to position [16, 0]
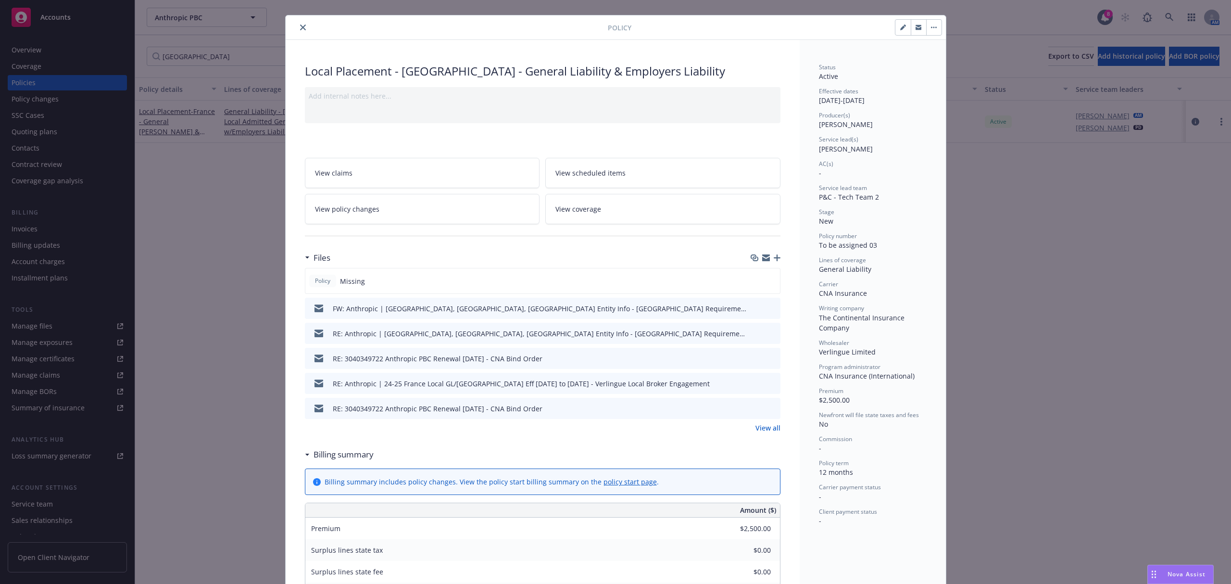
click at [763, 431] on link "View all" at bounding box center [767, 428] width 25 height 10
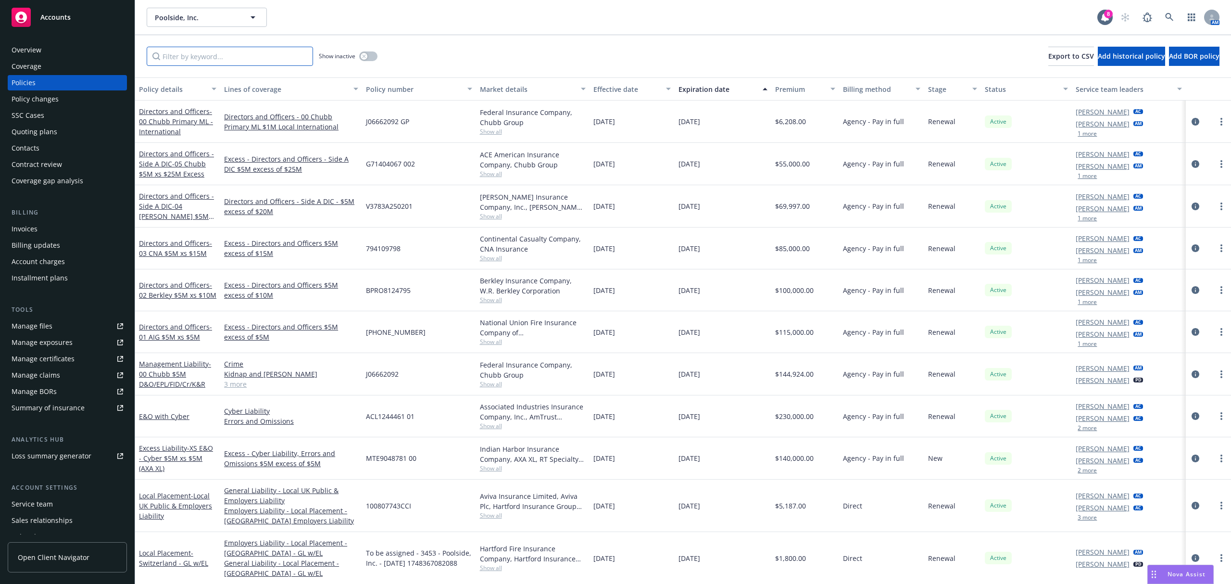
click at [261, 58] on input "Filter by keyword..." at bounding box center [230, 56] width 166 height 19
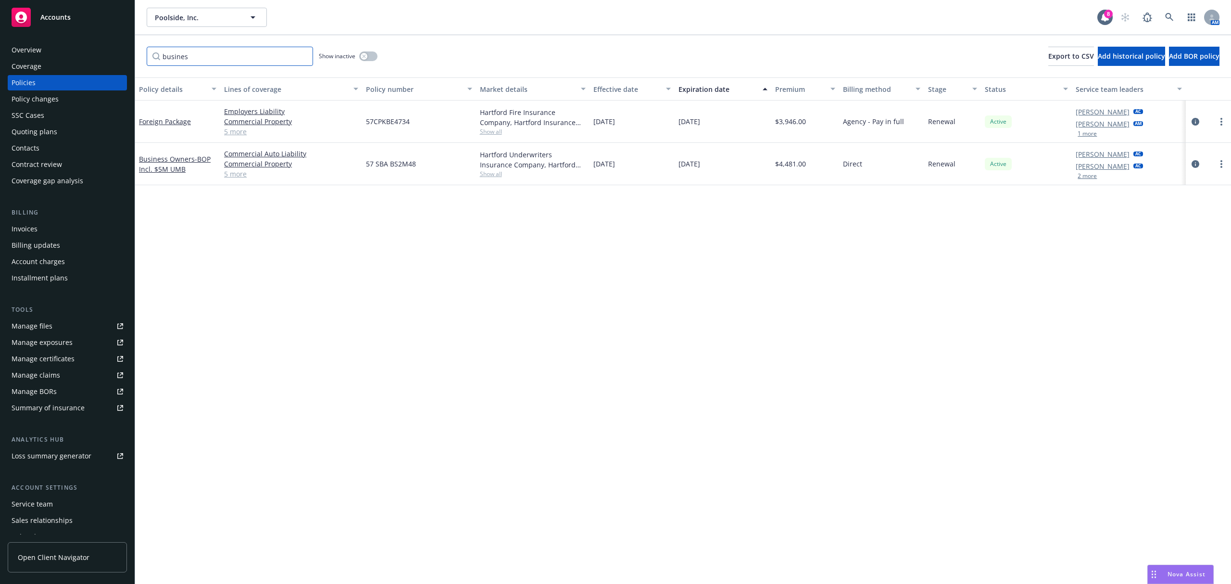
type input "busines"
drag, startPoint x: 434, startPoint y: 166, endPoint x: 363, endPoint y: 168, distance: 71.2
click at [363, 168] on div "57 SBA BS2M48" at bounding box center [418, 164] width 113 height 42
copy span "57 SBA BS2M48"
click at [60, 329] on link "Manage files" at bounding box center [67, 325] width 119 height 15
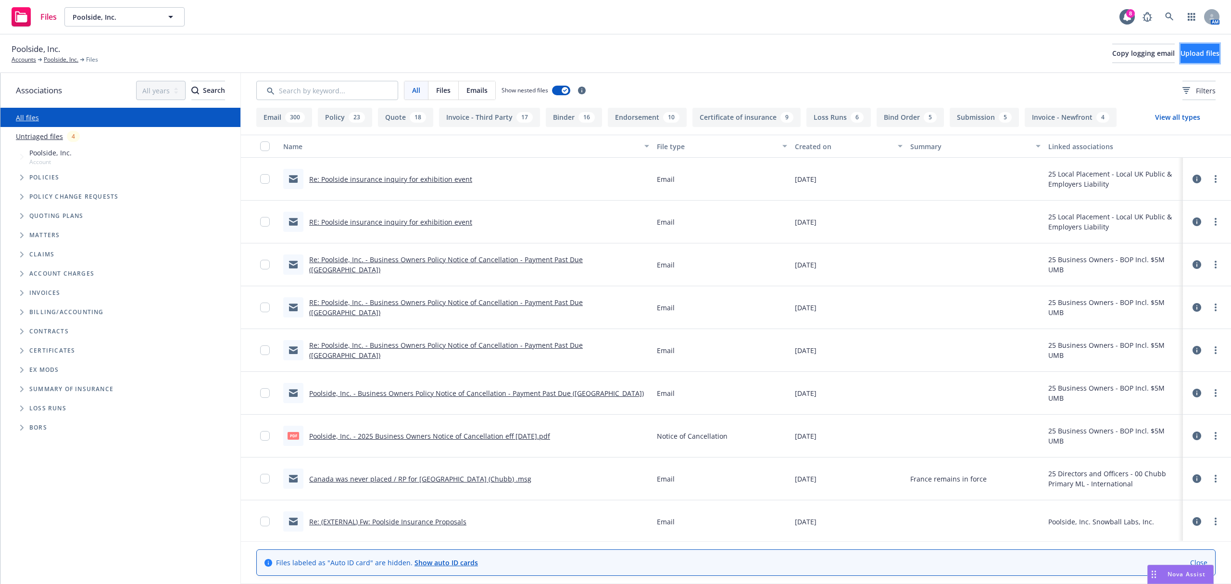
click at [1181, 54] on span "Upload files" at bounding box center [1200, 53] width 39 height 9
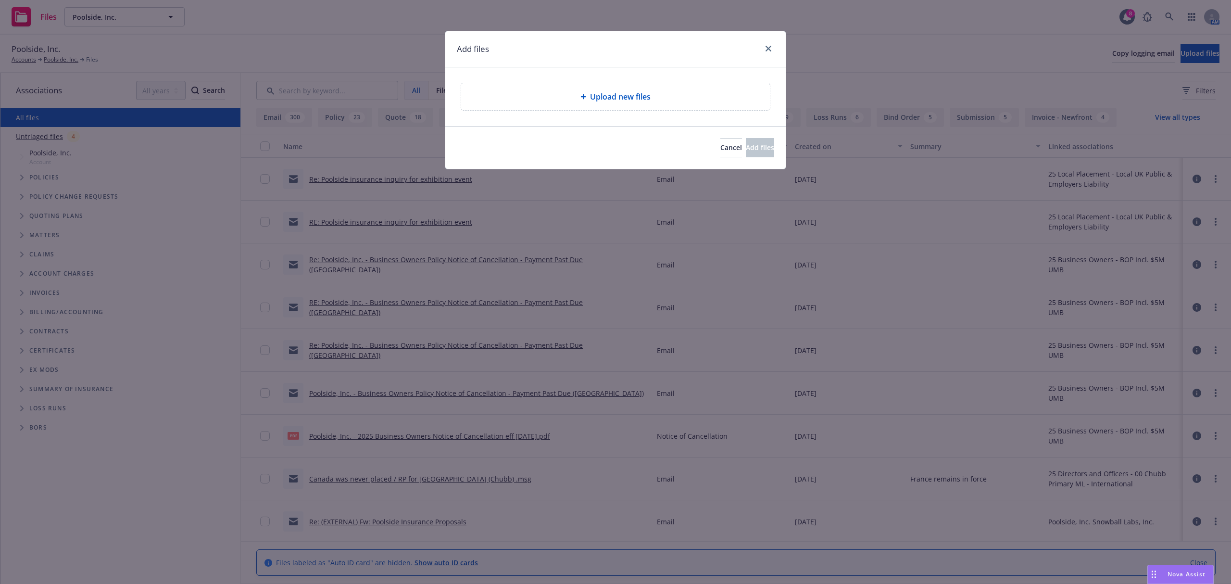
click at [485, 97] on div "Upload new files" at bounding box center [615, 97] width 293 height 12
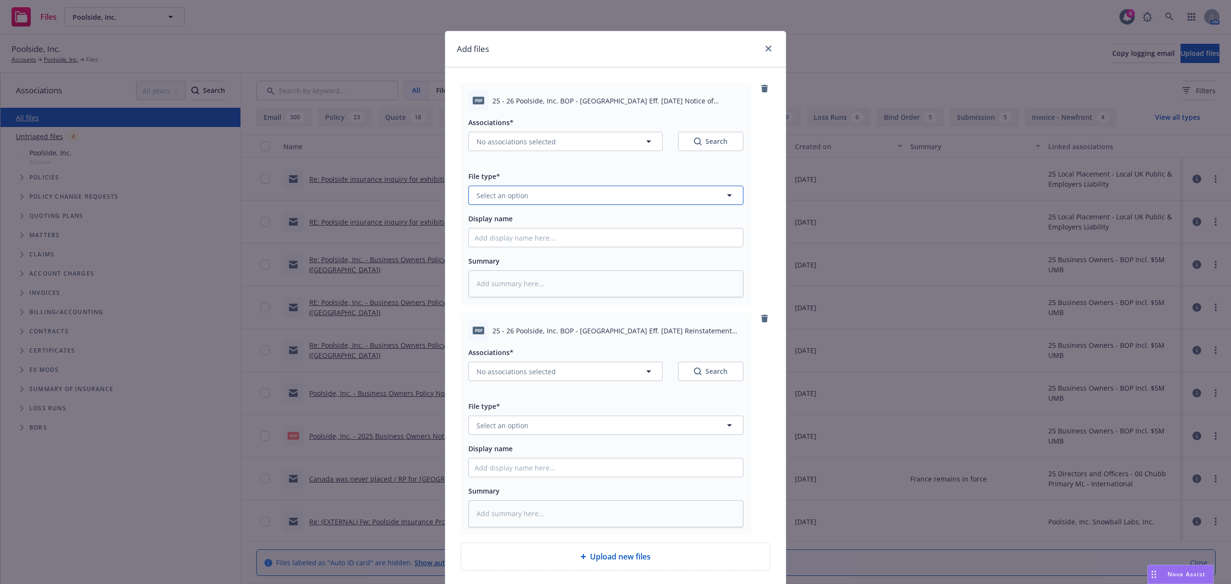
click at [618, 191] on button "Select an option" at bounding box center [605, 195] width 275 height 19
type input "notice"
click at [535, 303] on span "Notice of Cancellation" at bounding box center [514, 298] width 73 height 10
click at [542, 147] on span "No associations selected" at bounding box center [516, 142] width 79 height 10
type textarea "x"
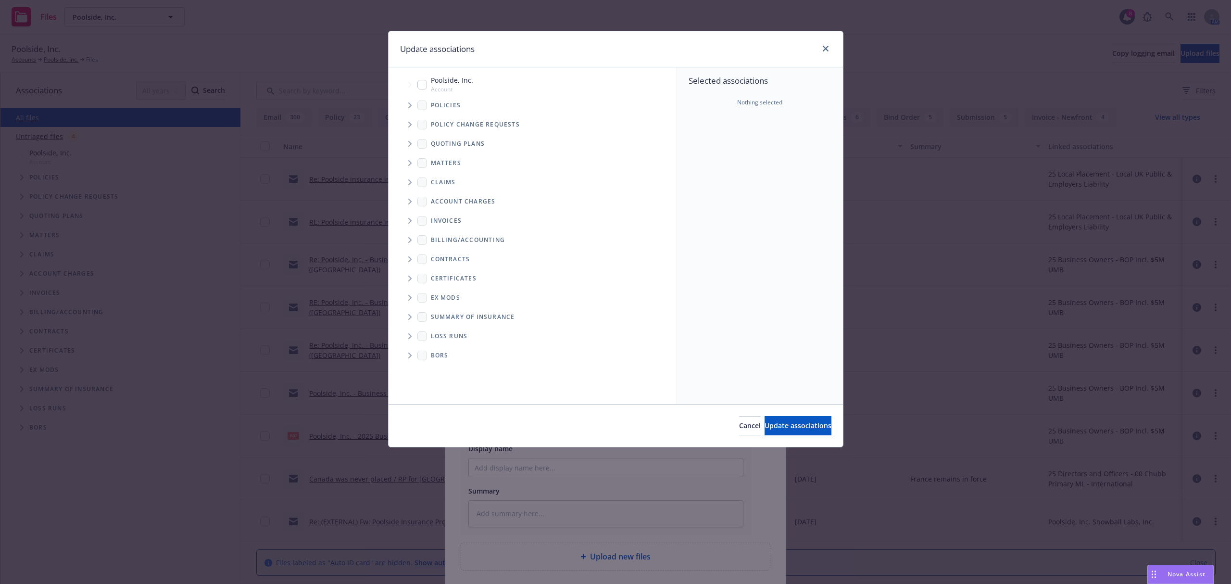
click at [418, 88] on input "Tree Example" at bounding box center [422, 85] width 10 height 10
checkbox input "true"
click at [411, 104] on icon "Tree Example" at bounding box center [410, 105] width 4 height 6
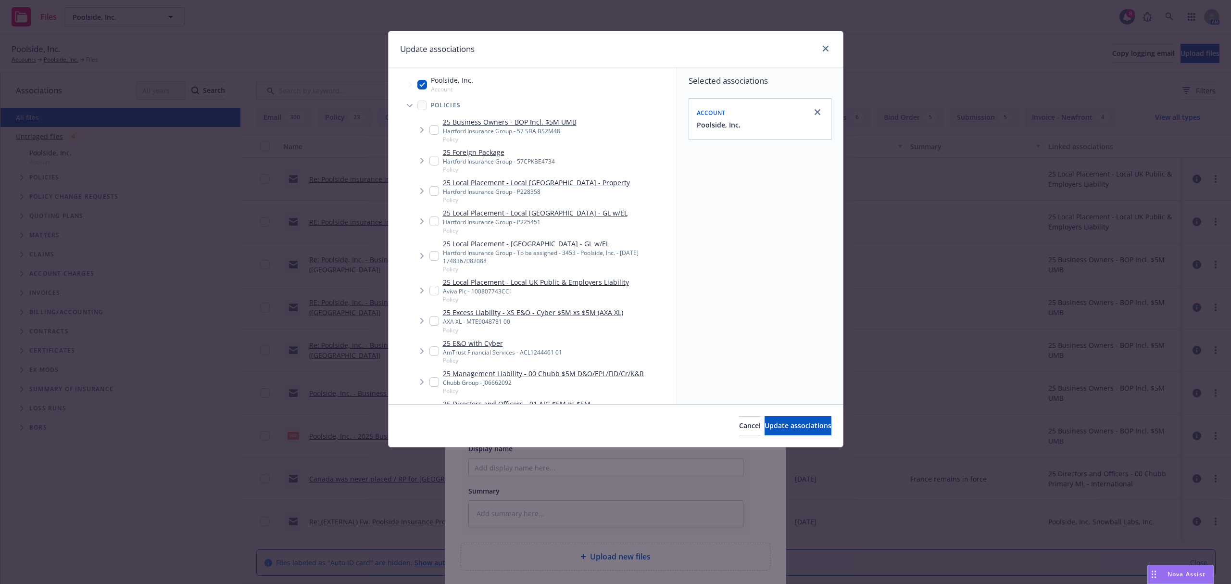
click at [431, 129] on input "Tree Example" at bounding box center [434, 130] width 10 height 10
checkbox input "true"
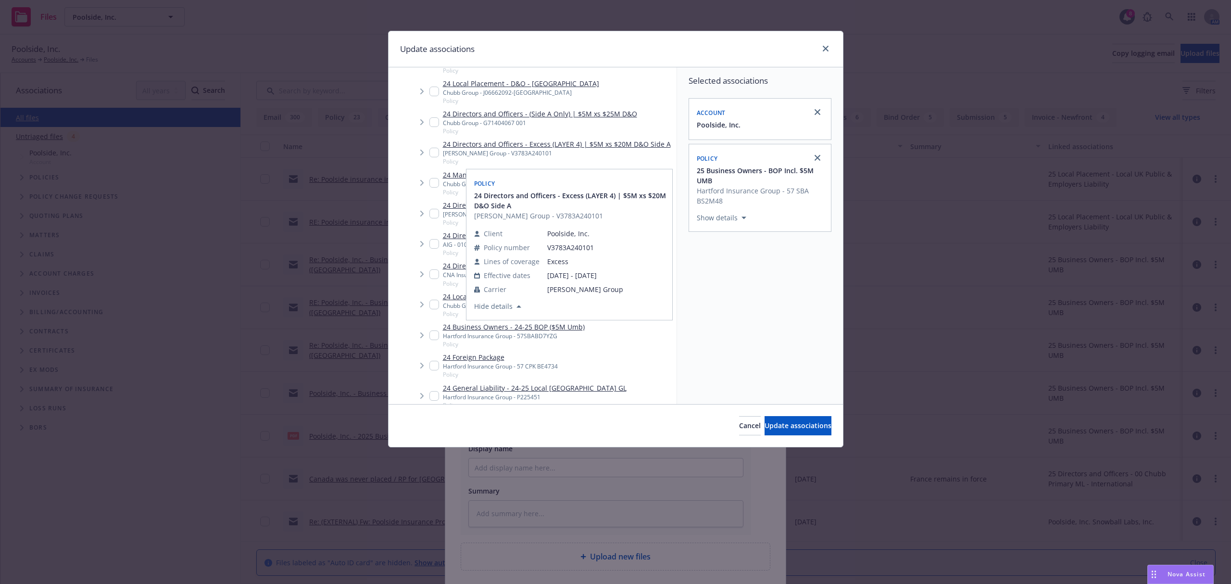
scroll to position [805, 0]
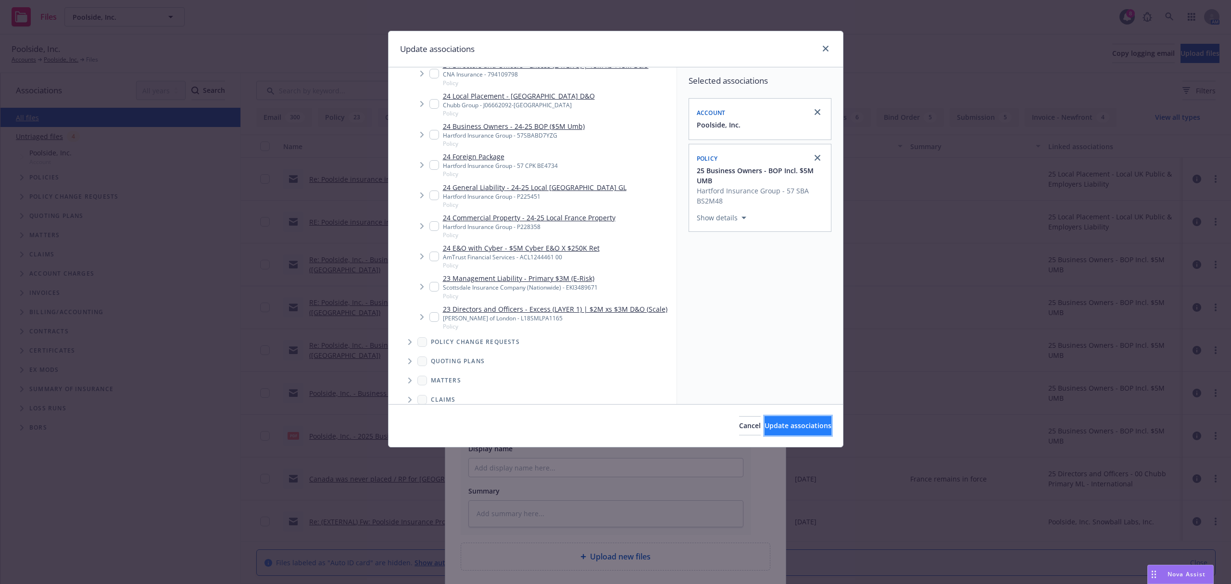
click at [807, 426] on span "Update associations" at bounding box center [798, 425] width 67 height 9
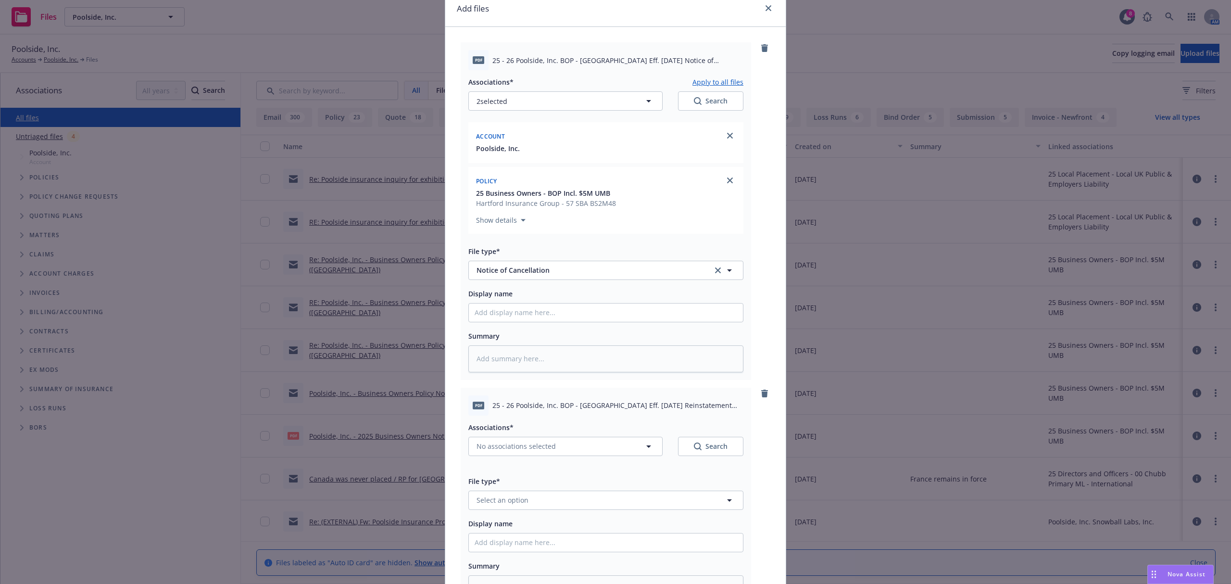
scroll to position [191, 0]
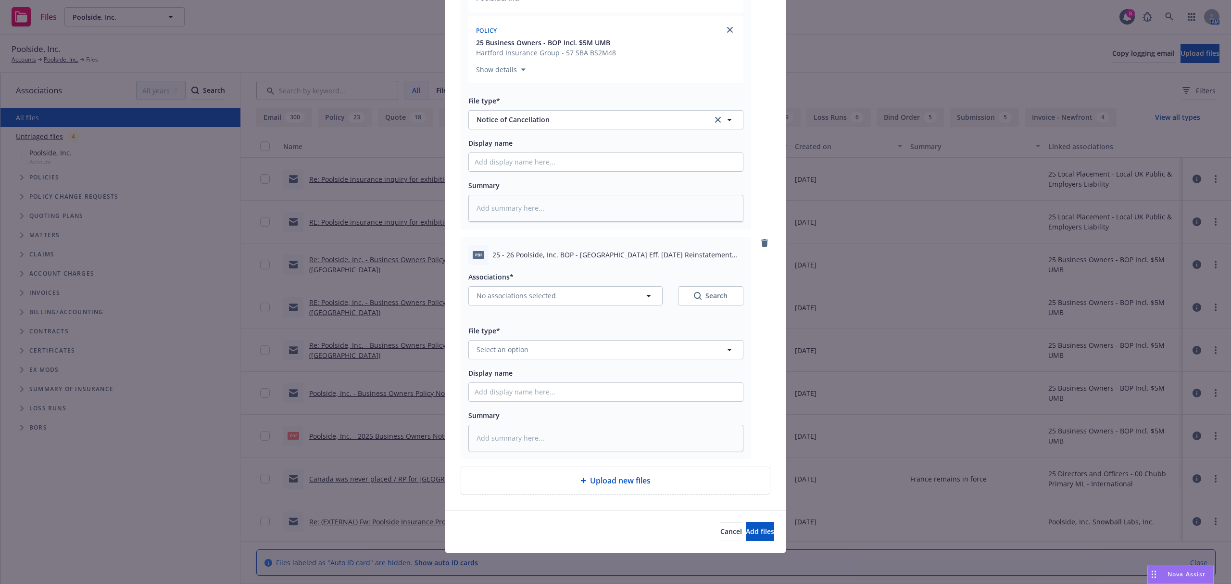
click at [516, 310] on div "Associations* No associations selected Search" at bounding box center [605, 294] width 275 height 46
click at [554, 301] on button "No associations selected" at bounding box center [565, 295] width 194 height 19
type textarea "x"
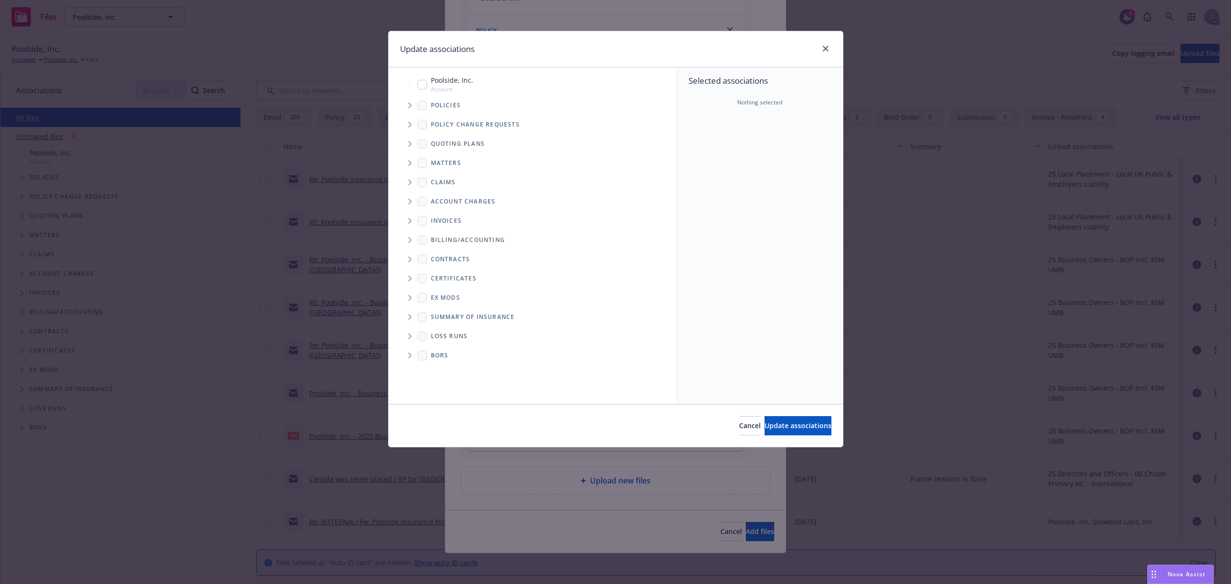
click at [418, 83] on input "Tree Example" at bounding box center [422, 85] width 10 height 10
checkbox input "true"
click at [410, 99] on span "Tree Example" at bounding box center [409, 105] width 15 height 15
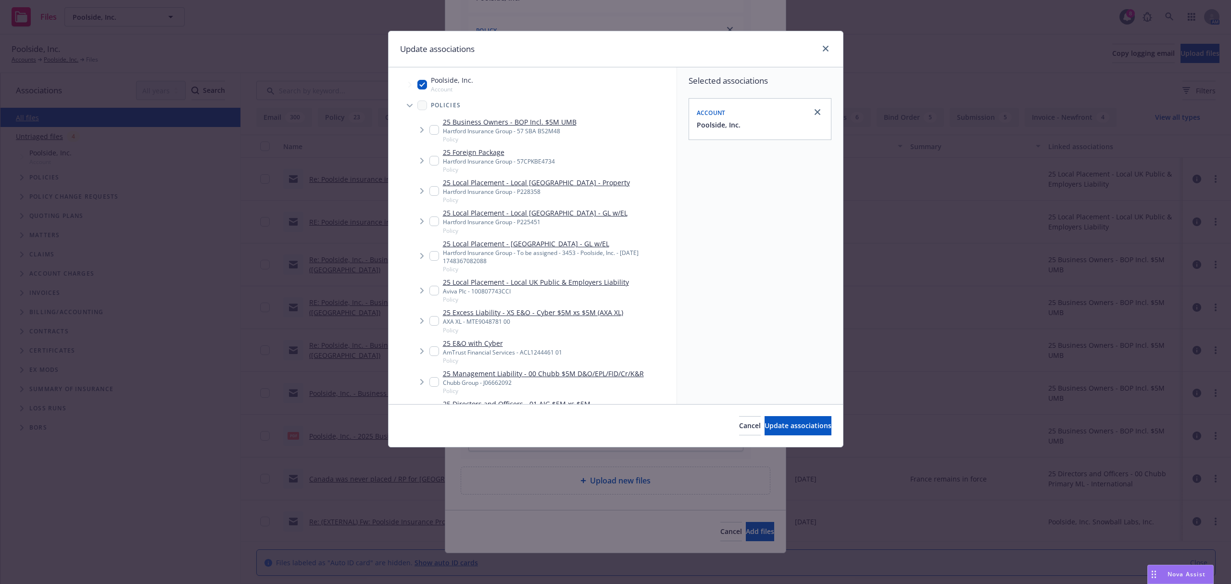
click at [433, 129] on input "Tree Example" at bounding box center [434, 130] width 10 height 10
checkbox input "true"
click at [791, 426] on span "Update associations" at bounding box center [798, 425] width 67 height 9
type textarea "x"
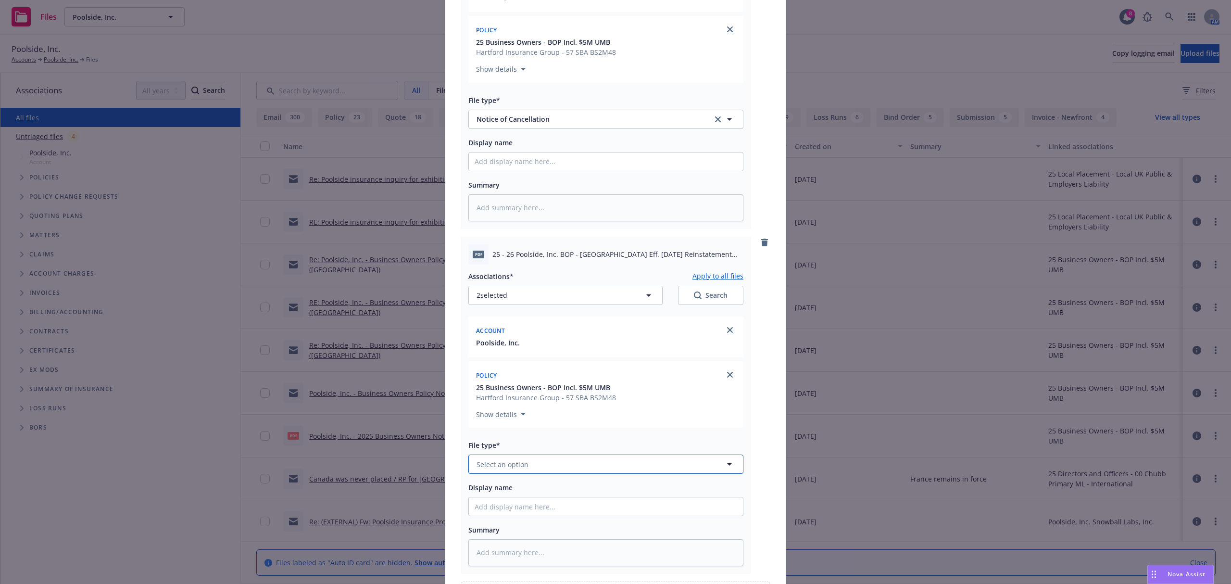
click at [595, 472] on button "Select an option" at bounding box center [605, 463] width 275 height 19
type input "rein"
click at [533, 406] on div "Reinstatement" at bounding box center [606, 412] width 263 height 14
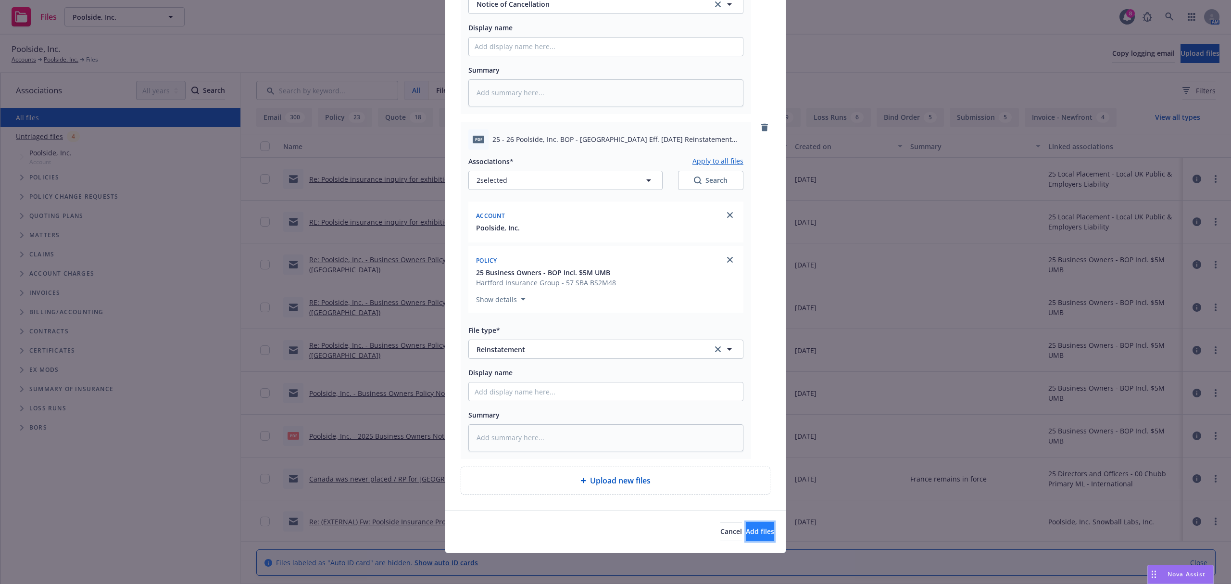
click at [749, 538] on button "Add files" at bounding box center [760, 531] width 28 height 19
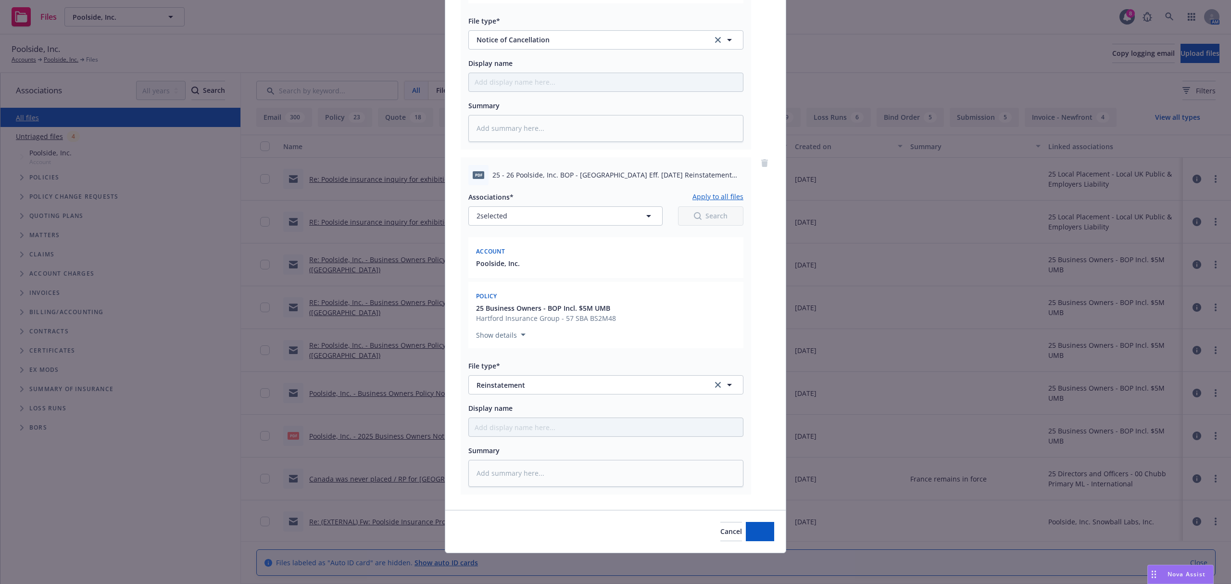
type textarea "x"
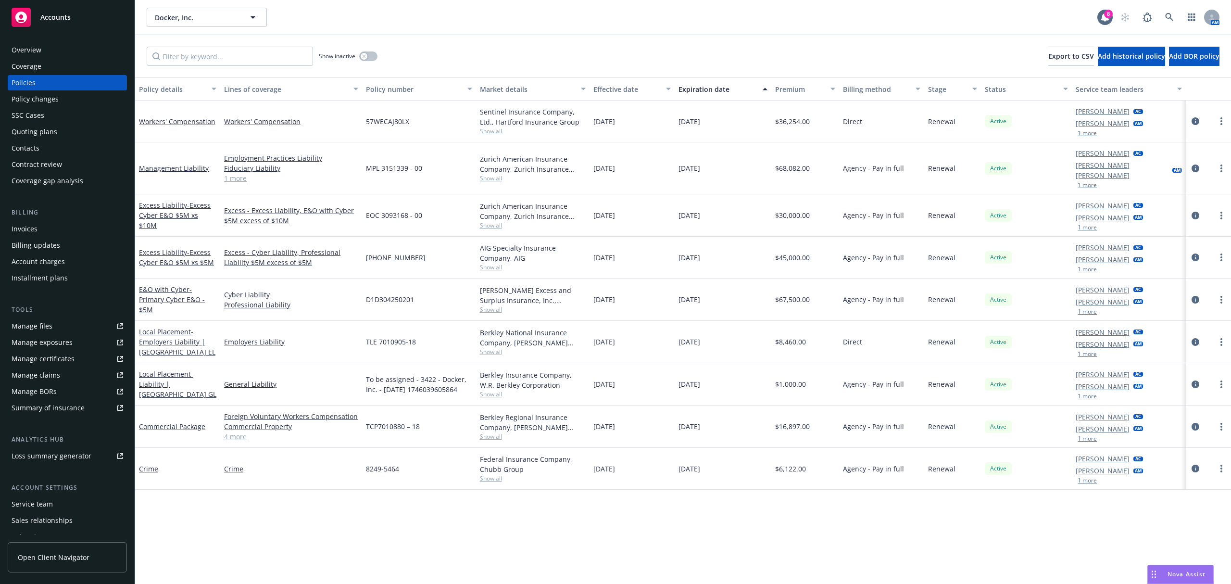
click at [56, 325] on link "Manage files" at bounding box center [67, 325] width 119 height 15
click at [260, 62] on input "Filter by keyword..." at bounding box center [230, 56] width 166 height 19
paste input "GMNY6X008P03"
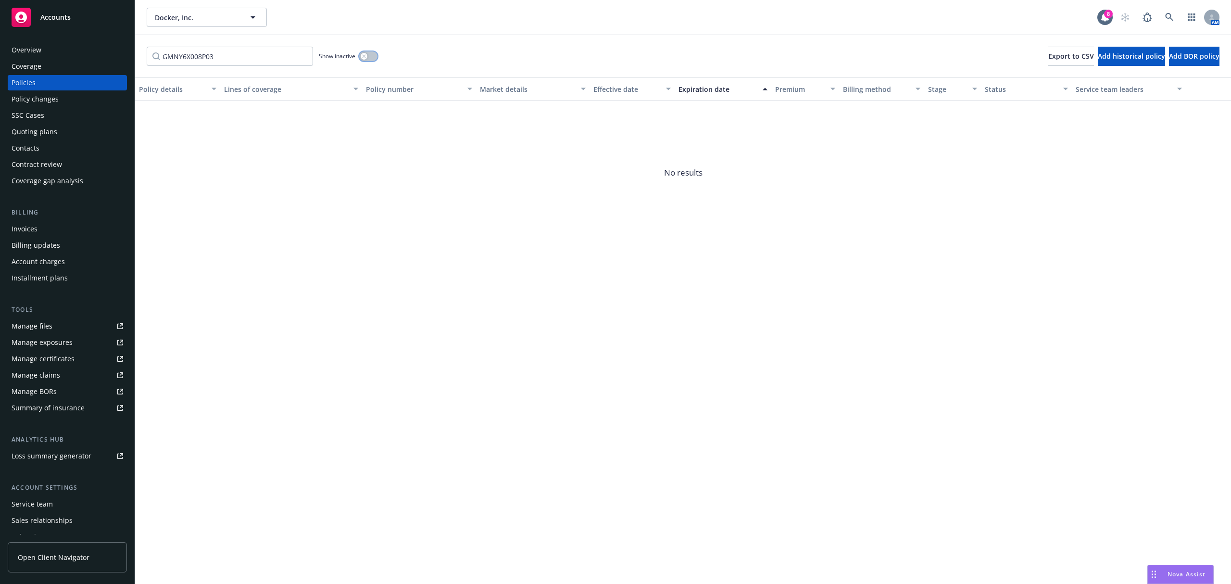
click at [374, 52] on button "button" at bounding box center [368, 56] width 18 height 10
drag, startPoint x: 184, startPoint y: 58, endPoint x: 108, endPoint y: 56, distance: 75.5
click at [108, 56] on div "Accounts Overview Coverage Policies Policy changes SSC Cases Quoting plans Cont…" at bounding box center [615, 292] width 1231 height 584
type input "6X008P03"
drag, startPoint x: 214, startPoint y: 51, endPoint x: 129, endPoint y: 52, distance: 84.2
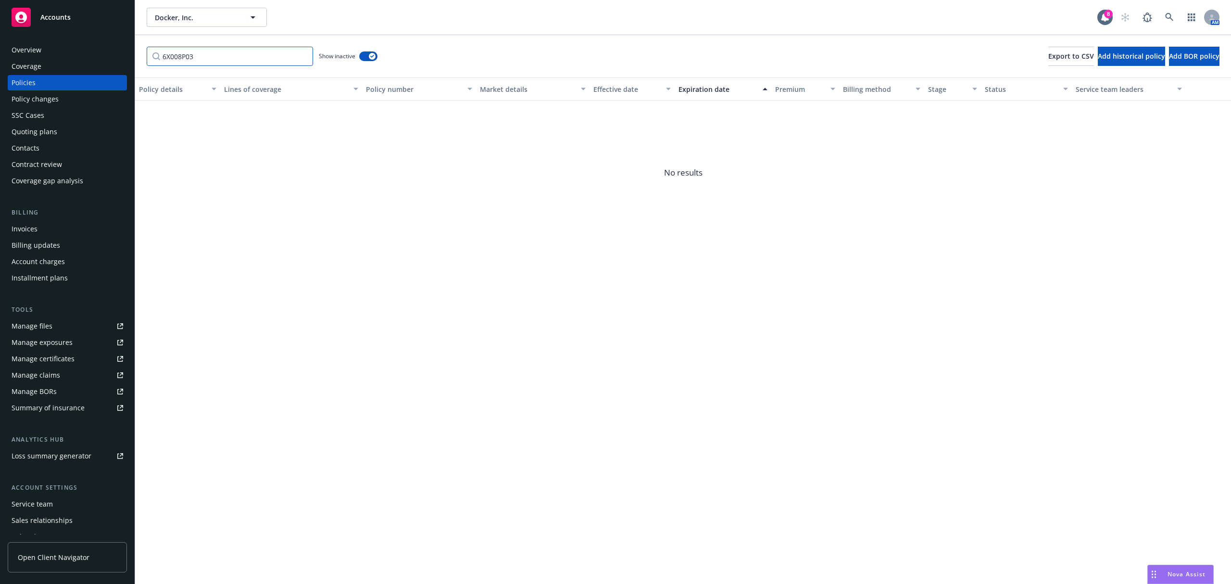
click at [129, 52] on div "Accounts Overview Coverage Policies Policy changes SSC Cases Quoting plans Cont…" at bounding box center [615, 292] width 1231 height 584
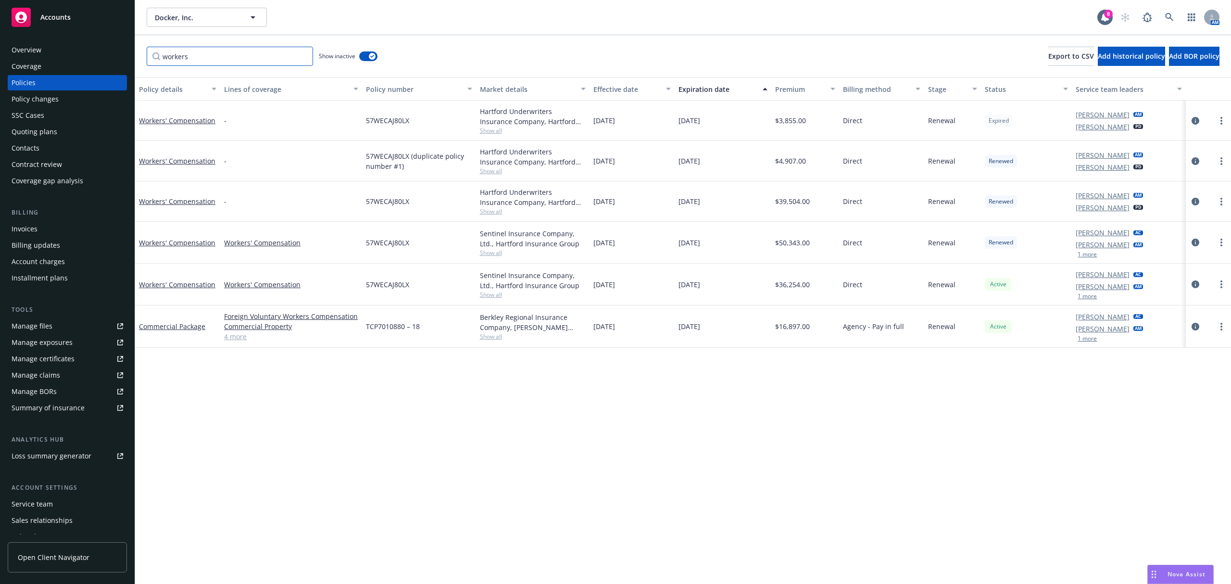
type input "workers"
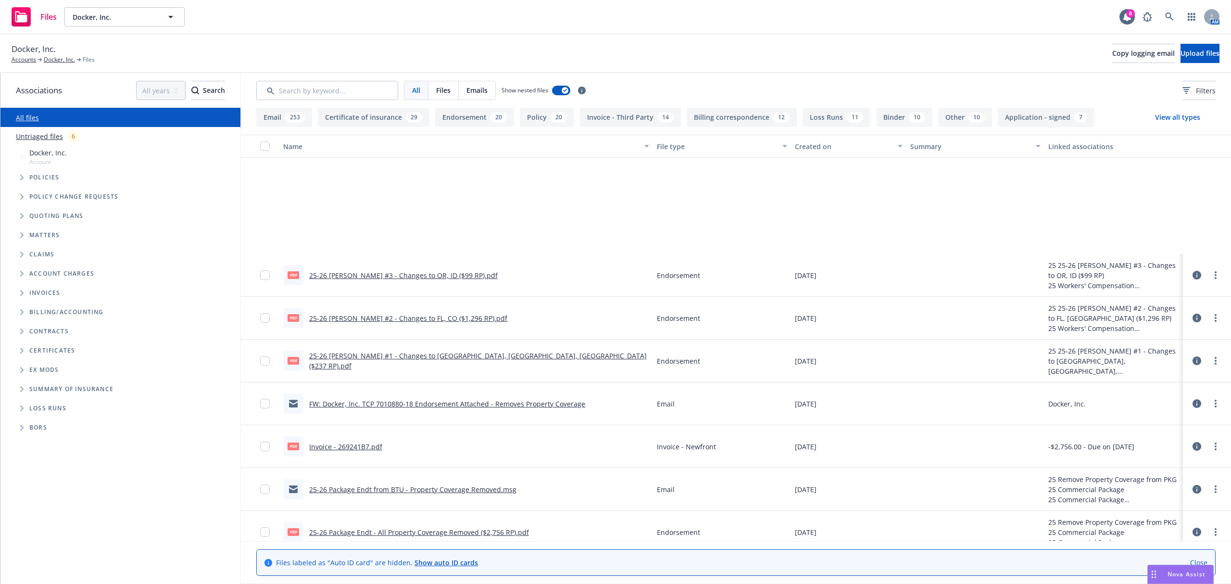
scroll to position [669, 0]
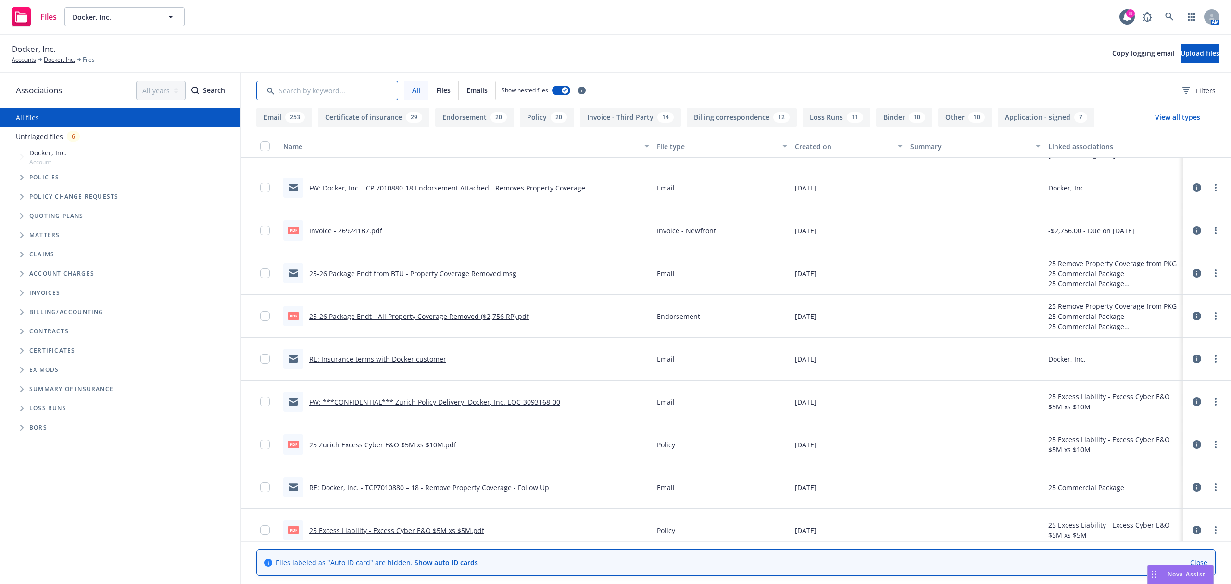
click at [308, 87] on input "Search by keyword..." at bounding box center [327, 90] width 142 height 19
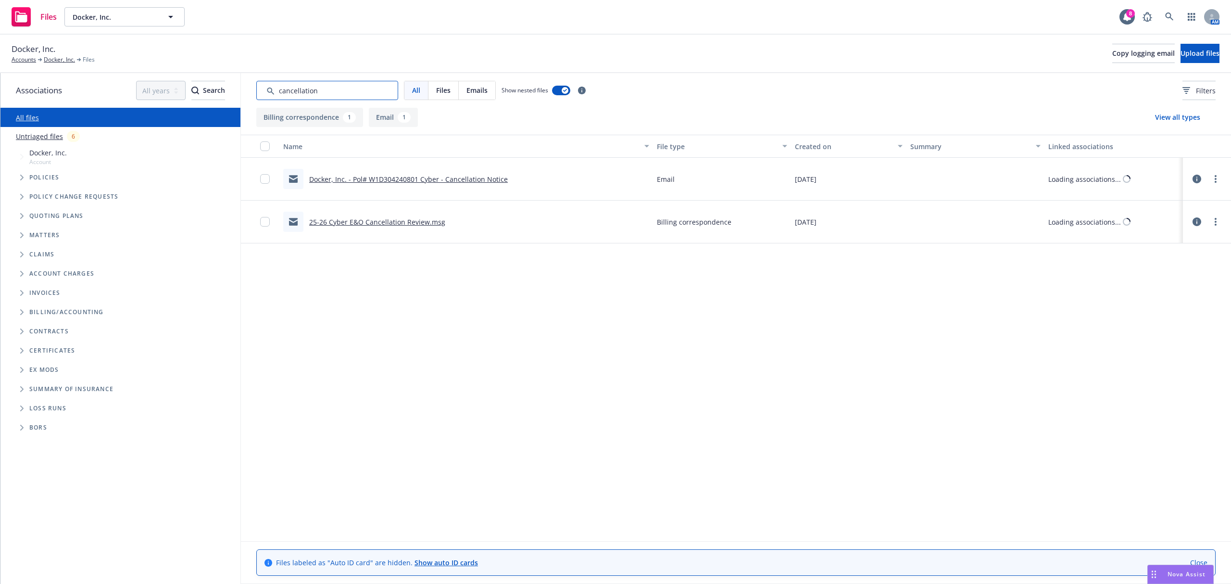
scroll to position [0, 0]
type input "cancellation"
click at [1196, 53] on span "Upload files" at bounding box center [1200, 53] width 39 height 9
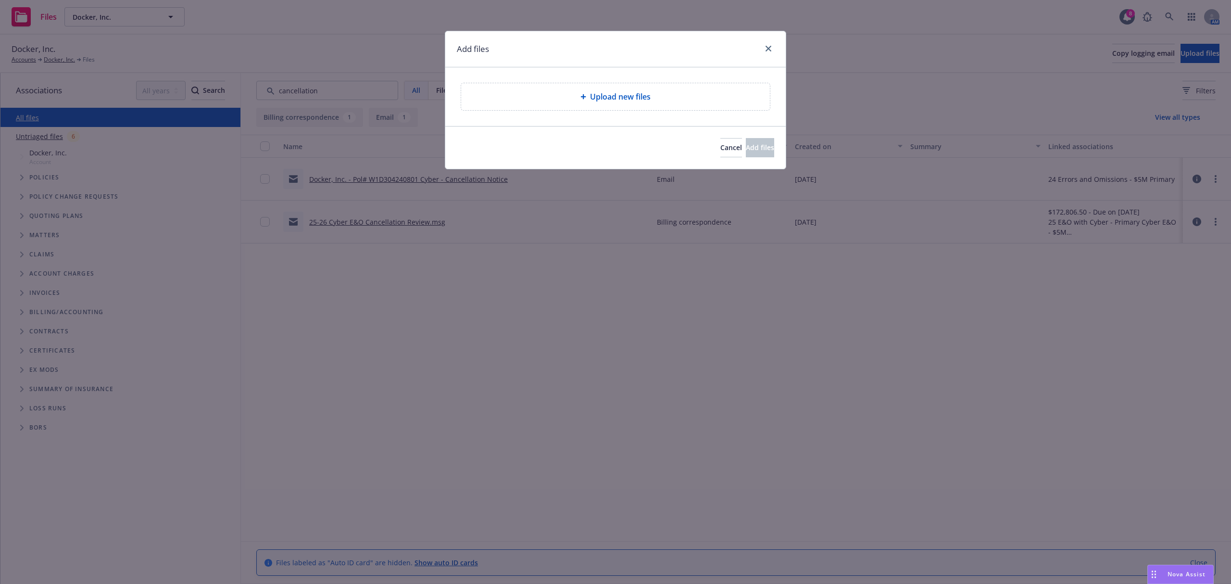
click at [540, 87] on div "Upload new files" at bounding box center [615, 96] width 309 height 27
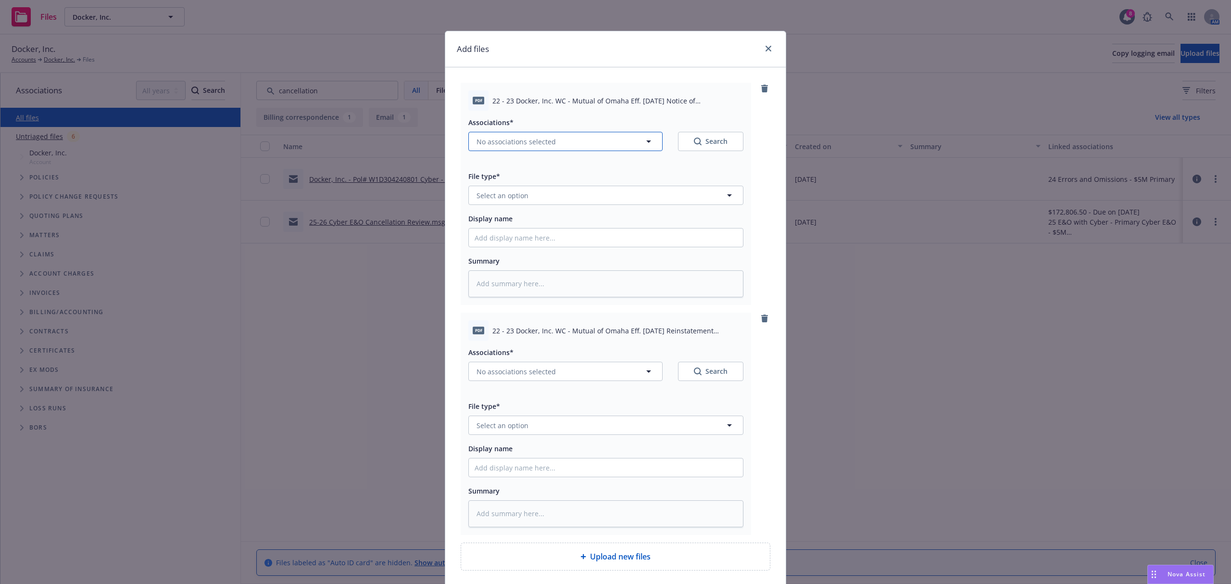
click at [499, 140] on span "No associations selected" at bounding box center [516, 142] width 79 height 10
type textarea "x"
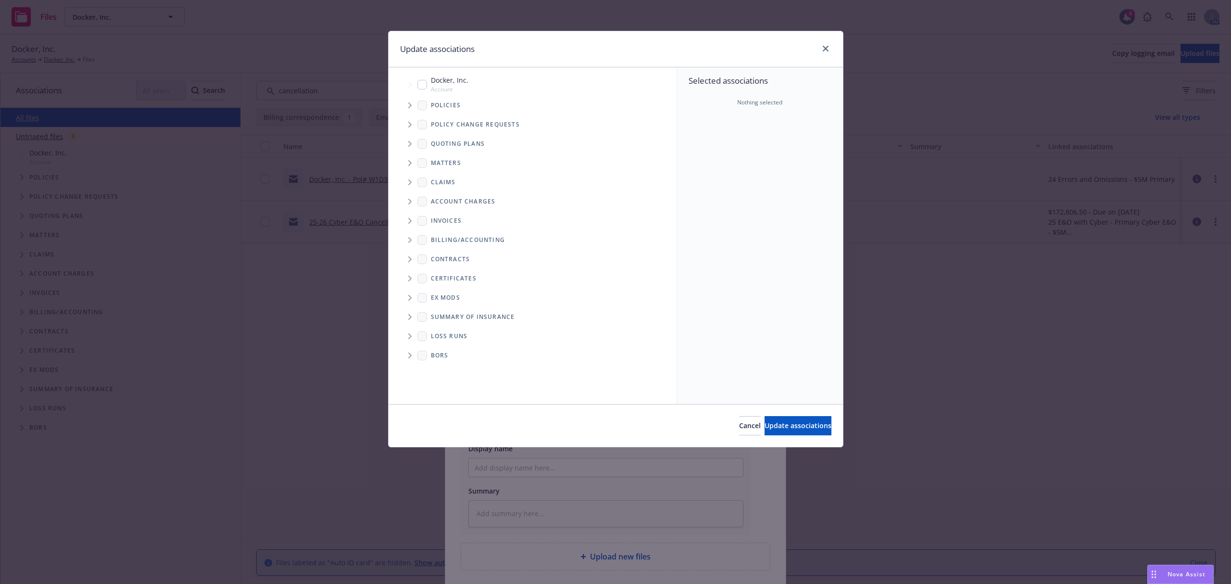
click at [423, 84] on input "Tree Example" at bounding box center [422, 85] width 10 height 10
checkbox input "true"
click at [412, 111] on span "Tree Example" at bounding box center [409, 105] width 15 height 15
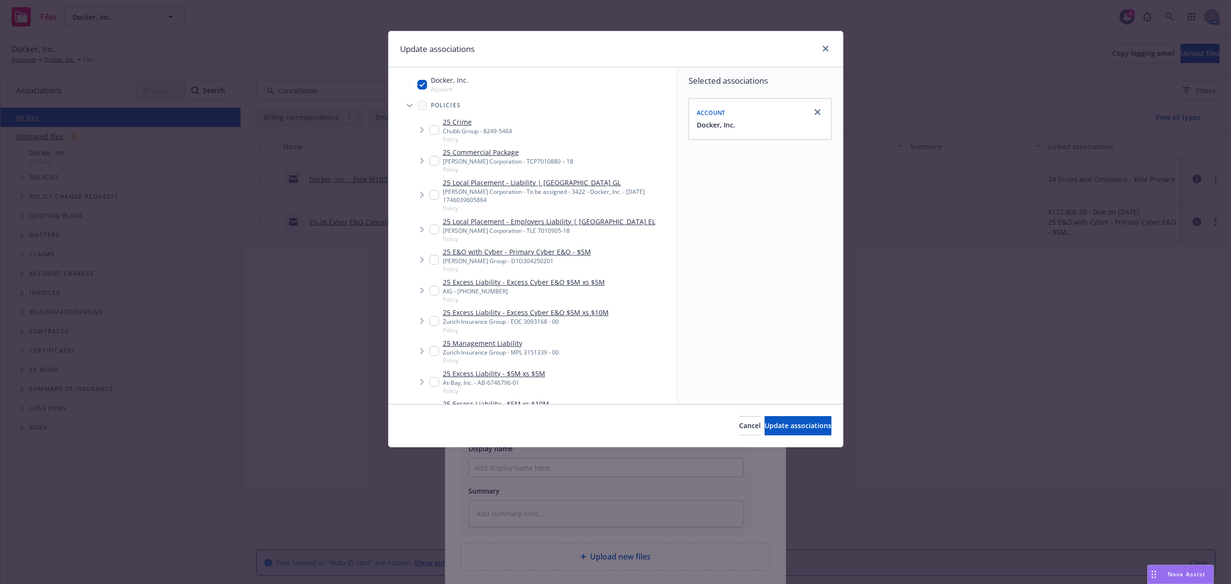
click at [410, 108] on span "Tree Example" at bounding box center [409, 105] width 15 height 15
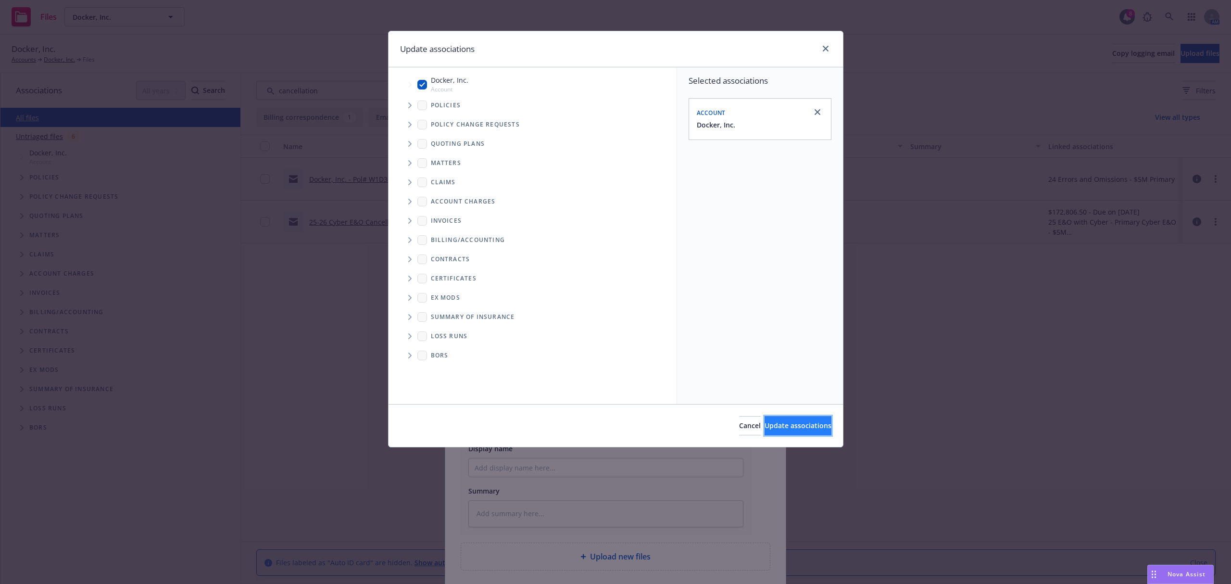
click at [790, 428] on span "Update associations" at bounding box center [798, 425] width 67 height 9
type textarea "x"
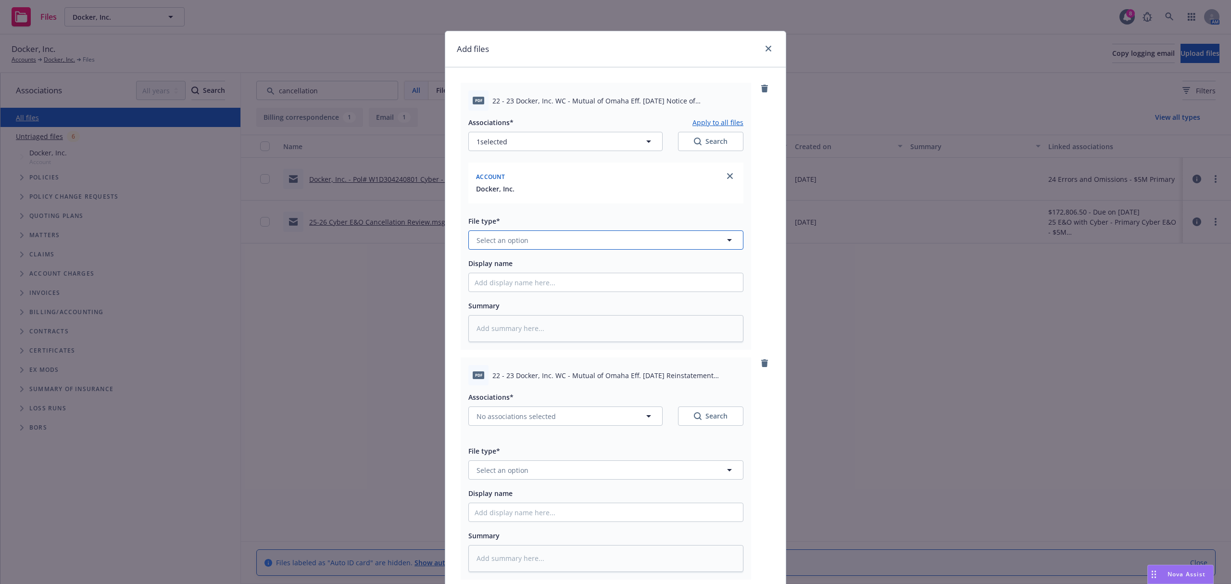
click at [545, 240] on button "Select an option" at bounding box center [605, 239] width 275 height 19
type input "notice"
click at [503, 343] on span "Notice of Cancellation" at bounding box center [514, 343] width 73 height 10
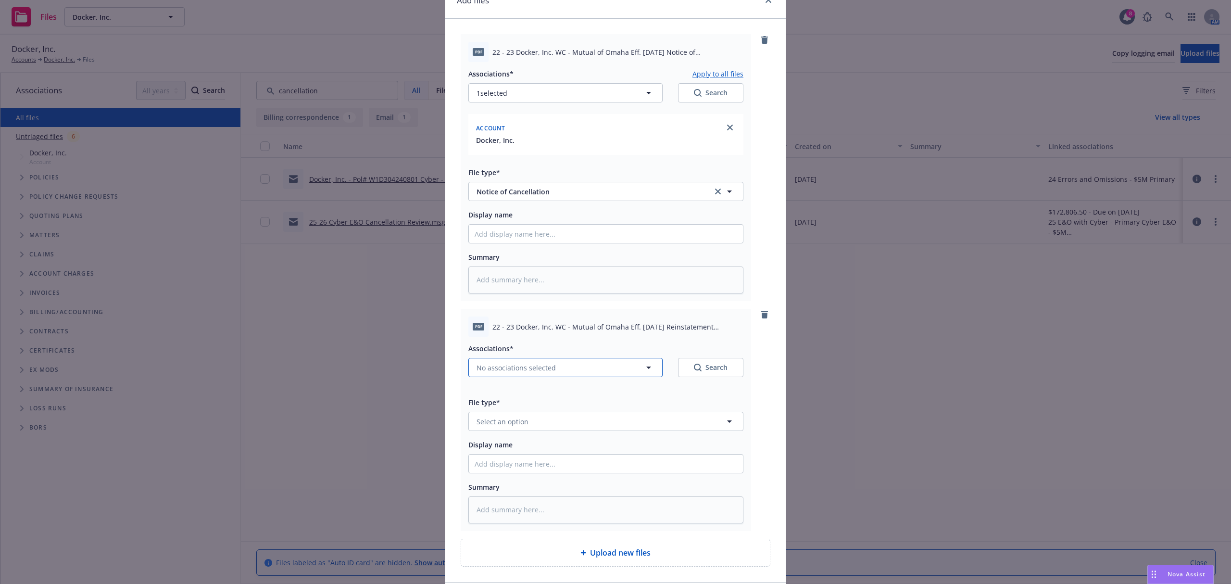
click at [566, 362] on button "No associations selected" at bounding box center [565, 367] width 194 height 19
type textarea "x"
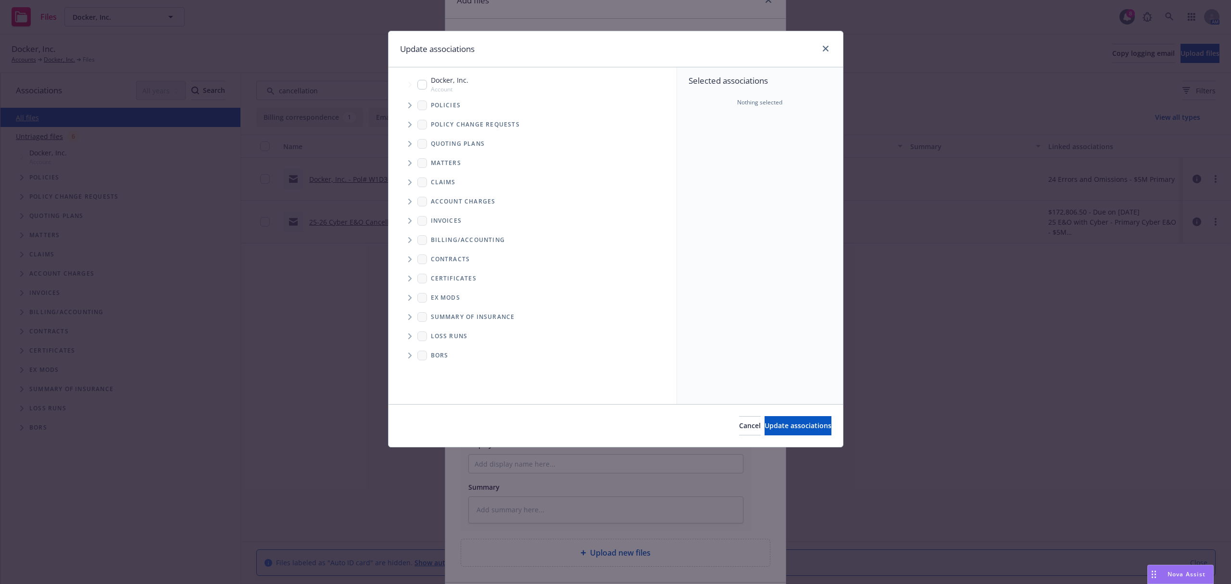
click at [420, 84] on input "Tree Example" at bounding box center [422, 85] width 10 height 10
checkbox input "true"
click at [765, 417] on button "Update associations" at bounding box center [798, 425] width 67 height 19
type textarea "x"
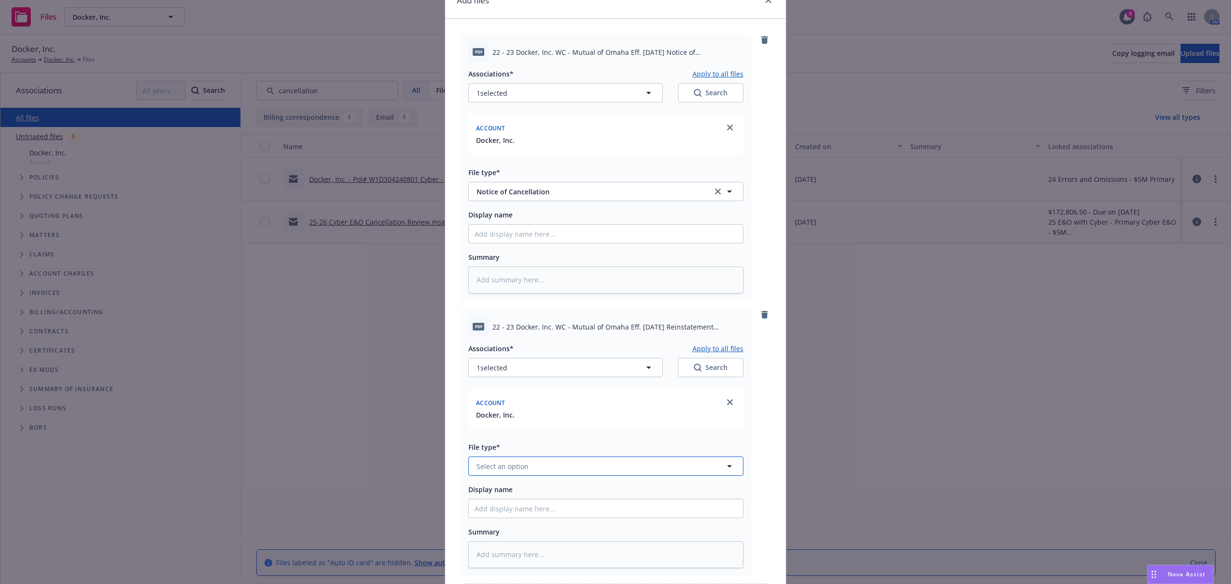
click at [576, 465] on button "Select an option" at bounding box center [605, 465] width 275 height 19
type input "rein"
click at [524, 415] on div "Reinstatement" at bounding box center [502, 414] width 54 height 14
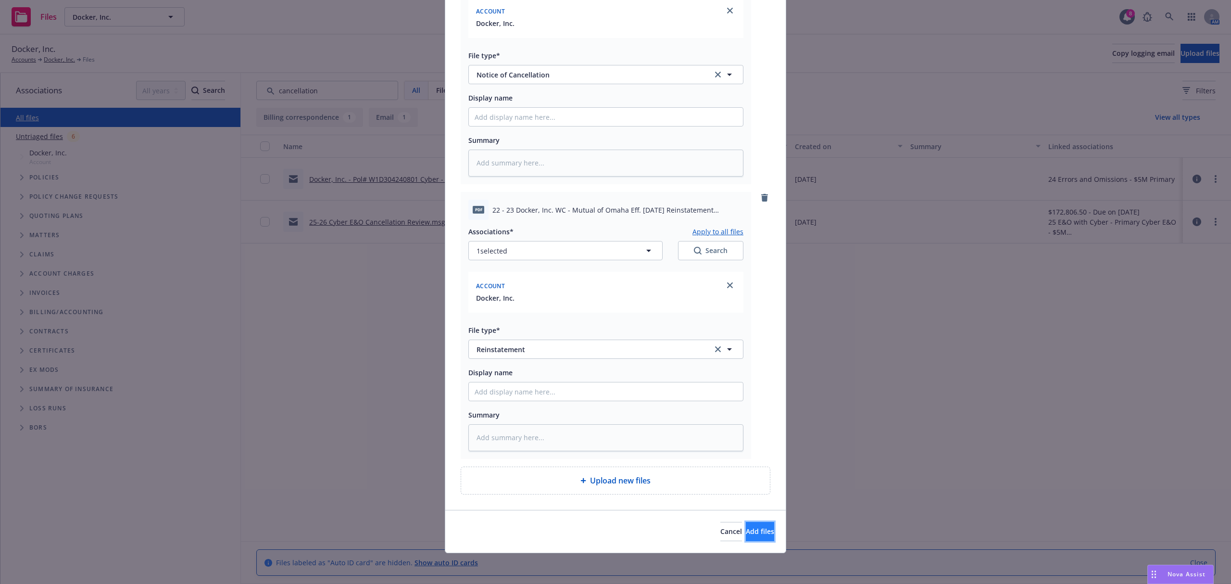
click at [755, 533] on button "Add files" at bounding box center [760, 531] width 28 height 19
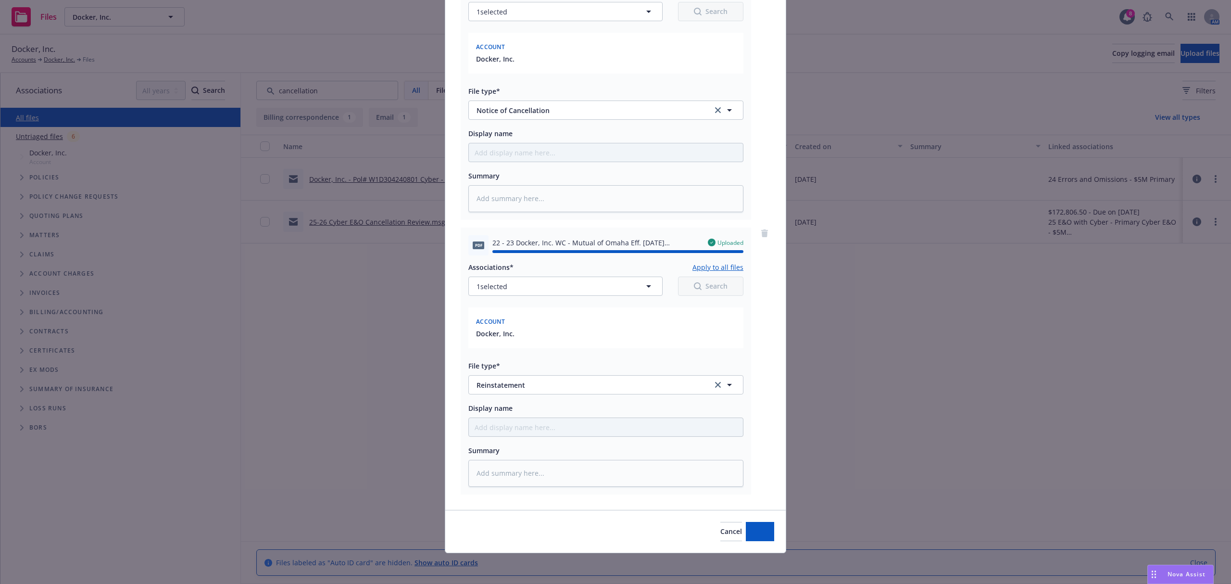
type textarea "x"
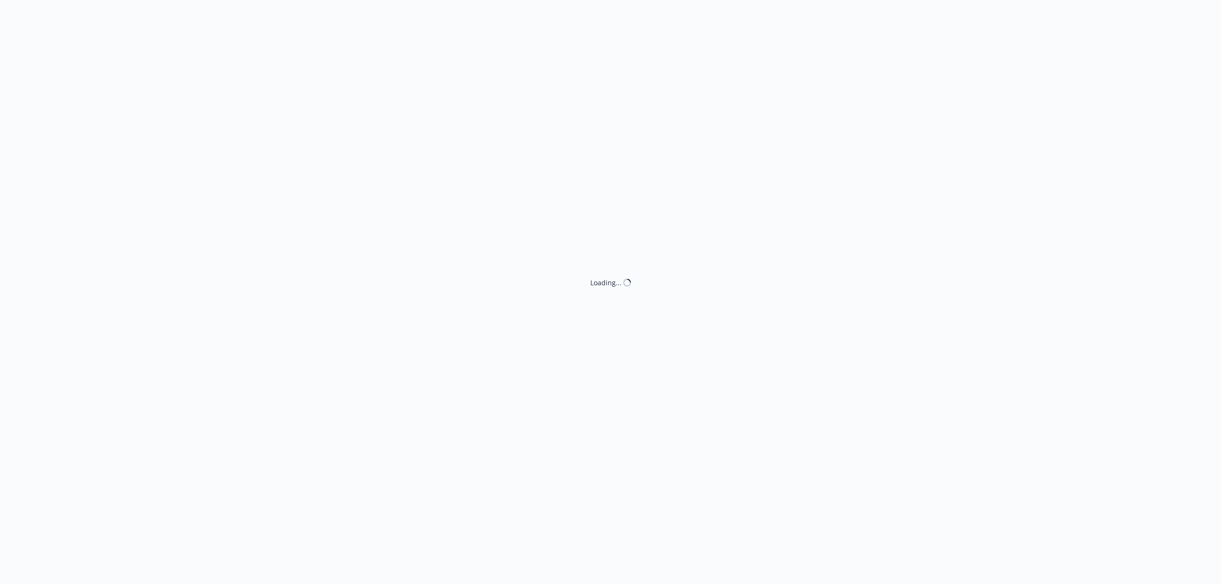
select select "ACCEPTED"
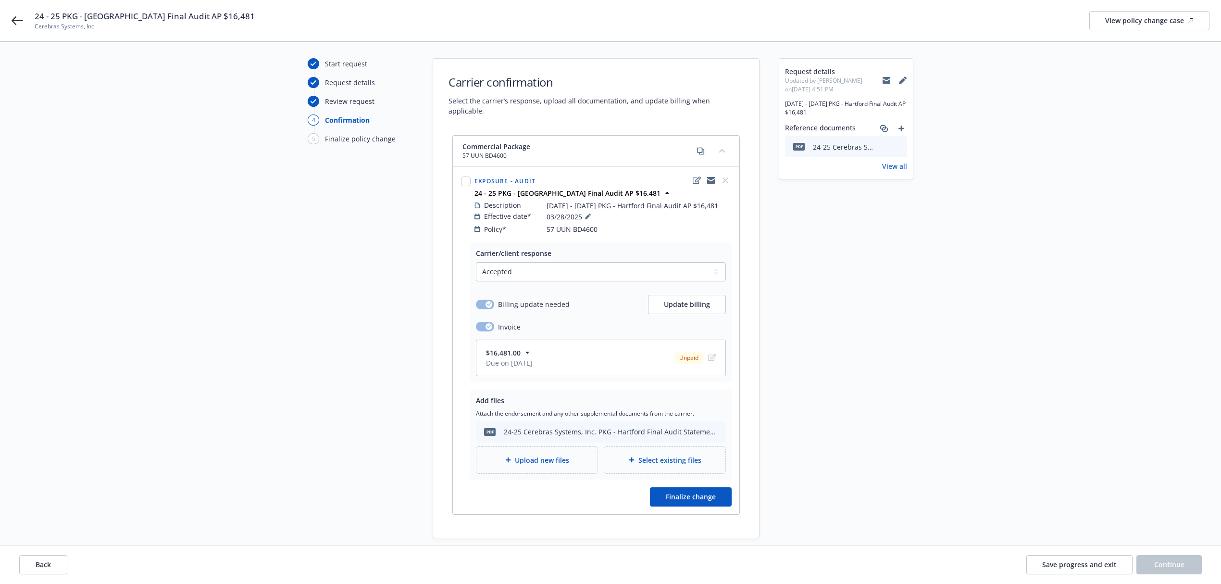
scroll to position [23, 0]
click at [1091, 556] on button "Save progress and exit" at bounding box center [1080, 564] width 106 height 19
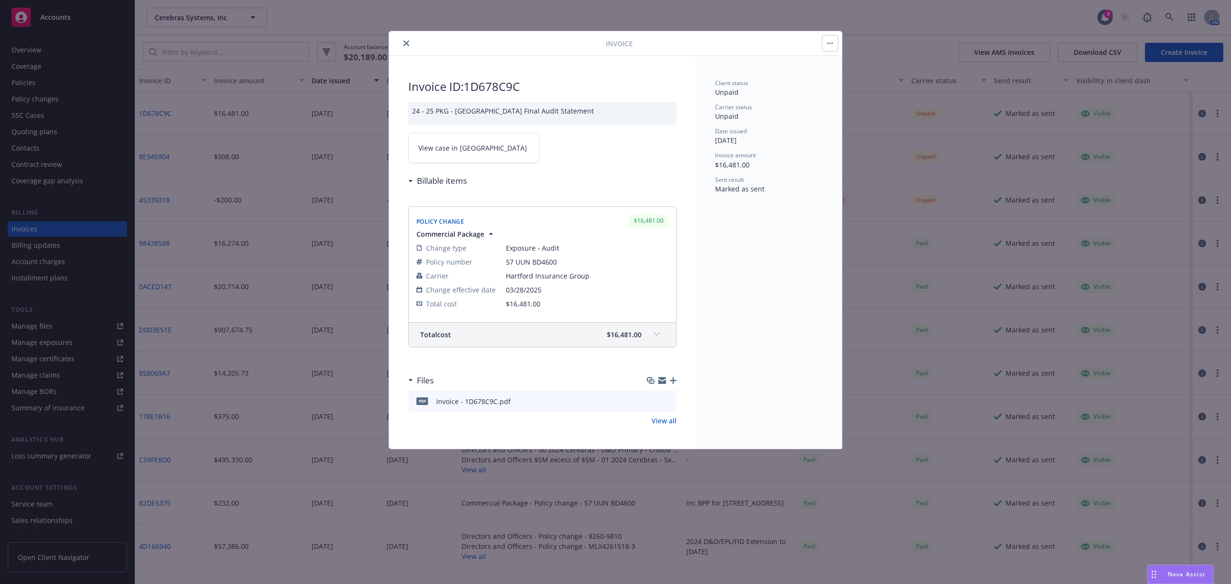
click at [408, 47] on button "close" at bounding box center [407, 44] width 12 height 12
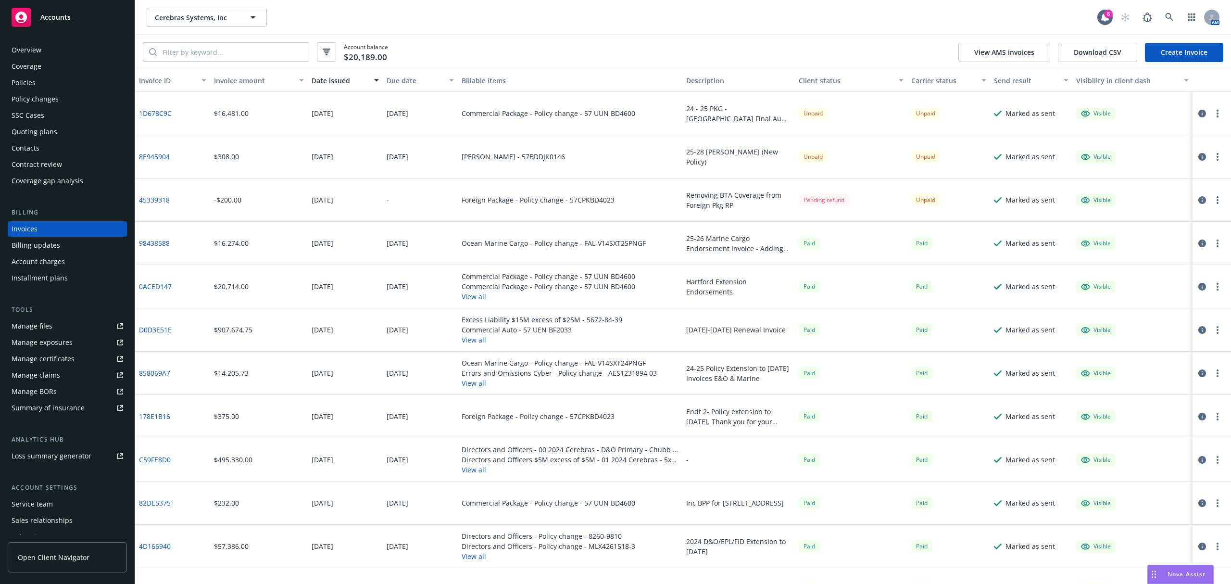
click at [45, 85] on div "Policies" at bounding box center [68, 82] width 112 height 15
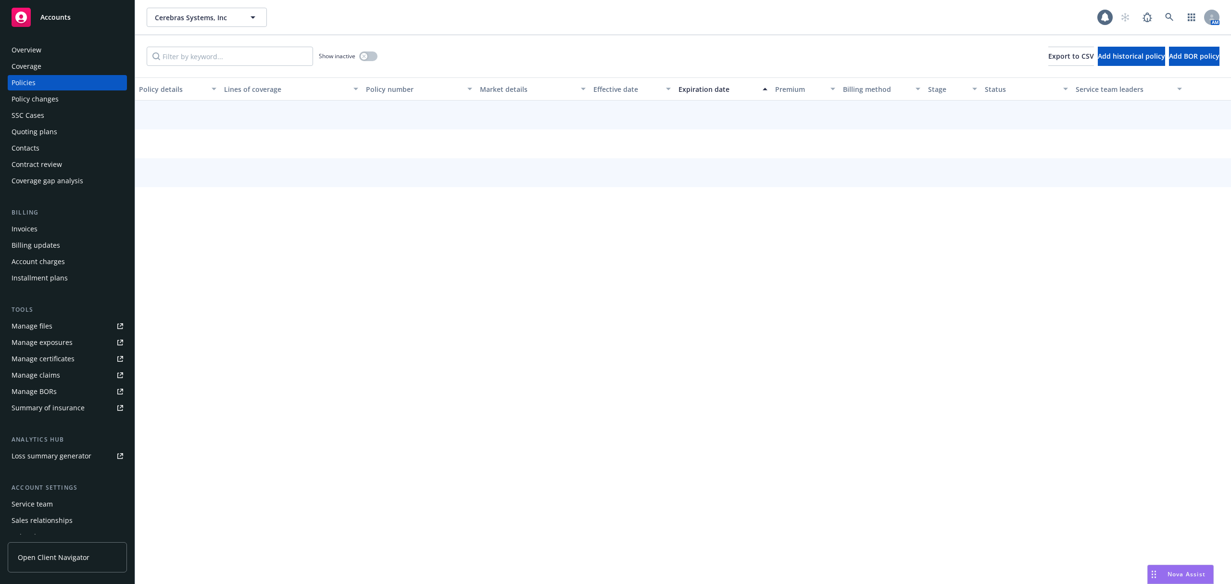
click at [44, 93] on div "Policy changes" at bounding box center [35, 98] width 47 height 15
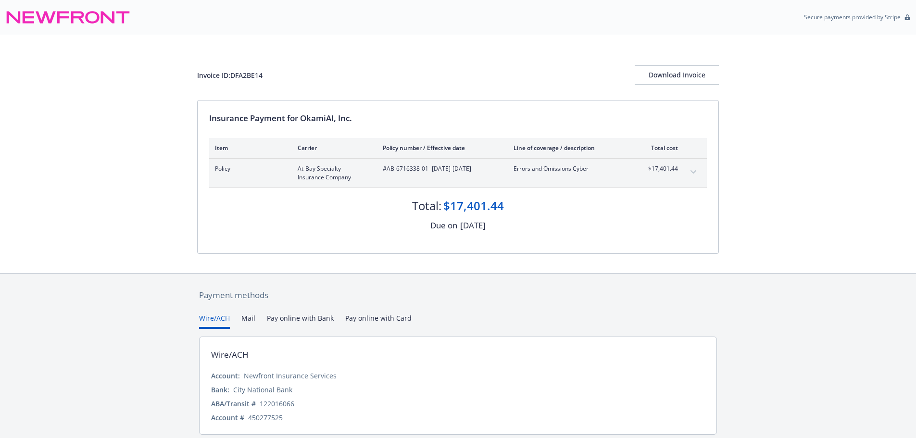
scroll to position [0, 0]
click at [693, 78] on div "Download Invoice" at bounding box center [677, 74] width 84 height 18
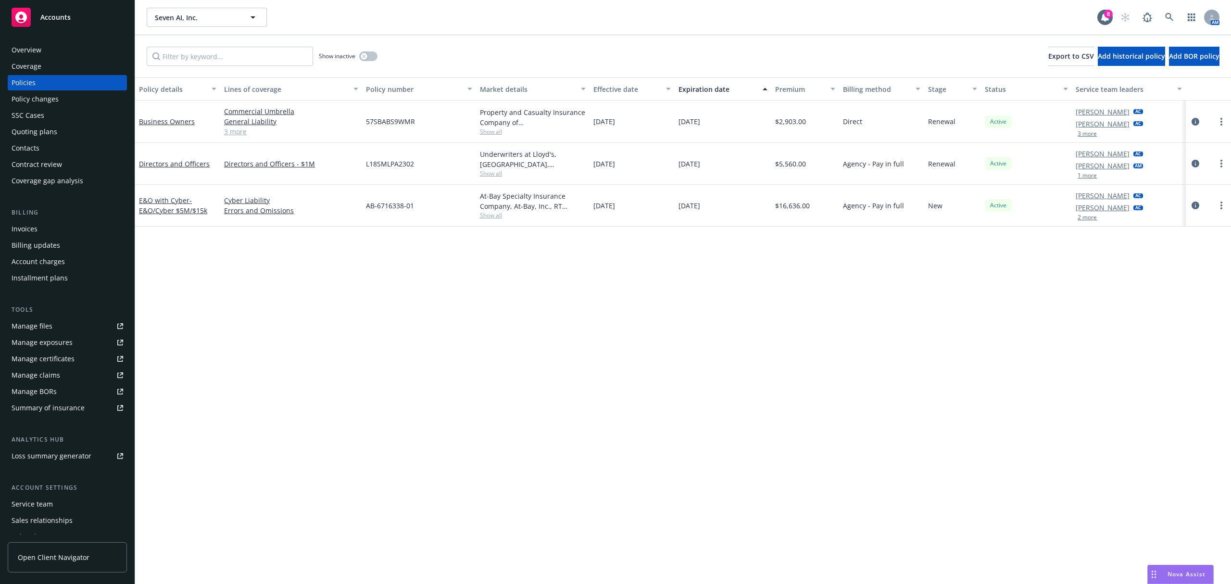
click at [50, 227] on div "Invoices" at bounding box center [68, 228] width 112 height 15
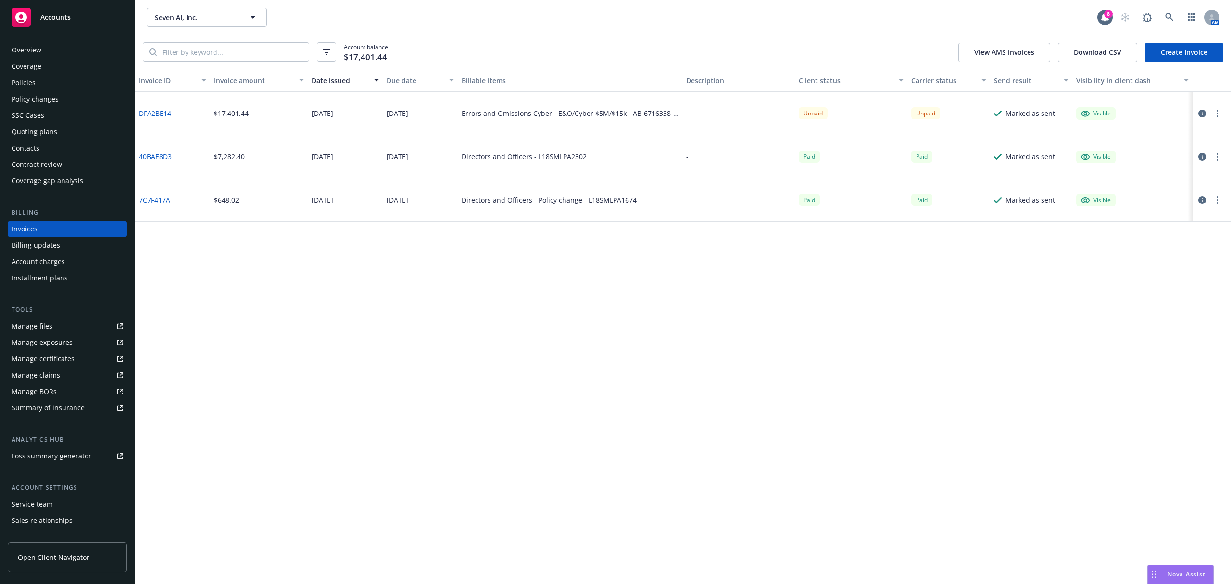
click at [1215, 114] on button "button" at bounding box center [1218, 114] width 12 height 12
click at [1138, 229] on link "Download invoice PDF" at bounding box center [1161, 229] width 123 height 19
click at [1218, 112] on circle "button" at bounding box center [1218, 111] width 2 height 2
click at [1163, 168] on link "Copy invoice URL" at bounding box center [1161, 171] width 123 height 19
